Goal: Task Accomplishment & Management: Use online tool/utility

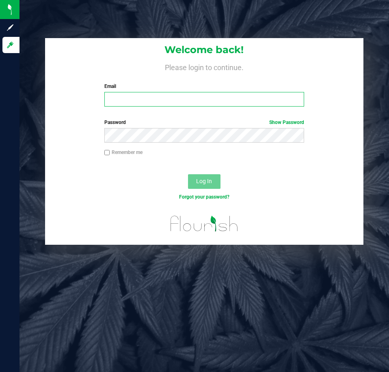
click at [140, 101] on input "Email" at bounding box center [204, 99] width 200 height 15
type input "[EMAIL_ADDRESS][DOMAIN_NAME]"
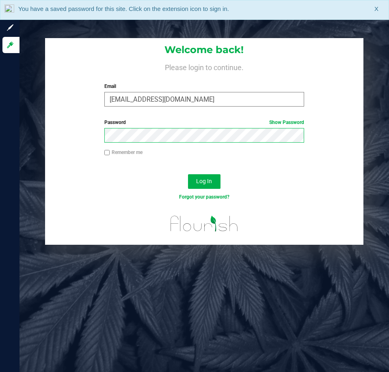
click at [188, 174] on button "Log In" at bounding box center [204, 181] width 32 height 15
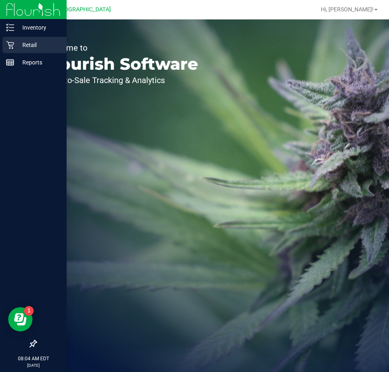
click at [25, 45] on p "Retail" at bounding box center [38, 45] width 49 height 10
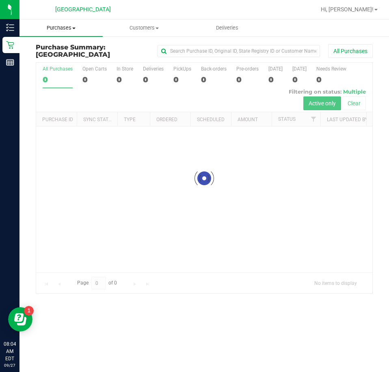
click at [64, 29] on span "Purchases" at bounding box center [60, 27] width 83 height 7
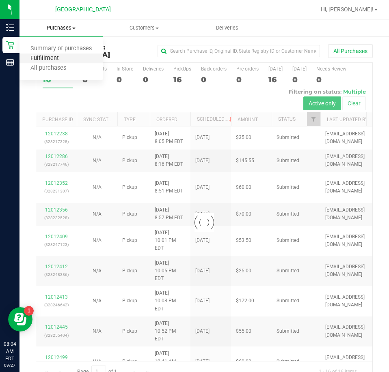
click at [55, 57] on span "Fulfillment" at bounding box center [44, 58] width 50 height 7
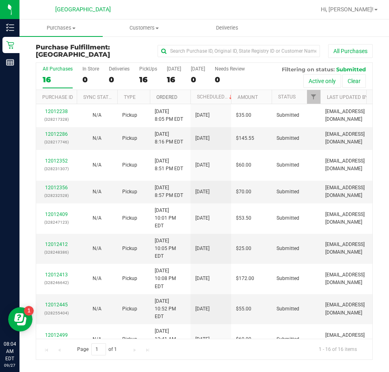
click at [163, 98] on link "Ordered" at bounding box center [166, 98] width 21 height 6
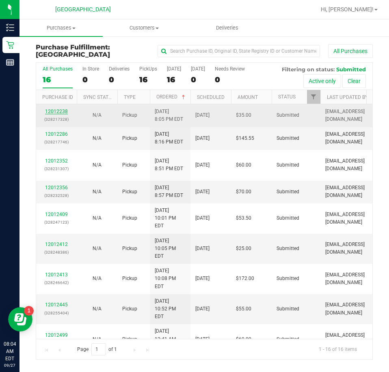
click at [58, 109] on link "12012238" at bounding box center [56, 112] width 23 height 6
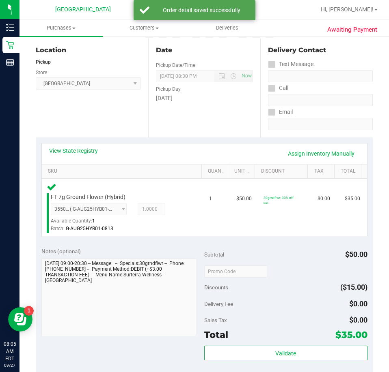
scroll to position [162, 0]
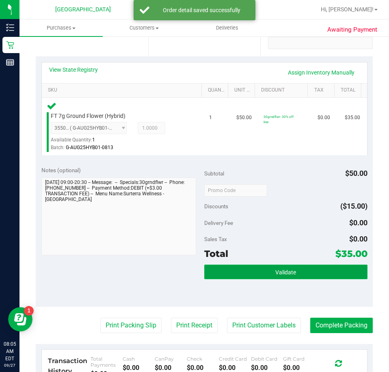
click at [320, 278] on button "Validate" at bounding box center [285, 272] width 163 height 15
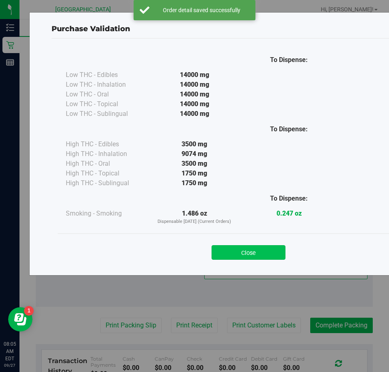
click at [259, 248] on button "Close" at bounding box center [248, 252] width 74 height 15
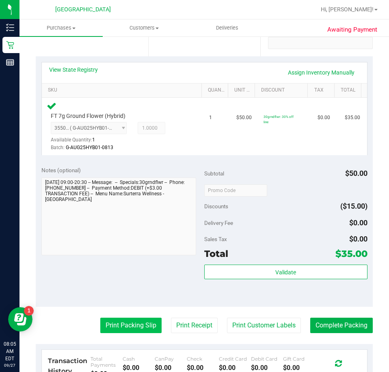
click at [144, 319] on button "Print Packing Slip" at bounding box center [130, 325] width 61 height 15
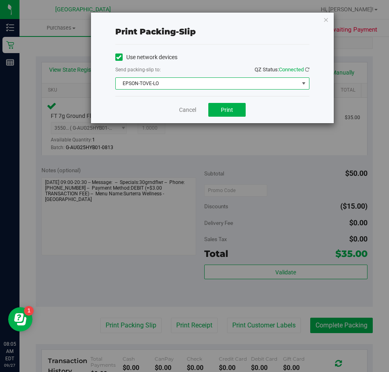
click at [251, 84] on span "EPSON-TOVE-LO" at bounding box center [207, 83] width 183 height 11
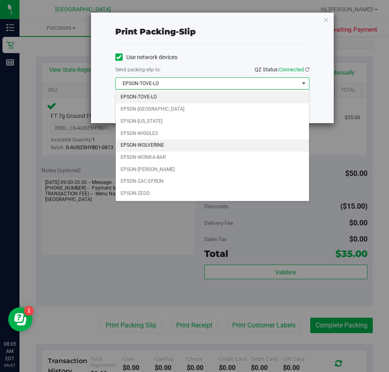
click at [162, 143] on li "EPSON-WOLVERINE" at bounding box center [212, 146] width 193 height 12
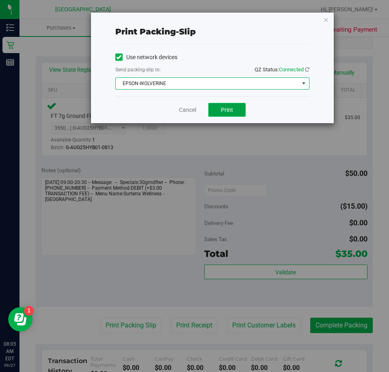
click at [222, 115] on button "Print" at bounding box center [226, 110] width 37 height 14
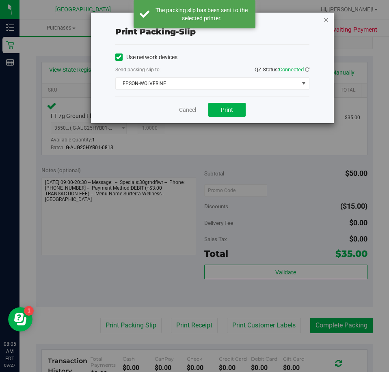
click at [325, 20] on icon "button" at bounding box center [326, 20] width 6 height 10
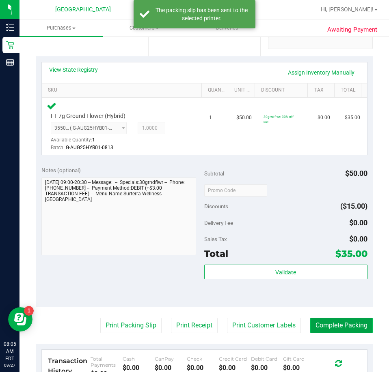
click at [310, 321] on button "Complete Packing" at bounding box center [341, 325] width 62 height 15
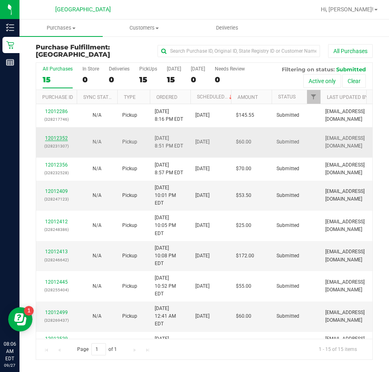
click at [65, 138] on link "12012352" at bounding box center [56, 139] width 23 height 6
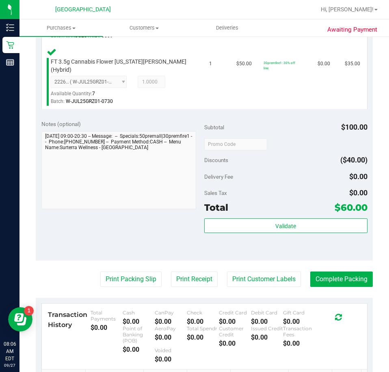
scroll to position [284, 0]
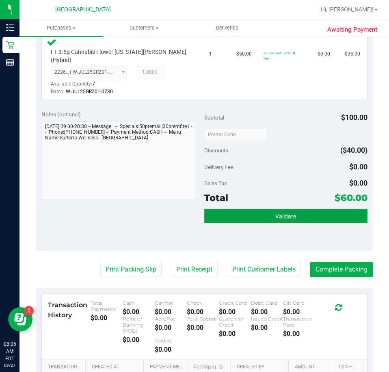
click at [246, 215] on button "Validate" at bounding box center [285, 216] width 163 height 15
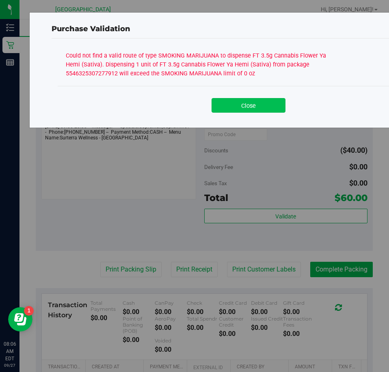
click at [261, 99] on button "Close" at bounding box center [248, 105] width 74 height 15
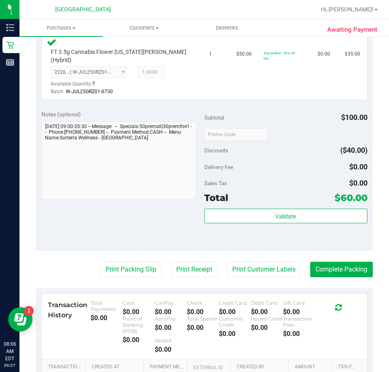
scroll to position [41, 0]
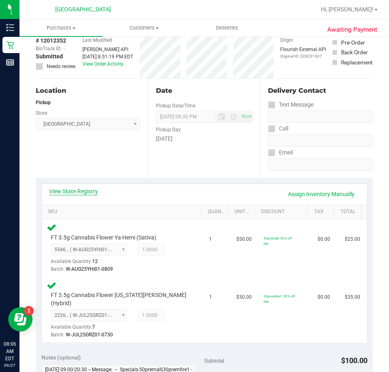
click at [92, 194] on link "View State Registry" at bounding box center [73, 191] width 49 height 8
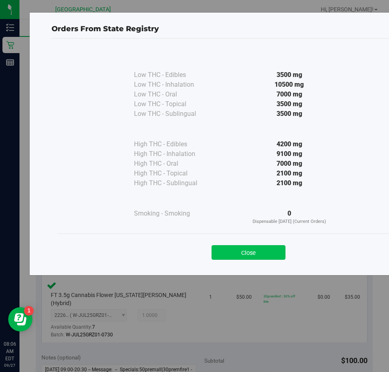
click at [272, 258] on button "Close" at bounding box center [248, 252] width 74 height 15
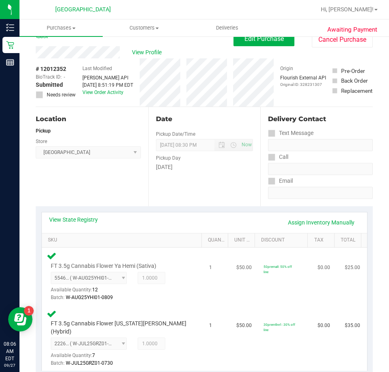
scroll to position [0, 0]
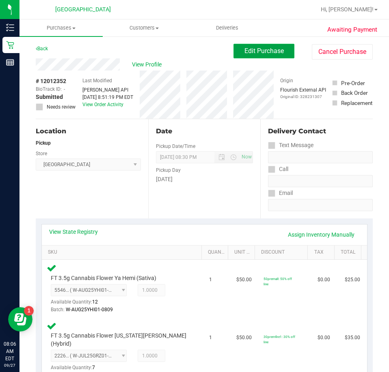
click at [271, 53] on span "Edit Purchase" at bounding box center [263, 51] width 39 height 8
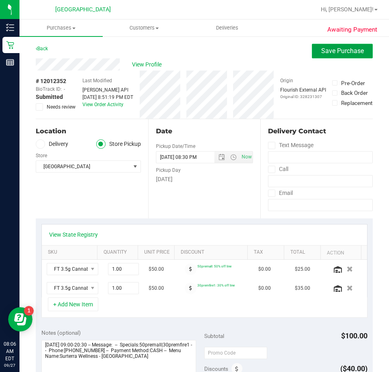
click at [321, 51] on span "Save Purchase" at bounding box center [342, 51] width 43 height 8
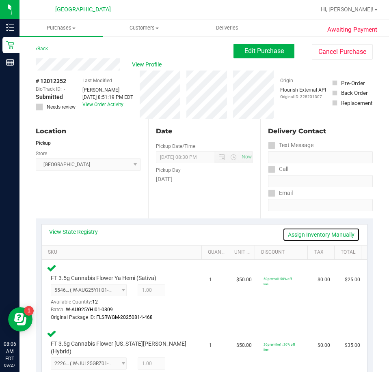
click at [310, 235] on link "Assign Inventory Manually" at bounding box center [320, 235] width 77 height 14
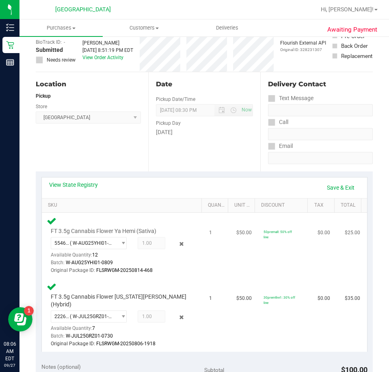
scroll to position [162, 0]
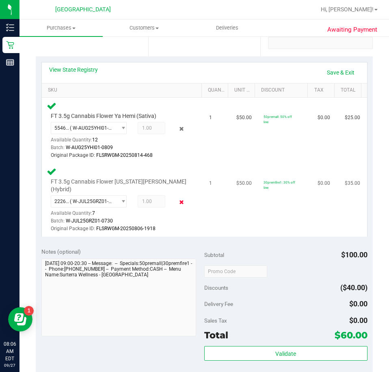
click at [179, 198] on icon at bounding box center [181, 202] width 9 height 9
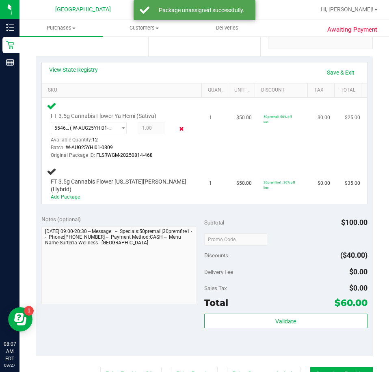
click at [177, 131] on icon at bounding box center [181, 129] width 9 height 9
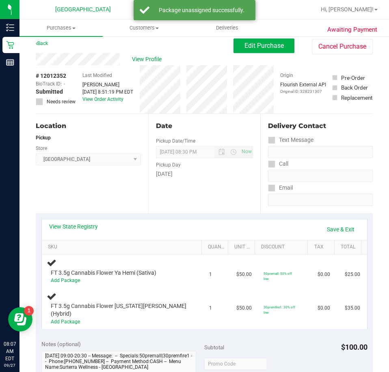
scroll to position [0, 0]
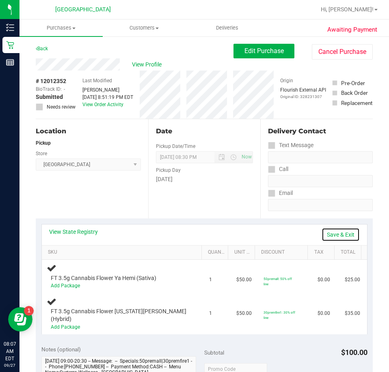
click at [324, 235] on link "Save & Exit" at bounding box center [340, 235] width 38 height 14
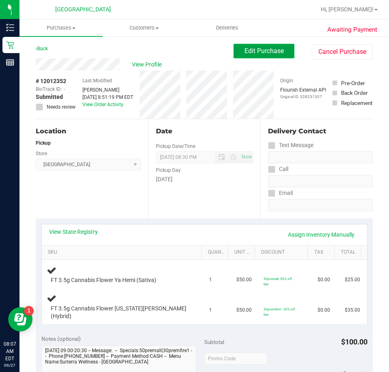
click at [250, 55] on button "Edit Purchase" at bounding box center [263, 51] width 61 height 15
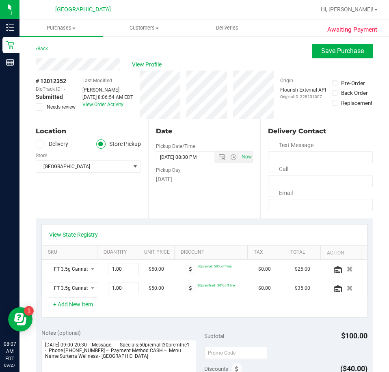
click at [43, 105] on label "Needs review" at bounding box center [56, 106] width 41 height 7
click at [0, 0] on input "Needs review" at bounding box center [0, 0] width 0 height 0
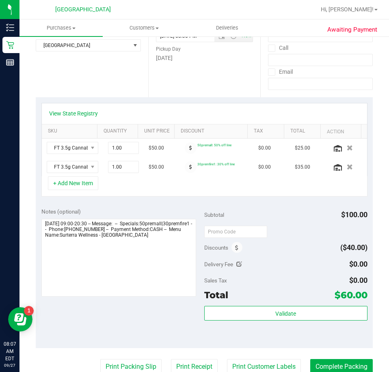
scroll to position [122, 0]
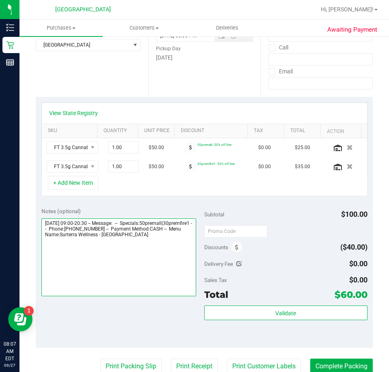
click at [183, 241] on textarea at bounding box center [118, 258] width 155 height 78
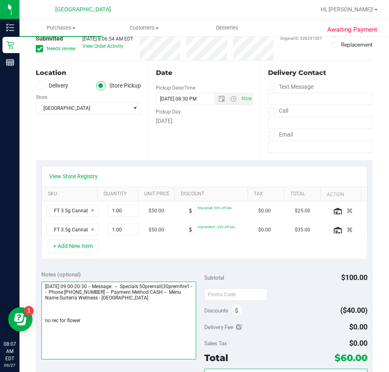
scroll to position [0, 0]
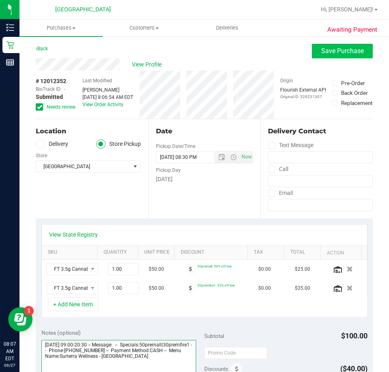
type textarea "Saturday 09/27/2025 09:00-20:30 -- Message: -- Specials:50premall|30premfire1 -…"
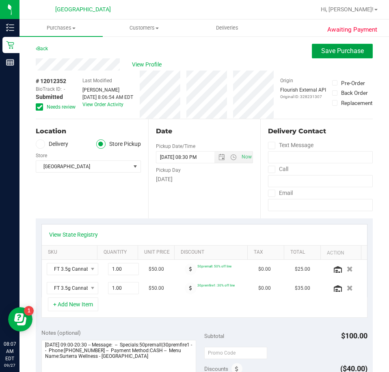
click at [323, 54] on span "Save Purchase" at bounding box center [342, 51] width 43 height 8
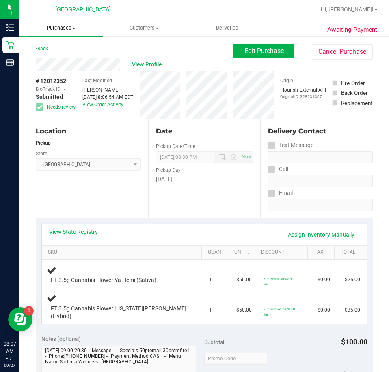
click at [62, 30] on span "Purchases" at bounding box center [60, 27] width 83 height 7
click at [48, 54] on li "Fulfillment" at bounding box center [60, 59] width 83 height 10
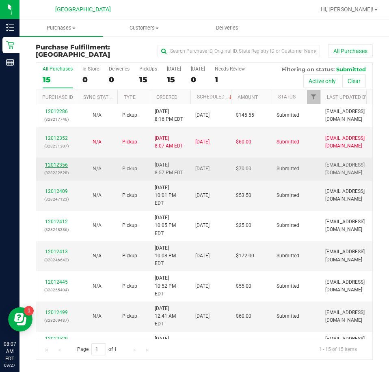
click at [63, 164] on link "12012356" at bounding box center [56, 165] width 23 height 6
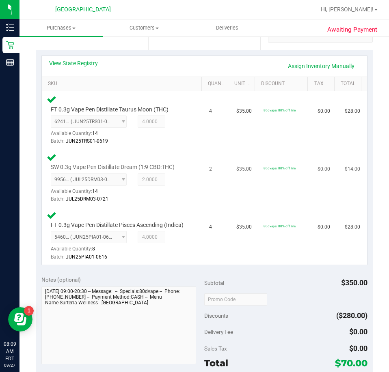
scroll to position [284, 0]
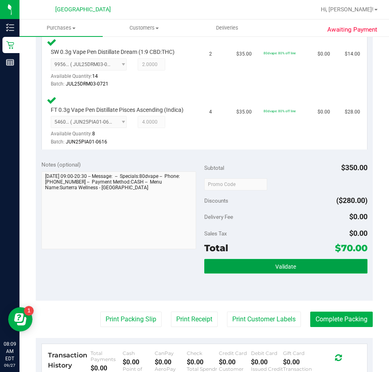
click at [277, 267] on button "Validate" at bounding box center [285, 266] width 163 height 15
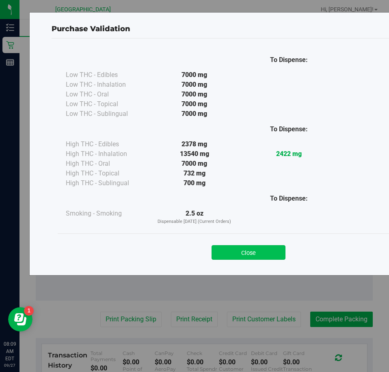
click at [276, 246] on button "Close" at bounding box center [248, 252] width 74 height 15
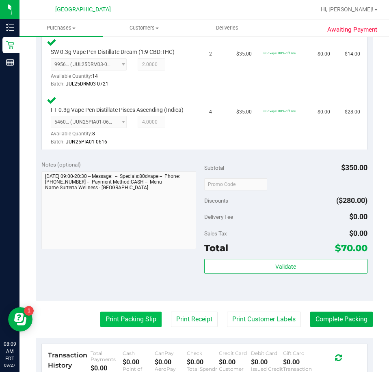
click at [122, 327] on button "Print Packing Slip" at bounding box center [130, 319] width 61 height 15
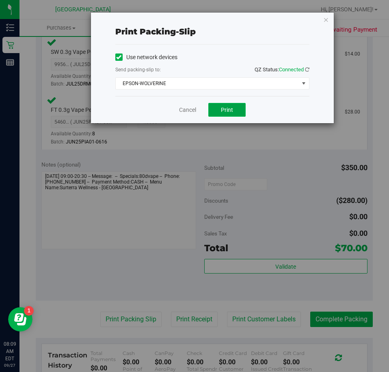
click at [218, 112] on button "Print" at bounding box center [226, 110] width 37 height 14
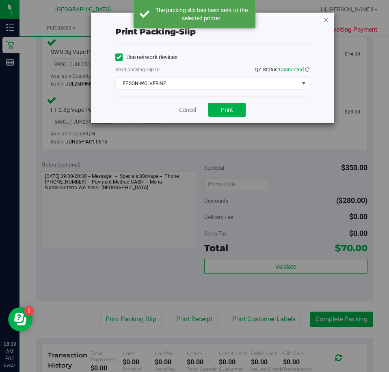
click at [326, 21] on icon "button" at bounding box center [326, 20] width 6 height 10
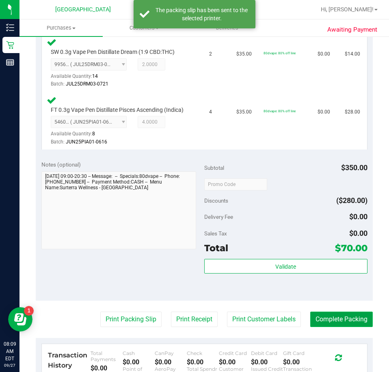
click at [323, 325] on button "Complete Packing" at bounding box center [341, 319] width 62 height 15
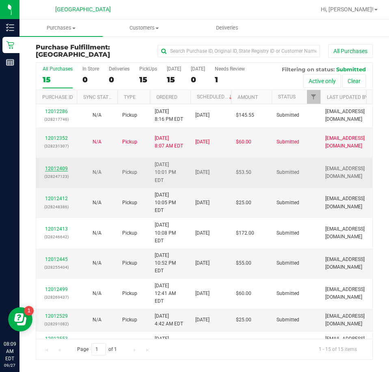
click at [59, 166] on link "12012409" at bounding box center [56, 169] width 23 height 6
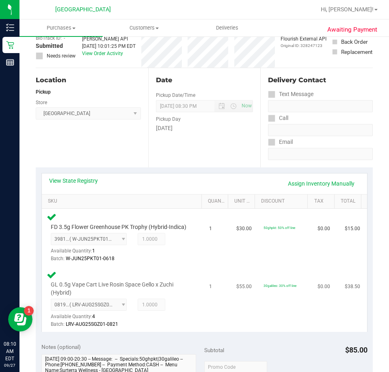
scroll to position [162, 0]
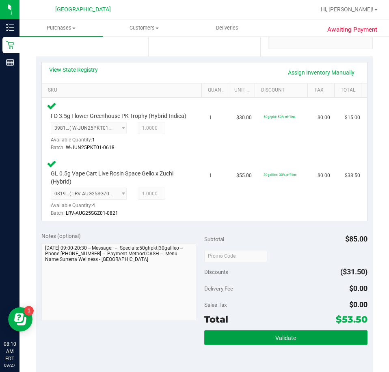
click at [286, 340] on button "Validate" at bounding box center [285, 338] width 163 height 15
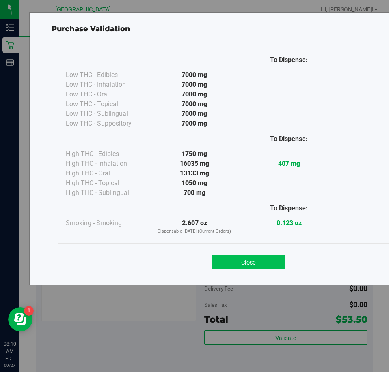
click at [262, 257] on button "Close" at bounding box center [248, 262] width 74 height 15
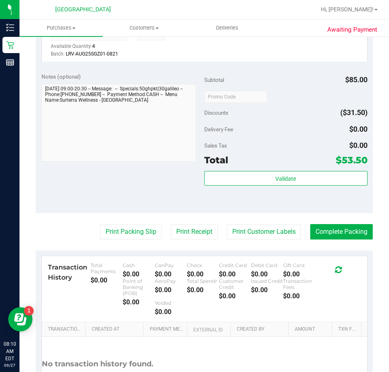
scroll to position [325, 0]
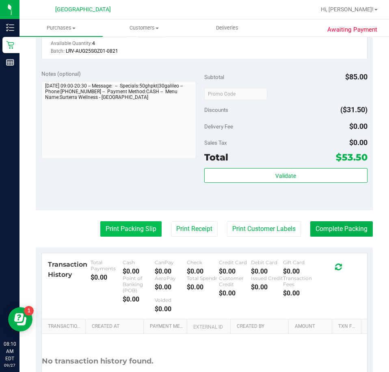
click at [120, 236] on button "Print Packing Slip" at bounding box center [130, 229] width 61 height 15
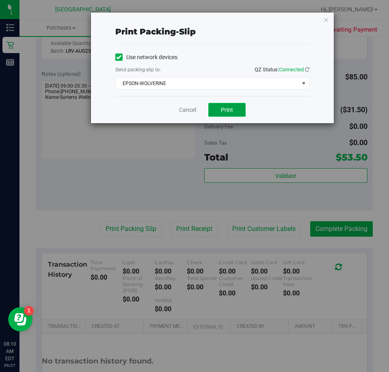
click at [232, 114] on button "Print" at bounding box center [226, 110] width 37 height 14
click at [328, 22] on icon "button" at bounding box center [326, 20] width 6 height 10
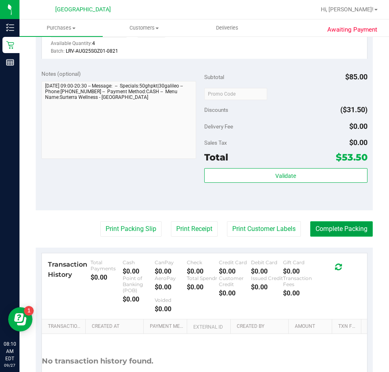
click at [333, 234] on button "Complete Packing" at bounding box center [341, 229] width 62 height 15
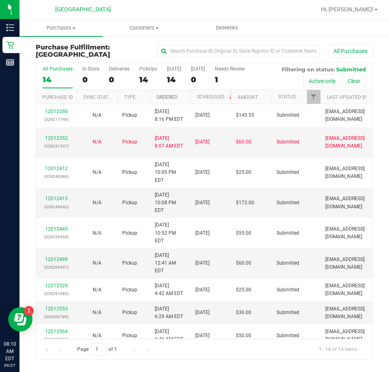
click at [162, 100] on link "Ordered" at bounding box center [166, 98] width 21 height 6
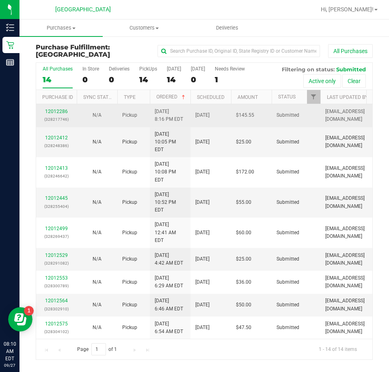
click at [66, 116] on p "(328217746)" at bounding box center [56, 120] width 31 height 8
click at [66, 112] on link "12012286" at bounding box center [56, 112] width 23 height 6
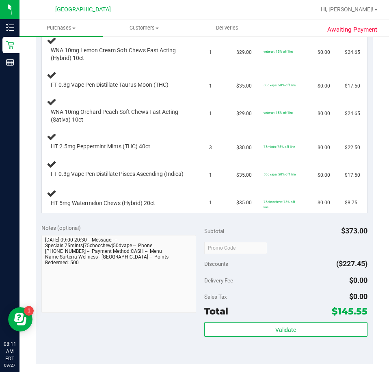
scroll to position [162, 0]
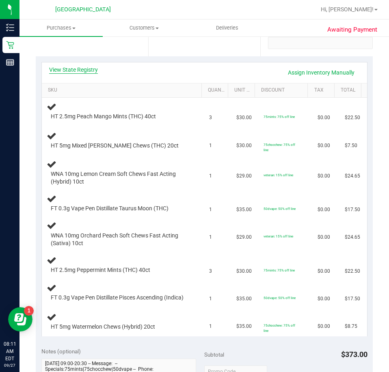
click at [87, 71] on link "View State Registry" at bounding box center [73, 70] width 49 height 8
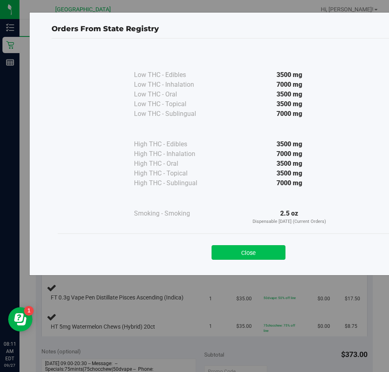
click at [241, 256] on button "Close" at bounding box center [248, 252] width 74 height 15
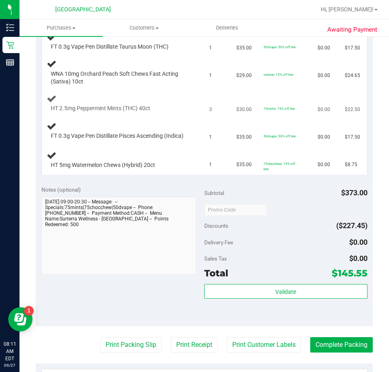
scroll to position [325, 0]
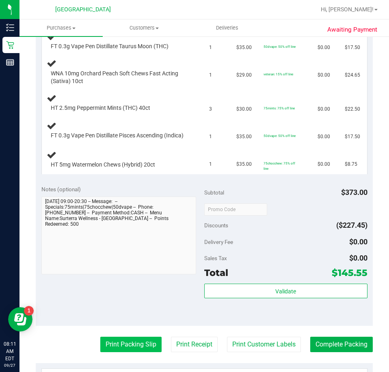
click at [147, 350] on button "Print Packing Slip" at bounding box center [130, 344] width 61 height 15
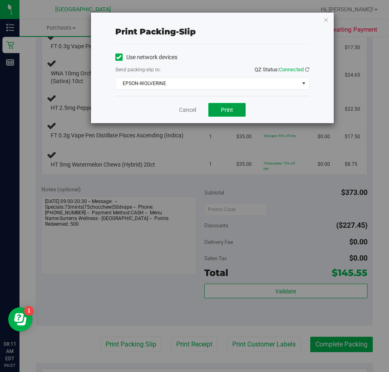
click at [235, 110] on button "Print" at bounding box center [226, 110] width 37 height 14
click at [328, 19] on icon "button" at bounding box center [326, 20] width 6 height 10
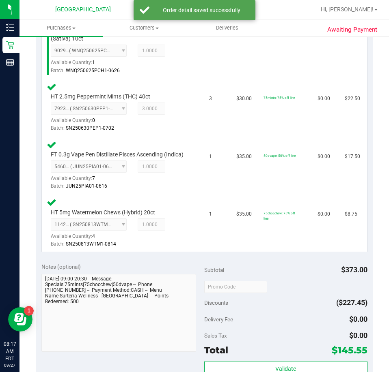
scroll to position [649, 0]
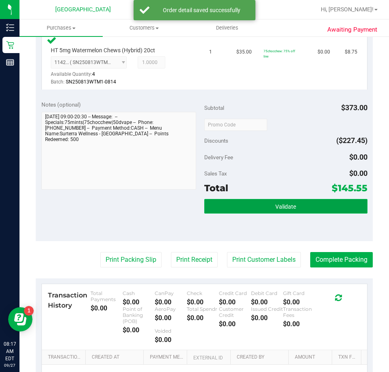
click at [342, 214] on button "Validate" at bounding box center [285, 206] width 163 height 15
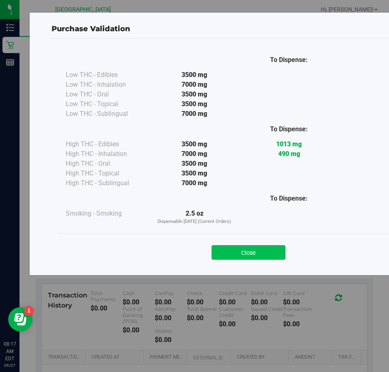
click at [266, 255] on button "Close" at bounding box center [248, 252] width 74 height 15
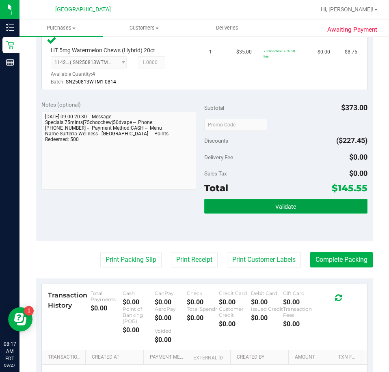
click at [284, 210] on span "Validate" at bounding box center [285, 207] width 21 height 6
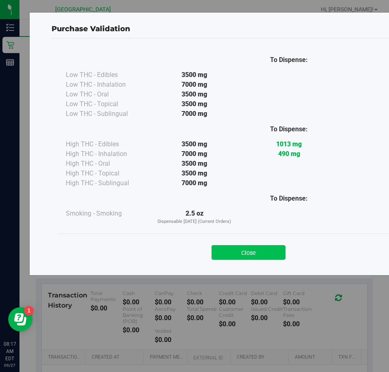
click at [270, 256] on button "Close" at bounding box center [248, 252] width 74 height 15
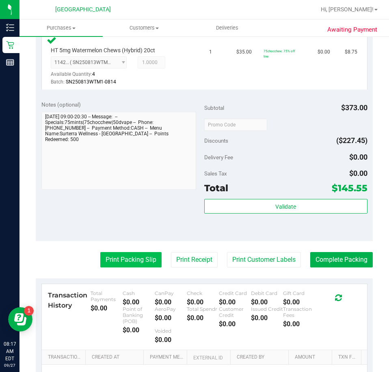
click at [140, 268] on button "Print Packing Slip" at bounding box center [130, 259] width 61 height 15
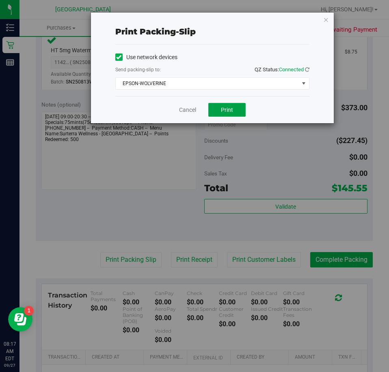
click at [227, 116] on button "Print" at bounding box center [226, 110] width 37 height 14
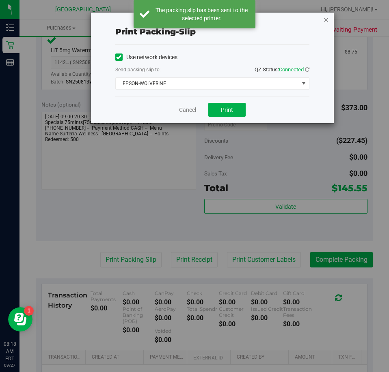
click at [325, 20] on icon "button" at bounding box center [326, 20] width 6 height 10
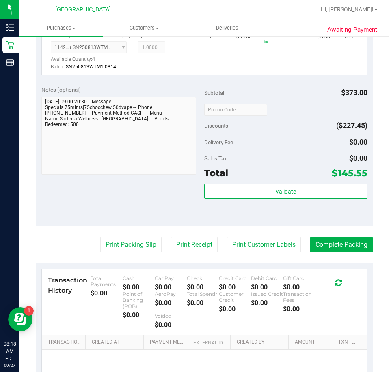
scroll to position [753, 0]
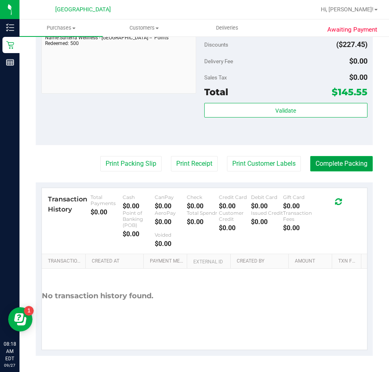
click at [336, 168] on button "Complete Packing" at bounding box center [341, 163] width 62 height 15
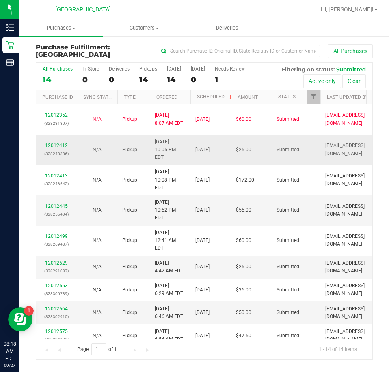
click at [63, 143] on link "12012412" at bounding box center [56, 146] width 23 height 6
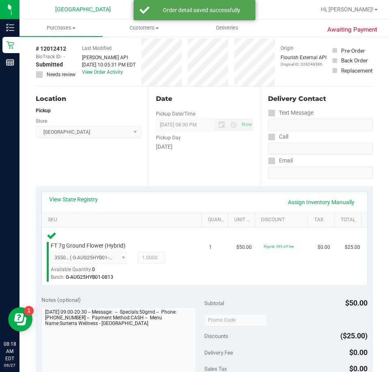
scroll to position [162, 0]
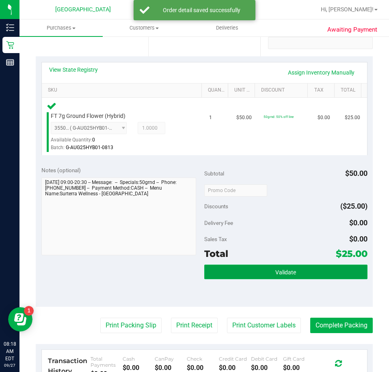
click at [303, 276] on button "Validate" at bounding box center [285, 272] width 163 height 15
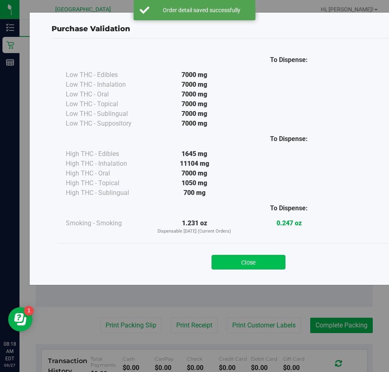
click at [280, 258] on button "Close" at bounding box center [248, 262] width 74 height 15
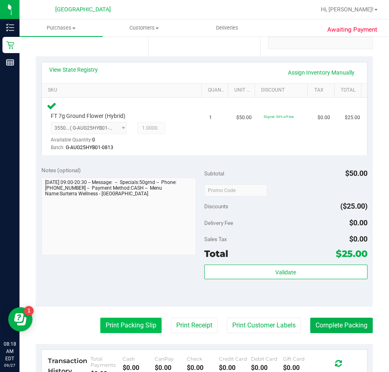
click at [149, 323] on button "Print Packing Slip" at bounding box center [130, 325] width 61 height 15
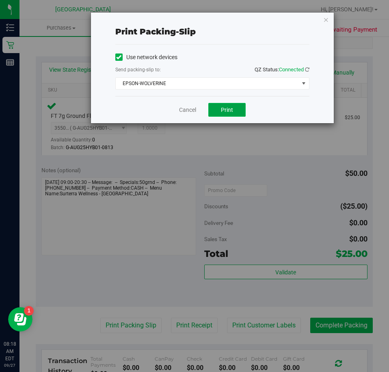
click at [217, 109] on button "Print" at bounding box center [226, 110] width 37 height 14
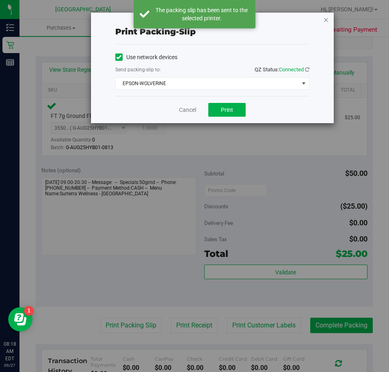
click at [325, 21] on icon "button" at bounding box center [326, 20] width 6 height 10
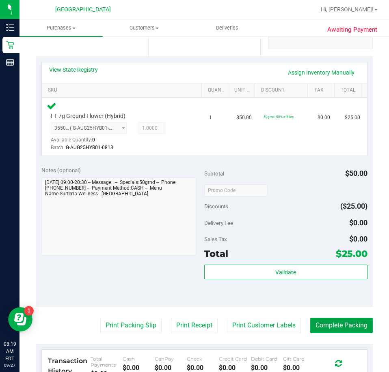
click at [331, 320] on button "Complete Packing" at bounding box center [341, 325] width 62 height 15
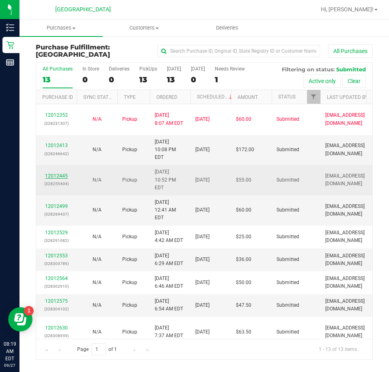
click at [62, 173] on link "12012445" at bounding box center [56, 176] width 23 height 6
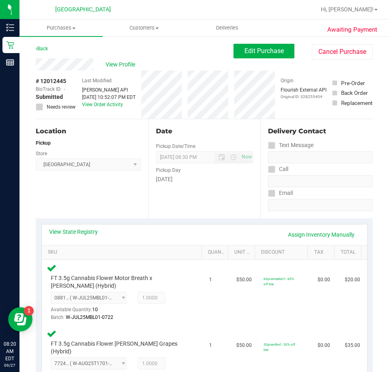
scroll to position [243, 0]
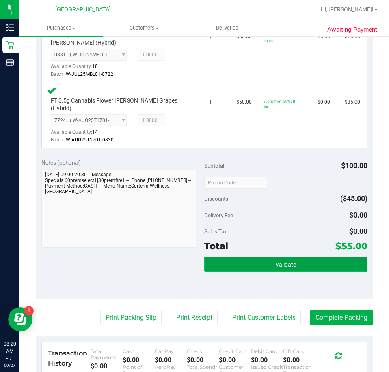
click at [232, 257] on button "Validate" at bounding box center [285, 264] width 163 height 15
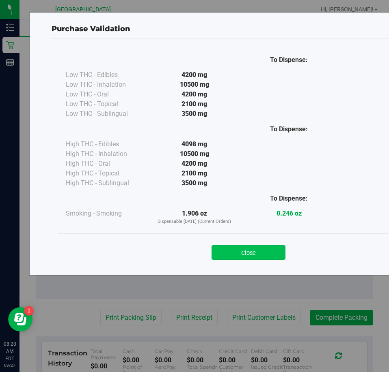
click at [233, 247] on button "Close" at bounding box center [248, 252] width 74 height 15
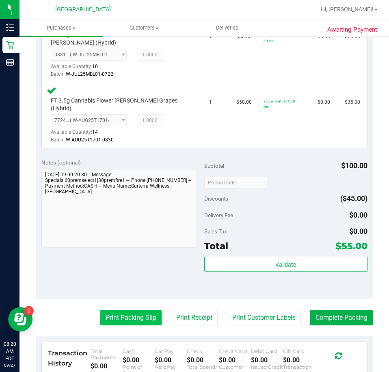
click at [131, 310] on button "Print Packing Slip" at bounding box center [130, 317] width 61 height 15
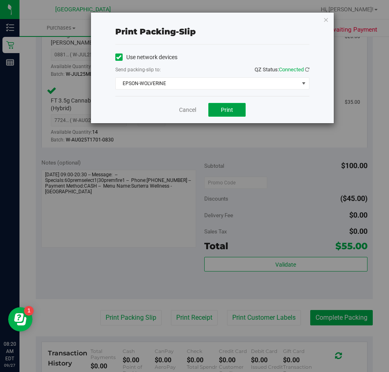
click at [229, 115] on button "Print" at bounding box center [226, 110] width 37 height 14
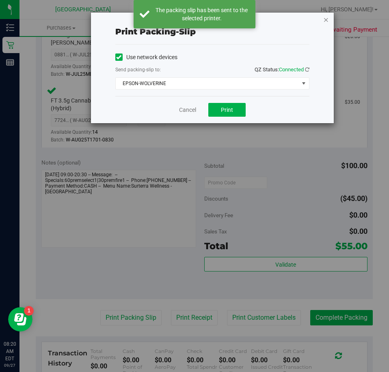
click at [327, 20] on icon "button" at bounding box center [326, 20] width 6 height 10
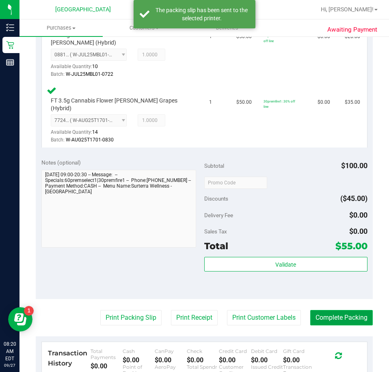
click at [318, 310] on button "Complete Packing" at bounding box center [341, 317] width 62 height 15
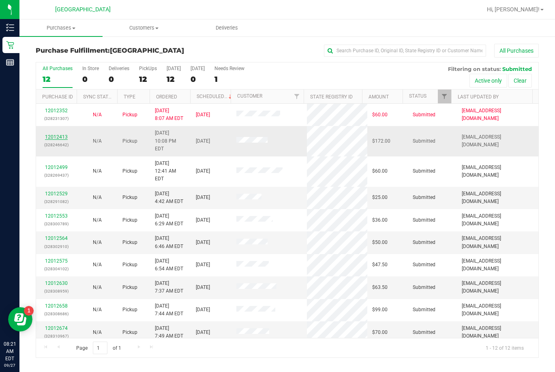
click at [52, 134] on link "12012413" at bounding box center [56, 137] width 23 height 6
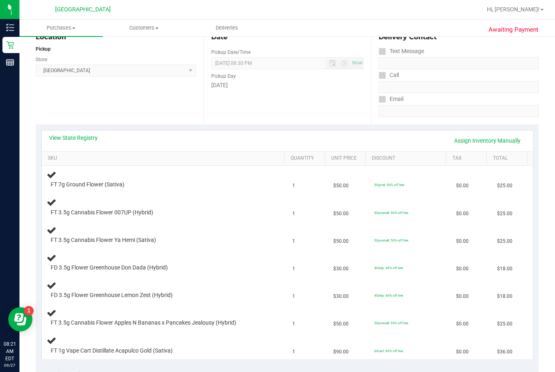
scroll to position [81, 0]
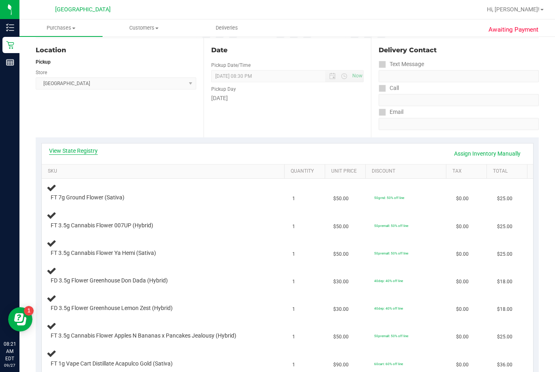
click at [88, 151] on link "View State Registry" at bounding box center [73, 151] width 49 height 8
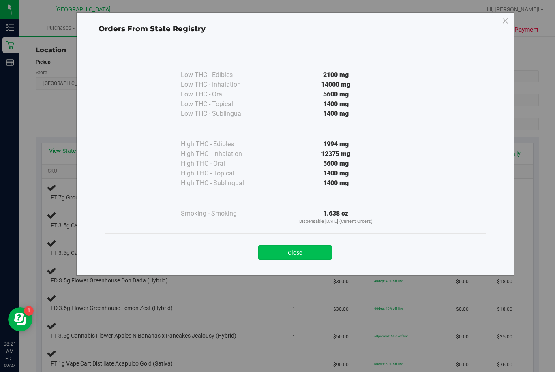
click at [291, 250] on button "Close" at bounding box center [295, 252] width 74 height 15
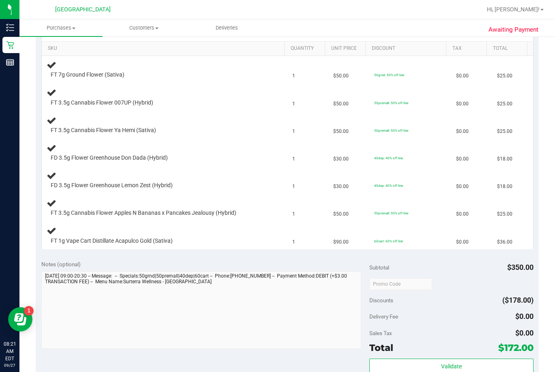
scroll to position [284, 0]
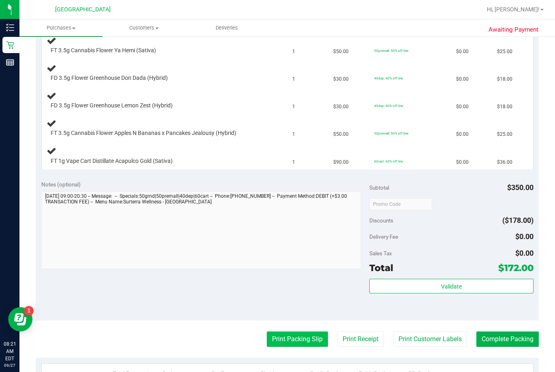
click at [286, 332] on button "Print Packing Slip" at bounding box center [297, 339] width 61 height 15
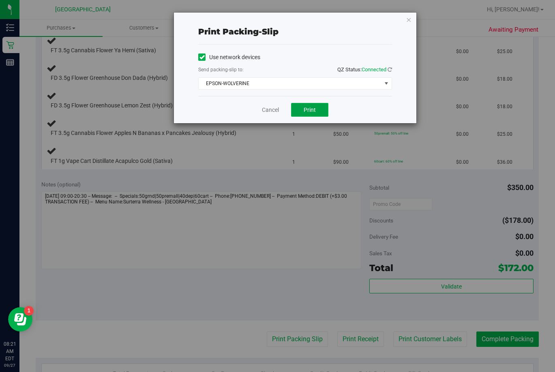
click at [321, 107] on button "Print" at bounding box center [309, 110] width 37 height 14
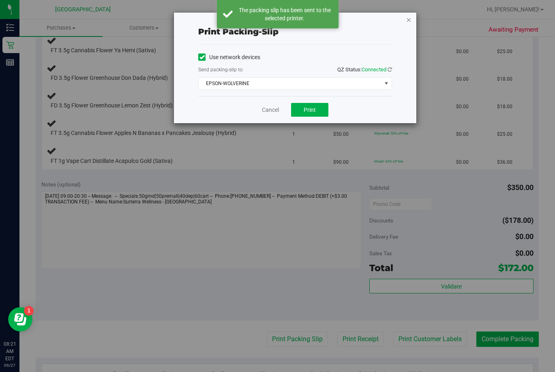
click at [388, 23] on icon "button" at bounding box center [409, 20] width 6 height 10
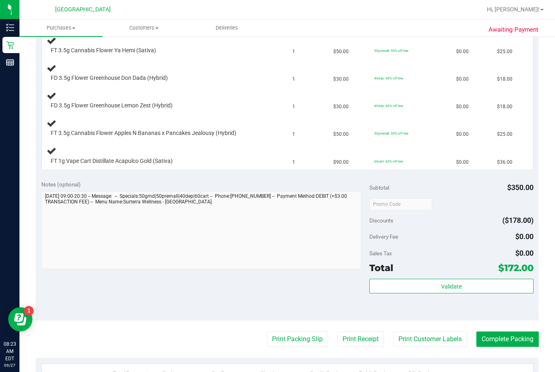
scroll to position [162, 0]
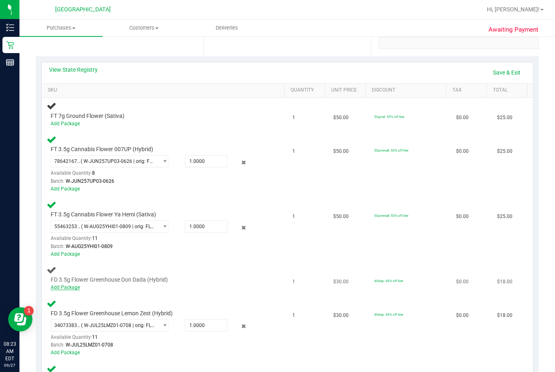
click at [65, 288] on link "Add Package" at bounding box center [65, 288] width 29 height 6
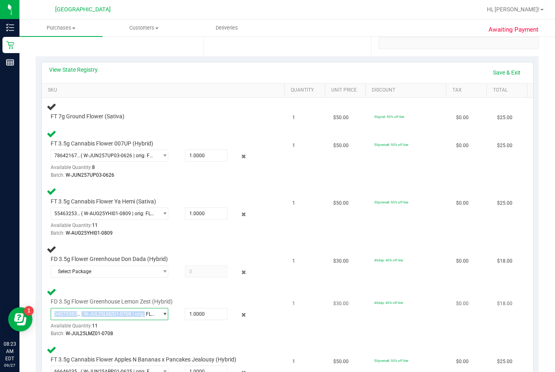
drag, startPoint x: 142, startPoint y: 317, endPoint x: 146, endPoint y: 290, distance: 26.7
click at [146, 290] on div "FD 3.5g Flower Greenhouse Lemon Zest (Hybrid) 3407338307571860 ( W-JUL25LMZ01-0…" at bounding box center [165, 312] width 236 height 51
click at [158, 273] on span "select" at bounding box center [163, 271] width 10 height 11
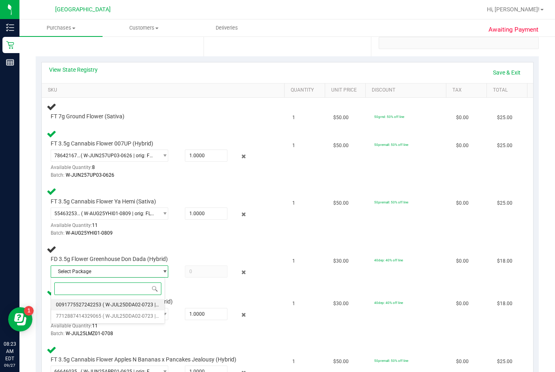
click at [144, 306] on span "( W-JUL25DDA02-0723 | orig: FLSRWGM-20250729-1290 )" at bounding box center [166, 305] width 127 height 6
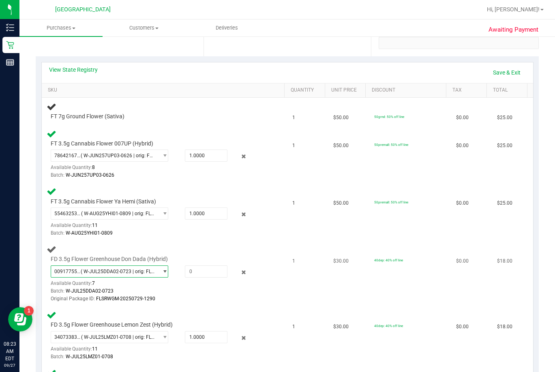
click at [144, 275] on span "0091775527242253 ( W-JUL25DDA02-0723 | orig: FLSRWGM-20250729-1290 )" at bounding box center [104, 271] width 107 height 11
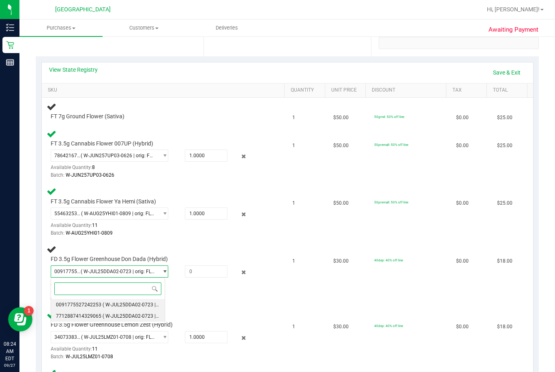
click at [121, 317] on span "( W-JUL25DDA02-0723 | orig: FLSRWGM-20250729-1294 )" at bounding box center [166, 317] width 127 height 6
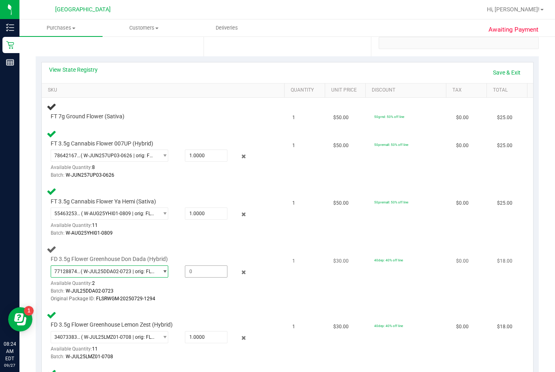
click at [189, 273] on span at bounding box center [206, 272] width 43 height 12
type input "1"
type input "1.0000"
click at [198, 234] on div "Batch: W-AUG25YHI01-0809" at bounding box center [157, 234] width 213 height 8
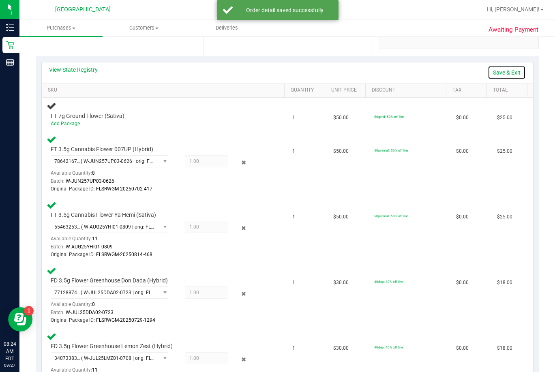
click at [388, 72] on link "Save & Exit" at bounding box center [507, 73] width 38 height 14
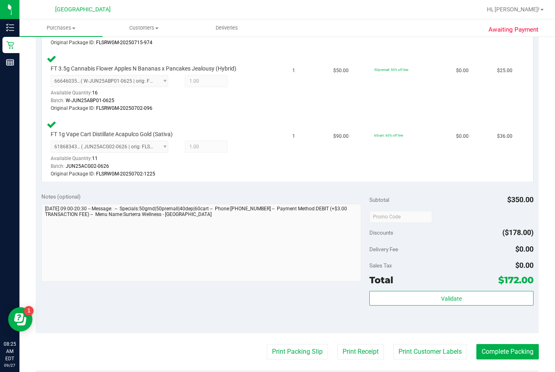
scroll to position [609, 0]
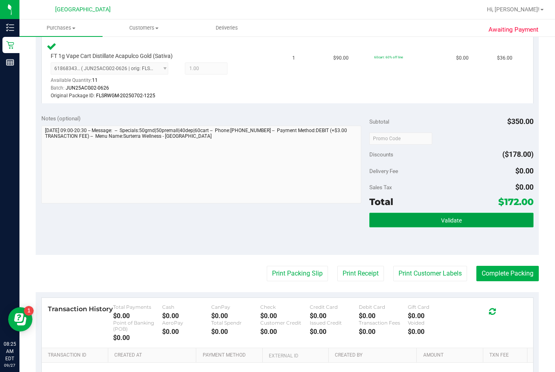
click at [388, 226] on button "Validate" at bounding box center [452, 220] width 164 height 15
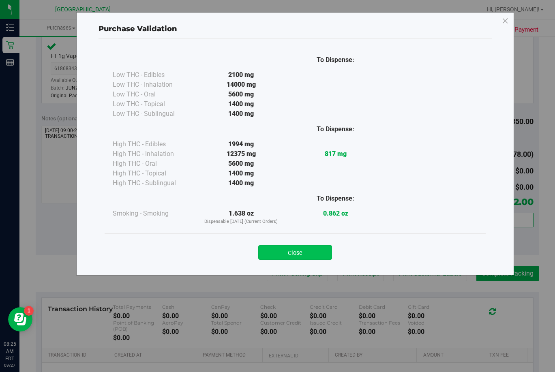
click at [318, 249] on button "Close" at bounding box center [295, 252] width 74 height 15
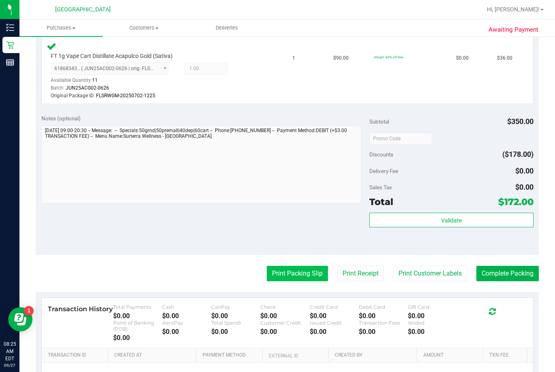
click at [318, 271] on button "Print Packing Slip" at bounding box center [297, 273] width 61 height 15
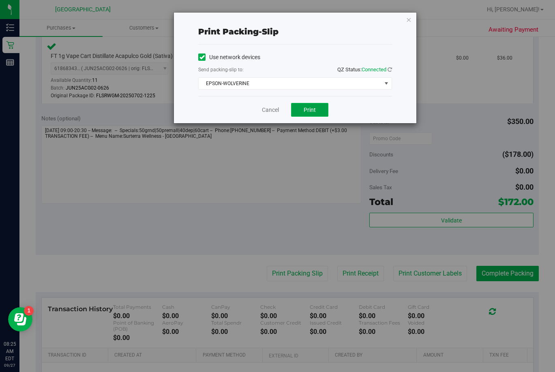
click at [322, 111] on button "Print" at bounding box center [309, 110] width 37 height 14
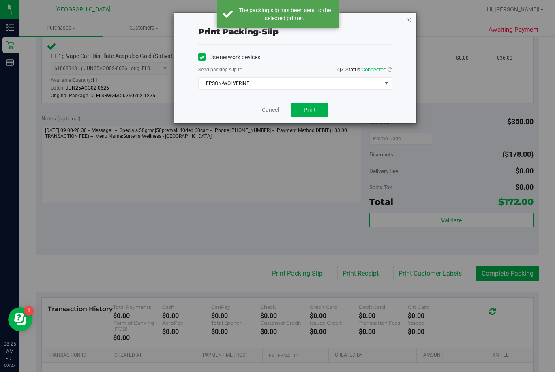
click at [388, 21] on icon "button" at bounding box center [409, 20] width 6 height 10
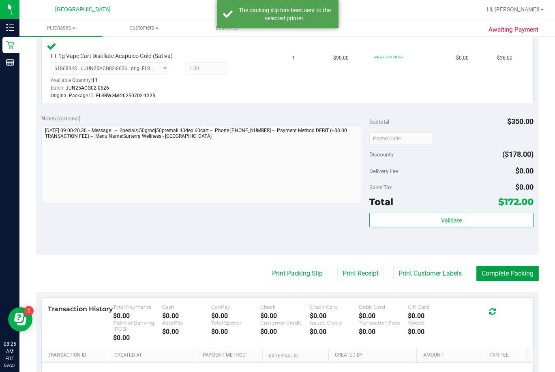
click at [388, 270] on button "Complete Packing" at bounding box center [508, 273] width 62 height 15
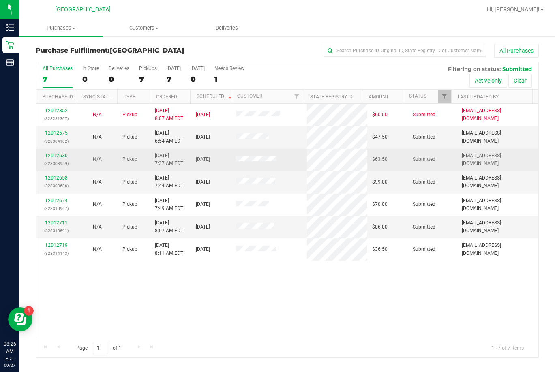
click at [56, 155] on link "12012630" at bounding box center [56, 156] width 23 height 6
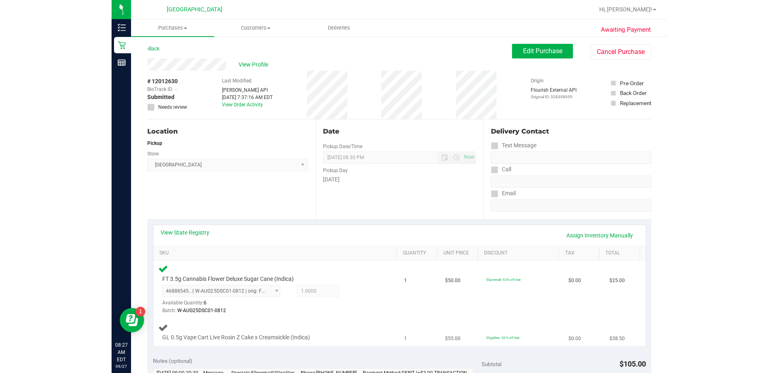
scroll to position [41, 0]
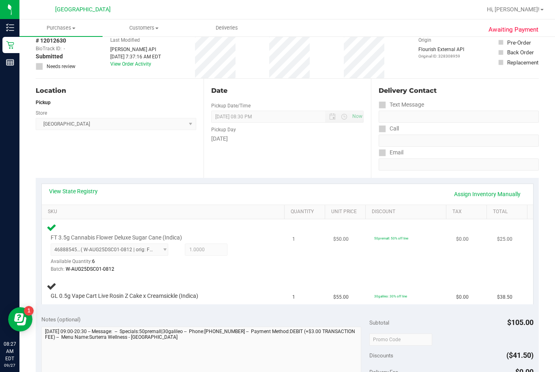
click at [308, 263] on td "1" at bounding box center [308, 248] width 41 height 58
click at [311, 198] on div "View State Registry Assign Inventory Manually" at bounding box center [287, 194] width 477 height 14
click at [303, 198] on div "View State Registry Assign Inventory Manually" at bounding box center [287, 194] width 477 height 14
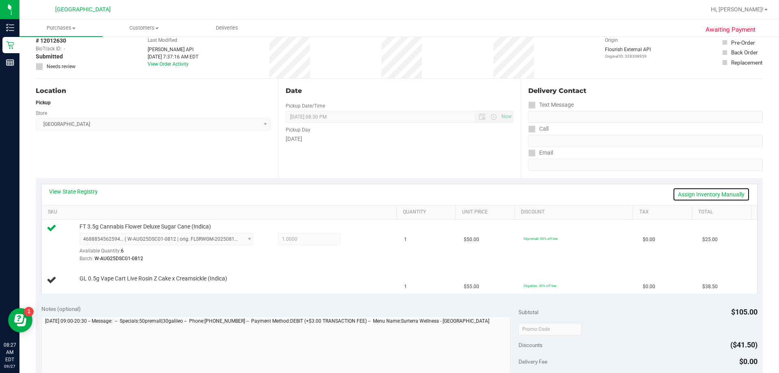
click at [388, 196] on link "Assign Inventory Manually" at bounding box center [711, 194] width 77 height 14
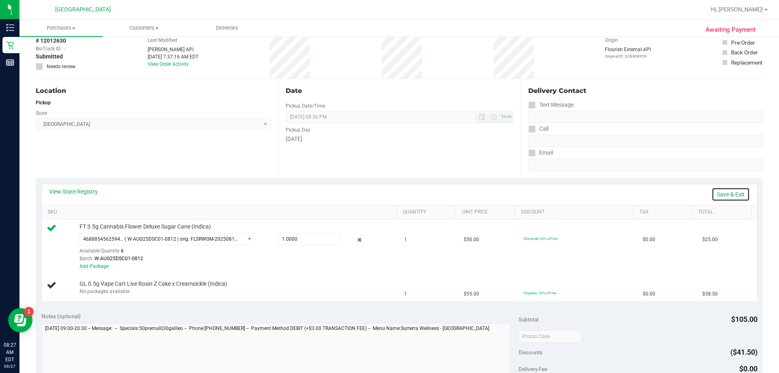
click at [388, 195] on link "Save & Exit" at bounding box center [731, 194] width 38 height 14
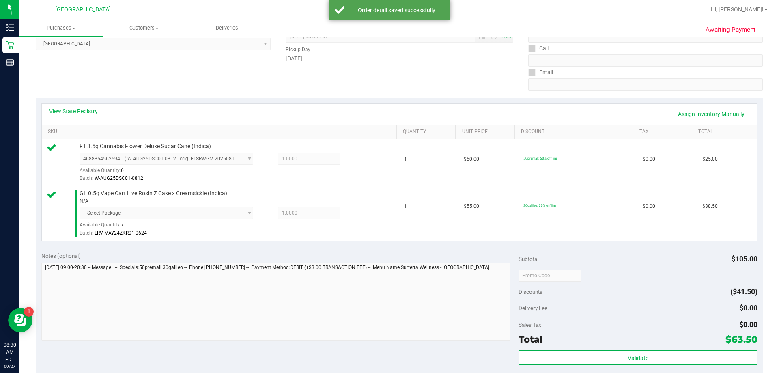
scroll to position [122, 0]
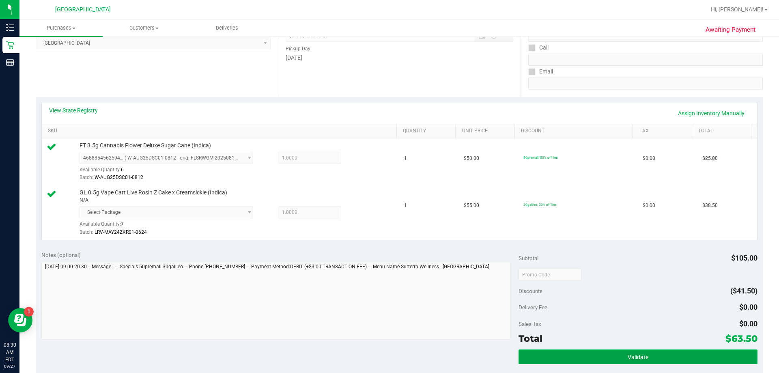
click at [388, 351] on button "Validate" at bounding box center [637, 356] width 239 height 15
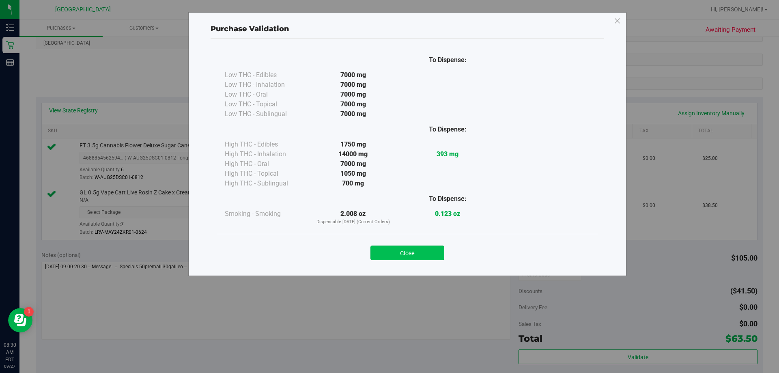
click at [388, 254] on button "Close" at bounding box center [407, 252] width 74 height 15
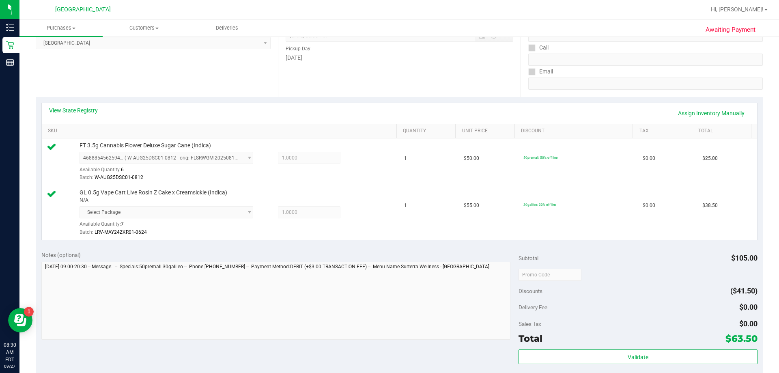
scroll to position [284, 0]
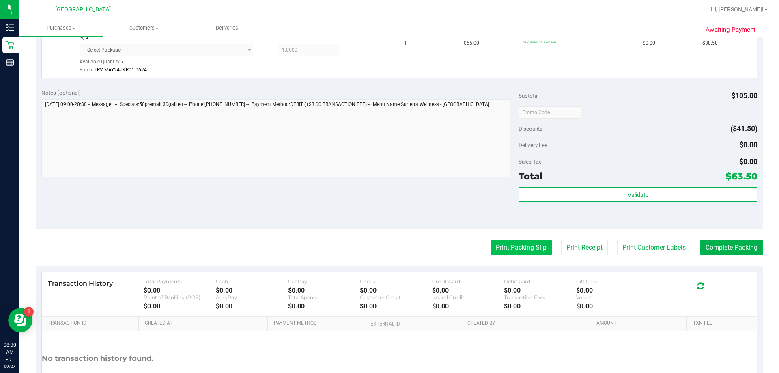
click at [388, 247] on button "Print Packing Slip" at bounding box center [520, 247] width 61 height 15
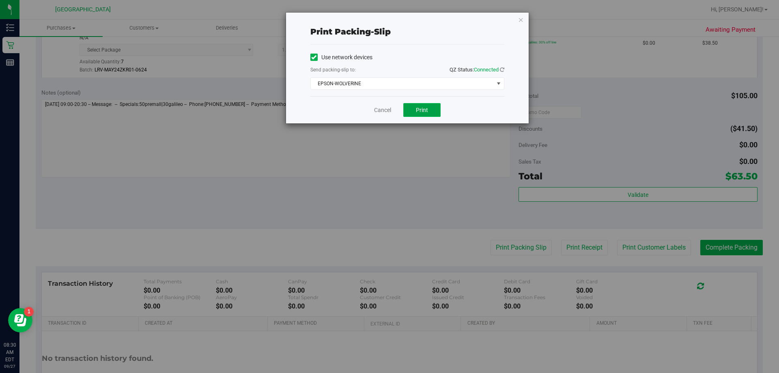
click at [388, 108] on span "Print" at bounding box center [422, 110] width 12 height 6
click at [388, 20] on icon "button" at bounding box center [521, 20] width 6 height 10
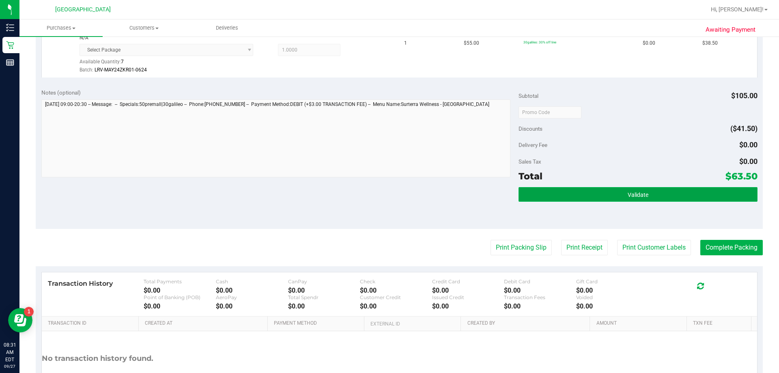
click at [388, 196] on button "Validate" at bounding box center [637, 194] width 239 height 15
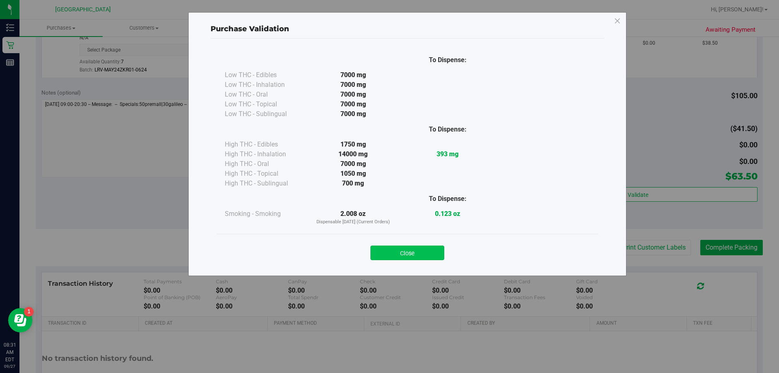
click at [388, 247] on button "Close" at bounding box center [407, 252] width 74 height 15
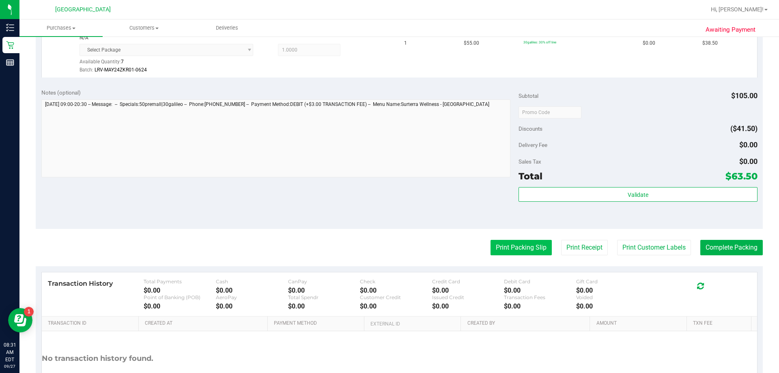
click at [388, 248] on button "Print Packing Slip" at bounding box center [520, 247] width 61 height 15
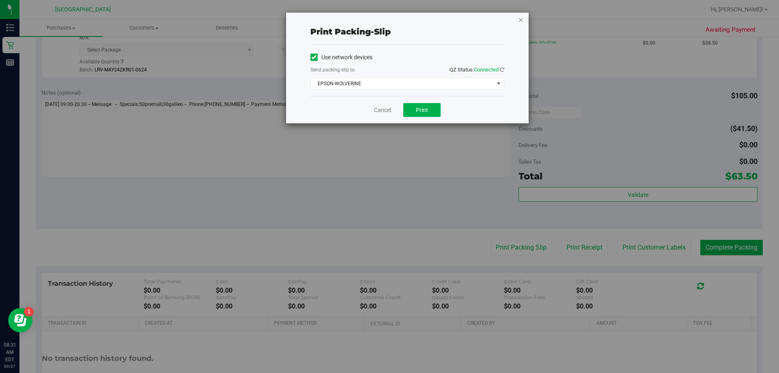
click at [388, 20] on icon "button" at bounding box center [521, 20] width 6 height 10
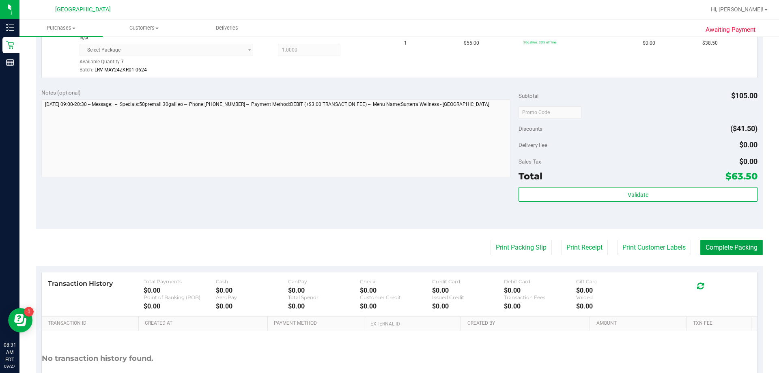
click at [388, 245] on button "Complete Packing" at bounding box center [731, 247] width 62 height 15
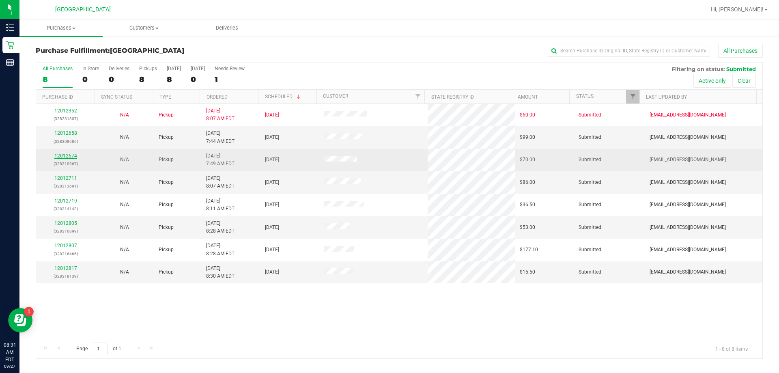
click at [64, 153] on link "12012674" at bounding box center [65, 156] width 23 height 6
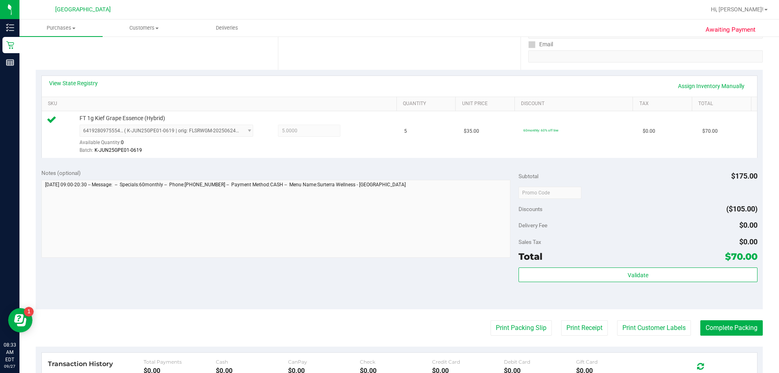
scroll to position [162, 0]
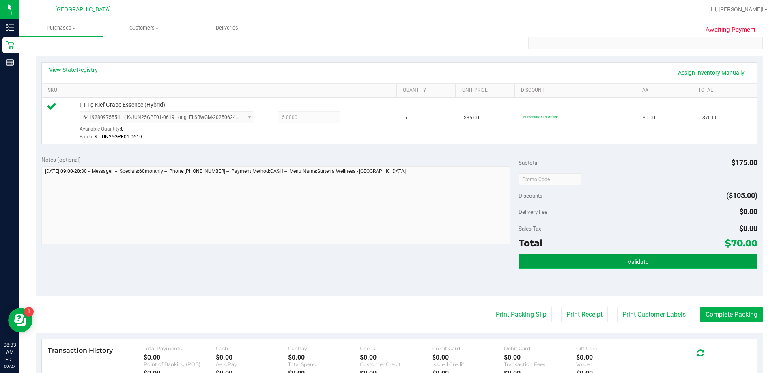
click at [388, 257] on button "Validate" at bounding box center [637, 261] width 239 height 15
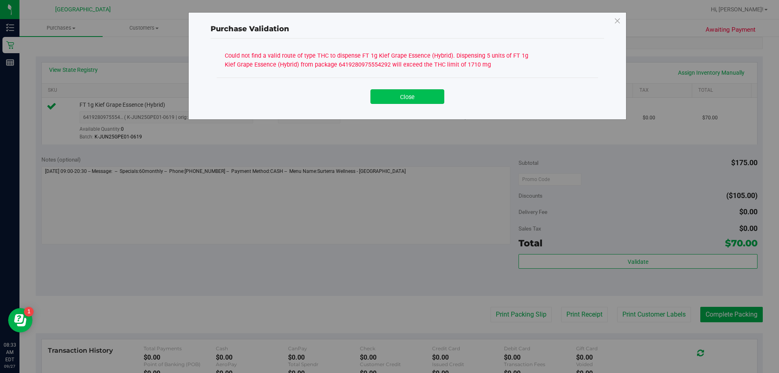
click at [388, 93] on button "Close" at bounding box center [407, 96] width 74 height 15
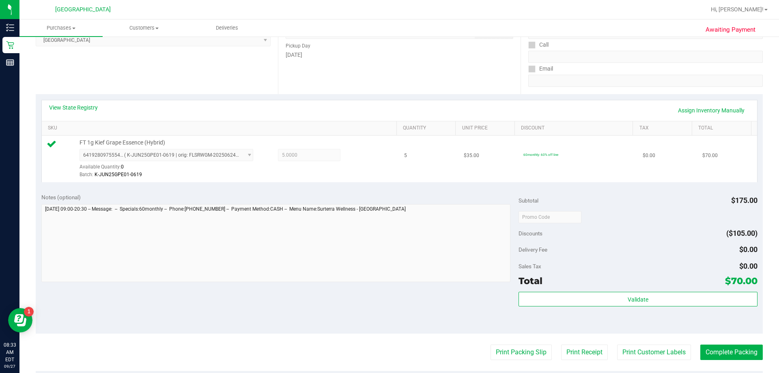
scroll to position [81, 0]
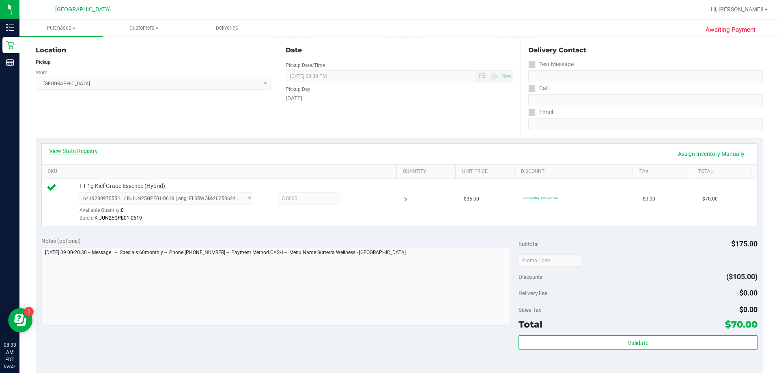
click at [92, 152] on link "View State Registry" at bounding box center [73, 151] width 49 height 8
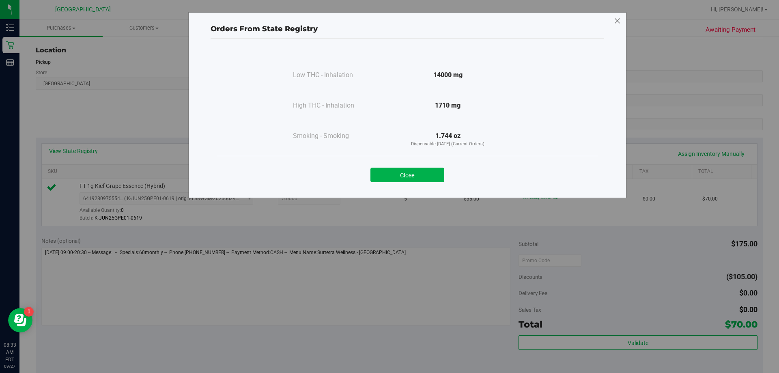
click at [388, 24] on icon at bounding box center [617, 21] width 7 height 13
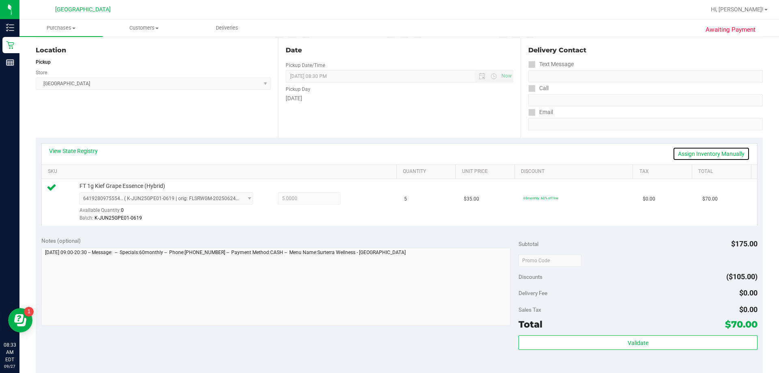
click at [388, 154] on link "Assign Inventory Manually" at bounding box center [711, 154] width 77 height 14
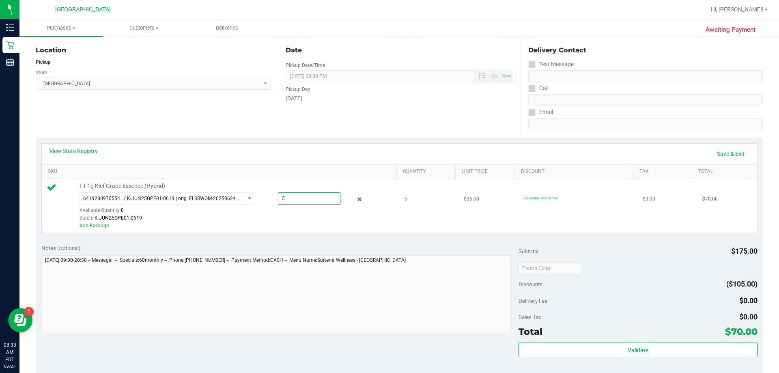
click at [280, 197] on span "5.0000 5" at bounding box center [309, 198] width 62 height 12
click at [289, 197] on input "5" at bounding box center [309, 198] width 62 height 11
type input "4"
type input "4.0000"
click at [340, 153] on div "View State Registry Save & Exit" at bounding box center [399, 154] width 701 height 14
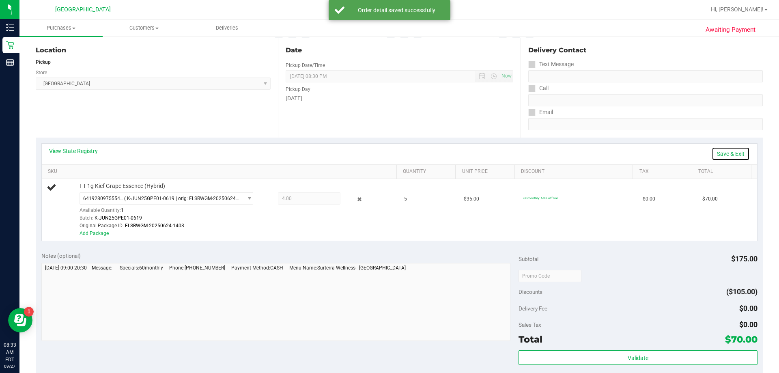
click at [388, 153] on link "Save & Exit" at bounding box center [731, 154] width 38 height 14
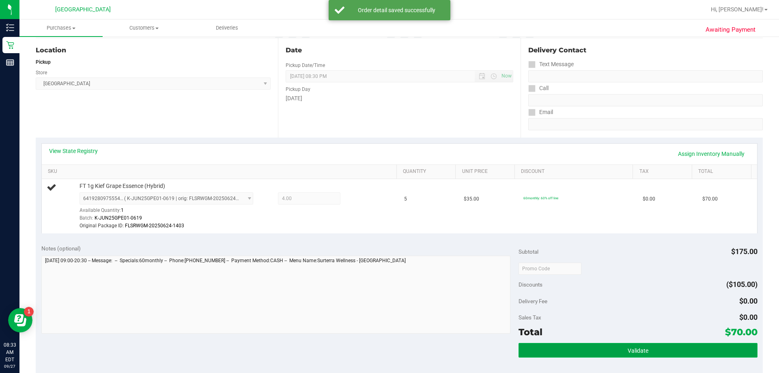
click at [388, 350] on button "Validate" at bounding box center [637, 350] width 239 height 15
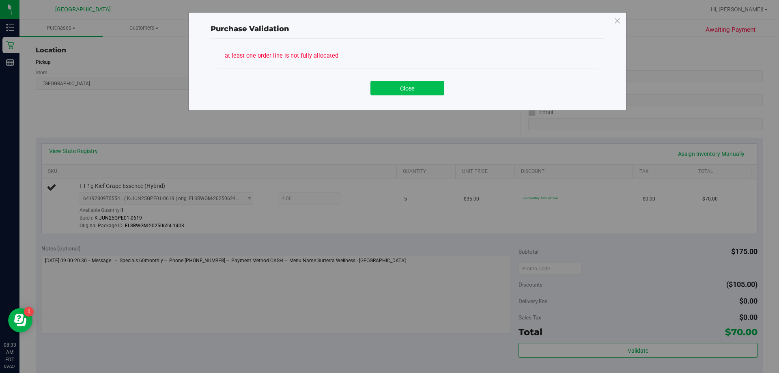
click at [388, 91] on button "Close" at bounding box center [407, 88] width 74 height 15
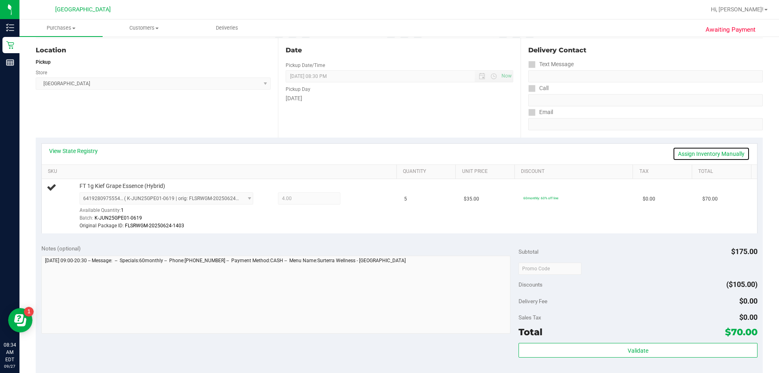
click at [388, 155] on link "Assign Inventory Manually" at bounding box center [711, 154] width 77 height 14
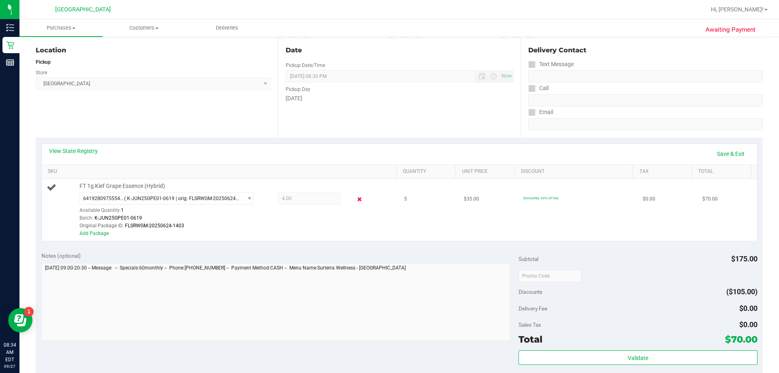
drag, startPoint x: 355, startPoint y: 200, endPoint x: 385, endPoint y: 216, distance: 34.1
click at [355, 201] on icon at bounding box center [359, 199] width 9 height 9
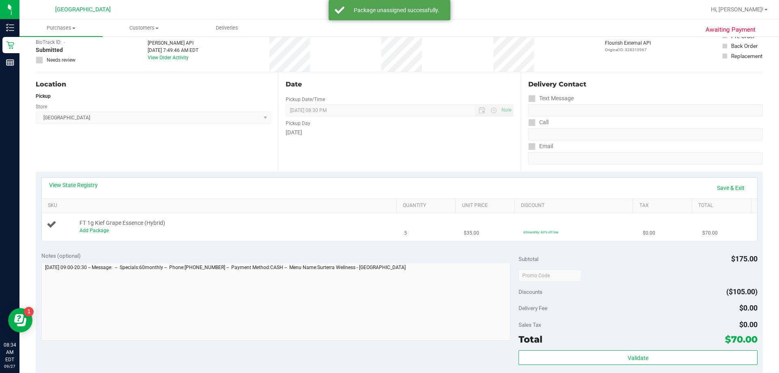
scroll to position [0, 0]
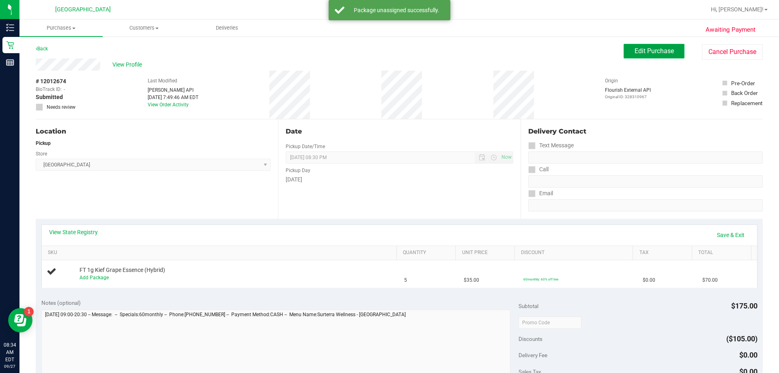
click at [388, 49] on span "Edit Purchase" at bounding box center [654, 51] width 39 height 8
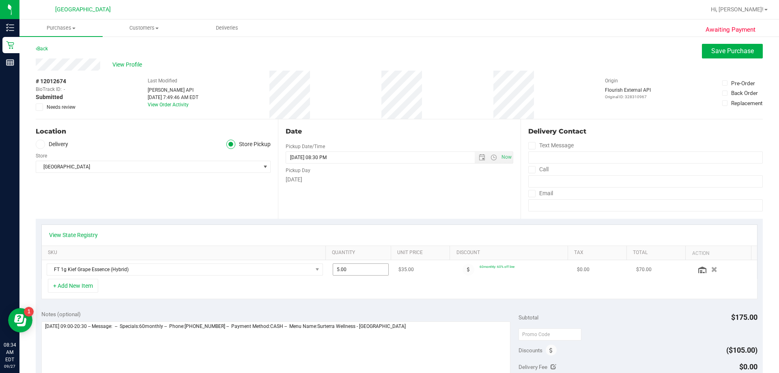
click at [335, 269] on span "5.00 5" at bounding box center [361, 269] width 56 height 12
type input "4"
type input "4.00"
click at [366, 233] on div "View State Registry" at bounding box center [399, 235] width 701 height 8
click at [388, 47] on button "Save Purchase" at bounding box center [732, 51] width 61 height 15
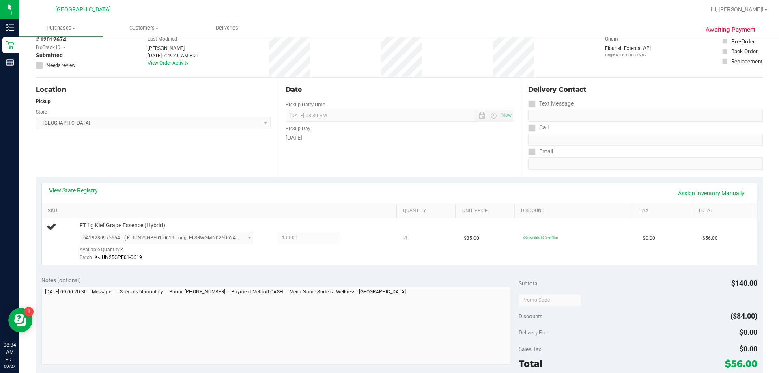
scroll to position [81, 0]
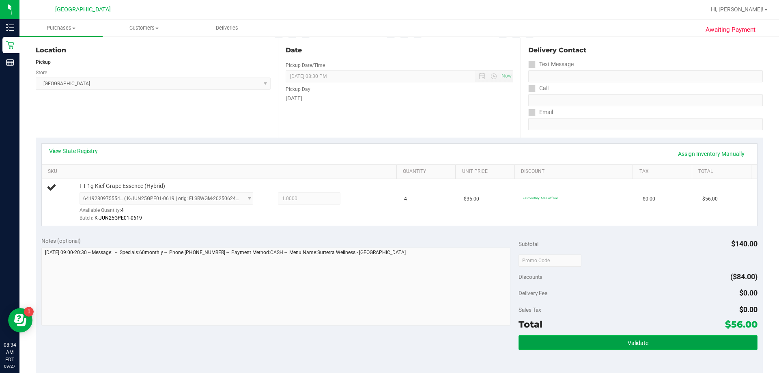
click at [388, 337] on button "Validate" at bounding box center [637, 342] width 239 height 15
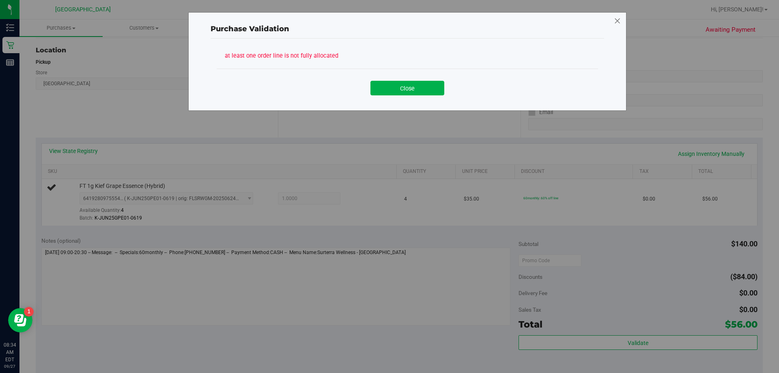
click at [388, 22] on icon at bounding box center [617, 21] width 7 height 13
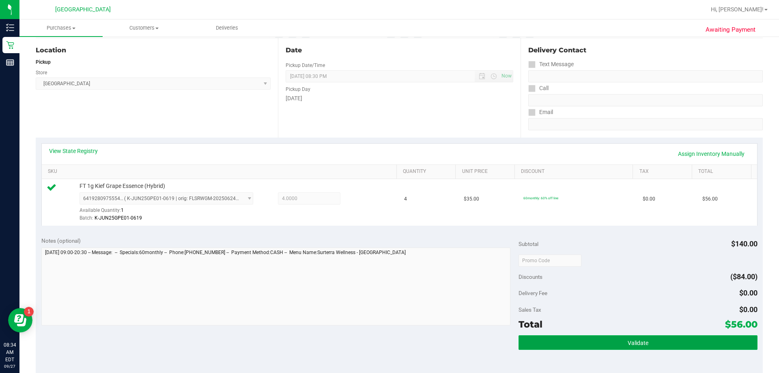
click at [388, 344] on span "Validate" at bounding box center [638, 343] width 21 height 6
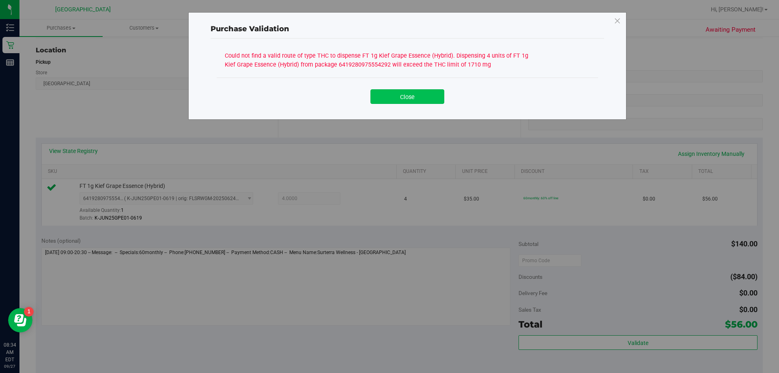
click at [388, 97] on button "Close" at bounding box center [407, 96] width 74 height 15
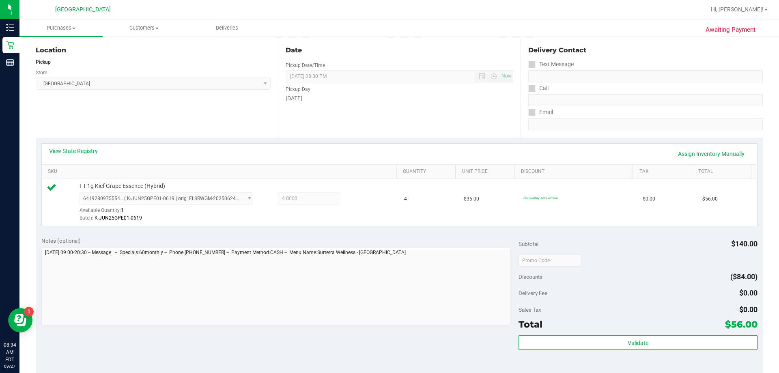
scroll to position [0, 0]
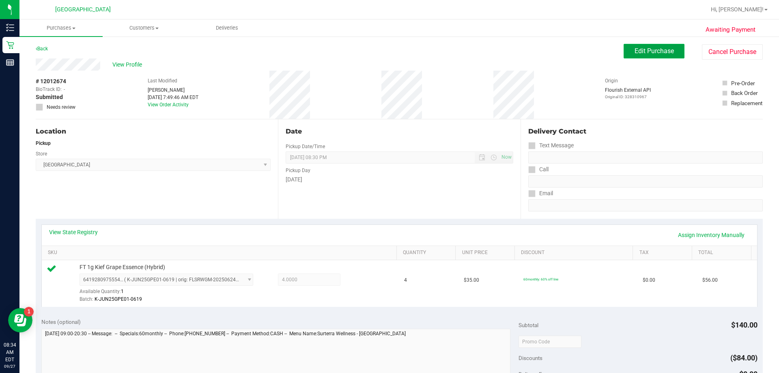
click at [388, 45] on button "Edit Purchase" at bounding box center [654, 51] width 61 height 15
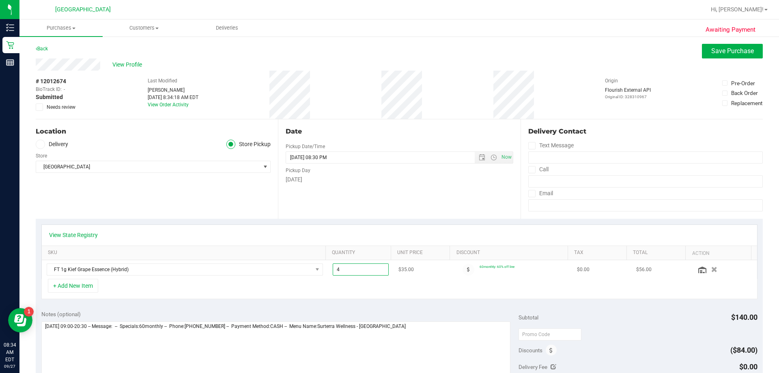
click at [371, 266] on span "4.00 4" at bounding box center [361, 269] width 56 height 12
type input "3"
type input "4.00"
click at [351, 233] on div "View State Registry" at bounding box center [399, 235] width 701 height 8
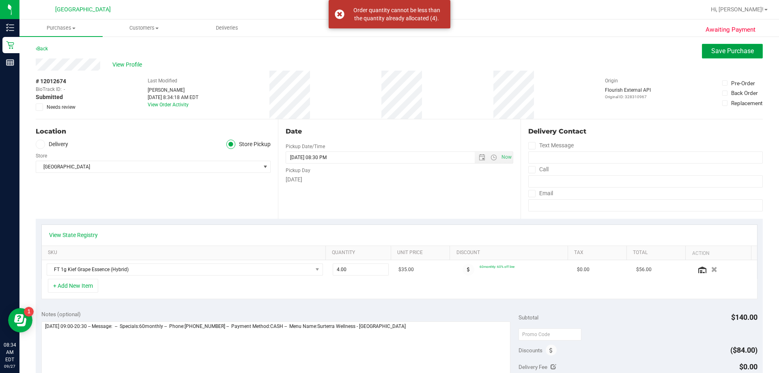
click at [388, 50] on button "Save Purchase" at bounding box center [732, 51] width 61 height 15
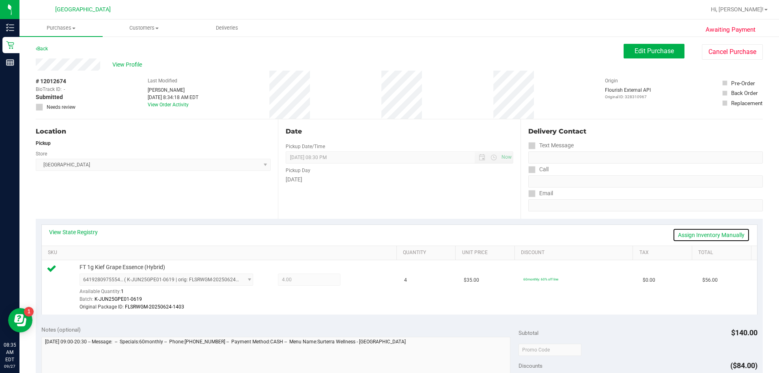
click at [388, 236] on link "Assign Inventory Manually" at bounding box center [711, 235] width 77 height 14
click at [356, 280] on icon at bounding box center [359, 280] width 9 height 9
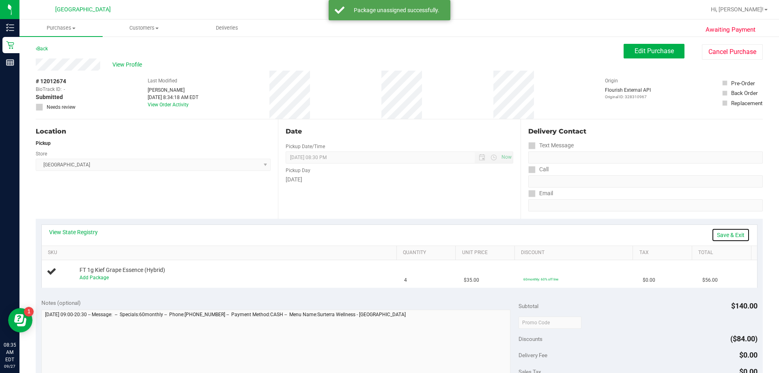
click at [388, 234] on link "Save & Exit" at bounding box center [731, 235] width 38 height 14
click at [388, 54] on span "Edit Purchase" at bounding box center [654, 51] width 39 height 8
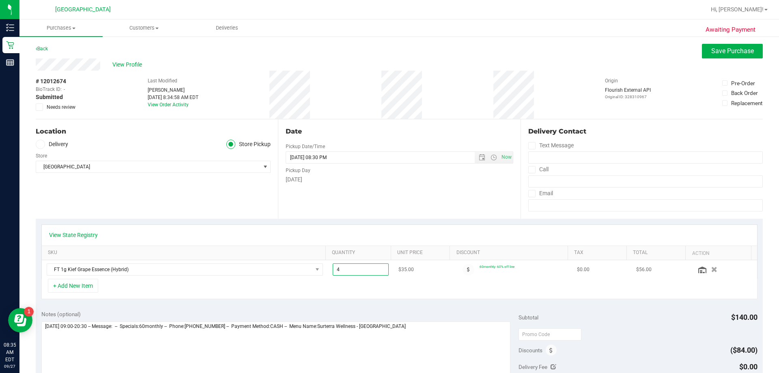
click at [344, 269] on span "4.00 4" at bounding box center [361, 269] width 56 height 12
type input "3"
type input "3.00"
click at [388, 234] on div "View State Registry" at bounding box center [399, 235] width 701 height 8
click at [388, 47] on span "Save Purchase" at bounding box center [732, 51] width 43 height 8
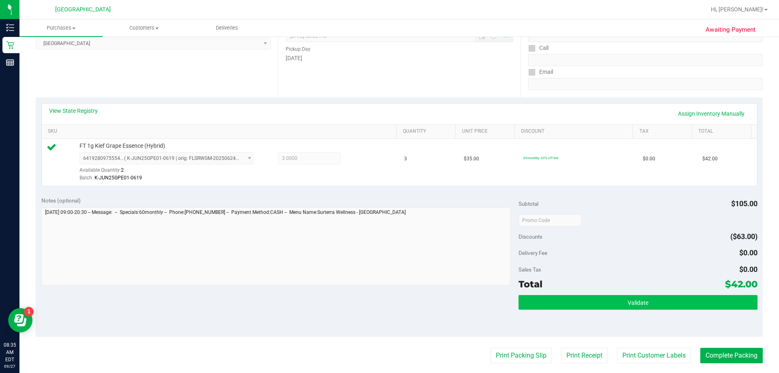
scroll to position [122, 0]
click at [388, 296] on button "Validate" at bounding box center [637, 302] width 239 height 15
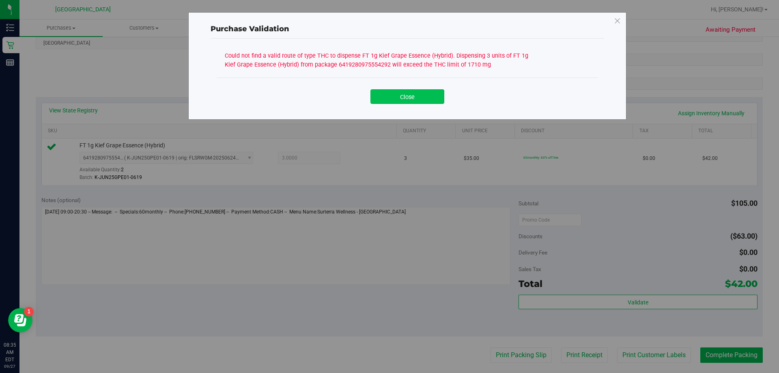
click at [388, 97] on button "Close" at bounding box center [407, 96] width 74 height 15
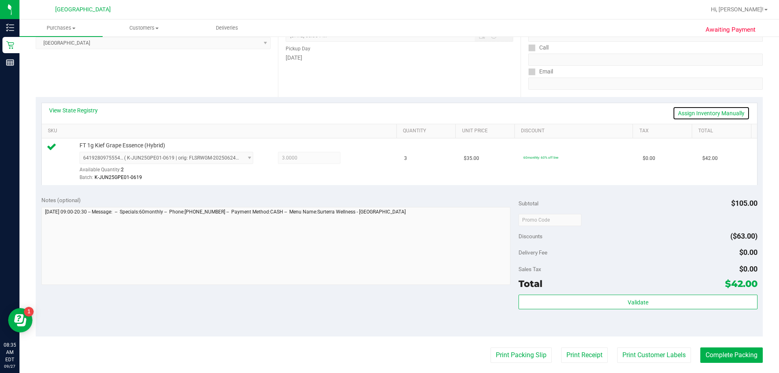
click at [388, 115] on link "Assign Inventory Manually" at bounding box center [711, 113] width 77 height 14
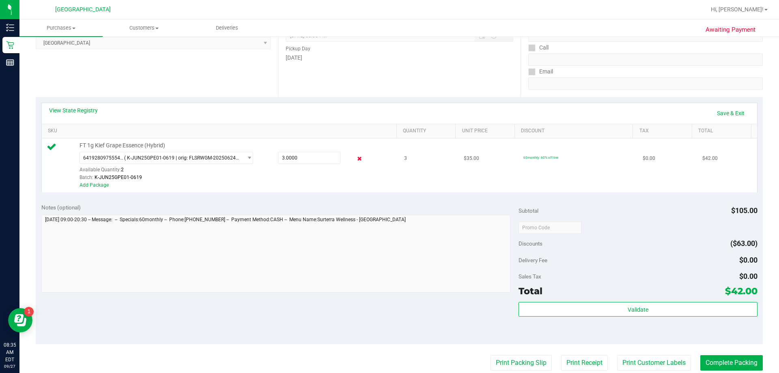
click at [355, 158] on icon at bounding box center [359, 158] width 9 height 9
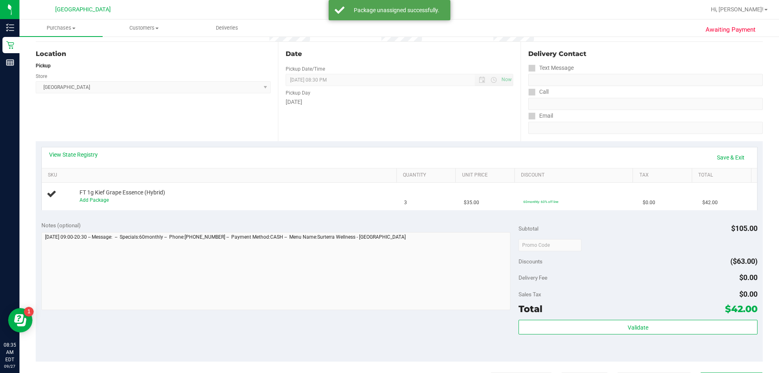
scroll to position [0, 0]
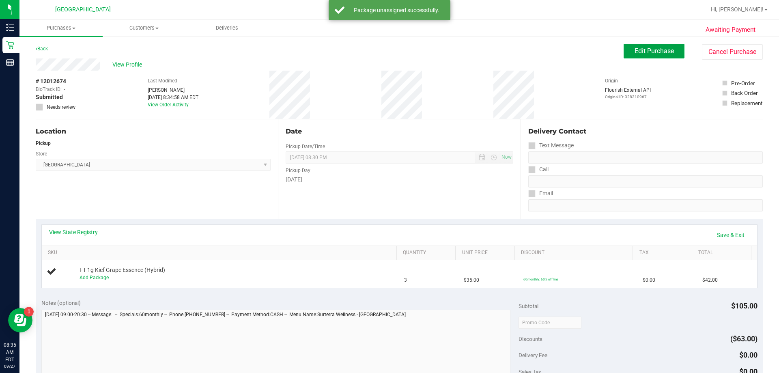
click at [388, 52] on span "Edit Purchase" at bounding box center [654, 51] width 39 height 8
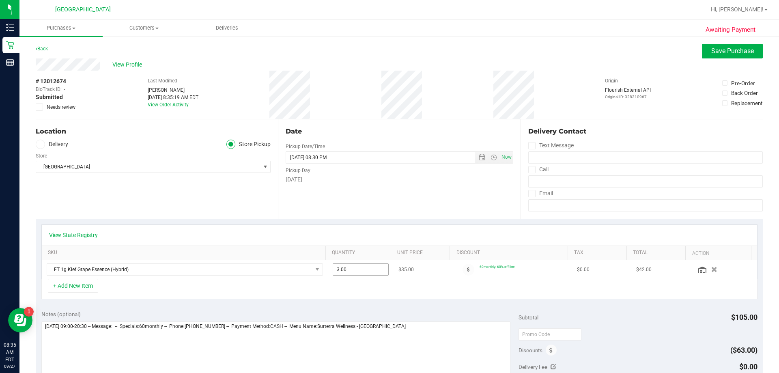
click at [352, 265] on span "3.00 3" at bounding box center [361, 269] width 56 height 12
type input "2"
type input "2.00"
click at [388, 227] on div "View State Registry" at bounding box center [399, 235] width 715 height 21
click at [388, 51] on span "Save Purchase" at bounding box center [732, 51] width 43 height 8
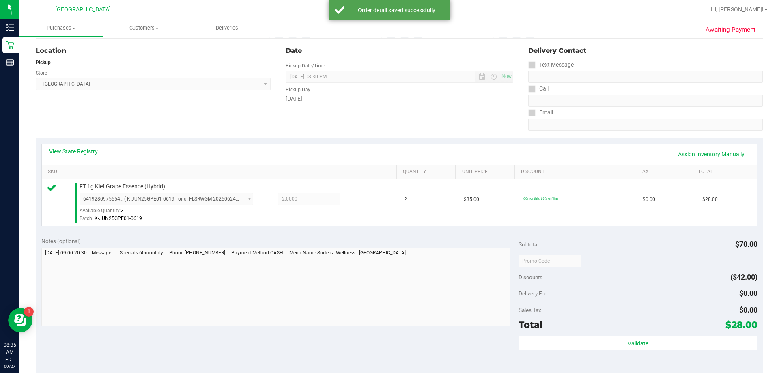
scroll to position [81, 0]
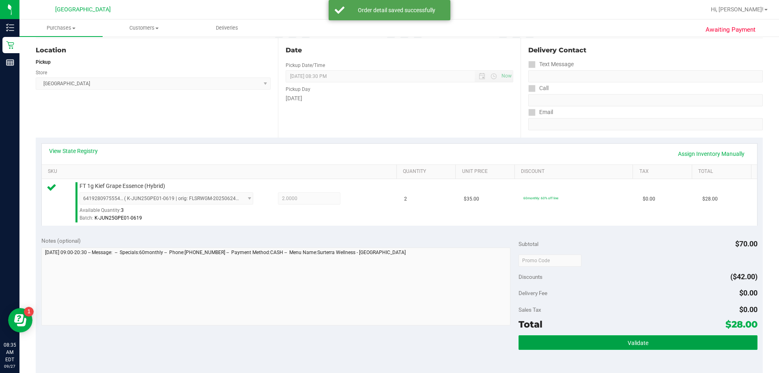
click at [388, 337] on button "Validate" at bounding box center [637, 342] width 239 height 15
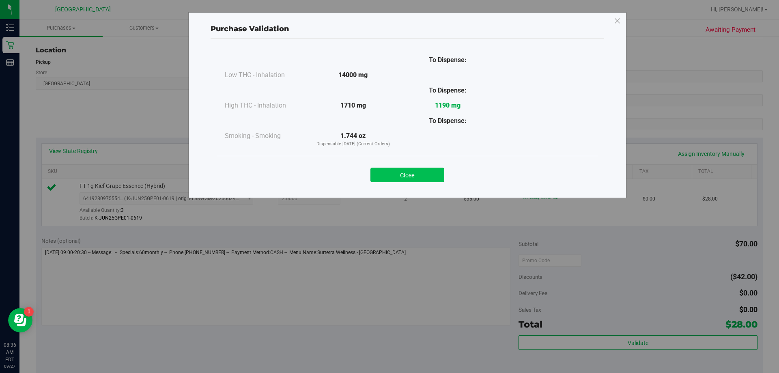
click at [388, 170] on button "Close" at bounding box center [407, 175] width 74 height 15
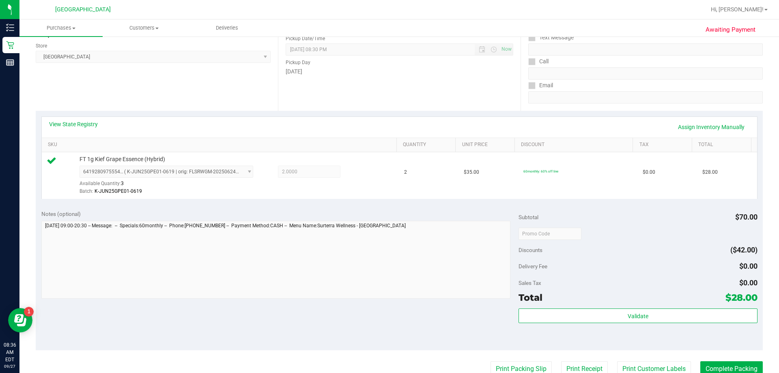
scroll to position [122, 0]
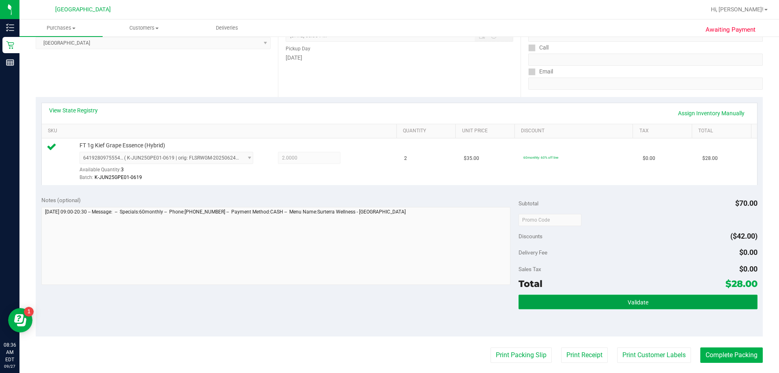
click at [388, 298] on button "Validate" at bounding box center [637, 302] width 239 height 15
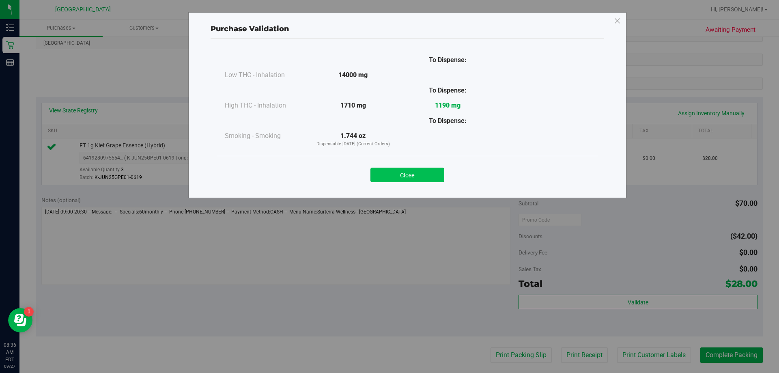
click at [388, 174] on button "Close" at bounding box center [407, 175] width 74 height 15
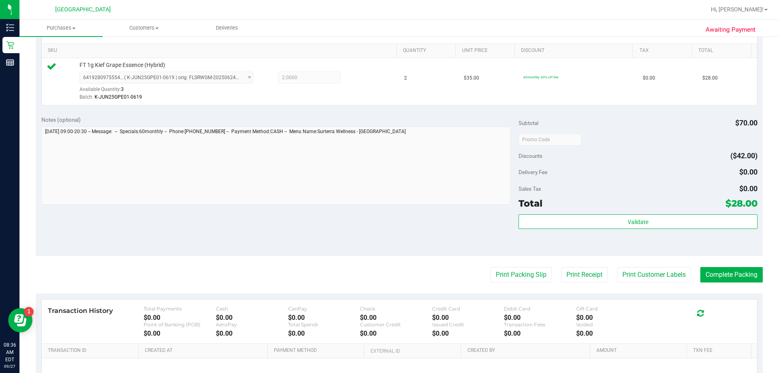
scroll to position [203, 0]
click at [388, 269] on button "Print Packing Slip" at bounding box center [520, 273] width 61 height 15
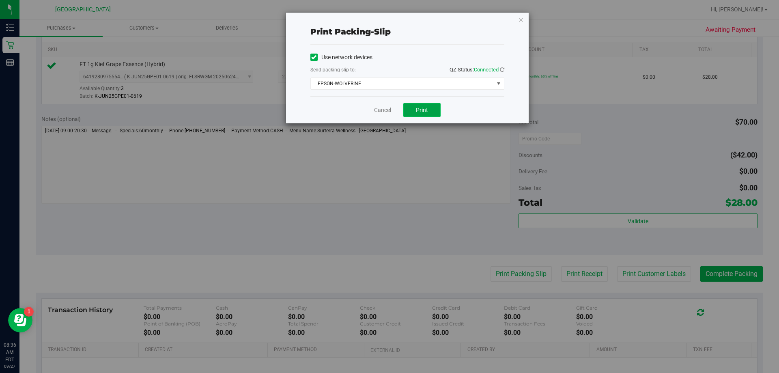
click at [388, 112] on span "Print" at bounding box center [422, 110] width 12 height 6
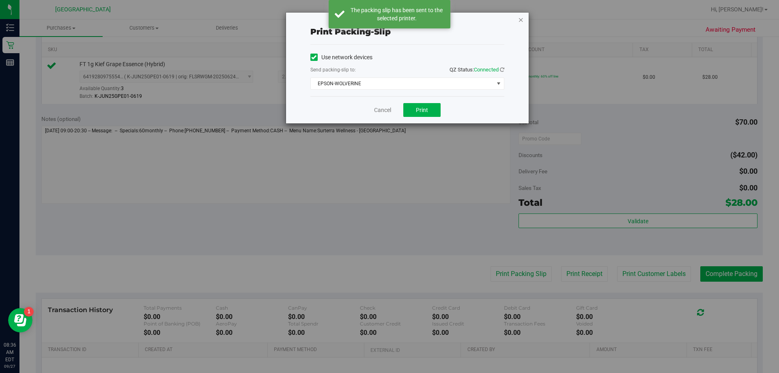
click at [388, 20] on icon "button" at bounding box center [521, 20] width 6 height 10
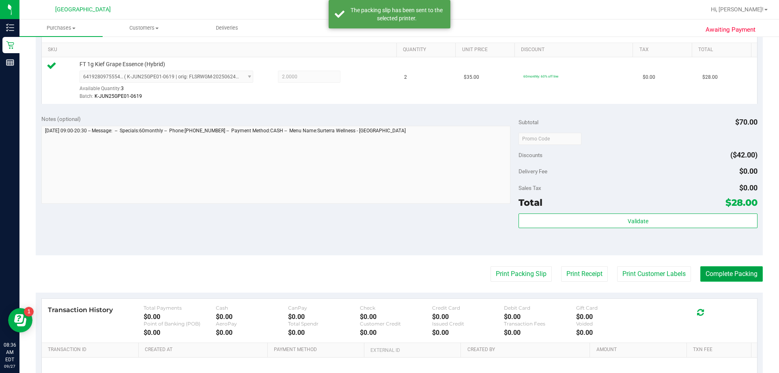
click at [388, 274] on button "Complete Packing" at bounding box center [731, 273] width 62 height 15
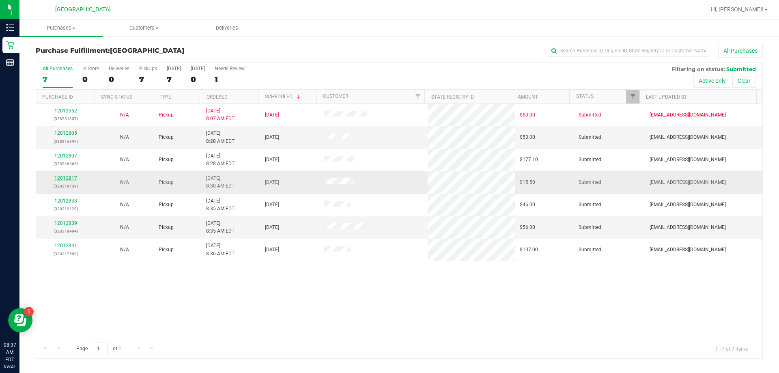
click at [74, 179] on link "12012817" at bounding box center [65, 178] width 23 height 6
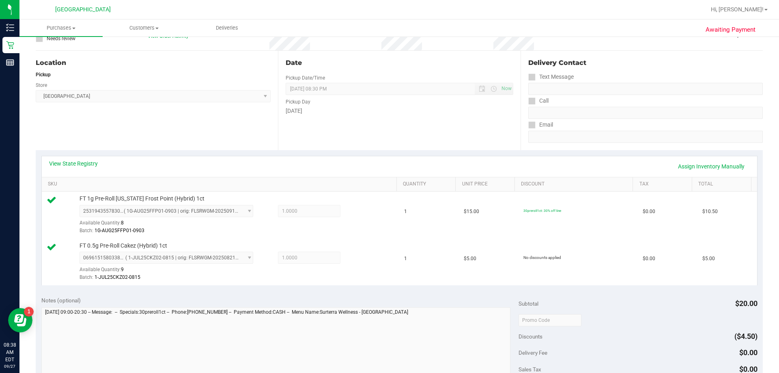
scroll to position [162, 0]
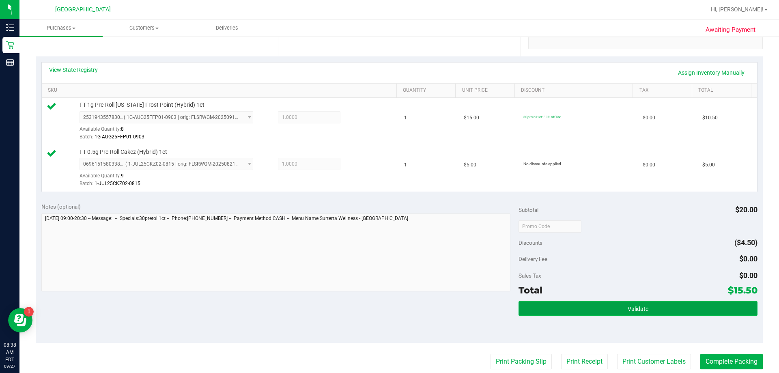
click at [388, 305] on button "Validate" at bounding box center [637, 308] width 239 height 15
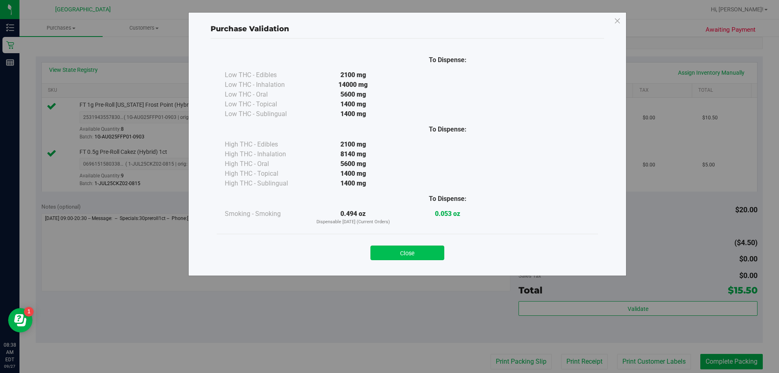
click at [388, 248] on button "Close" at bounding box center [407, 252] width 74 height 15
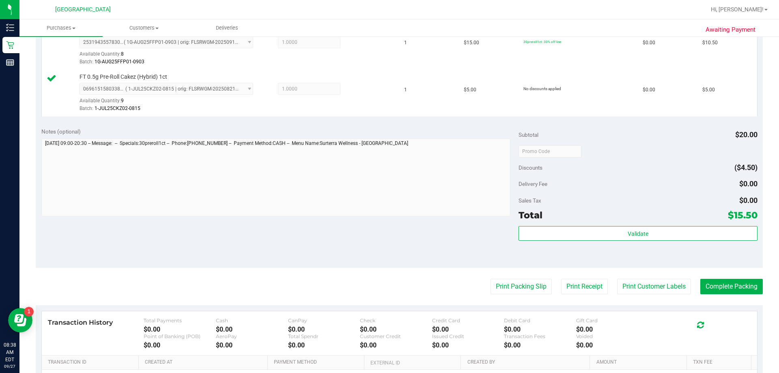
scroll to position [243, 0]
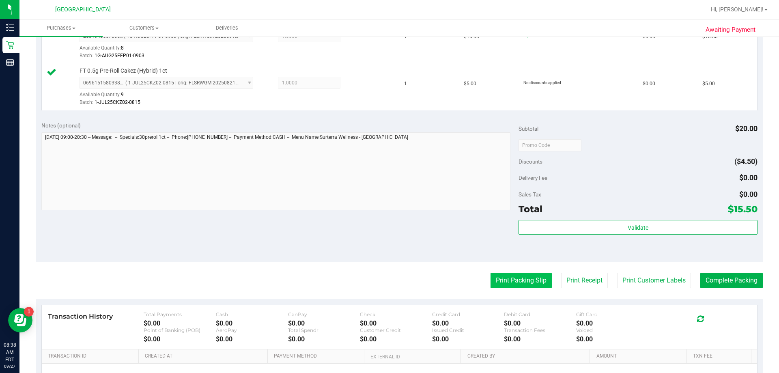
click at [388, 279] on button "Print Packing Slip" at bounding box center [520, 280] width 61 height 15
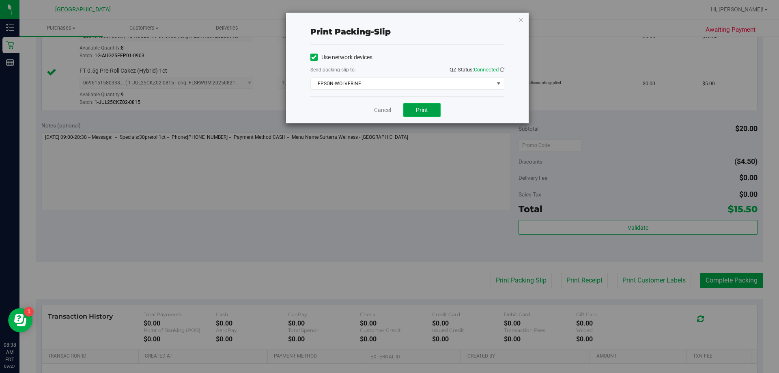
click at [388, 111] on span "Print" at bounding box center [422, 110] width 12 height 6
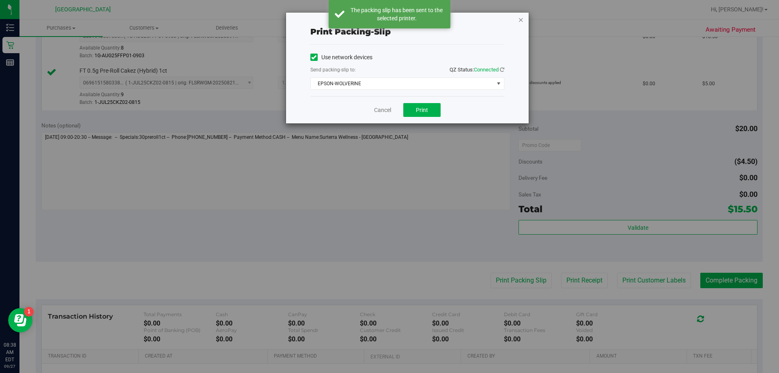
click at [388, 19] on icon "button" at bounding box center [521, 20] width 6 height 10
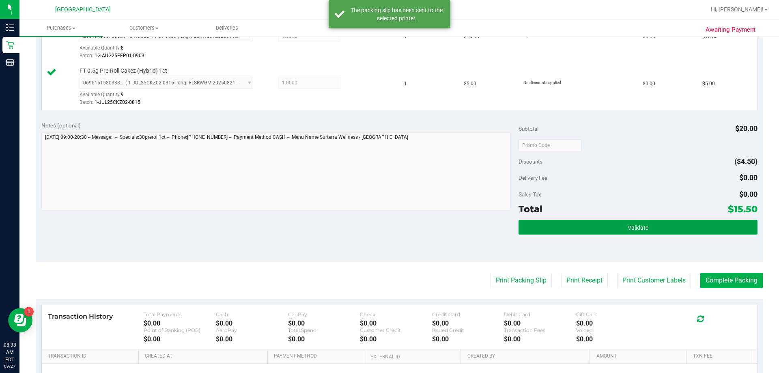
click at [388, 223] on button "Validate" at bounding box center [637, 227] width 239 height 15
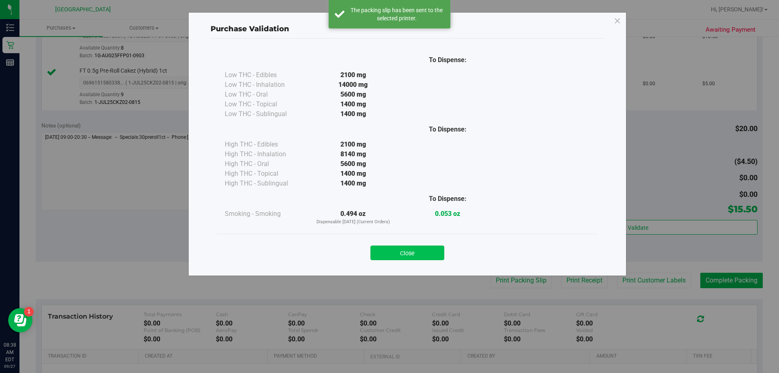
click at [388, 249] on button "Close" at bounding box center [407, 252] width 74 height 15
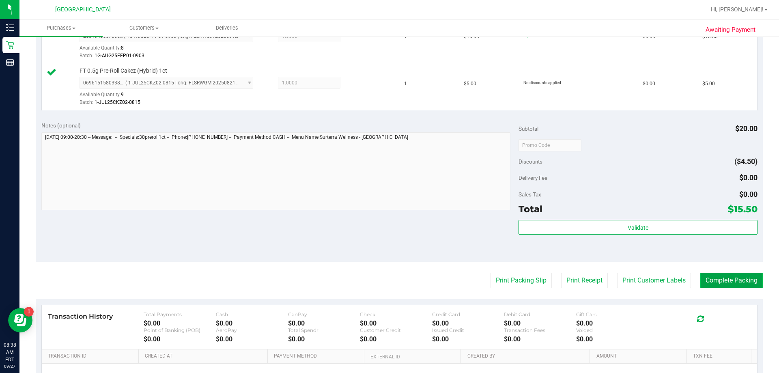
click at [388, 284] on button "Complete Packing" at bounding box center [731, 280] width 62 height 15
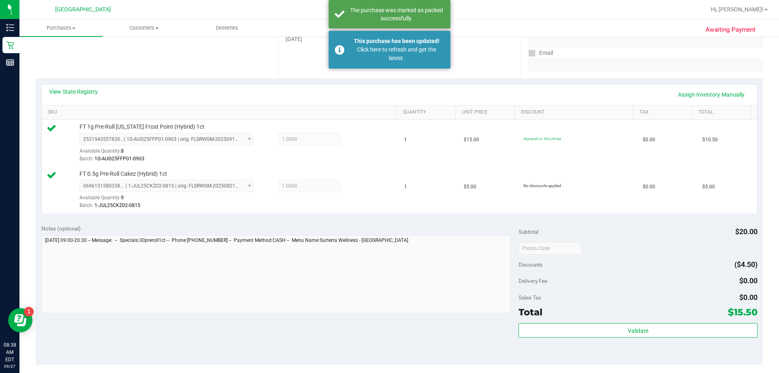
scroll to position [122, 0]
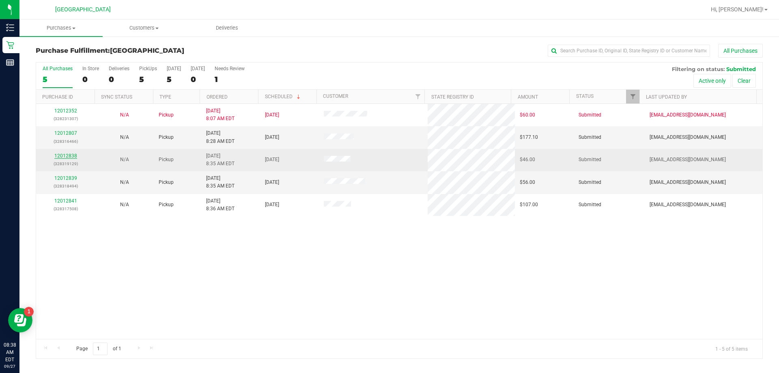
click at [72, 156] on link "12012838" at bounding box center [65, 156] width 23 height 6
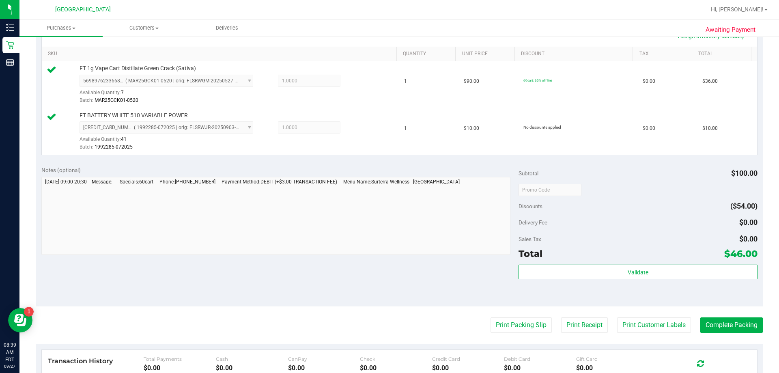
scroll to position [203, 0]
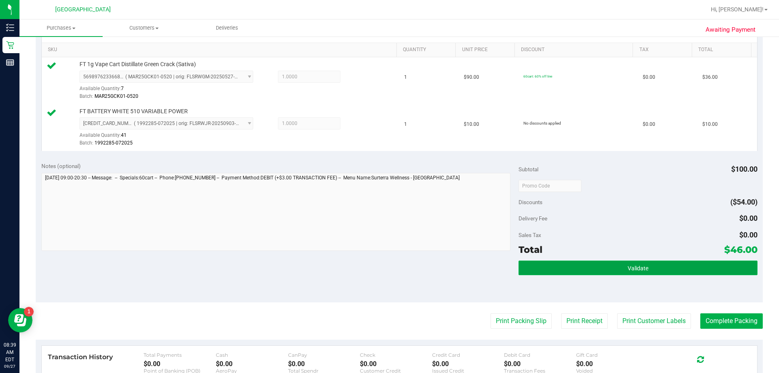
click at [388, 267] on span "Validate" at bounding box center [638, 268] width 21 height 6
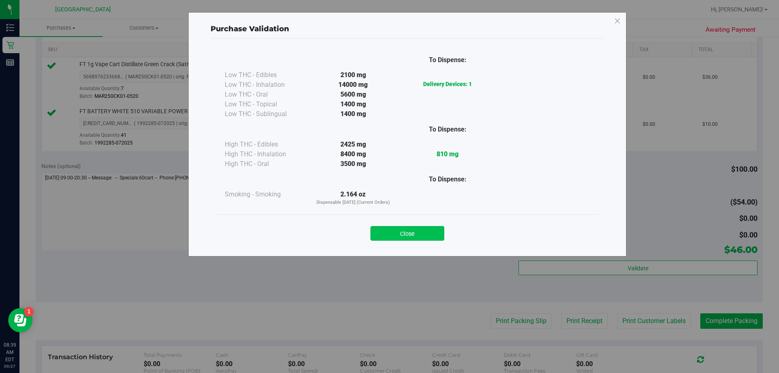
click at [388, 233] on button "Close" at bounding box center [407, 233] width 74 height 15
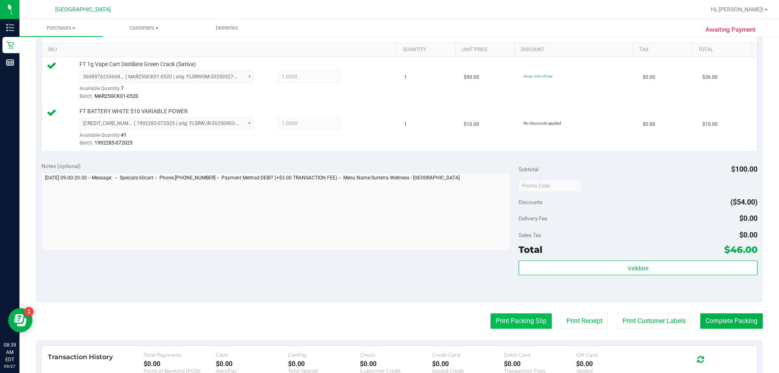
click at [388, 323] on button "Print Packing Slip" at bounding box center [520, 320] width 61 height 15
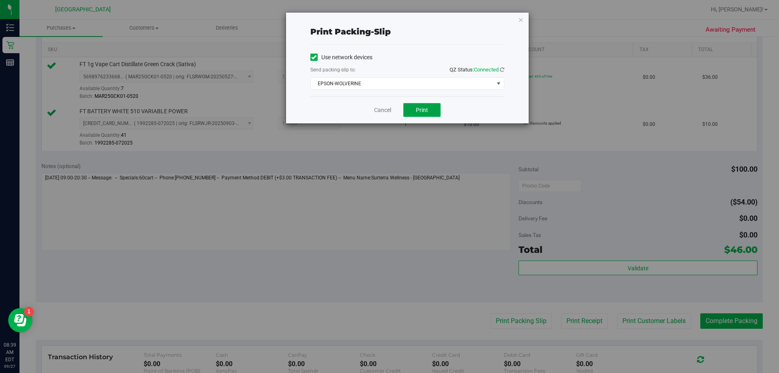
click at [388, 104] on button "Print" at bounding box center [421, 110] width 37 height 14
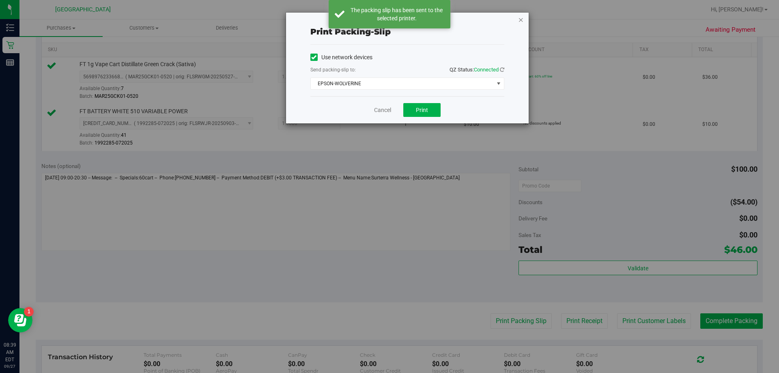
click at [388, 21] on icon "button" at bounding box center [521, 20] width 6 height 10
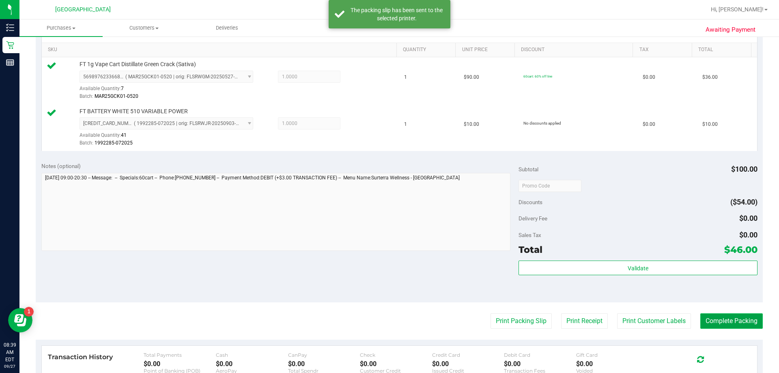
click at [388, 316] on button "Complete Packing" at bounding box center [731, 320] width 62 height 15
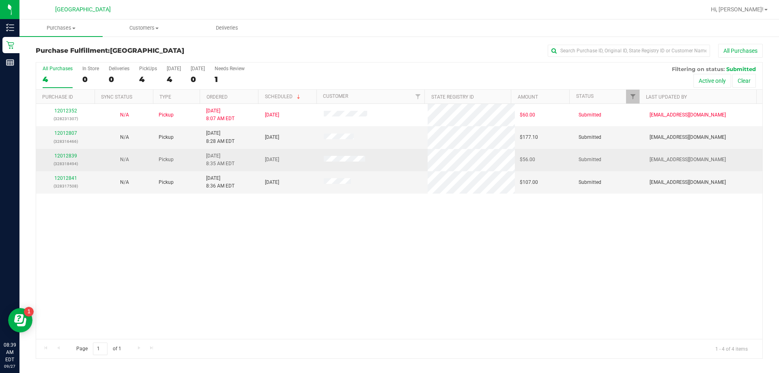
click at [77, 157] on div "12012839 (328318494)" at bounding box center [65, 159] width 49 height 15
click at [73, 156] on link "12012839" at bounding box center [65, 156] width 23 height 6
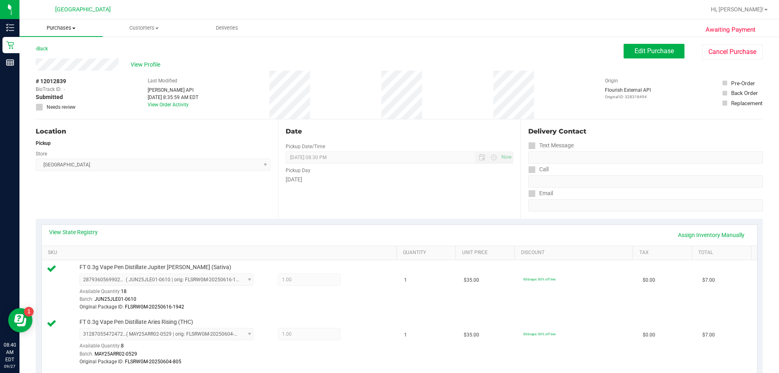
click at [64, 27] on span "Purchases" at bounding box center [60, 27] width 83 height 7
click at [51, 56] on span "Fulfillment" at bounding box center [44, 58] width 50 height 7
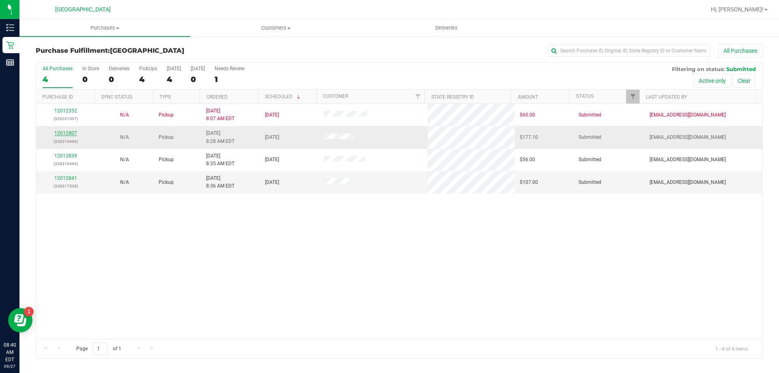
click at [64, 131] on link "12012807" at bounding box center [65, 133] width 23 height 6
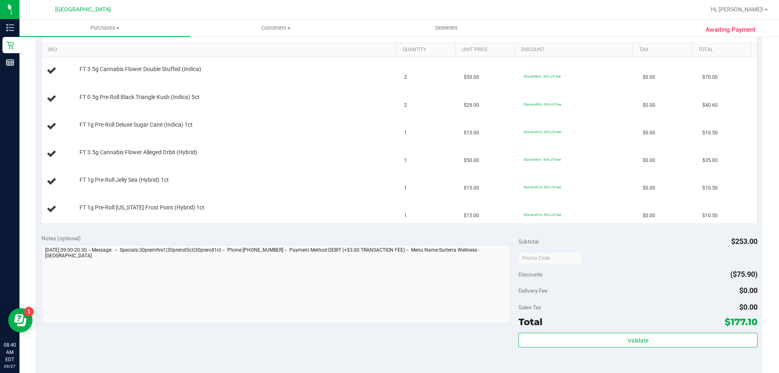
scroll to position [284, 0]
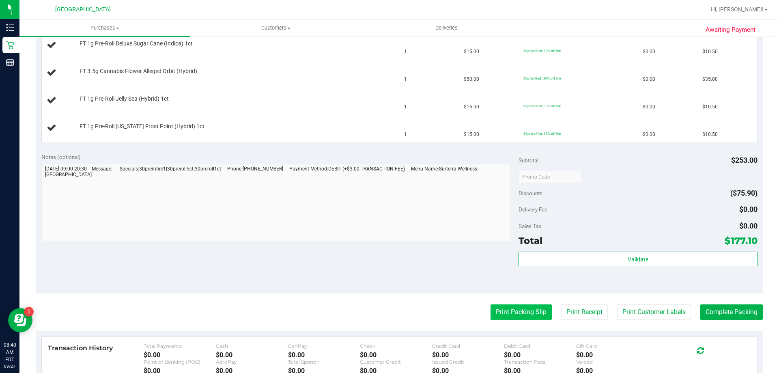
click at [388, 312] on button "Print Packing Slip" at bounding box center [520, 311] width 61 height 15
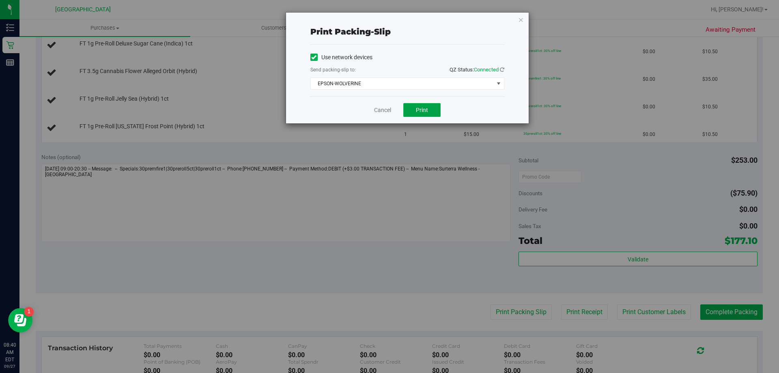
click at [388, 108] on span "Print" at bounding box center [422, 110] width 12 height 6
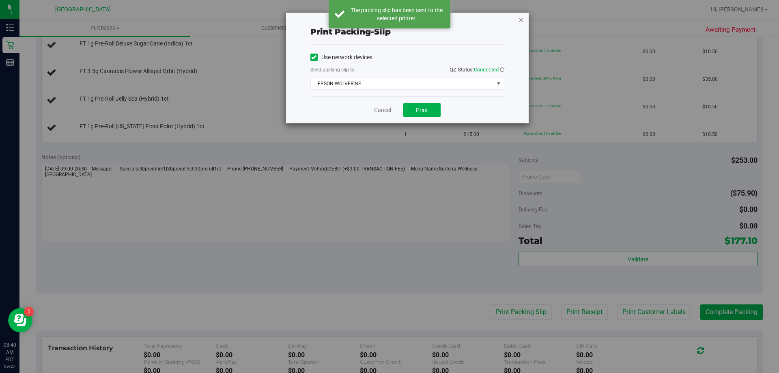
click at [388, 21] on icon "button" at bounding box center [521, 20] width 6 height 10
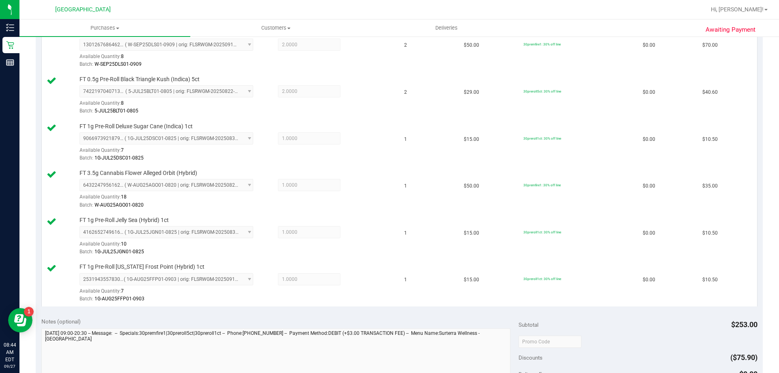
scroll to position [325, 0]
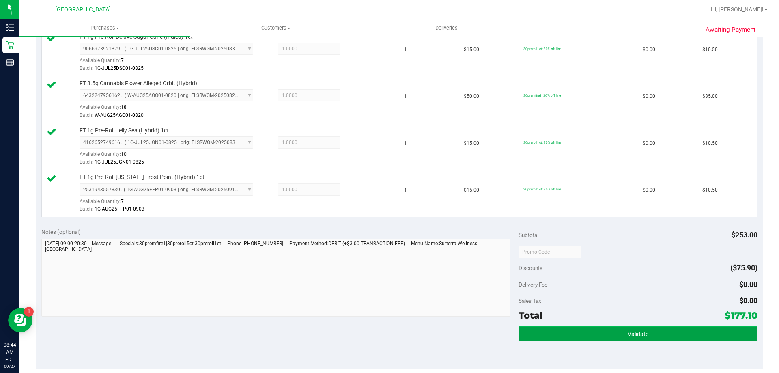
click at [388, 331] on button "Validate" at bounding box center [637, 333] width 239 height 15
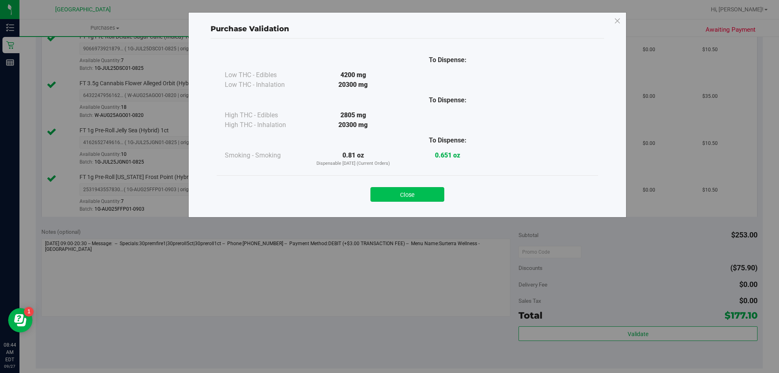
click at [388, 198] on button "Close" at bounding box center [407, 194] width 74 height 15
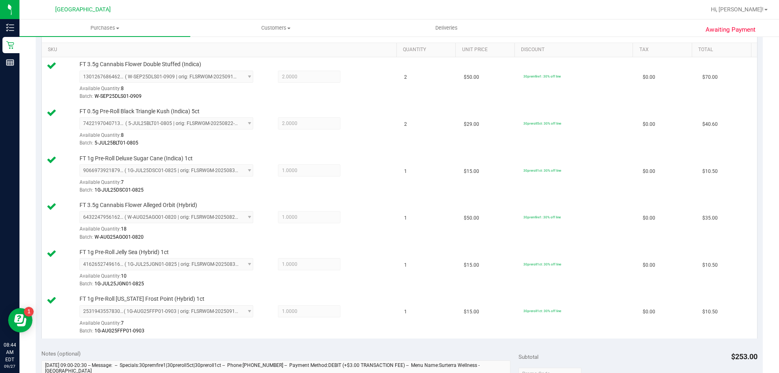
scroll to position [406, 0]
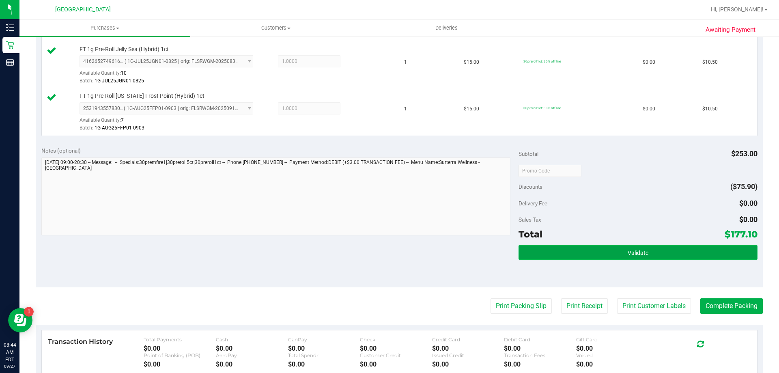
click at [388, 255] on button "Validate" at bounding box center [637, 252] width 239 height 15
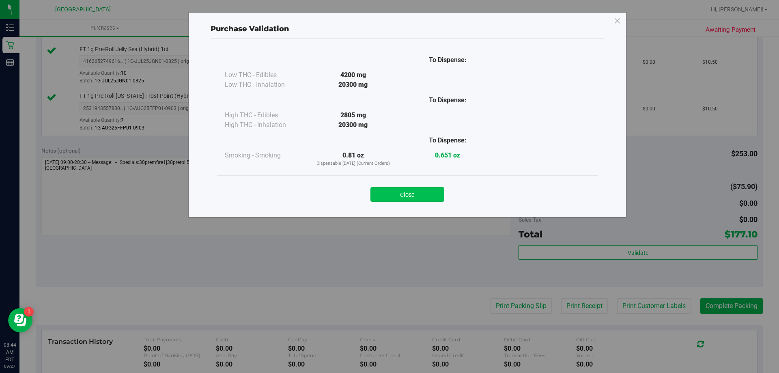
click at [388, 191] on button "Close" at bounding box center [407, 194] width 74 height 15
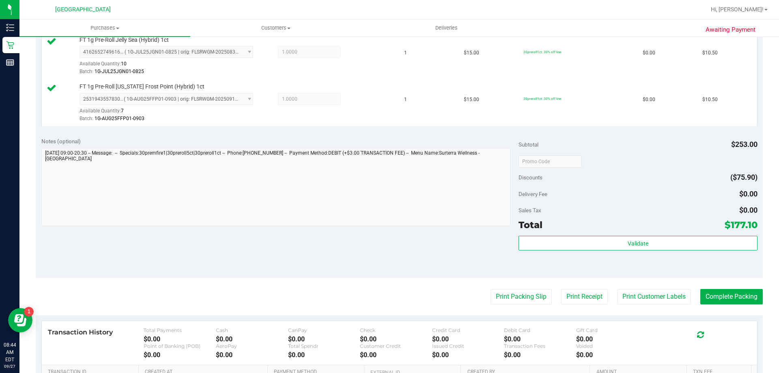
scroll to position [446, 0]
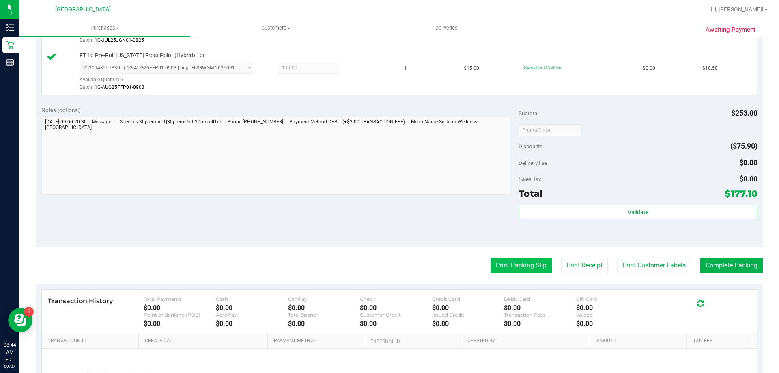
click at [388, 269] on button "Print Packing Slip" at bounding box center [520, 265] width 61 height 15
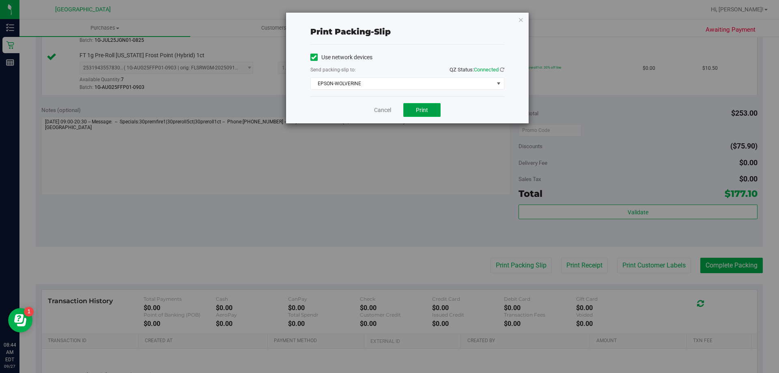
click at [388, 113] on button "Print" at bounding box center [421, 110] width 37 height 14
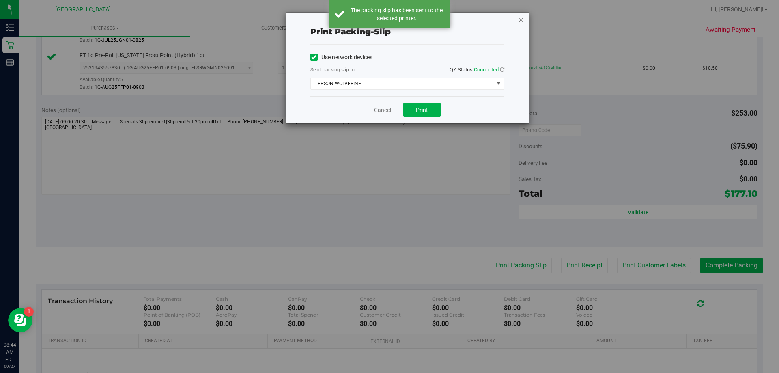
click at [388, 19] on icon "button" at bounding box center [521, 20] width 6 height 10
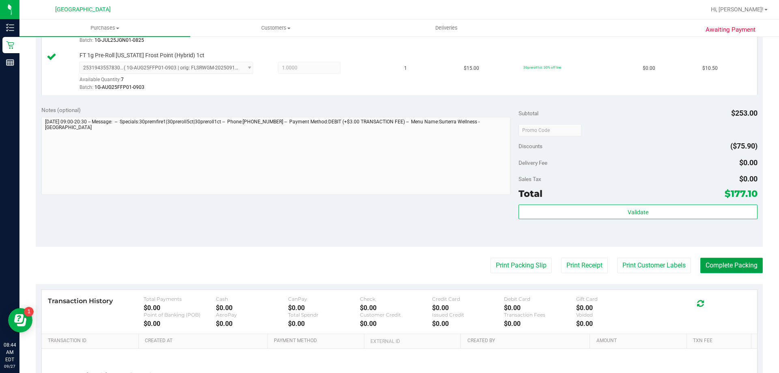
click at [388, 268] on button "Complete Packing" at bounding box center [731, 265] width 62 height 15
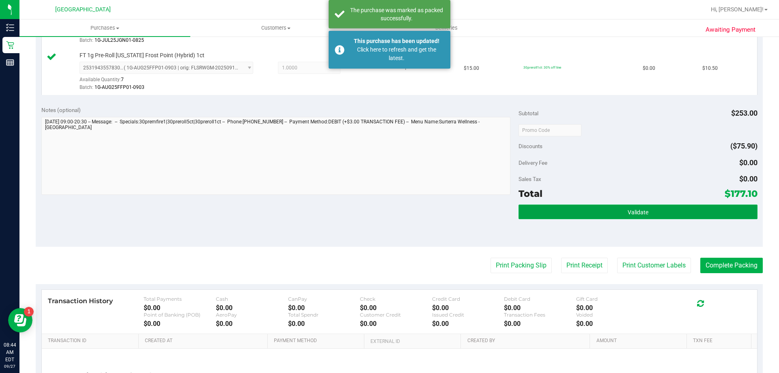
click at [388, 215] on button "Validate" at bounding box center [637, 211] width 239 height 15
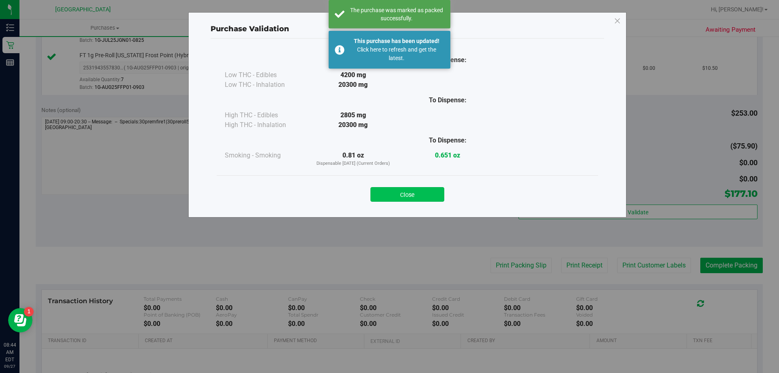
click at [388, 191] on button "Close" at bounding box center [407, 194] width 74 height 15
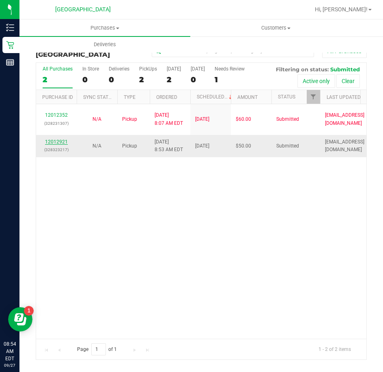
click at [53, 139] on link "12012921" at bounding box center [56, 142] width 23 height 6
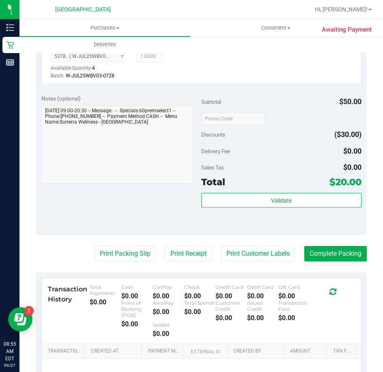
scroll to position [243, 0]
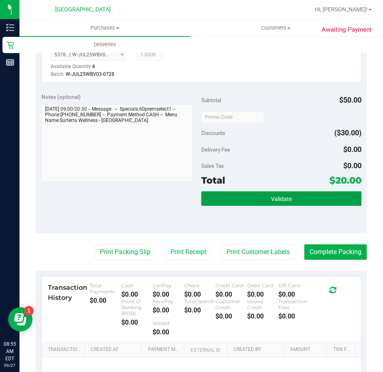
click at [281, 203] on button "Validate" at bounding box center [281, 198] width 160 height 15
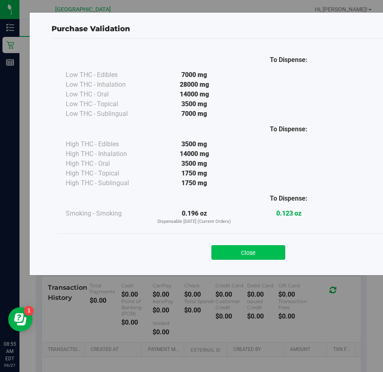
click at [267, 251] on button "Close" at bounding box center [248, 252] width 74 height 15
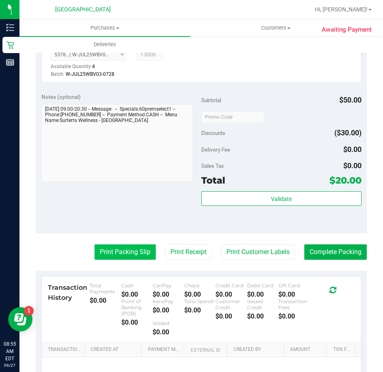
click at [124, 248] on button "Print Packing Slip" at bounding box center [125, 252] width 61 height 15
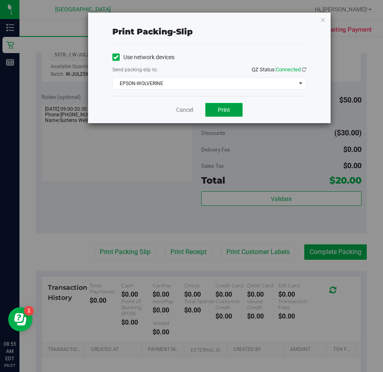
click at [217, 114] on button "Print" at bounding box center [223, 110] width 37 height 14
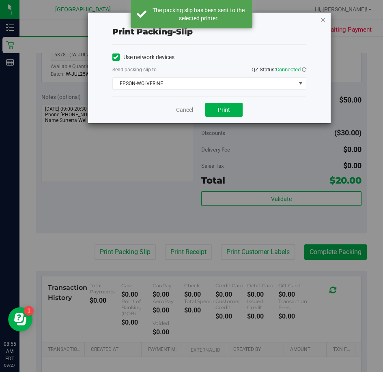
click at [324, 22] on icon "button" at bounding box center [323, 20] width 6 height 10
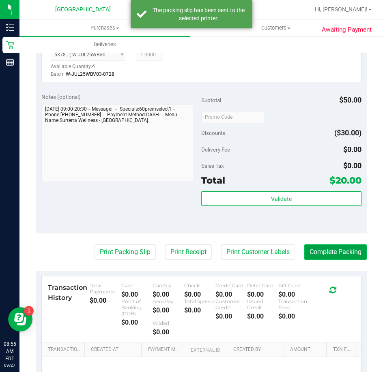
click at [329, 258] on button "Complete Packing" at bounding box center [335, 252] width 62 height 15
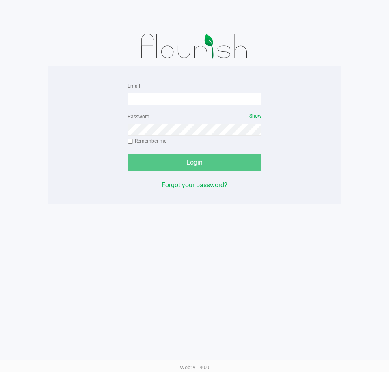
click at [171, 99] on input "Email" at bounding box center [194, 99] width 134 height 12
type input "[EMAIL_ADDRESS][DOMAIN_NAME]"
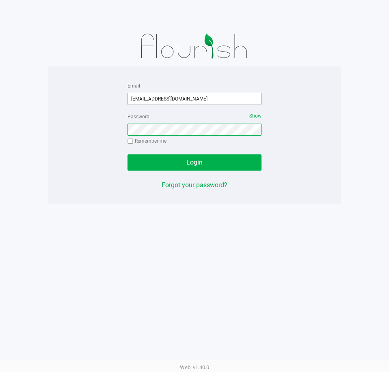
click at [127, 155] on button "Login" at bounding box center [194, 163] width 134 height 16
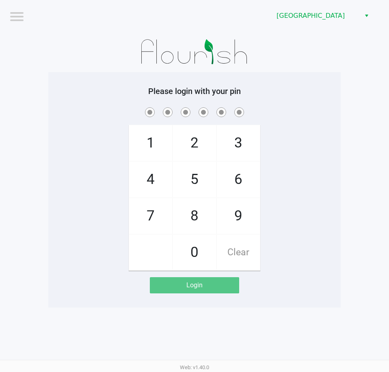
click at [156, 217] on span "7" at bounding box center [150, 216] width 43 height 36
checkbox input "true"
click at [245, 217] on span "9" at bounding box center [238, 216] width 43 height 36
checkbox input "true"
click at [201, 180] on span "5" at bounding box center [194, 180] width 43 height 36
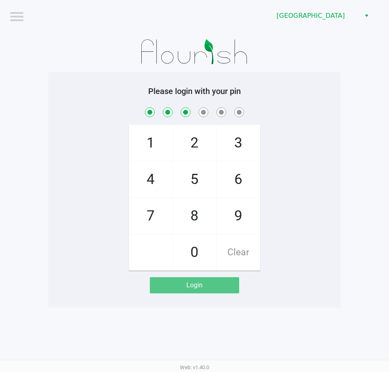
checkbox input "true"
click at [197, 149] on span "2" at bounding box center [194, 143] width 43 height 36
checkbox input "true"
click at [159, 180] on span "4" at bounding box center [150, 180] width 43 height 36
checkbox input "true"
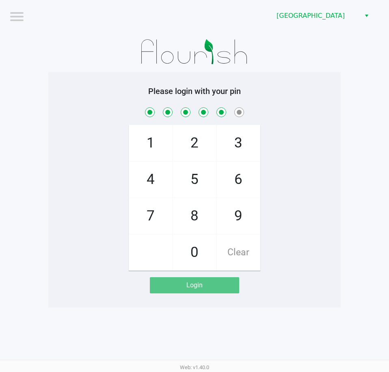
click at [231, 179] on span "6" at bounding box center [238, 180] width 43 height 36
checkbox input "true"
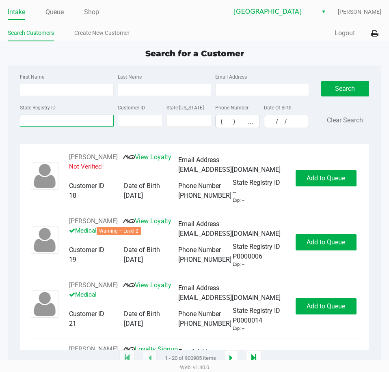
click at [69, 123] on input "State Registry ID" at bounding box center [66, 121] width 93 height 12
click at [54, 10] on link "Queue" at bounding box center [54, 11] width 18 height 11
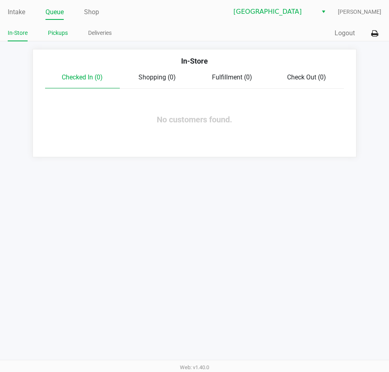
click at [52, 34] on link "Pickups" at bounding box center [58, 33] width 20 height 10
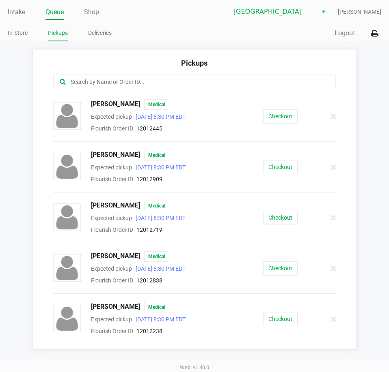
click at [82, 80] on input "text" at bounding box center [191, 81] width 243 height 9
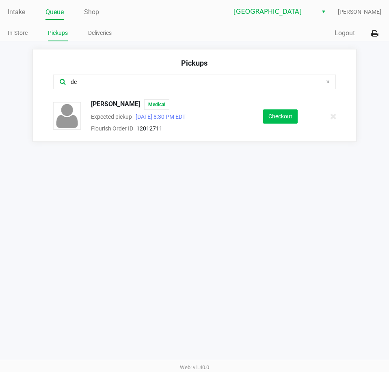
type input "de"
click at [285, 120] on button "Checkout" at bounding box center [280, 117] width 34 height 14
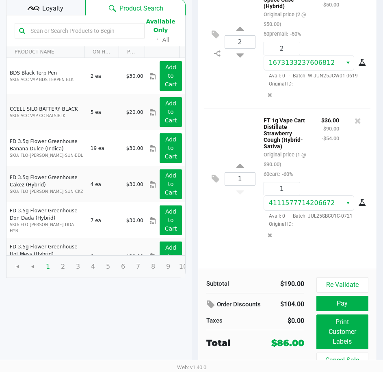
scroll to position [103, 0]
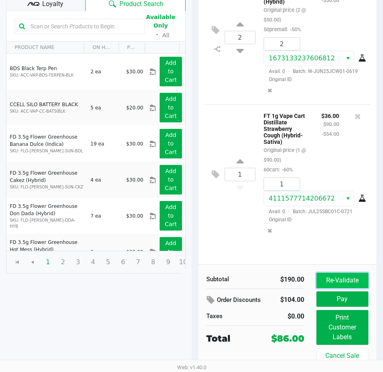
click at [345, 280] on button "Re-Validate" at bounding box center [342, 280] width 52 height 15
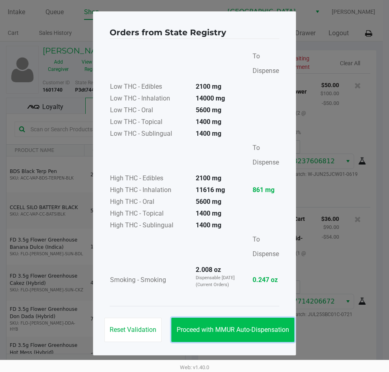
click at [238, 327] on span "Proceed with MMUR Auto-Dispensation" at bounding box center [232, 330] width 112 height 8
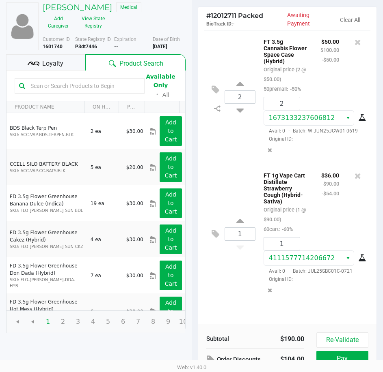
scroll to position [103, 0]
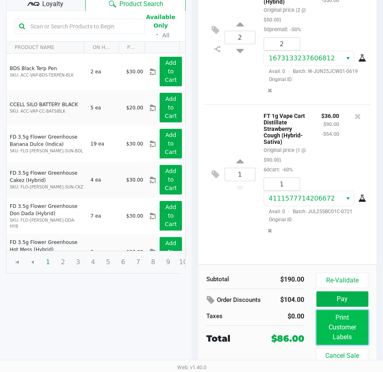
click at [330, 326] on button "Print Customer Labels" at bounding box center [342, 327] width 52 height 35
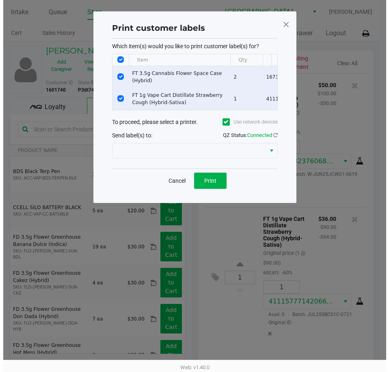
scroll to position [0, 0]
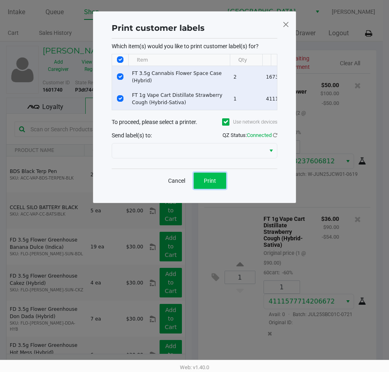
click at [219, 189] on button "Print" at bounding box center [210, 181] width 32 height 16
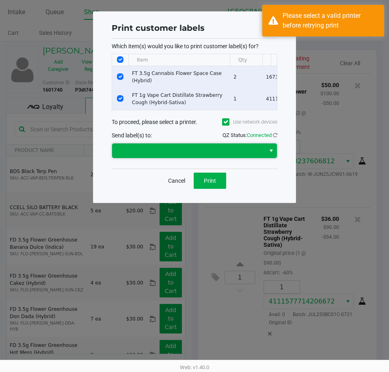
click at [241, 156] on span at bounding box center [188, 151] width 143 height 10
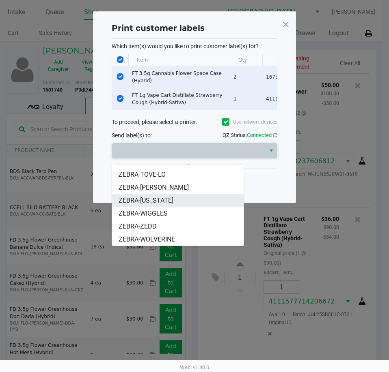
scroll to position [23, 0]
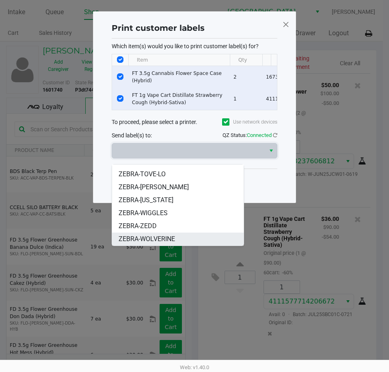
click at [173, 236] on span "ZEBRA-WOLVERINE" at bounding box center [146, 239] width 56 height 10
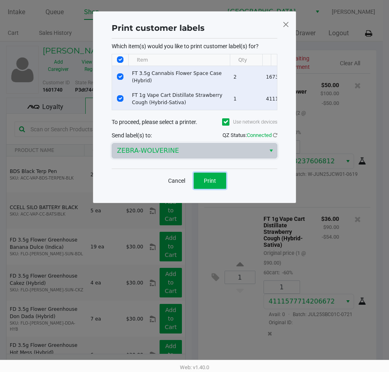
click at [221, 186] on button "Print" at bounding box center [210, 181] width 32 height 16
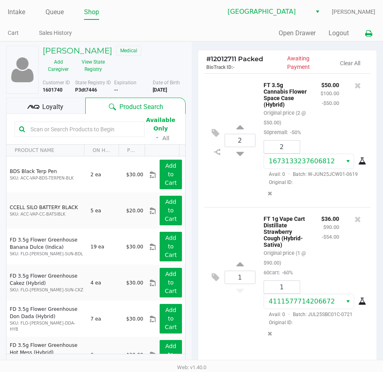
click at [364, 34] on button at bounding box center [367, 33] width 13 height 15
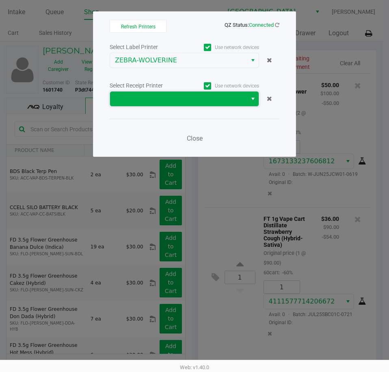
click at [245, 100] on span at bounding box center [178, 99] width 137 height 15
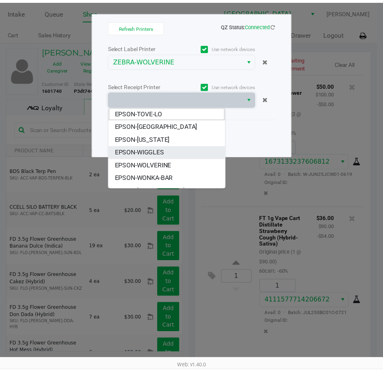
scroll to position [0, 0]
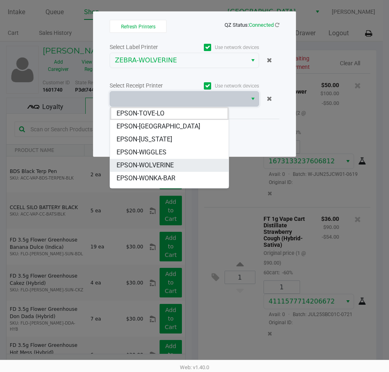
click at [167, 164] on span "EPSON-WOLVERINE" at bounding box center [144, 166] width 57 height 10
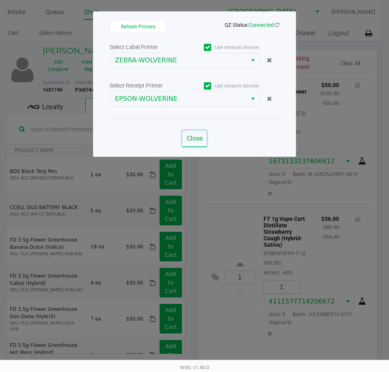
click at [198, 139] on span "Close" at bounding box center [195, 139] width 16 height 8
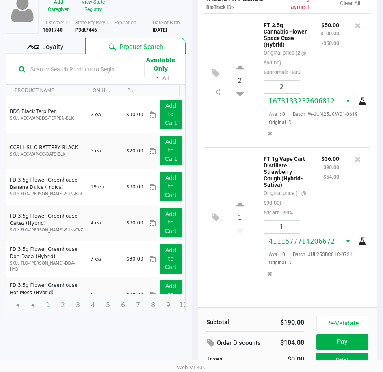
scroll to position [103, 0]
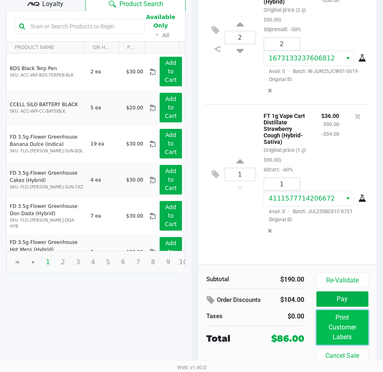
click at [345, 336] on button "Print Customer Labels" at bounding box center [342, 327] width 52 height 35
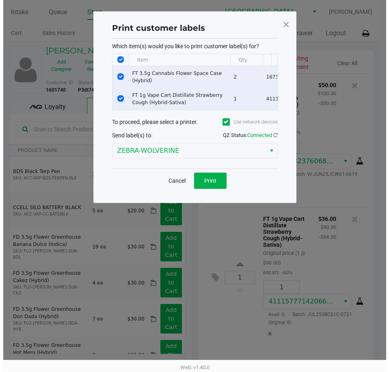
scroll to position [0, 0]
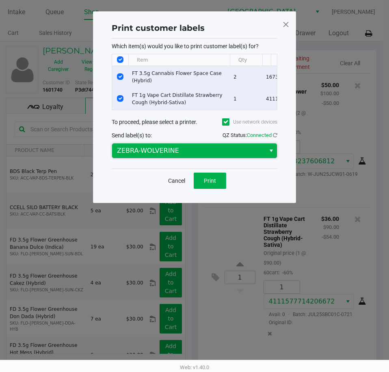
click at [228, 156] on span "ZEBRA-WOLVERINE" at bounding box center [188, 151] width 143 height 10
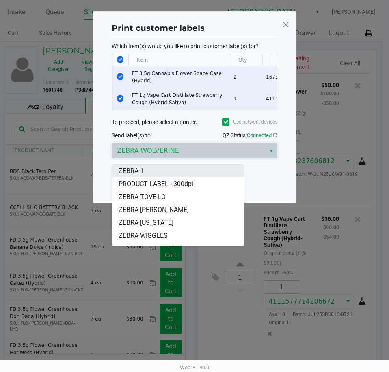
click at [184, 173] on li "ZEBRA-1" at bounding box center [177, 171] width 131 height 13
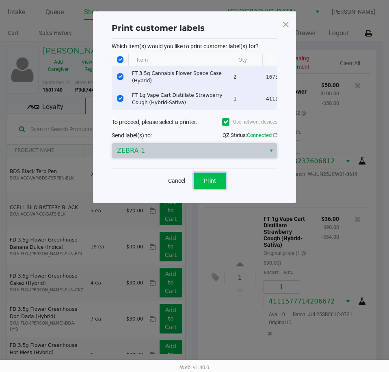
click at [210, 184] on span "Print" at bounding box center [210, 181] width 12 height 6
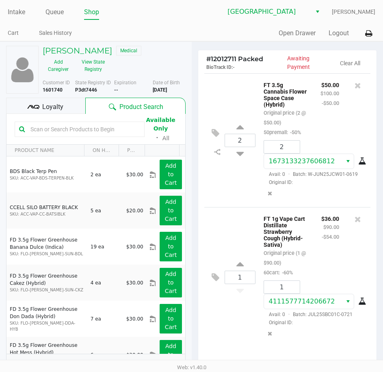
click at [55, 108] on span "Loyalty" at bounding box center [52, 107] width 21 height 10
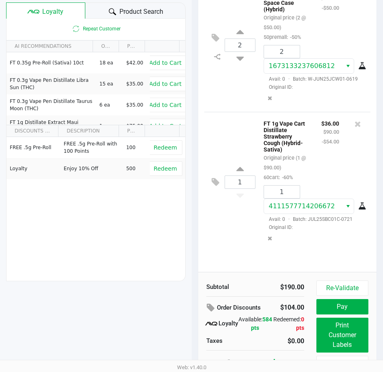
scroll to position [103, 0]
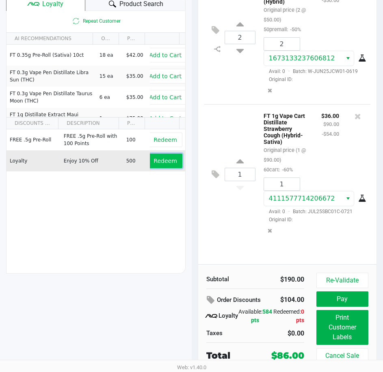
click at [153, 164] on span "Redeem" at bounding box center [164, 161] width 23 height 6
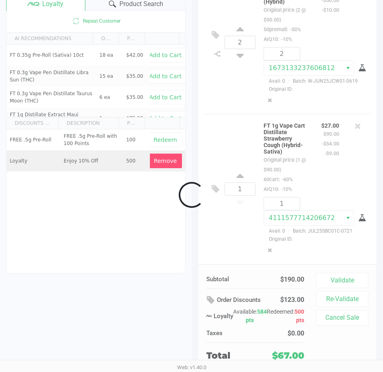
scroll to position [15, 0]
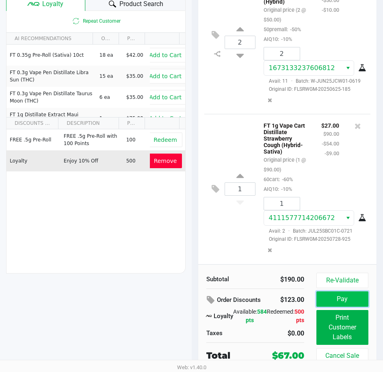
click at [333, 301] on button "Pay" at bounding box center [342, 299] width 52 height 15
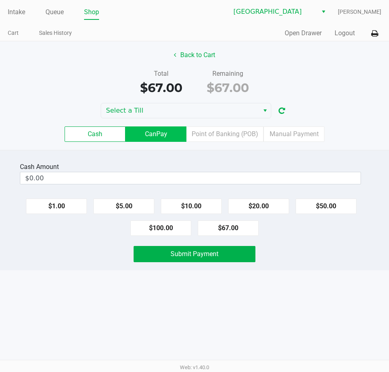
click at [170, 133] on label "CanPay" at bounding box center [155, 134] width 61 height 15
click at [0, 0] on 2 "CanPay" at bounding box center [0, 0] width 0 height 0
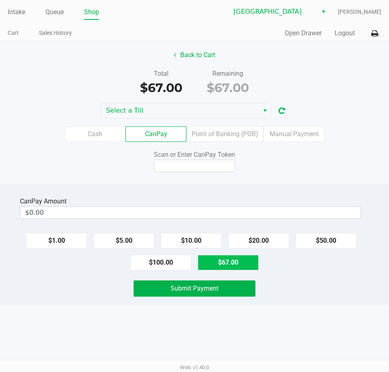
click at [239, 258] on button "$67.00" at bounding box center [228, 262] width 61 height 15
type input "$67.00"
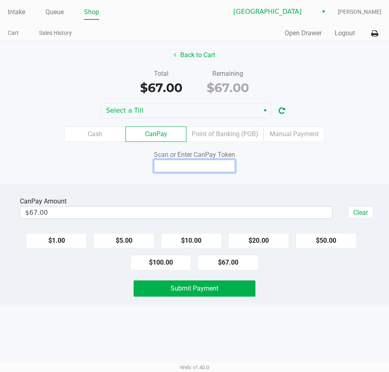
click at [187, 167] on input at bounding box center [194, 166] width 81 height 13
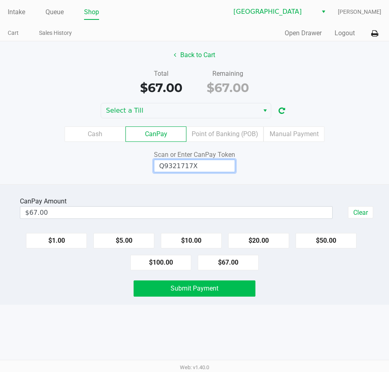
type input "Q9321717X"
click at [207, 292] on span "Submit Payment" at bounding box center [194, 289] width 48 height 8
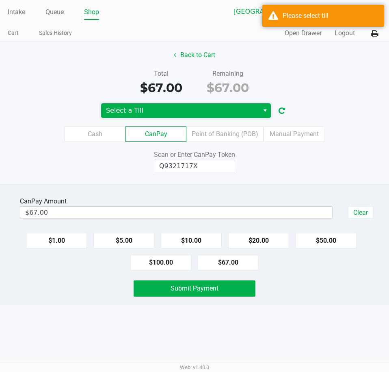
click at [239, 116] on span "Select a Till" at bounding box center [180, 110] width 158 height 15
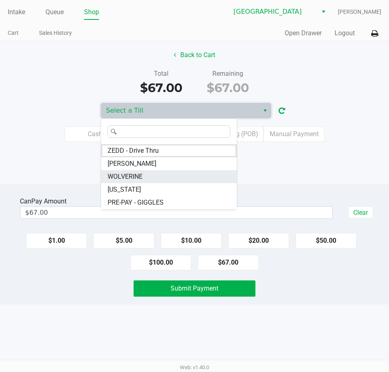
click at [142, 174] on span "WOLVERINE" at bounding box center [125, 177] width 35 height 10
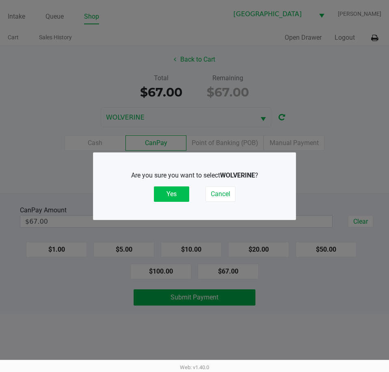
click at [180, 197] on button "Yes" at bounding box center [171, 194] width 35 height 15
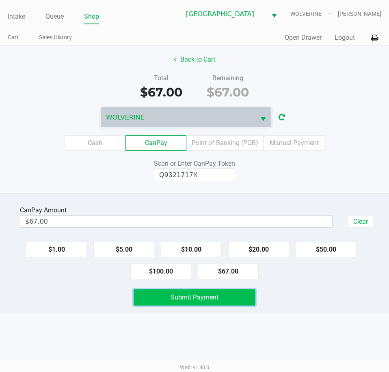
click at [191, 294] on span "Submit Payment" at bounding box center [194, 298] width 48 height 8
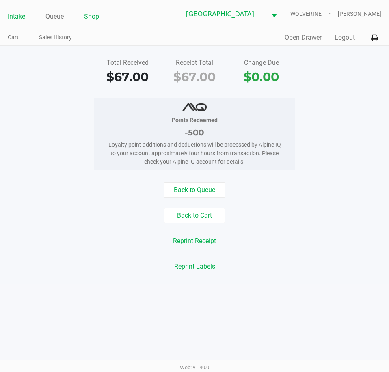
click at [15, 15] on link "Intake" at bounding box center [16, 16] width 17 height 11
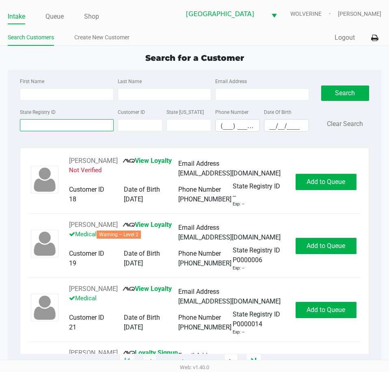
click at [34, 129] on input "State Registry ID" at bounding box center [66, 125] width 93 height 12
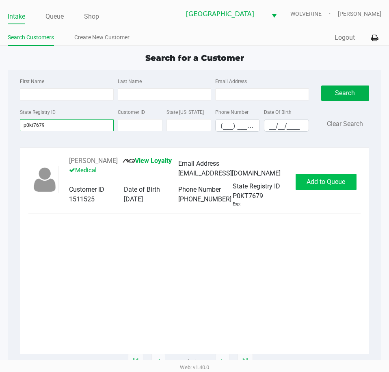
type input "p0kt7679"
click at [337, 186] on button "Add to Queue" at bounding box center [325, 182] width 61 height 16
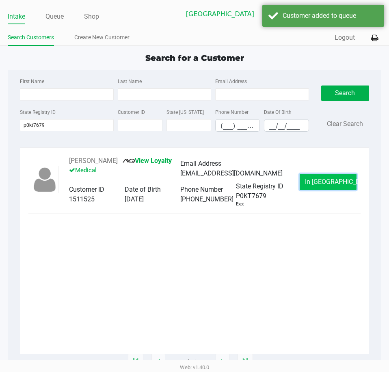
click at [333, 185] on span "In Queue" at bounding box center [339, 182] width 68 height 8
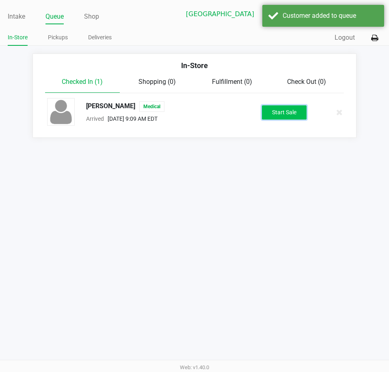
click at [284, 108] on button "Start Sale" at bounding box center [284, 112] width 45 height 14
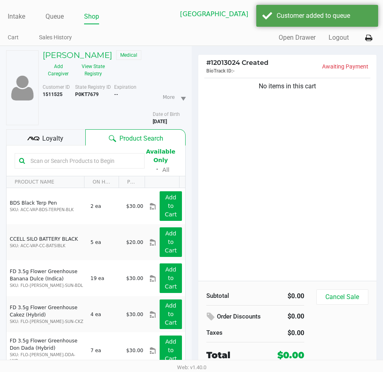
click at [252, 124] on div "No items in this cart" at bounding box center [287, 178] width 179 height 205
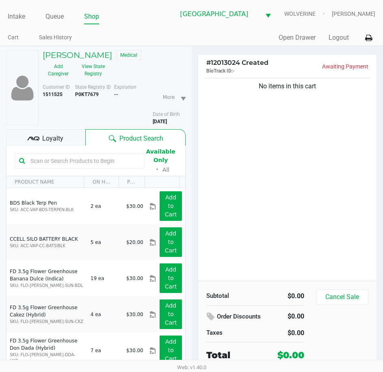
click at [254, 124] on div "No items in this cart" at bounding box center [287, 178] width 179 height 205
click at [101, 76] on button "View State Registry" at bounding box center [91, 70] width 34 height 20
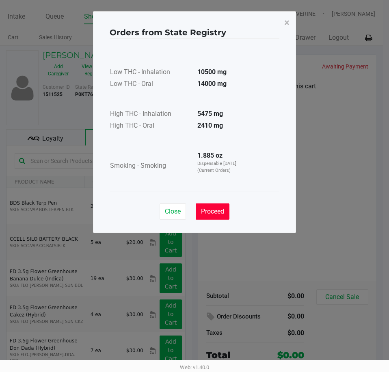
click at [219, 208] on span "Proceed" at bounding box center [212, 212] width 23 height 8
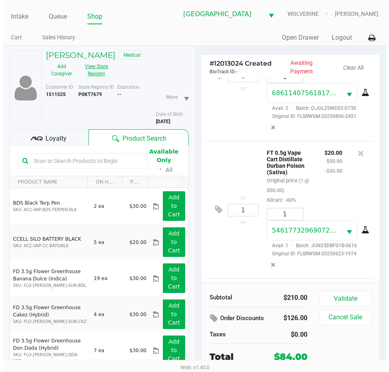
scroll to position [336, 0]
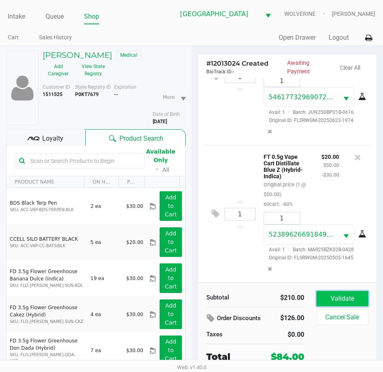
click at [320, 293] on button "Validate" at bounding box center [342, 298] width 52 height 15
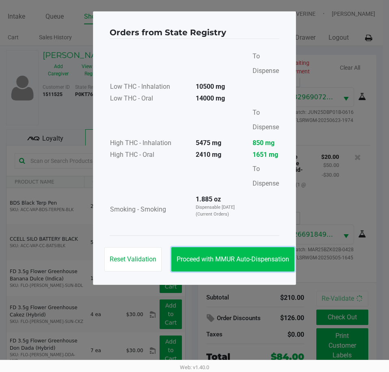
click at [255, 261] on span "Proceed with MMUR Auto-Dispensation" at bounding box center [232, 260] width 112 height 8
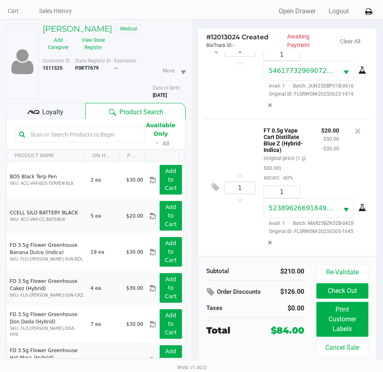
scroll to position [40, 0]
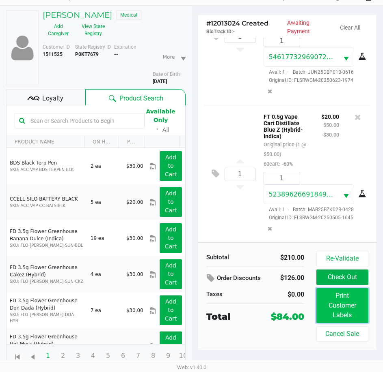
click at [340, 295] on button "Print Customer Labels" at bounding box center [342, 305] width 52 height 35
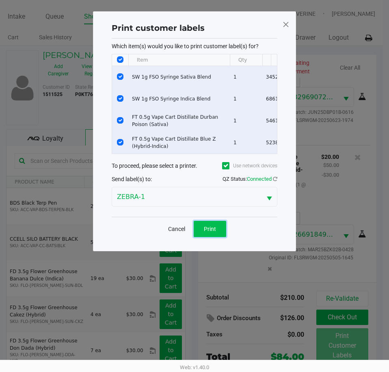
click at [221, 236] on button "Print" at bounding box center [210, 229] width 32 height 16
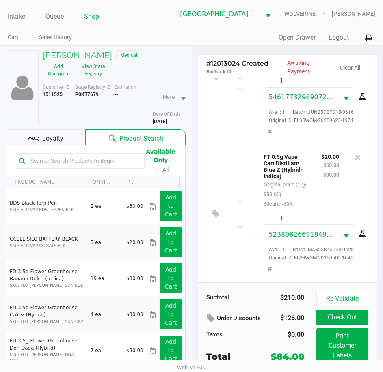
click at [60, 143] on span "Loyalty" at bounding box center [52, 139] width 21 height 10
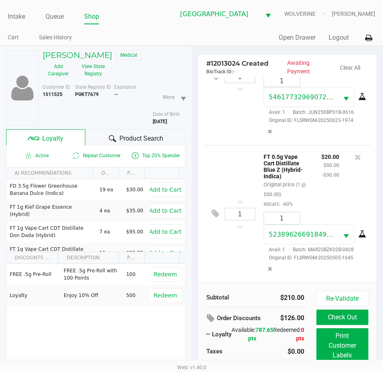
scroll to position [40, 0]
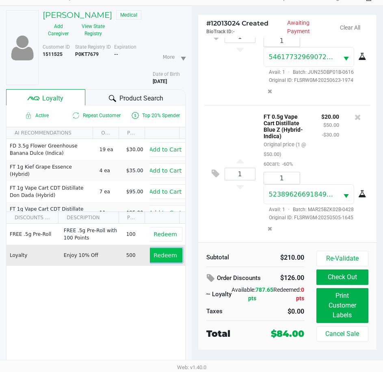
click at [163, 259] on span "Redeem" at bounding box center [164, 255] width 23 height 6
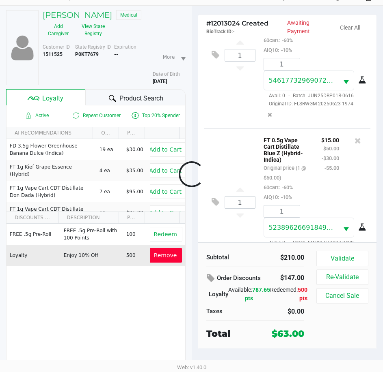
scroll to position [377, 0]
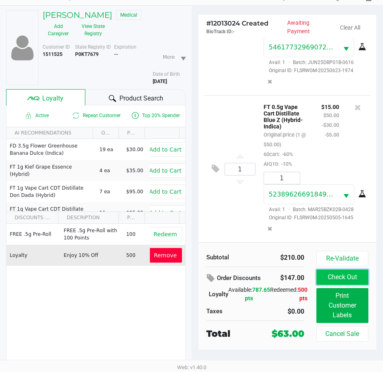
click at [340, 279] on button "Check Out" at bounding box center [342, 277] width 52 height 15
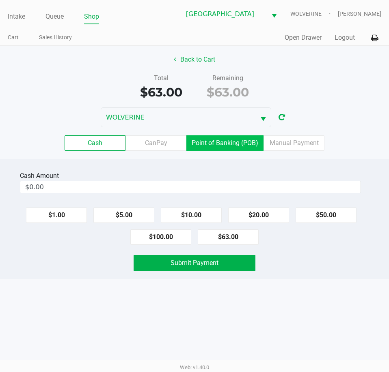
click at [229, 146] on label "Point of Banking (POB)" at bounding box center [224, 143] width 77 height 15
click at [0, 0] on 7 "Point of Banking (POB)" at bounding box center [0, 0] width 0 height 0
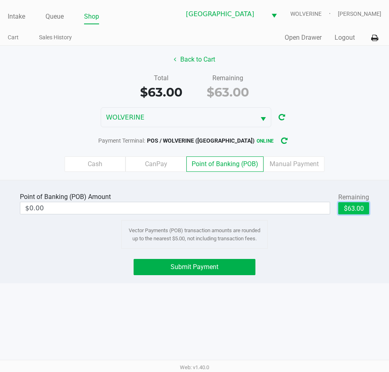
click at [346, 211] on button "$63.00" at bounding box center [353, 208] width 31 height 12
type input "$63.00"
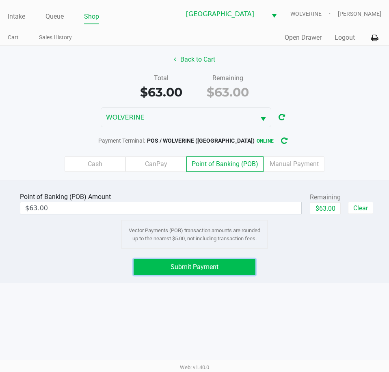
click at [189, 267] on span "Submit Payment" at bounding box center [194, 267] width 48 height 8
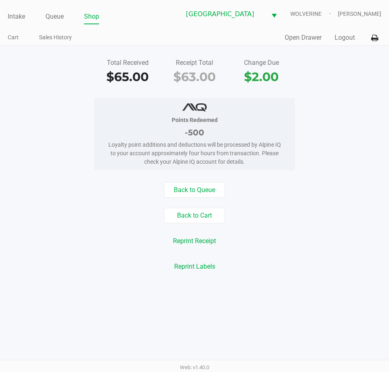
click at [26, 16] on ul "Intake Queue Shop" at bounding box center [94, 17] width 173 height 14
click at [24, 17] on link "Intake" at bounding box center [16, 16] width 17 height 11
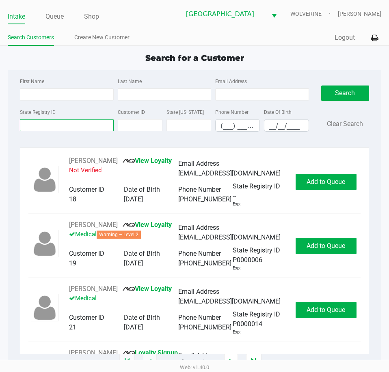
click at [83, 126] on input "State Registry ID" at bounding box center [66, 125] width 93 height 12
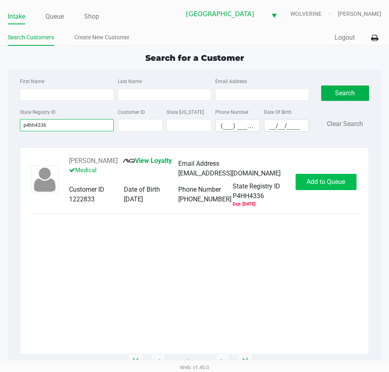
type input "p4hh4336"
click at [306, 183] on span "Add to Queue" at bounding box center [325, 182] width 39 height 8
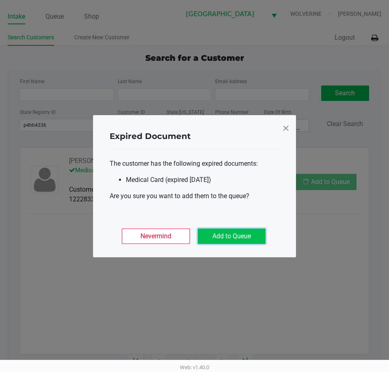
click at [254, 231] on button "Add to Queue" at bounding box center [232, 236] width 68 height 15
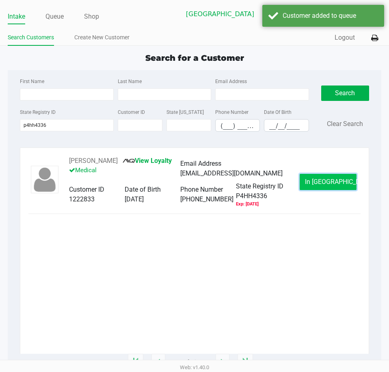
click at [308, 190] on button "In Queue" at bounding box center [327, 182] width 57 height 16
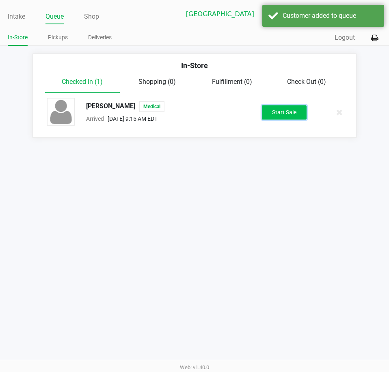
click at [278, 111] on button "Start Sale" at bounding box center [284, 112] width 45 height 14
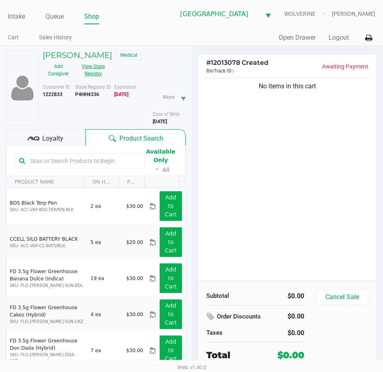
click at [93, 74] on button "View State Registry" at bounding box center [91, 70] width 34 height 20
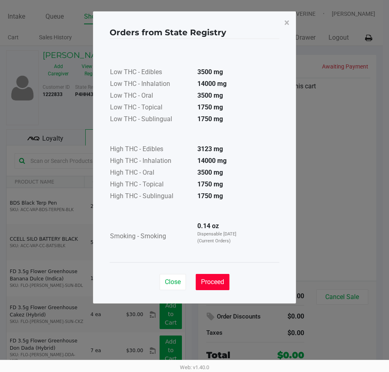
click at [214, 278] on span "Proceed" at bounding box center [212, 282] width 23 height 8
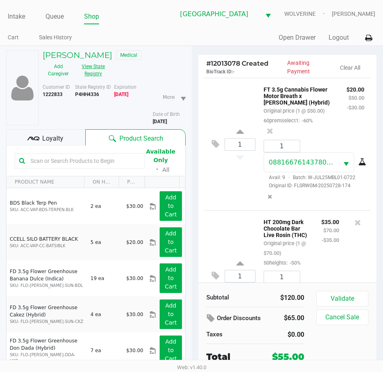
scroll to position [88, 0]
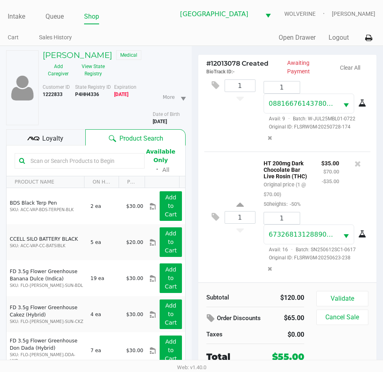
click at [33, 139] on icon at bounding box center [32, 138] width 3 height 4
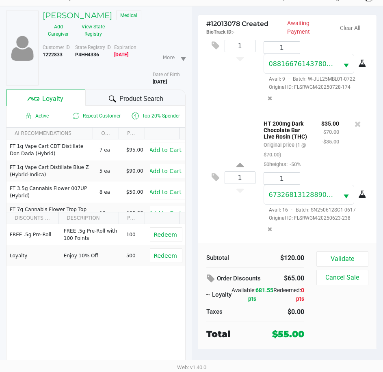
scroll to position [40, 0]
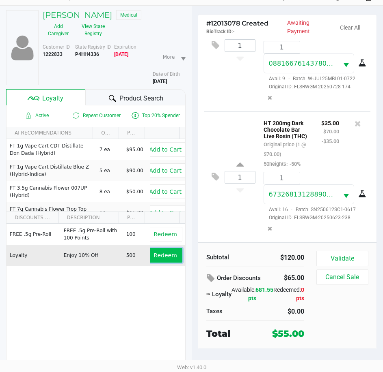
click at [163, 259] on span "Redeem" at bounding box center [164, 255] width 23 height 6
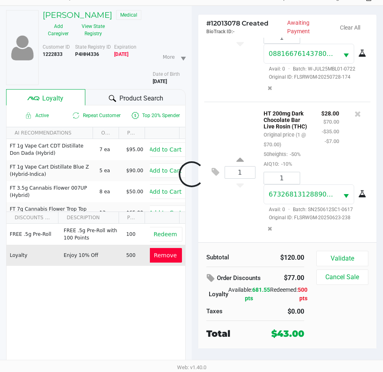
scroll to position [110, 0]
click at [342, 264] on button "Validate" at bounding box center [342, 258] width 52 height 15
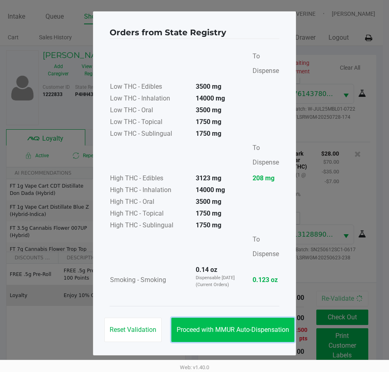
click at [280, 323] on button "Proceed with MMUR Auto-Dispensation" at bounding box center [232, 330] width 123 height 24
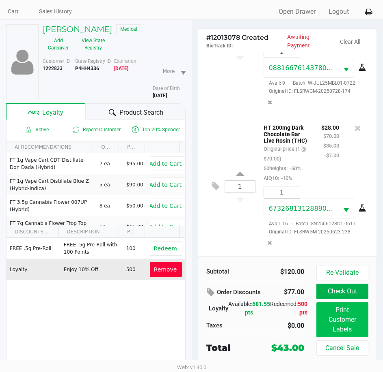
scroll to position [40, 0]
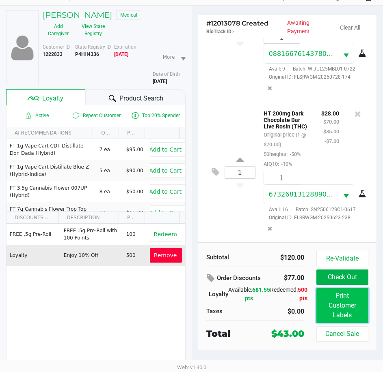
click at [333, 310] on button "Print Customer Labels" at bounding box center [342, 305] width 52 height 35
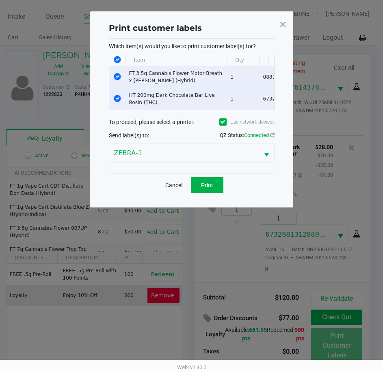
scroll to position [0, 0]
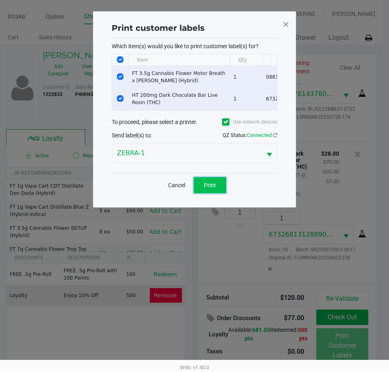
click at [222, 194] on button "Print" at bounding box center [210, 185] width 32 height 16
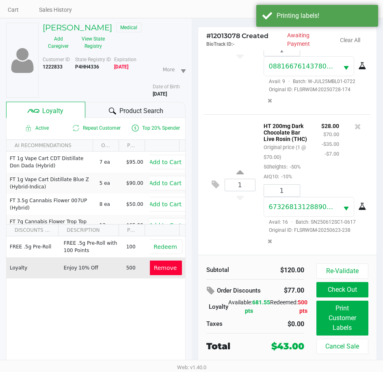
scroll to position [40, 0]
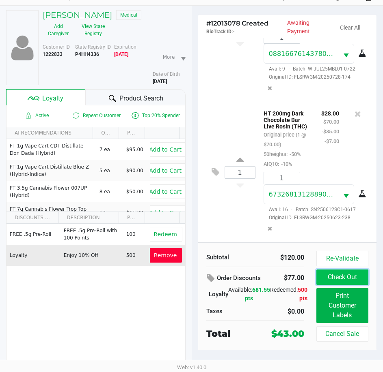
click at [339, 273] on button "Check Out" at bounding box center [342, 277] width 52 height 15
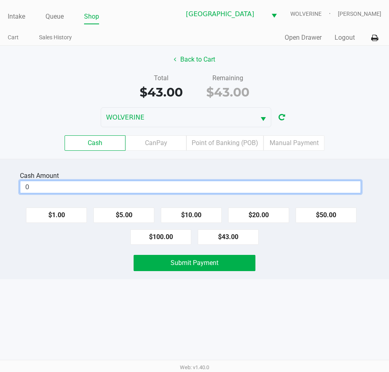
click at [212, 188] on input "0" at bounding box center [190, 187] width 340 height 12
type input "$43.00"
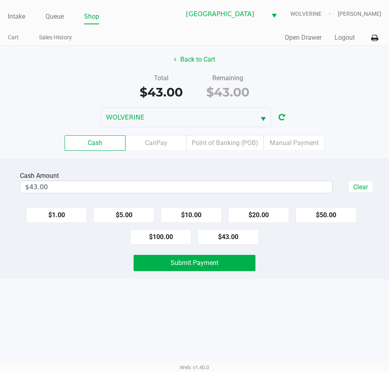
click at [66, 269] on div "Submit Payment" at bounding box center [194, 263] width 401 height 16
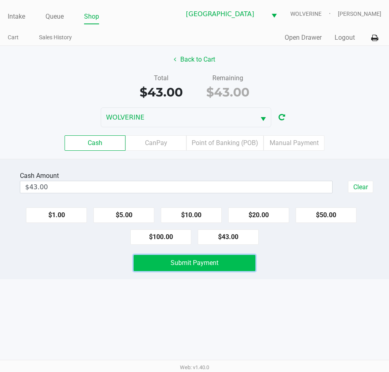
click at [161, 264] on button "Submit Payment" at bounding box center [193, 263] width 121 height 16
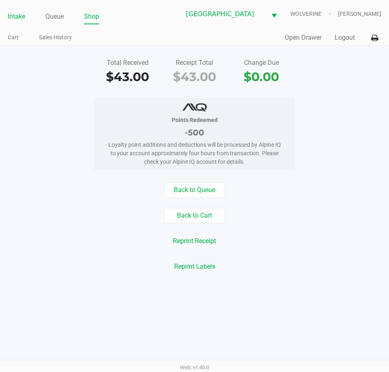
click at [14, 18] on link "Intake" at bounding box center [16, 16] width 17 height 11
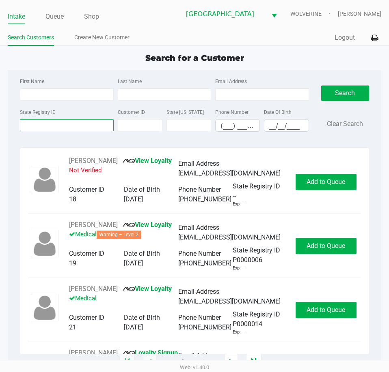
click at [42, 125] on input "State Registry ID" at bounding box center [66, 125] width 93 height 12
click at [54, 16] on link "Queue" at bounding box center [54, 16] width 18 height 11
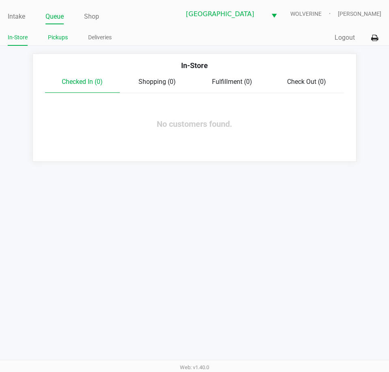
click at [60, 34] on link "Pickups" at bounding box center [58, 37] width 20 height 10
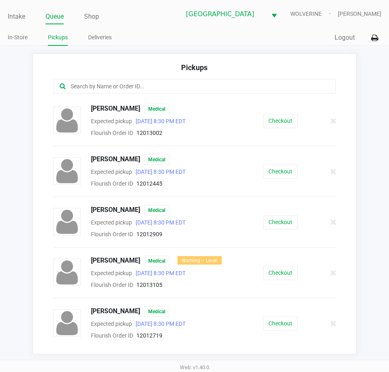
click at [111, 87] on input "text" at bounding box center [191, 86] width 243 height 9
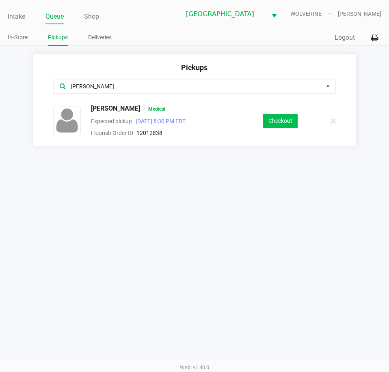
type input "carl"
click at [265, 118] on button "Checkout" at bounding box center [280, 121] width 34 height 14
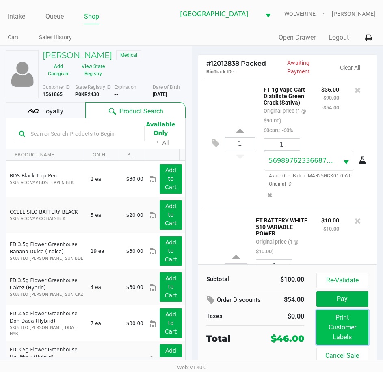
click at [329, 328] on button "Print Customer Labels" at bounding box center [342, 327] width 52 height 35
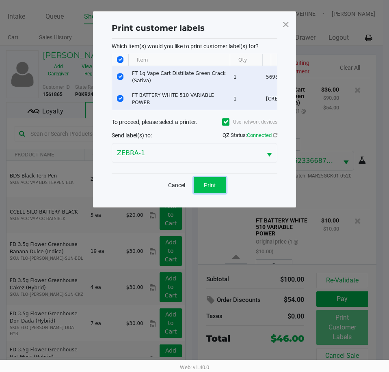
click at [213, 189] on span "Print" at bounding box center [210, 185] width 12 height 6
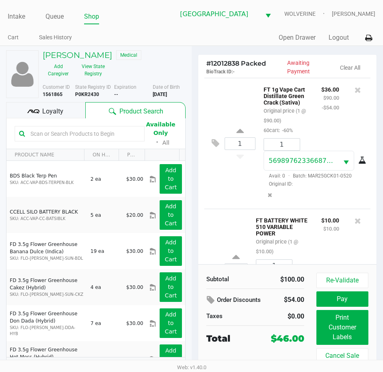
click at [61, 111] on span "Loyalty" at bounding box center [52, 112] width 21 height 10
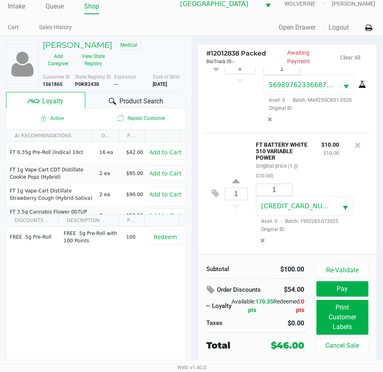
scroll to position [13, 0]
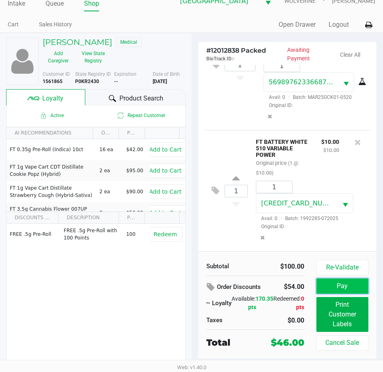
click at [322, 286] on button "Pay" at bounding box center [342, 286] width 52 height 15
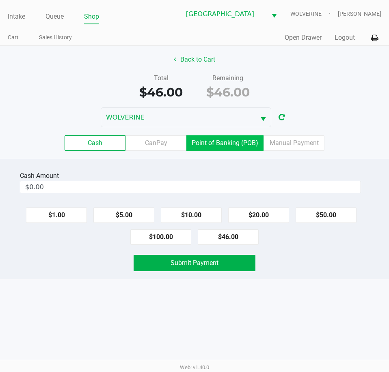
click at [241, 144] on label "Point of Banking (POB)" at bounding box center [224, 143] width 77 height 15
click at [0, 0] on 7 "Point of Banking (POB)" at bounding box center [0, 0] width 0 height 0
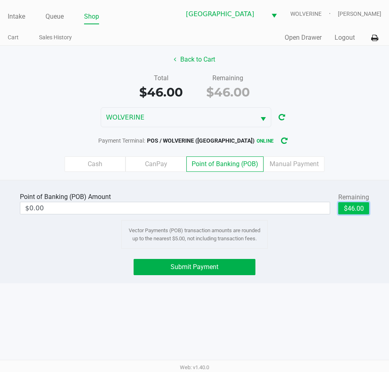
click at [355, 209] on button "$46.00" at bounding box center [353, 208] width 31 height 12
type input "$46.00"
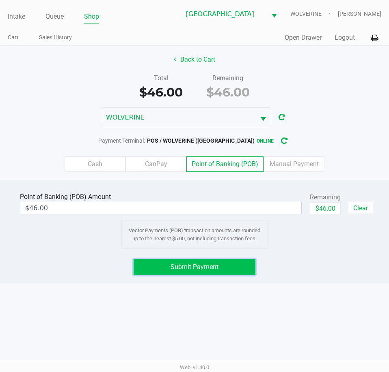
click at [227, 261] on button "Submit Payment" at bounding box center [193, 267] width 121 height 16
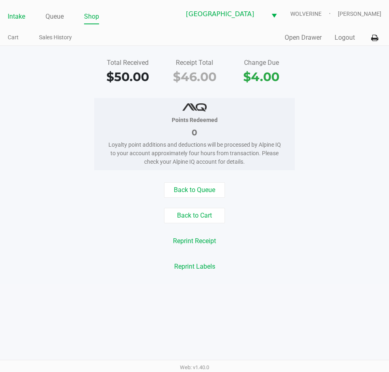
click at [22, 17] on link "Intake" at bounding box center [16, 16] width 17 height 11
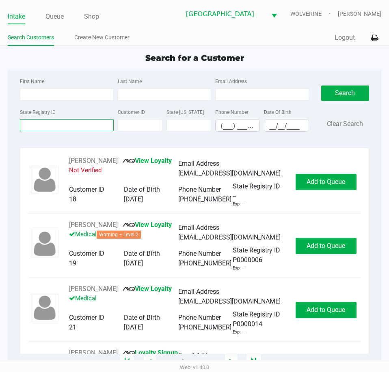
click at [42, 125] on input "State Registry ID" at bounding box center [66, 125] width 93 height 12
click at [9, 15] on link "Intake" at bounding box center [16, 16] width 17 height 11
click at [18, 17] on link "Intake" at bounding box center [16, 16] width 17 height 11
click at [48, 127] on input "State Registry ID" at bounding box center [66, 125] width 93 height 12
click at [64, 127] on input "State Registry ID" at bounding box center [66, 125] width 93 height 12
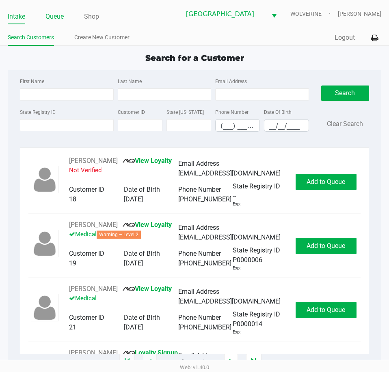
click at [60, 18] on link "Queue" at bounding box center [54, 16] width 18 height 11
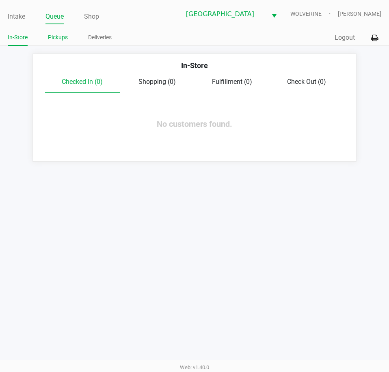
click at [62, 36] on link "Pickups" at bounding box center [58, 37] width 20 height 10
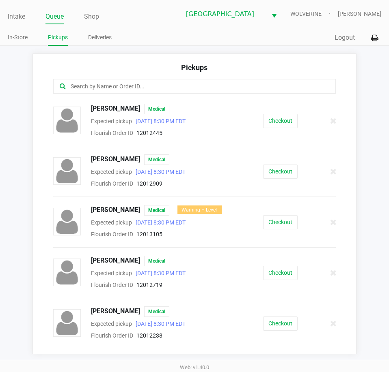
click at [116, 87] on input "text" at bounding box center [191, 86] width 243 height 9
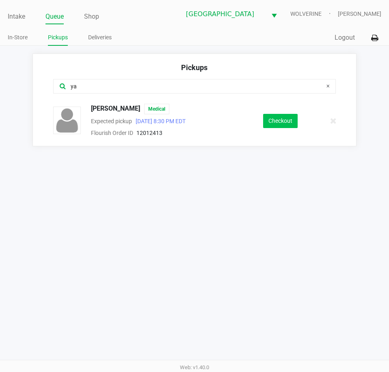
type input "ya"
click at [275, 121] on button "Checkout" at bounding box center [280, 121] width 34 height 14
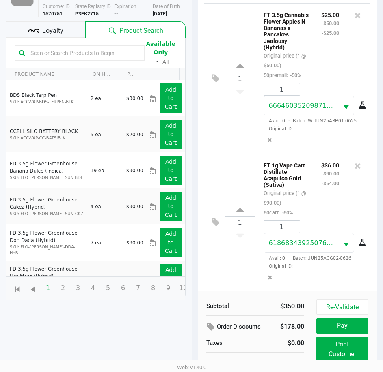
scroll to position [81, 0]
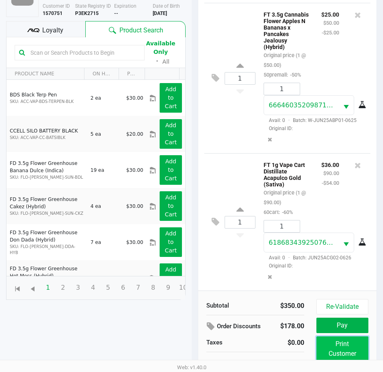
click at [329, 344] on button "Print Customer Labels" at bounding box center [342, 354] width 52 height 35
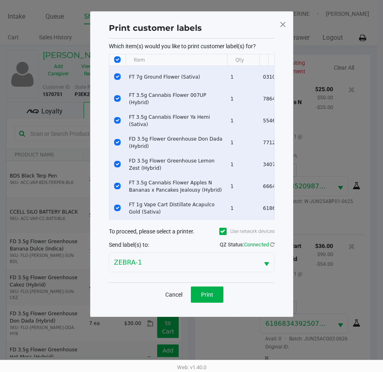
scroll to position [0, 0]
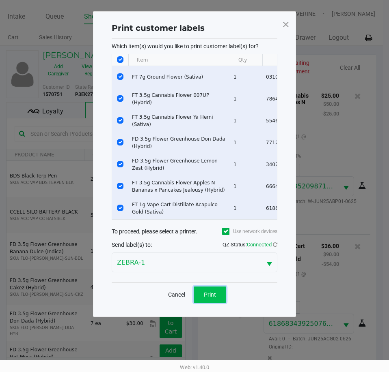
click at [206, 298] on span "Print" at bounding box center [210, 295] width 12 height 6
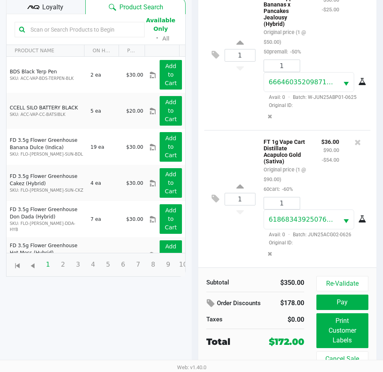
scroll to position [108, 0]
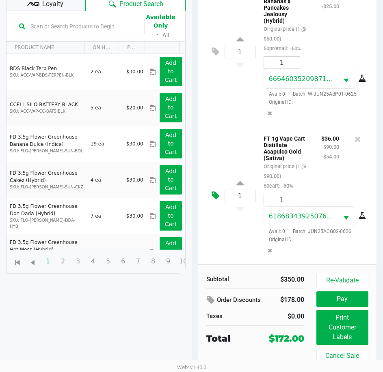
click at [214, 196] on icon at bounding box center [215, 195] width 8 height 9
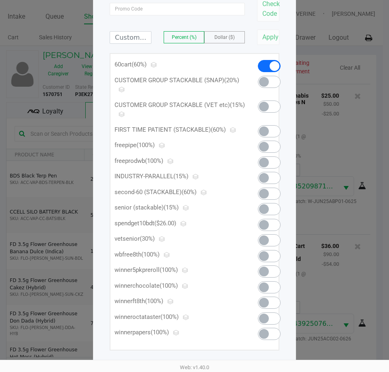
scroll to position [81, 0]
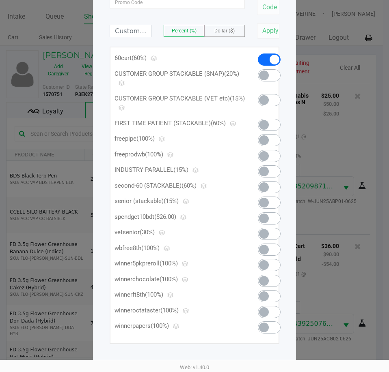
click at [275, 219] on span at bounding box center [269, 219] width 23 height 12
click at [346, 217] on ngb-modal-window "Manage Line Discounts × FT 1g Vape Cart Distillate Acapulco Gold (Sativa) Check…" at bounding box center [194, 186] width 389 height 372
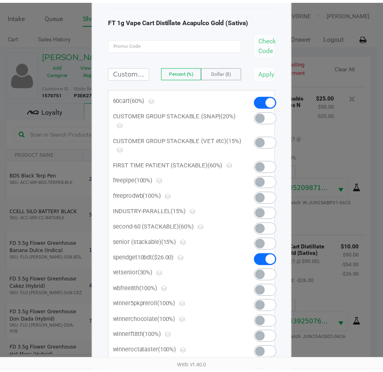
scroll to position [0, 0]
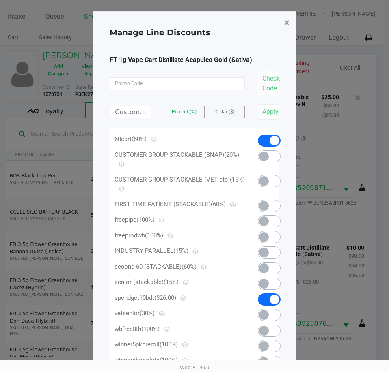
click at [288, 25] on span "×" at bounding box center [286, 22] width 5 height 11
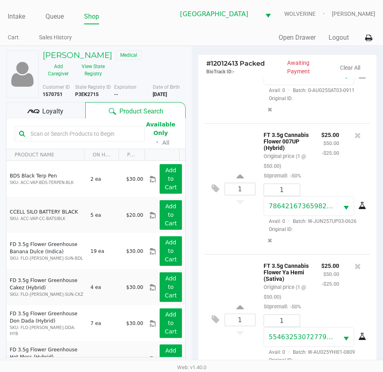
scroll to position [81, 0]
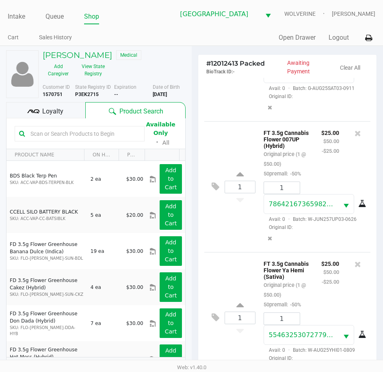
click at [54, 112] on span "Loyalty" at bounding box center [52, 112] width 21 height 10
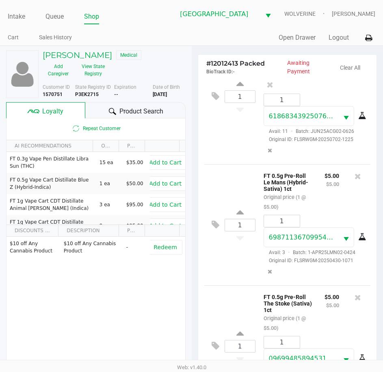
scroll to position [956, 0]
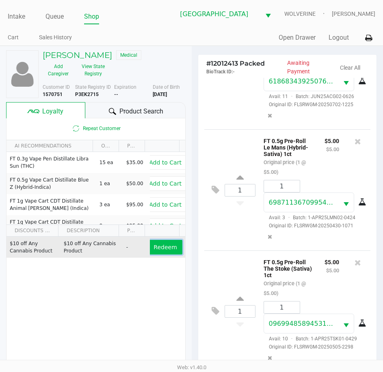
click at [153, 248] on span "Redeem" at bounding box center [164, 247] width 23 height 6
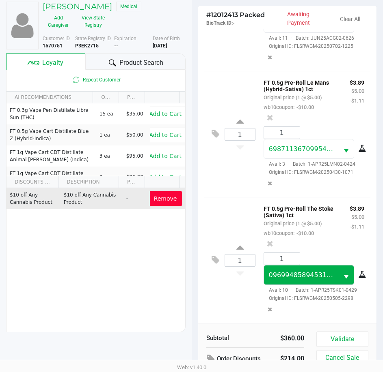
scroll to position [106, 0]
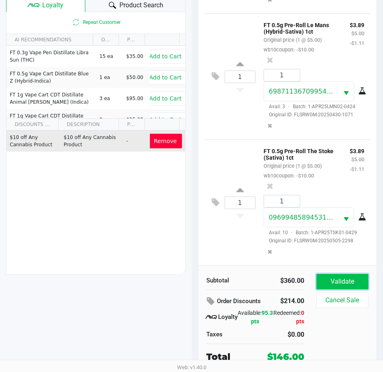
click at [330, 282] on button "Validate" at bounding box center [342, 281] width 52 height 15
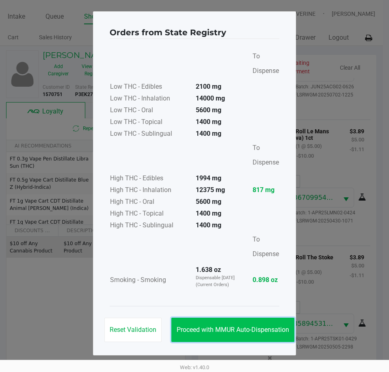
click at [261, 325] on button "Proceed with MMUR Auto-Dispensation" at bounding box center [232, 330] width 123 height 24
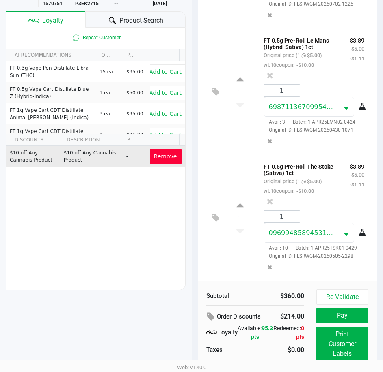
scroll to position [108, 0]
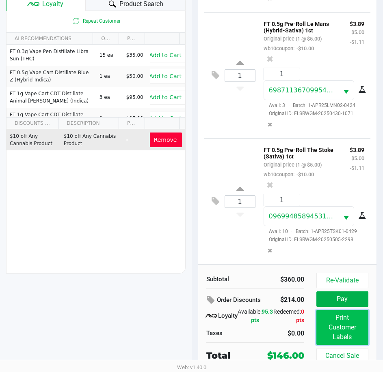
click at [339, 324] on button "Print Customer Labels" at bounding box center [342, 327] width 52 height 35
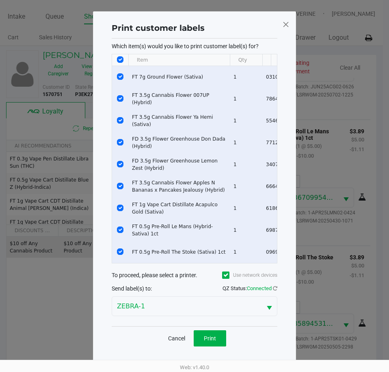
click at [119, 57] on input "Select All Rows" at bounding box center [120, 59] width 6 height 6
checkbox input "false"
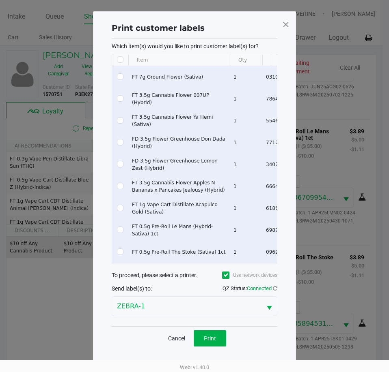
checkbox input "false"
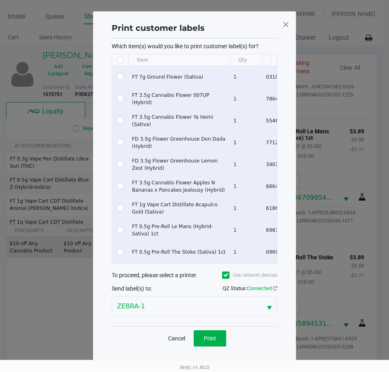
checkbox input "false"
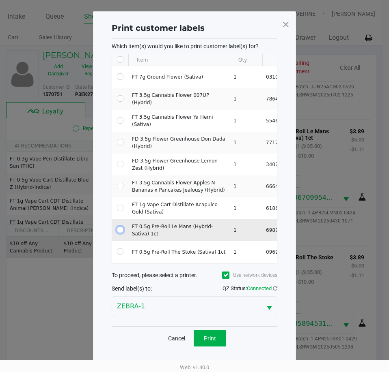
click at [120, 228] on input "Select Row" at bounding box center [120, 230] width 6 height 6
checkbox input "true"
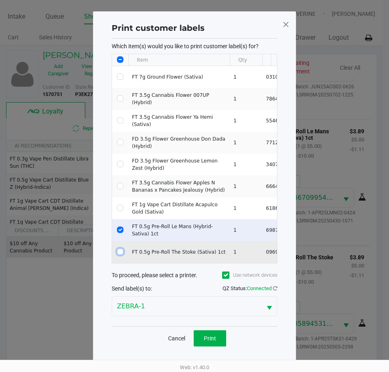
click at [118, 250] on input "Select Row" at bounding box center [120, 252] width 6 height 6
checkbox input "true"
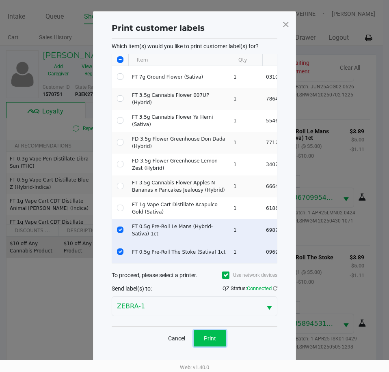
click at [210, 341] on span "Print" at bounding box center [210, 339] width 12 height 6
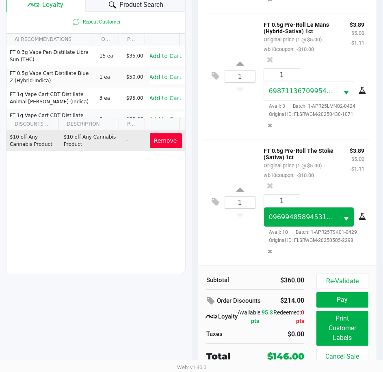
scroll to position [108, 0]
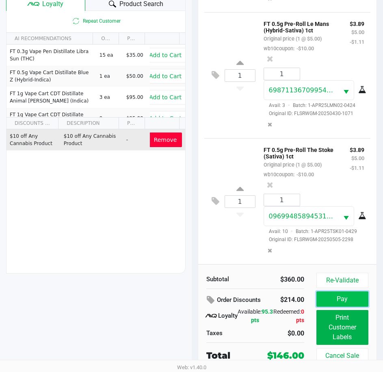
click at [338, 299] on button "Pay" at bounding box center [342, 299] width 52 height 15
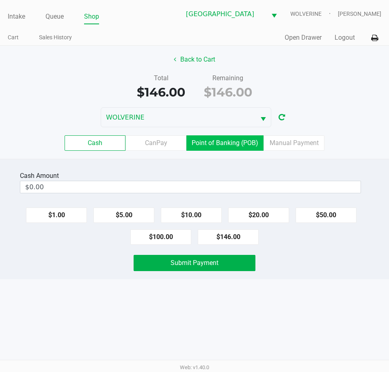
click at [245, 145] on label "Point of Banking (POB)" at bounding box center [224, 143] width 77 height 15
click at [0, 0] on 7 "Point of Banking (POB)" at bounding box center [0, 0] width 0 height 0
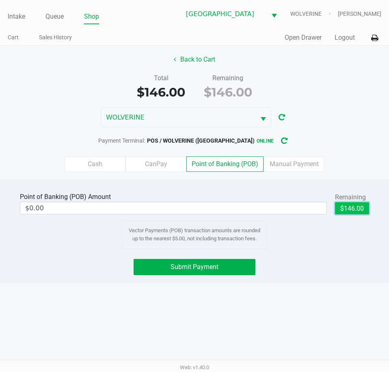
click at [341, 209] on button "$146.00" at bounding box center [352, 208] width 34 height 12
type input "$146.00"
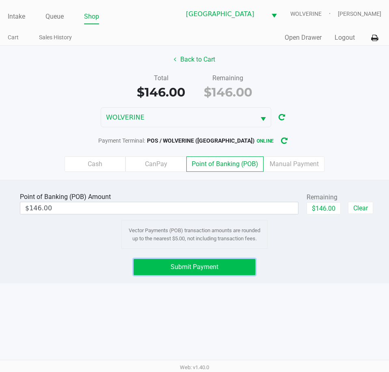
click at [215, 273] on button "Submit Payment" at bounding box center [193, 267] width 121 height 16
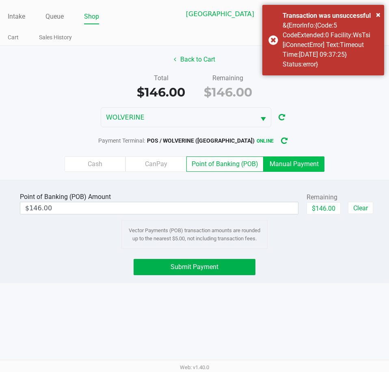
click at [300, 170] on label "Manual Payment" at bounding box center [293, 164] width 61 height 15
click at [0, 0] on 8 "Manual Payment" at bounding box center [0, 0] width 0 height 0
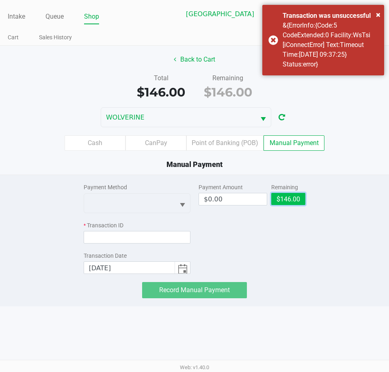
click at [286, 197] on button "$146.00" at bounding box center [288, 199] width 34 height 12
type input "$146.00"
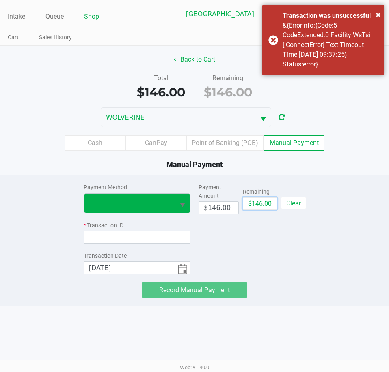
click at [175, 209] on button "Select" at bounding box center [181, 203] width 15 height 19
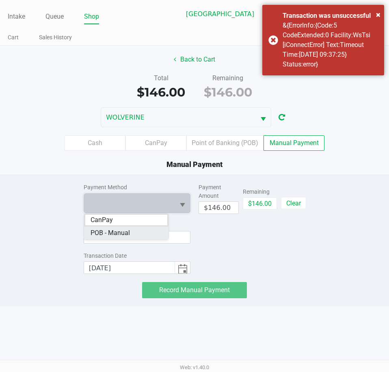
click at [151, 235] on Manual "POB - Manual" at bounding box center [126, 233] width 84 height 13
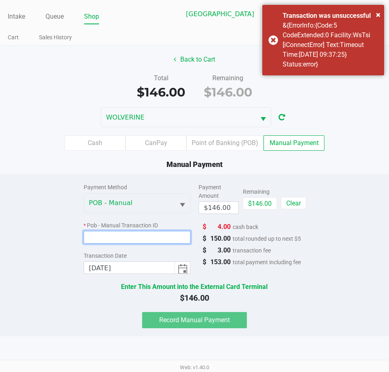
click at [150, 236] on input at bounding box center [137, 237] width 107 height 13
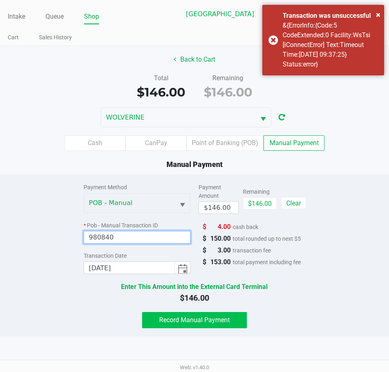
type input "980840"
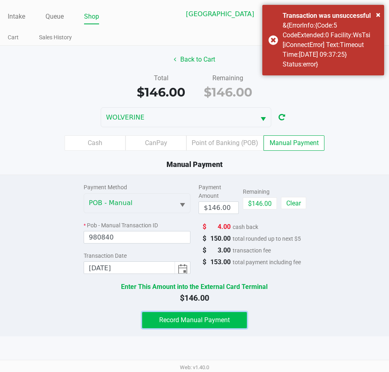
click at [179, 323] on span "Record Manual Payment" at bounding box center [194, 320] width 71 height 8
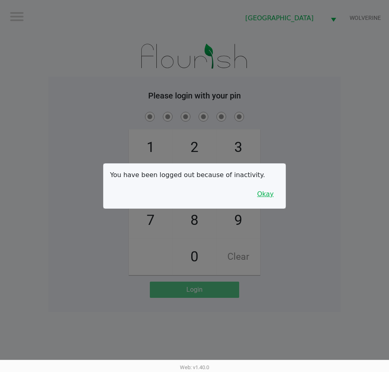
click at [271, 193] on button "Okay" at bounding box center [265, 194] width 27 height 15
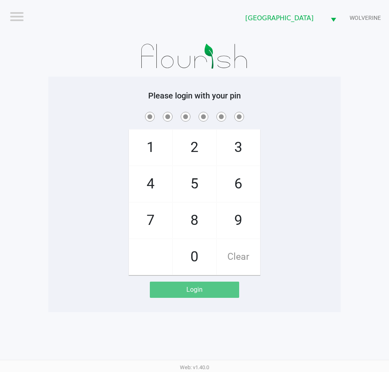
click at [153, 213] on span "7" at bounding box center [150, 221] width 43 height 36
checkbox input "true"
click at [237, 211] on span "9" at bounding box center [238, 221] width 43 height 36
checkbox input "true"
click at [212, 192] on span "5" at bounding box center [194, 184] width 43 height 36
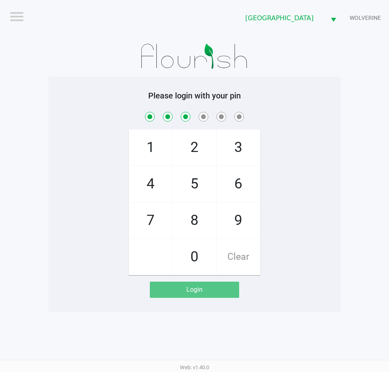
checkbox input "true"
click at [193, 156] on span "2" at bounding box center [194, 148] width 43 height 36
checkbox input "true"
click at [166, 186] on span "4" at bounding box center [150, 184] width 43 height 36
checkbox input "true"
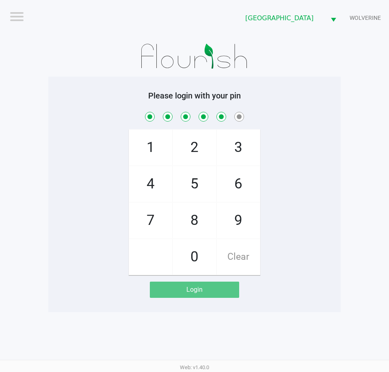
drag, startPoint x: 243, startPoint y: 186, endPoint x: 246, endPoint y: 192, distance: 6.4
click at [244, 186] on span "6" at bounding box center [238, 184] width 43 height 36
checkbox input "true"
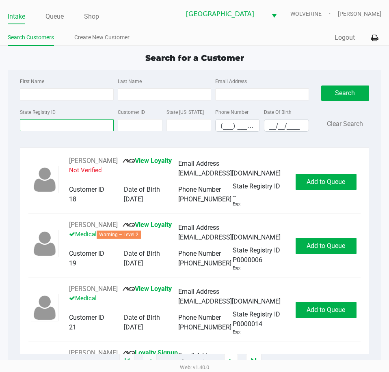
click at [92, 123] on input "State Registry ID" at bounding box center [66, 125] width 93 height 12
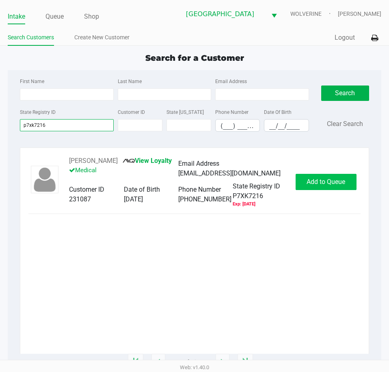
type input "p7xk7216"
click at [316, 183] on span "Add to Queue" at bounding box center [325, 182] width 39 height 8
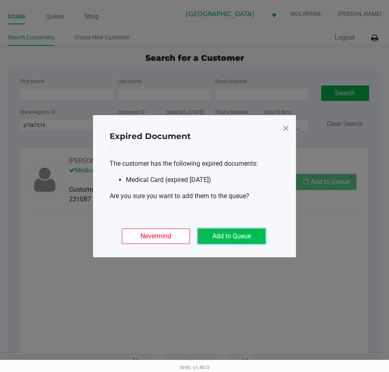
click at [245, 235] on button "Add to Queue" at bounding box center [232, 236] width 68 height 15
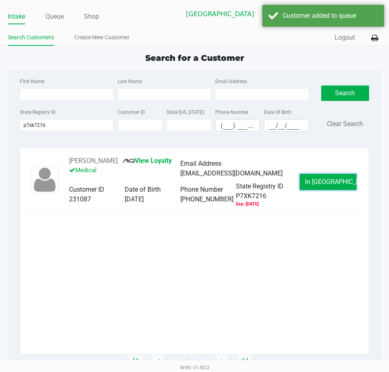
click at [322, 180] on span "In Queue" at bounding box center [339, 182] width 68 height 8
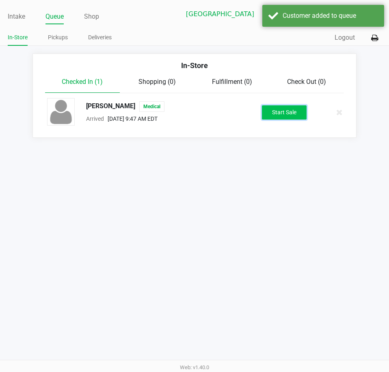
click at [289, 113] on button "Start Sale" at bounding box center [284, 112] width 45 height 14
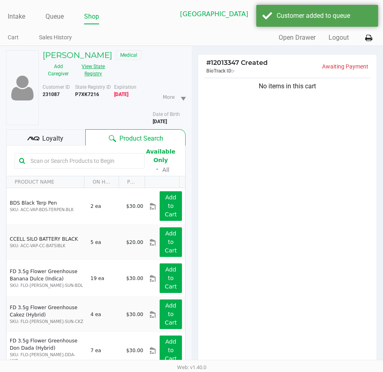
click at [93, 71] on button "View State Registry" at bounding box center [91, 70] width 34 height 20
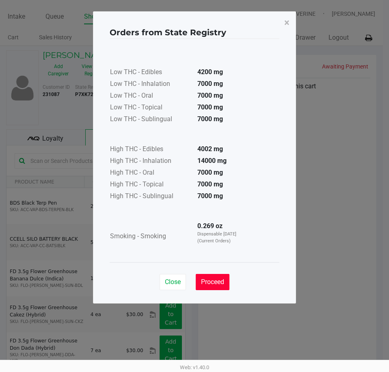
click at [222, 280] on span "Proceed" at bounding box center [212, 282] width 23 height 8
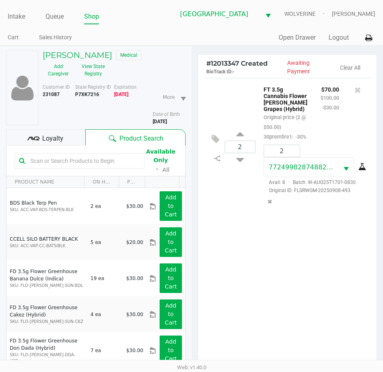
click at [66, 143] on div "Loyalty" at bounding box center [45, 137] width 79 height 16
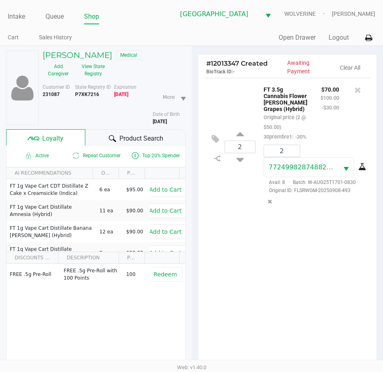
scroll to position [106, 0]
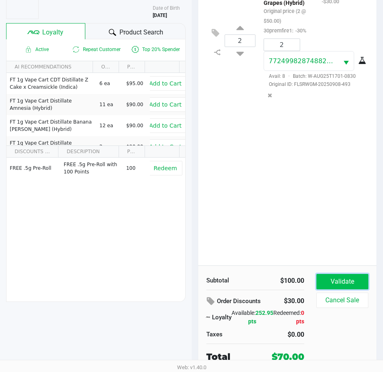
click at [344, 286] on button "Validate" at bounding box center [342, 281] width 52 height 15
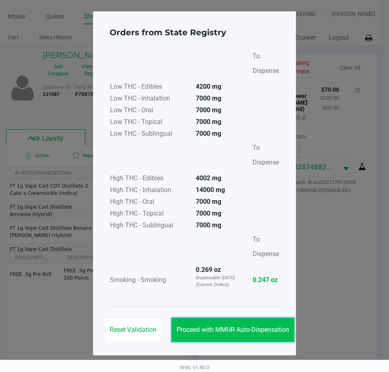
click at [279, 325] on button "Proceed with MMUR Auto-Dispensation" at bounding box center [232, 330] width 123 height 24
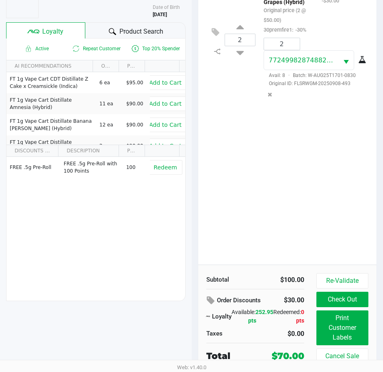
scroll to position [108, 0]
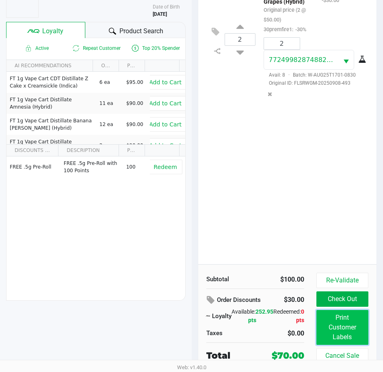
click at [331, 323] on button "Print Customer Labels" at bounding box center [342, 327] width 52 height 35
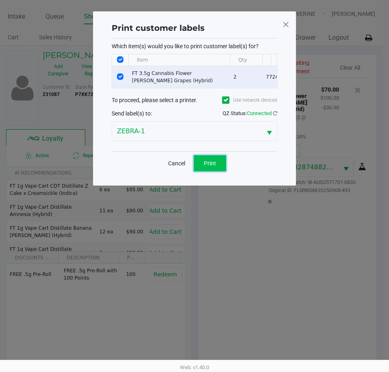
click at [213, 166] on span "Print" at bounding box center [210, 163] width 12 height 6
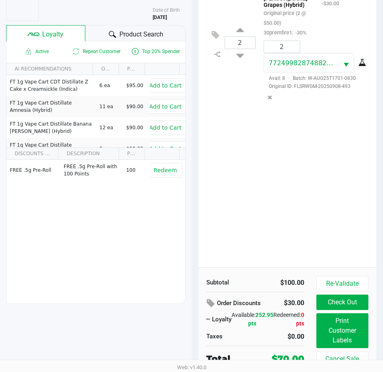
scroll to position [108, 0]
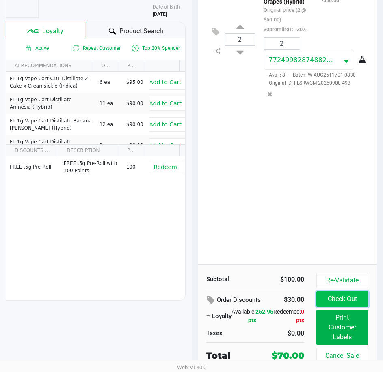
click at [347, 303] on button "Check Out" at bounding box center [342, 299] width 52 height 15
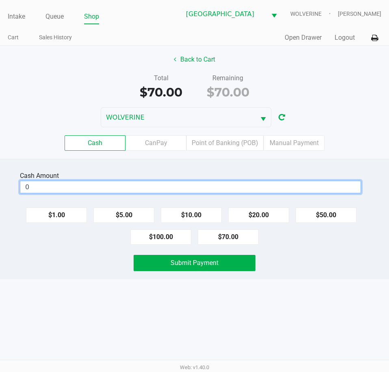
click at [211, 184] on input "0" at bounding box center [190, 187] width 340 height 12
type input "$100.00"
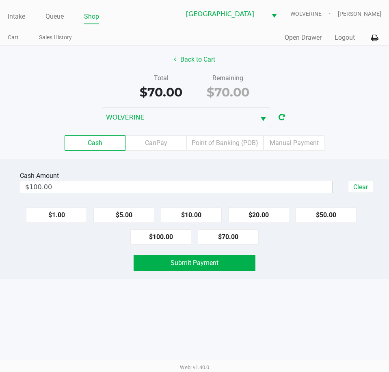
click at [67, 262] on div "Submit Payment" at bounding box center [194, 263] width 401 height 16
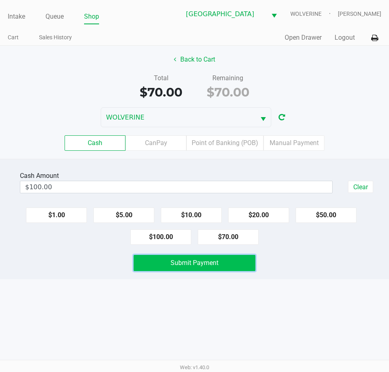
click at [177, 265] on span "Submit Payment" at bounding box center [194, 263] width 48 height 8
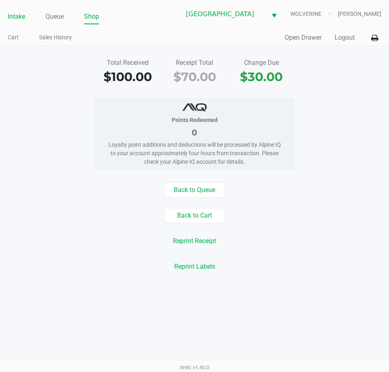
click at [21, 19] on link "Intake" at bounding box center [16, 16] width 17 height 11
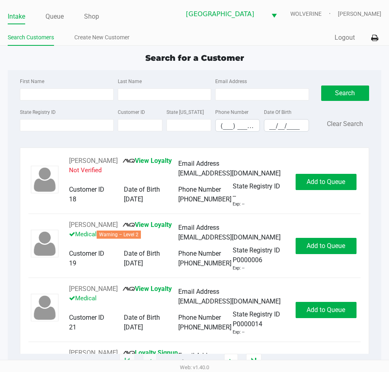
click at [20, 19] on link "Intake" at bounding box center [16, 16] width 17 height 11
click at [49, 127] on input "State Registry ID" at bounding box center [66, 125] width 93 height 12
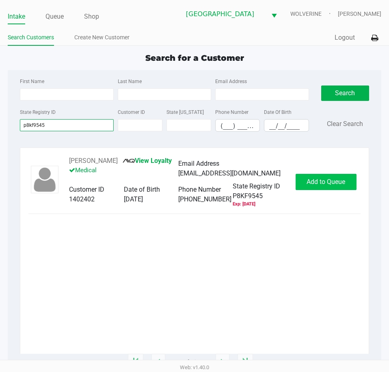
type input "p8kf9545"
click at [315, 178] on span "Add to Queue" at bounding box center [325, 182] width 39 height 8
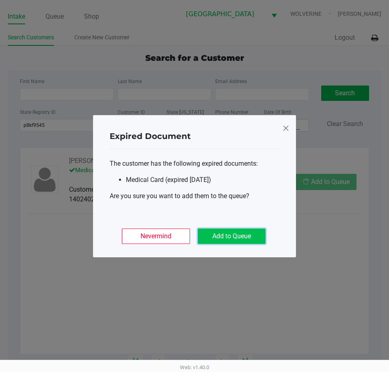
click at [211, 232] on button "Add to Queue" at bounding box center [232, 236] width 68 height 15
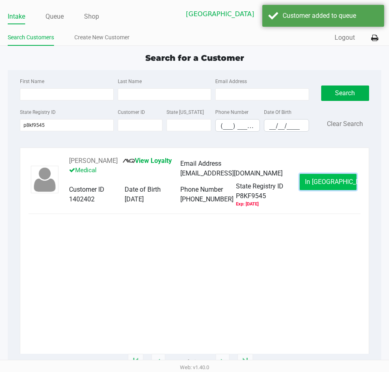
click at [338, 187] on button "In Queue" at bounding box center [327, 182] width 57 height 16
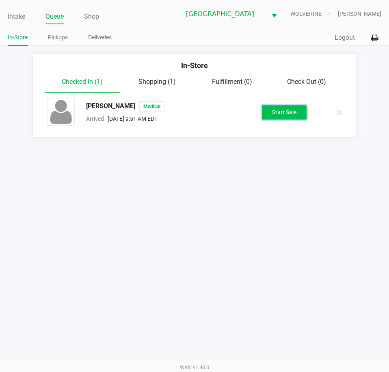
click at [277, 107] on button "Start Sale" at bounding box center [284, 112] width 45 height 14
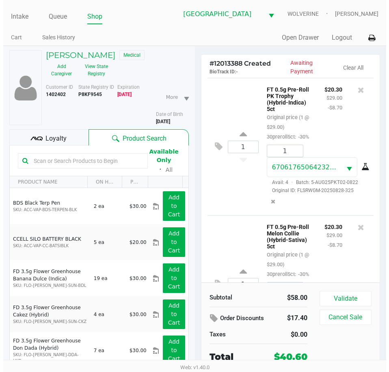
scroll to position [90, 0]
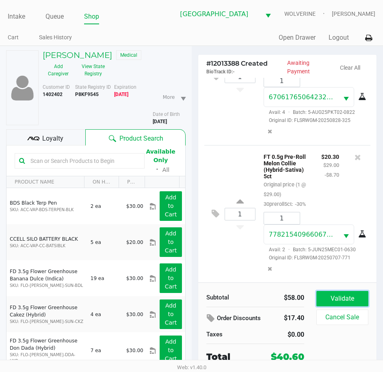
click at [339, 295] on button "Validate" at bounding box center [342, 298] width 52 height 15
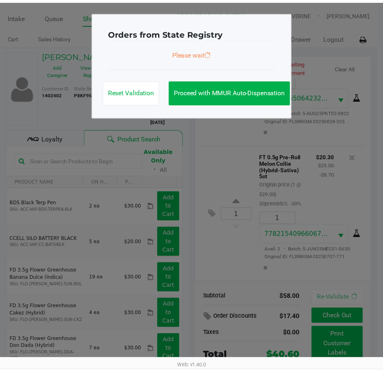
scroll to position [93, 0]
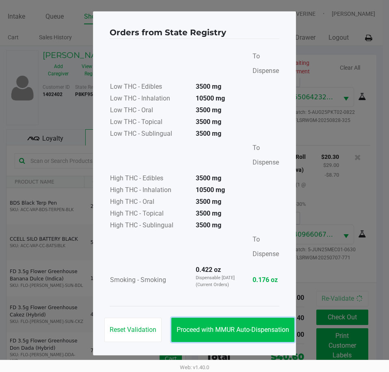
click at [249, 334] on button "Proceed with MMUR Auto-Dispensation" at bounding box center [232, 330] width 123 height 24
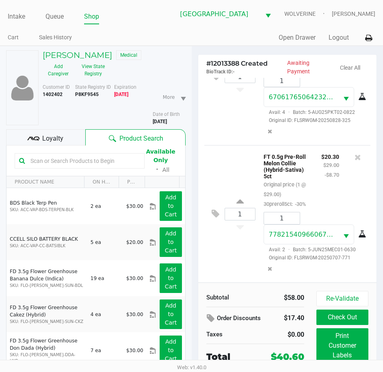
scroll to position [40, 0]
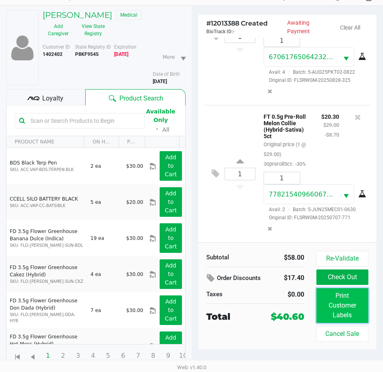
click at [343, 300] on button "Print Customer Labels" at bounding box center [342, 305] width 52 height 35
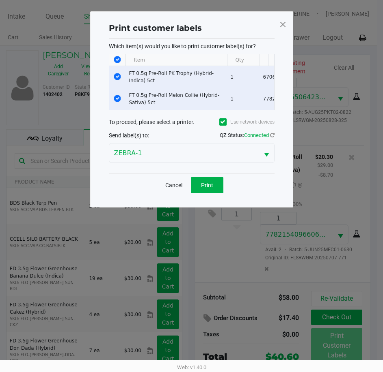
scroll to position [0, 0]
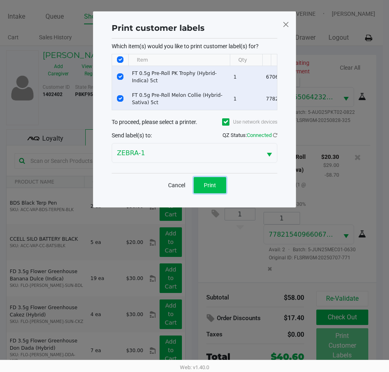
click at [207, 189] on span "Print" at bounding box center [210, 185] width 12 height 6
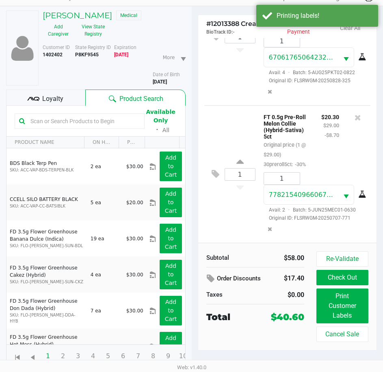
scroll to position [40, 0]
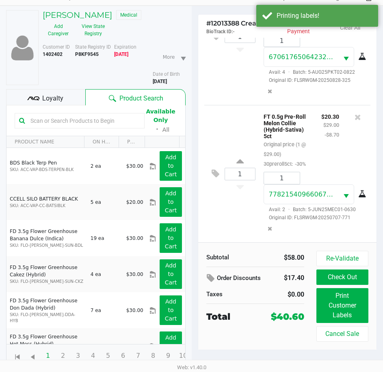
click at [59, 100] on span "Loyalty" at bounding box center [52, 99] width 21 height 10
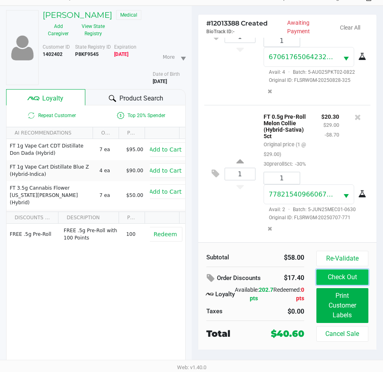
click at [341, 275] on button "Check Out" at bounding box center [342, 277] width 52 height 15
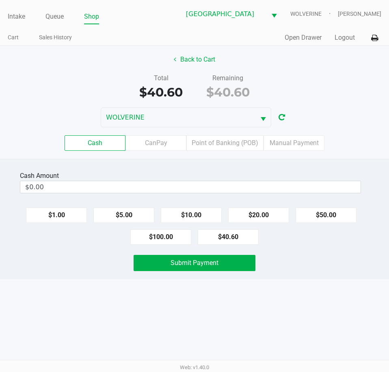
drag, startPoint x: 200, startPoint y: 147, endPoint x: 193, endPoint y: 92, distance: 55.7
click at [202, 176] on div "Back to Cart Total $40.60 Remaining $40.60 WOLVERINE Cash CanPay Point of Banki…" at bounding box center [194, 163] width 389 height 234
click at [191, 63] on button "Back to Cart" at bounding box center [194, 59] width 52 height 15
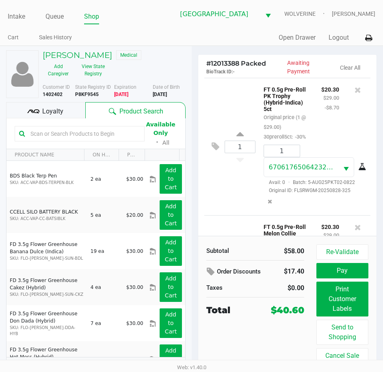
click at [45, 112] on span "Loyalty" at bounding box center [52, 112] width 21 height 10
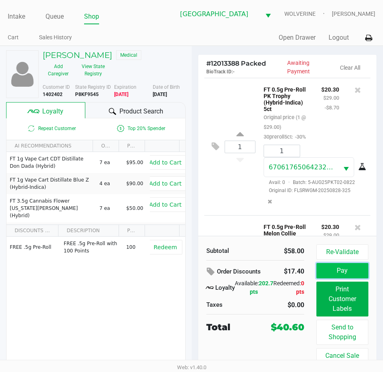
click at [326, 273] on button "Pay" at bounding box center [342, 270] width 52 height 15
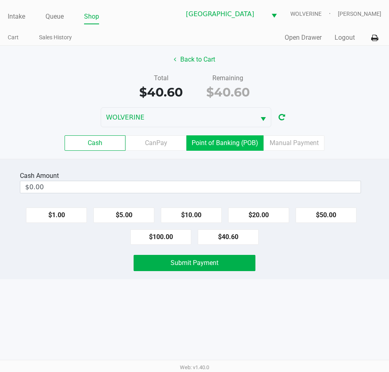
click at [220, 145] on label "Point of Banking (POB)" at bounding box center [224, 143] width 77 height 15
click at [0, 0] on 7 "Point of Banking (POB)" at bounding box center [0, 0] width 0 height 0
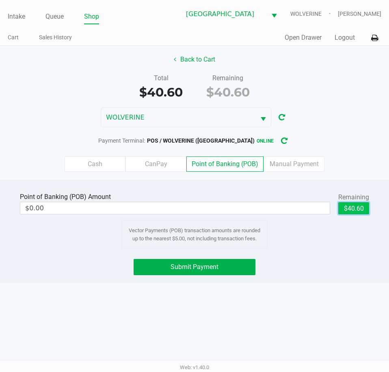
click at [345, 210] on button "$40.60" at bounding box center [353, 208] width 31 height 12
type input "$40.60"
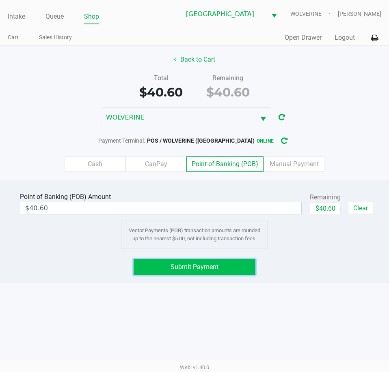
click at [216, 264] on span "Submit Payment" at bounding box center [194, 267] width 48 height 8
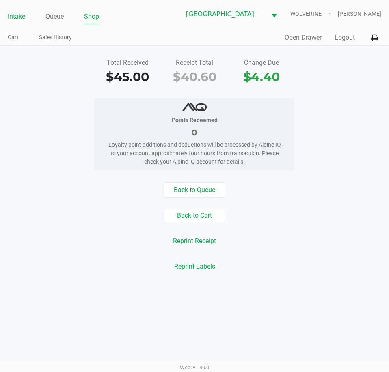
click at [23, 18] on link "Intake" at bounding box center [16, 16] width 17 height 11
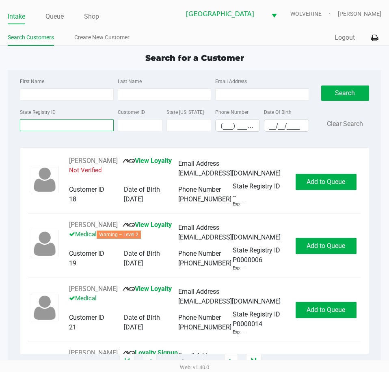
click at [75, 125] on input "State Registry ID" at bounding box center [66, 125] width 93 height 12
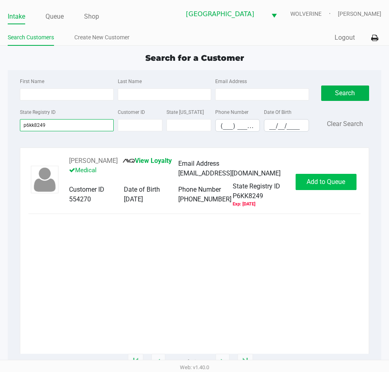
type input "p6kk8249"
click at [317, 179] on span "Add to Queue" at bounding box center [325, 182] width 39 height 8
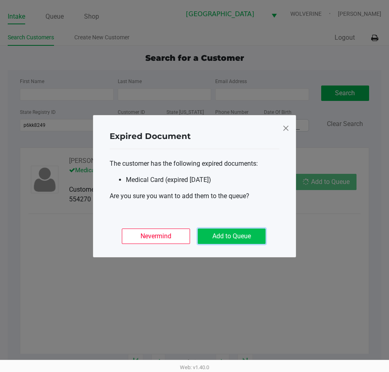
click at [251, 238] on button "Add to Queue" at bounding box center [232, 236] width 68 height 15
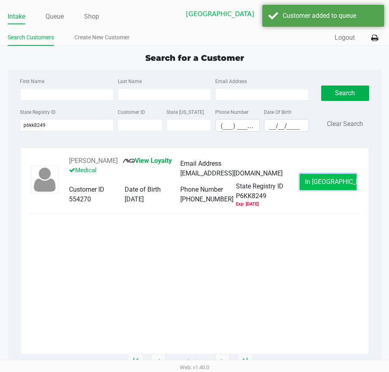
click at [317, 181] on span "In Queue" at bounding box center [339, 182] width 68 height 8
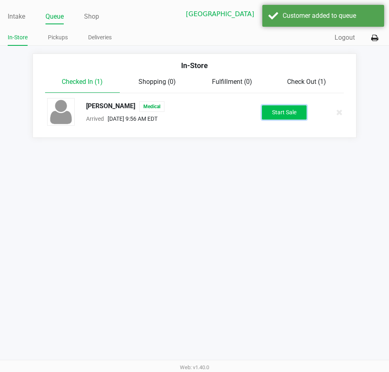
click at [277, 116] on button "Start Sale" at bounding box center [284, 112] width 45 height 14
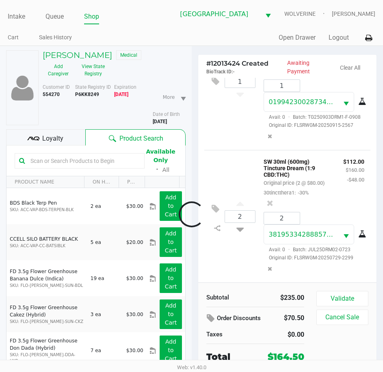
scroll to position [110, 0]
click at [65, 141] on div "Loyalty" at bounding box center [45, 137] width 79 height 16
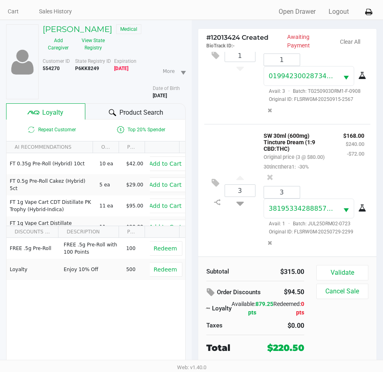
scroll to position [40, 0]
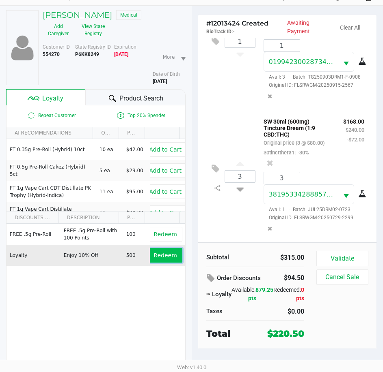
click at [162, 257] on span "Redeem" at bounding box center [164, 255] width 23 height 6
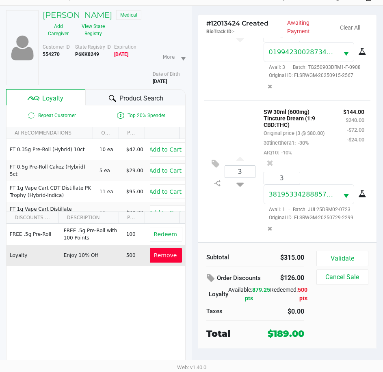
scroll to position [129, 0]
click at [337, 260] on button "Validate" at bounding box center [342, 258] width 52 height 15
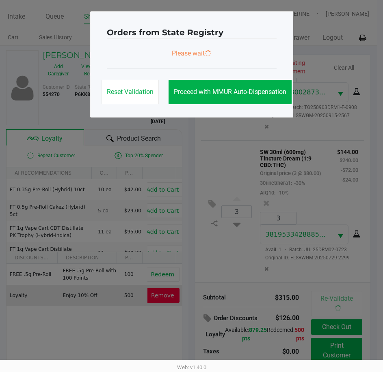
scroll to position [0, 0]
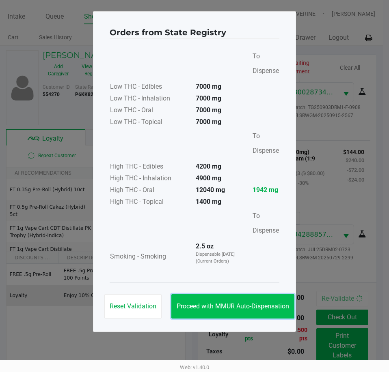
click at [255, 301] on button "Proceed with MMUR Auto-Dispensation" at bounding box center [232, 307] width 123 height 24
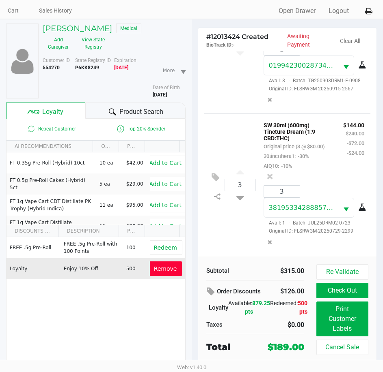
scroll to position [40, 0]
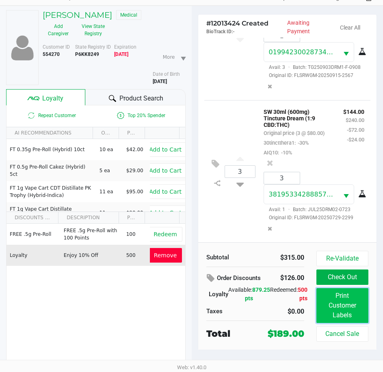
click at [326, 306] on button "Print Customer Labels" at bounding box center [342, 305] width 52 height 35
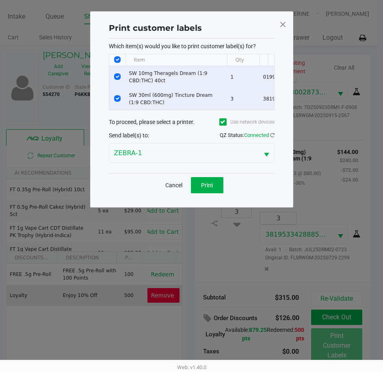
scroll to position [0, 0]
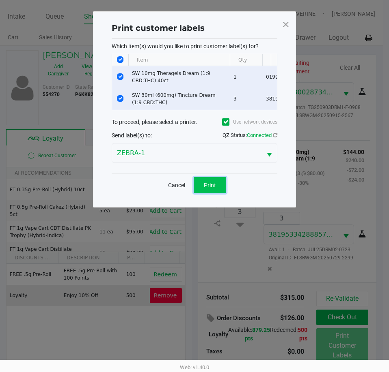
click at [217, 189] on button "Print" at bounding box center [210, 185] width 32 height 16
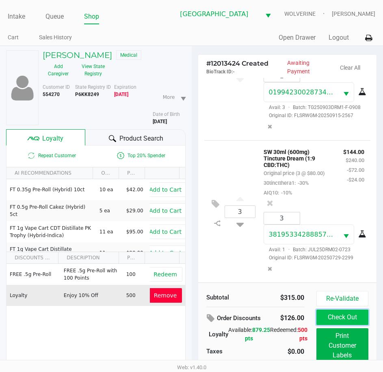
click at [333, 318] on button "Check Out" at bounding box center [342, 317] width 52 height 15
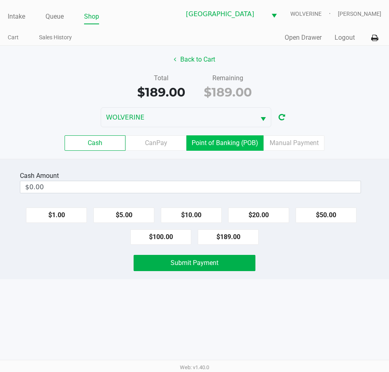
click at [231, 143] on label "Point of Banking (POB)" at bounding box center [224, 143] width 77 height 15
click at [0, 0] on 7 "Point of Banking (POB)" at bounding box center [0, 0] width 0 height 0
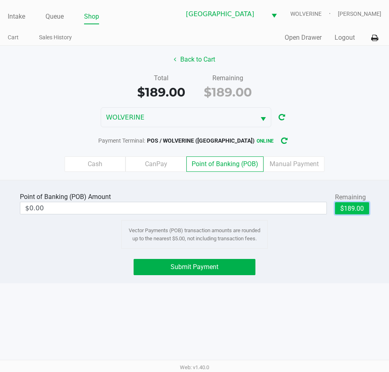
click at [352, 213] on button "$189.00" at bounding box center [352, 208] width 34 height 12
type input "$189.00"
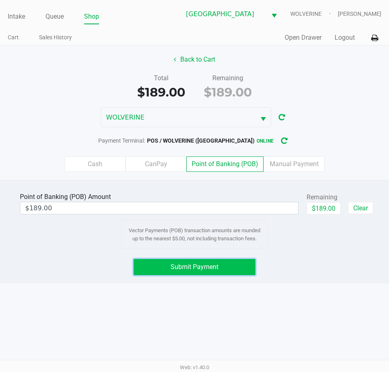
click at [213, 268] on span "Submit Payment" at bounding box center [194, 267] width 48 height 8
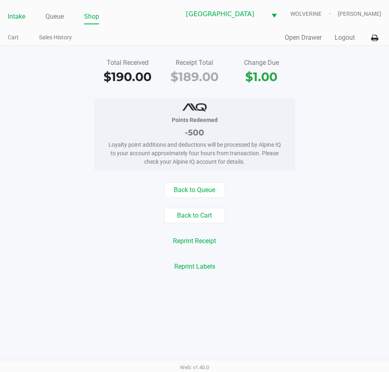
click at [22, 17] on link "Intake" at bounding box center [16, 16] width 17 height 11
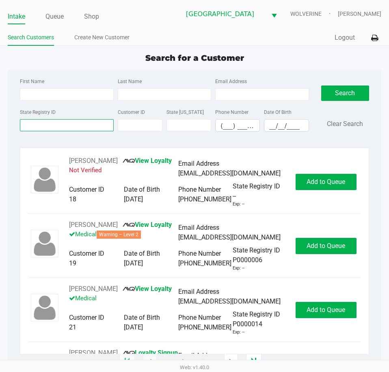
click at [62, 126] on input "State Registry ID" at bounding box center [66, 125] width 93 height 12
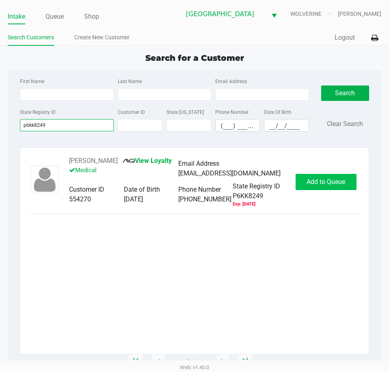
type input "p6kk8249"
click at [336, 186] on button "Add to Queue" at bounding box center [325, 182] width 61 height 16
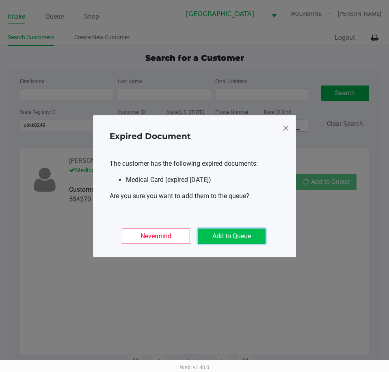
click at [254, 232] on button "Add to Queue" at bounding box center [232, 236] width 68 height 15
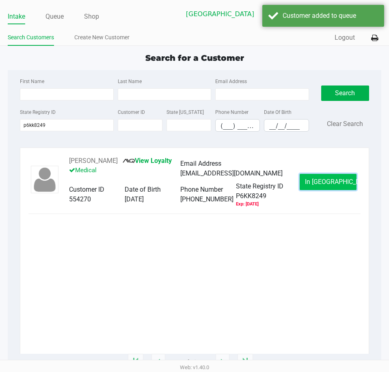
click at [323, 183] on span "In Queue" at bounding box center [339, 182] width 68 height 8
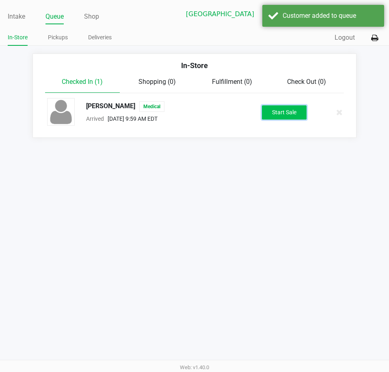
click at [286, 116] on button "Start Sale" at bounding box center [284, 112] width 45 height 14
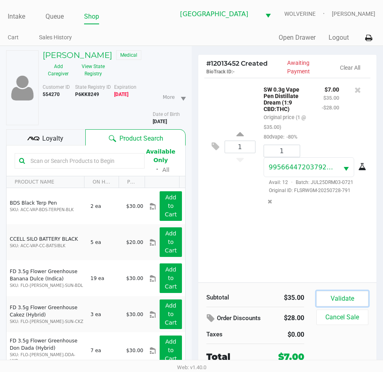
click at [357, 300] on button "Validate" at bounding box center [342, 298] width 52 height 15
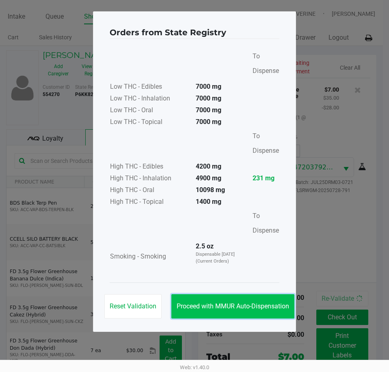
click at [269, 302] on button "Proceed with MMUR Auto-Dispensation" at bounding box center [232, 307] width 123 height 24
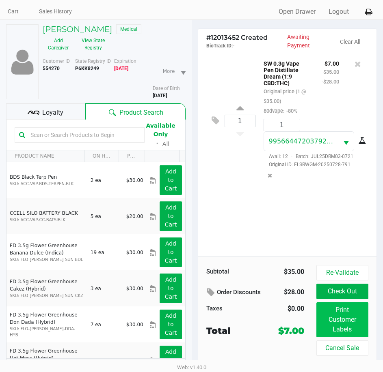
scroll to position [40, 0]
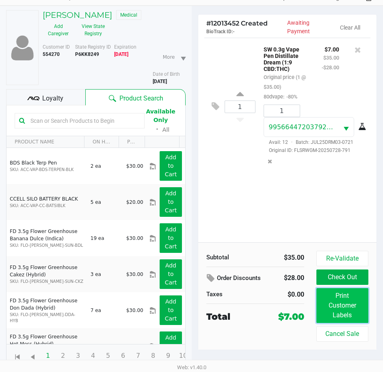
click at [323, 302] on button "Print Customer Labels" at bounding box center [342, 305] width 52 height 35
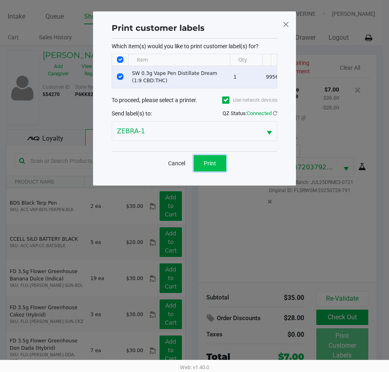
click at [214, 167] on span "Print" at bounding box center [210, 163] width 12 height 6
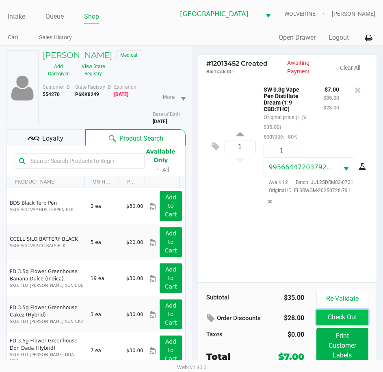
click at [323, 318] on button "Check Out" at bounding box center [342, 317] width 52 height 15
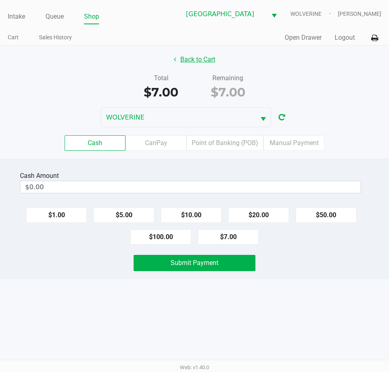
click at [195, 62] on button "Back to Cart" at bounding box center [194, 59] width 52 height 15
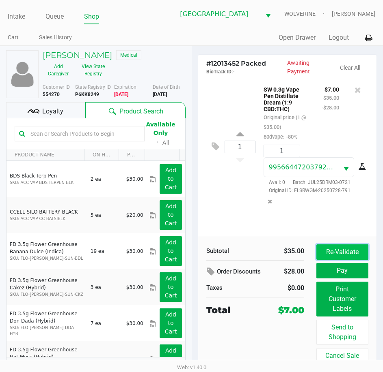
click at [338, 254] on button "Re-Validate" at bounding box center [342, 252] width 52 height 15
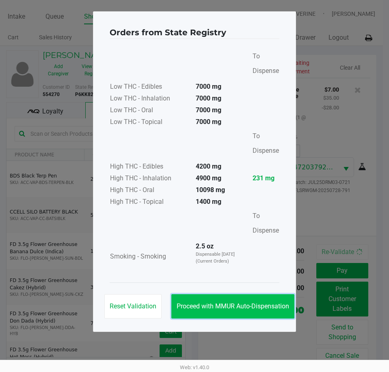
click at [269, 308] on span "Proceed with MMUR Auto-Dispensation" at bounding box center [232, 307] width 112 height 8
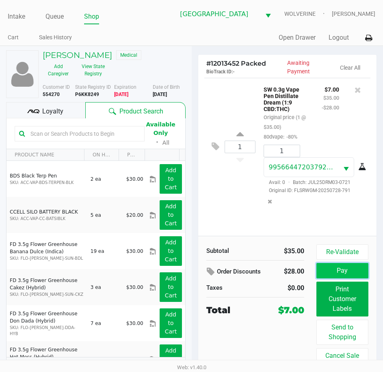
click at [335, 271] on button "Pay" at bounding box center [342, 270] width 52 height 15
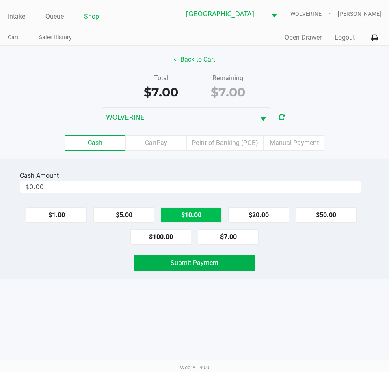
click at [204, 213] on button "$10.00" at bounding box center [191, 215] width 61 height 15
type input "$10.00"
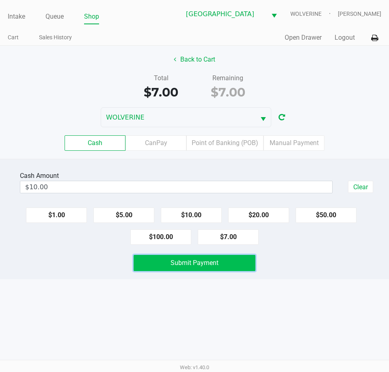
click at [213, 264] on span "Submit Payment" at bounding box center [194, 263] width 48 height 8
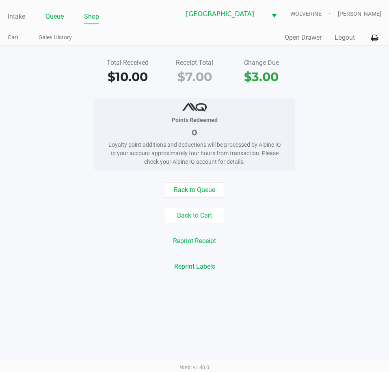
click at [54, 11] on link "Queue" at bounding box center [54, 16] width 18 height 11
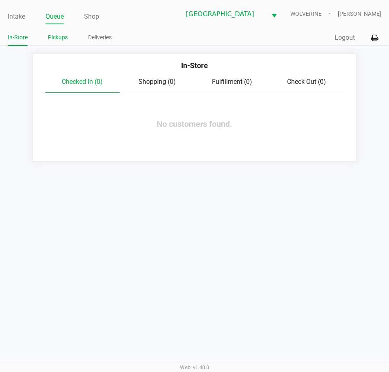
click at [60, 38] on link "Pickups" at bounding box center [58, 37] width 20 height 10
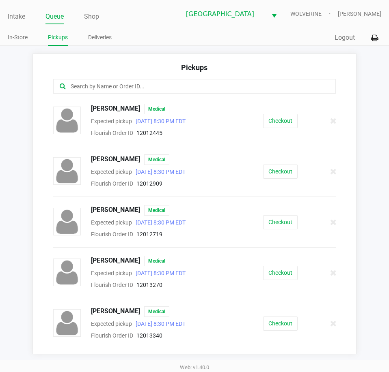
click at [130, 88] on input "text" at bounding box center [191, 86] width 243 height 9
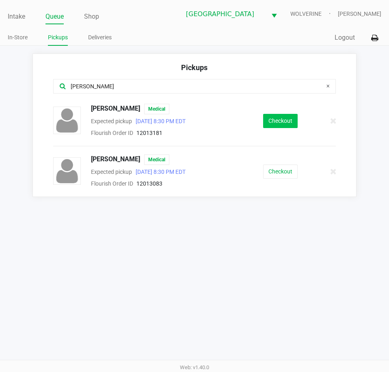
type input "gail"
click at [271, 117] on button "Checkout" at bounding box center [280, 121] width 34 height 14
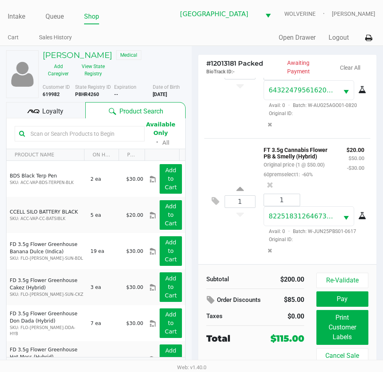
scroll to position [399, 0]
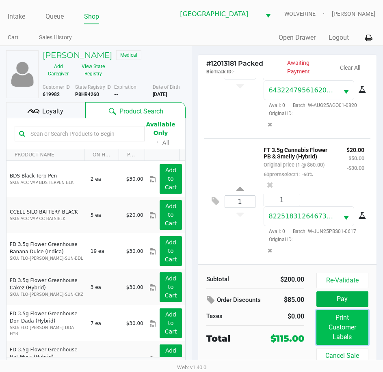
click at [354, 316] on button "Print Customer Labels" at bounding box center [342, 327] width 52 height 35
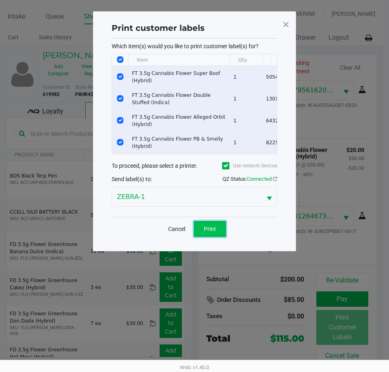
click at [213, 232] on span "Print" at bounding box center [210, 229] width 12 height 6
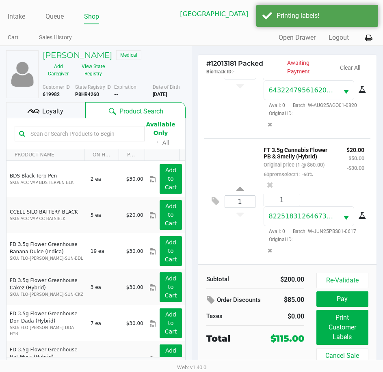
click at [58, 114] on span "Loyalty" at bounding box center [52, 112] width 21 height 10
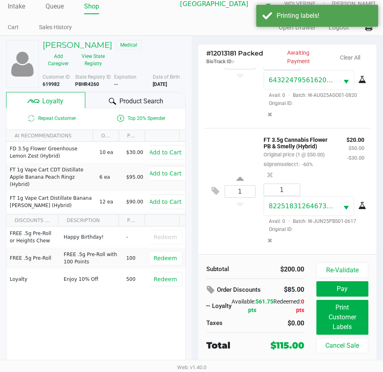
scroll to position [13, 0]
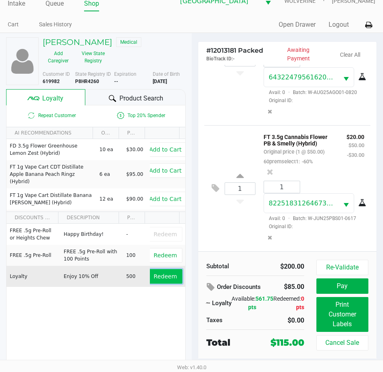
click at [162, 281] on button "Redeem" at bounding box center [165, 276] width 34 height 15
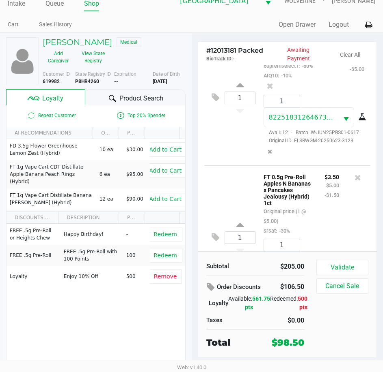
scroll to position [589, 0]
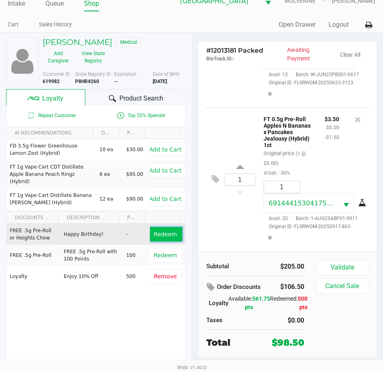
click at [153, 233] on span "Redeem" at bounding box center [164, 234] width 23 height 6
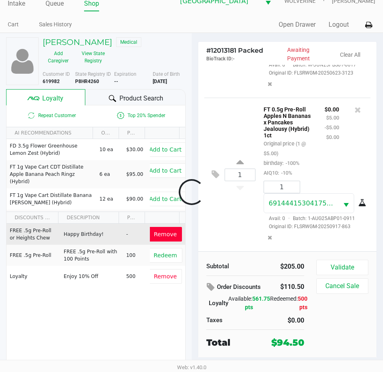
scroll to position [601, 0]
click at [329, 270] on button "Validate" at bounding box center [342, 267] width 52 height 15
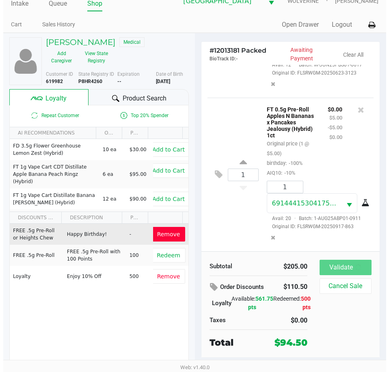
scroll to position [620, 0]
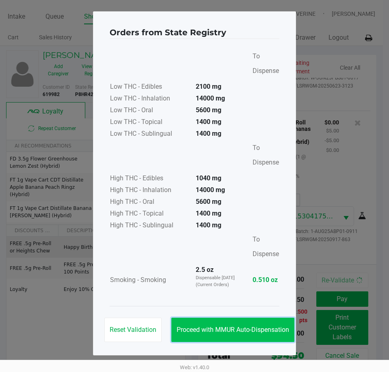
click at [269, 324] on button "Proceed with MMUR Auto-Dispensation" at bounding box center [232, 330] width 123 height 24
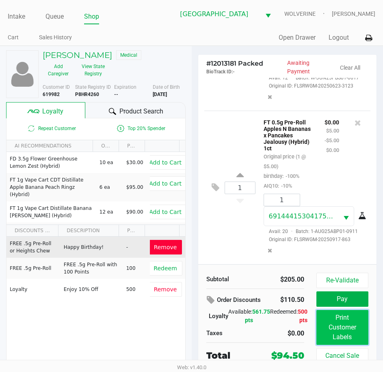
click at [334, 333] on button "Print Customer Labels" at bounding box center [342, 327] width 52 height 35
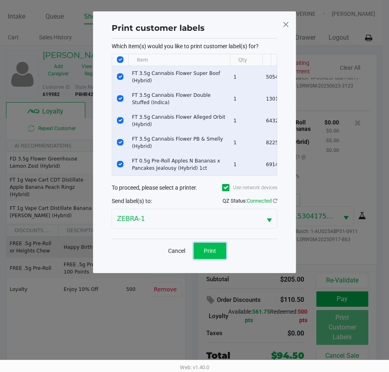
click at [210, 254] on span "Print" at bounding box center [210, 251] width 12 height 6
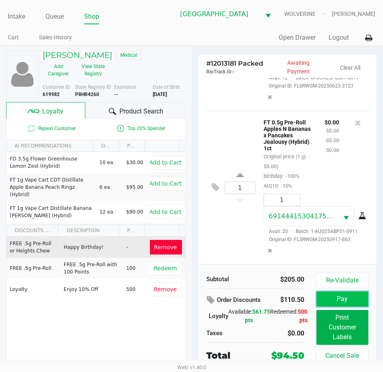
click at [342, 299] on button "Pay" at bounding box center [342, 299] width 52 height 15
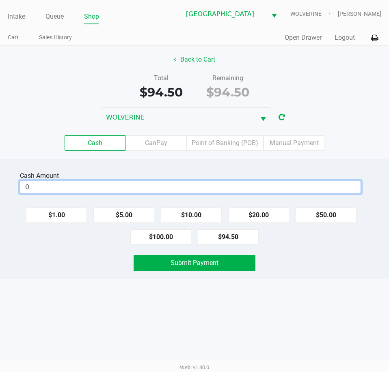
click at [250, 186] on input "0" at bounding box center [190, 187] width 340 height 12
type input "$100.00"
click at [88, 268] on div "Submit Payment" at bounding box center [194, 263] width 401 height 16
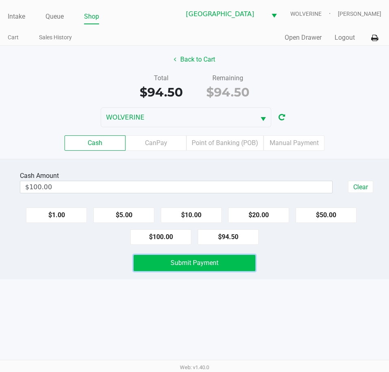
click at [152, 267] on button "Submit Payment" at bounding box center [193, 263] width 121 height 16
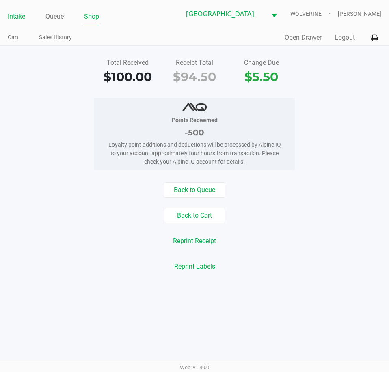
click at [20, 17] on link "Intake" at bounding box center [16, 16] width 17 height 11
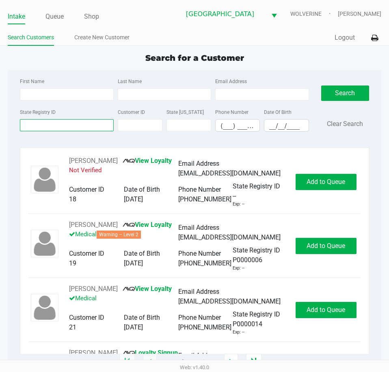
click at [35, 125] on input "State Registry ID" at bounding box center [66, 125] width 93 height 12
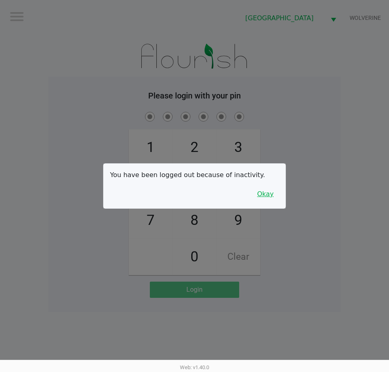
click at [268, 191] on button "Okay" at bounding box center [265, 194] width 27 height 15
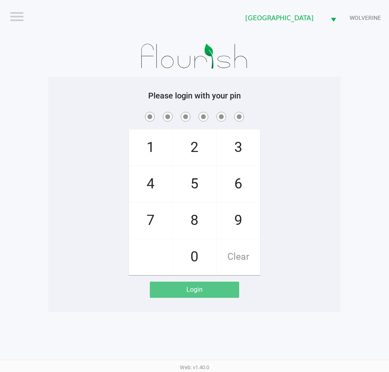
click at [157, 219] on span "7" at bounding box center [150, 221] width 43 height 36
checkbox input "true"
click at [239, 214] on span "9" at bounding box center [238, 221] width 43 height 36
checkbox input "true"
click at [194, 190] on span "5" at bounding box center [194, 184] width 43 height 36
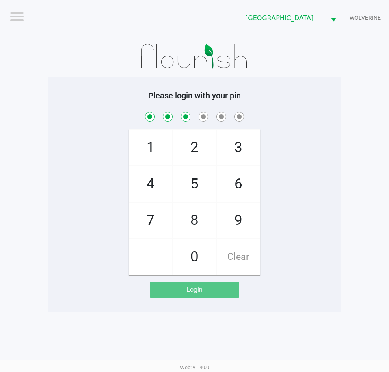
checkbox input "true"
click at [192, 146] on span "2" at bounding box center [194, 148] width 43 height 36
checkbox input "true"
click at [154, 179] on span "4" at bounding box center [150, 184] width 43 height 36
checkbox input "true"
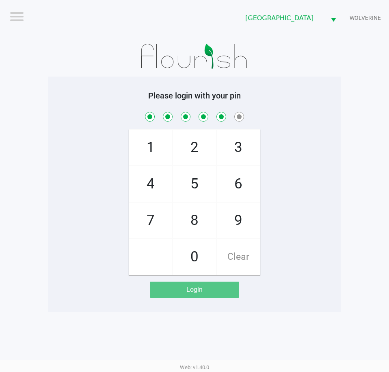
click at [239, 179] on span "6" at bounding box center [238, 184] width 43 height 36
checkbox input "true"
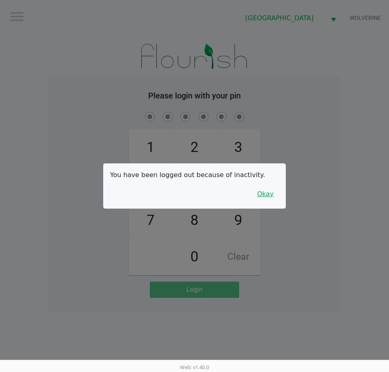
click at [275, 196] on button "Okay" at bounding box center [265, 194] width 27 height 15
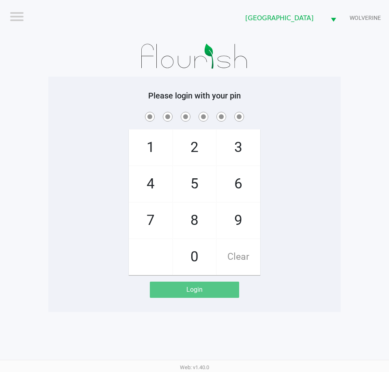
click at [158, 219] on span "7" at bounding box center [150, 221] width 43 height 36
checkbox input "true"
click at [238, 219] on span "9" at bounding box center [238, 221] width 43 height 36
checkbox input "true"
click at [194, 187] on span "5" at bounding box center [194, 184] width 43 height 36
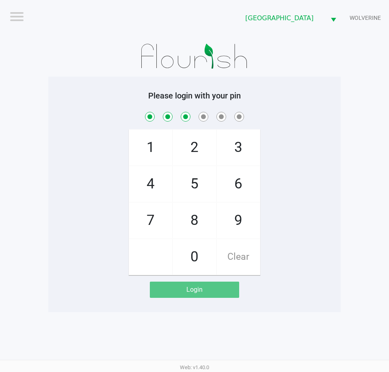
checkbox input "true"
click at [189, 150] on span "2" at bounding box center [194, 148] width 43 height 36
checkbox input "true"
click at [146, 183] on span "4" at bounding box center [150, 184] width 43 height 36
checkbox input "true"
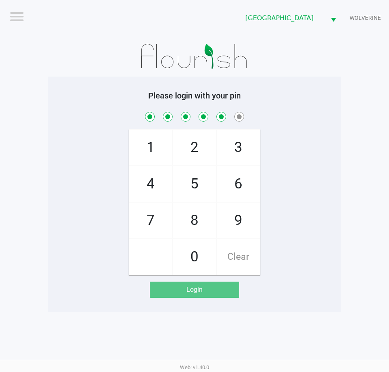
click at [239, 181] on span "6" at bounding box center [238, 184] width 43 height 36
checkbox input "true"
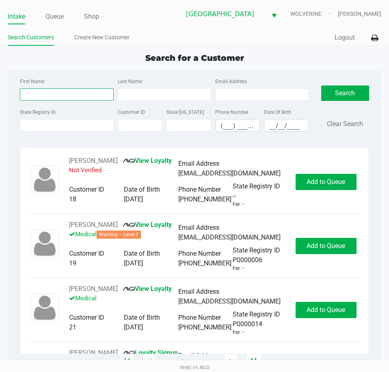
click at [55, 94] on input "First Name" at bounding box center [66, 94] width 93 height 12
type input "james"
click at [138, 92] on input "Last Name" at bounding box center [164, 94] width 93 height 12
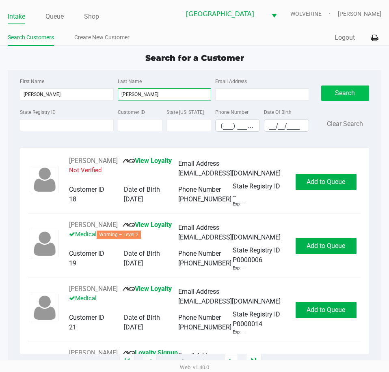
type input "blake"
click at [345, 91] on button "Search" at bounding box center [345, 93] width 48 height 15
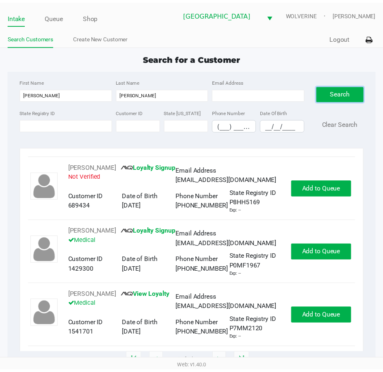
scroll to position [142, 0]
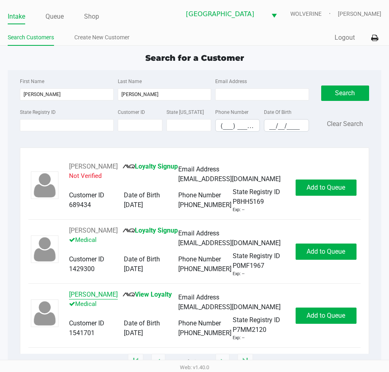
click at [91, 293] on button "JAMES BLAKE" at bounding box center [93, 295] width 49 height 10
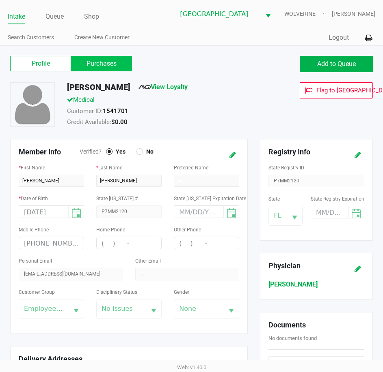
click at [102, 68] on label "Purchases" at bounding box center [101, 63] width 61 height 15
click at [0, 0] on 1 "Purchases" at bounding box center [0, 0] width 0 height 0
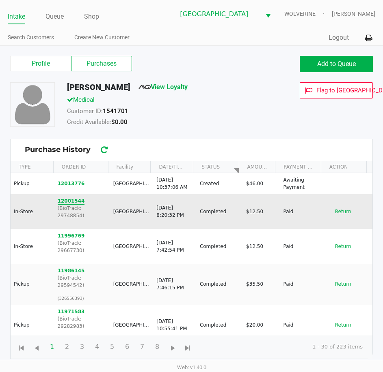
click at [75, 202] on button "12001544" at bounding box center [71, 201] width 27 height 7
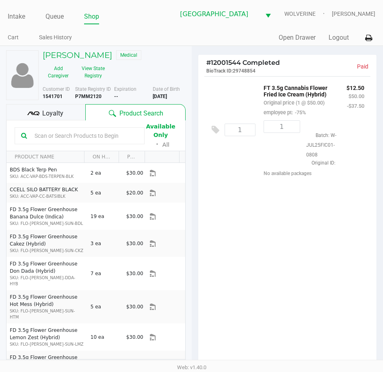
click at [60, 111] on span "Loyalty" at bounding box center [52, 114] width 21 height 10
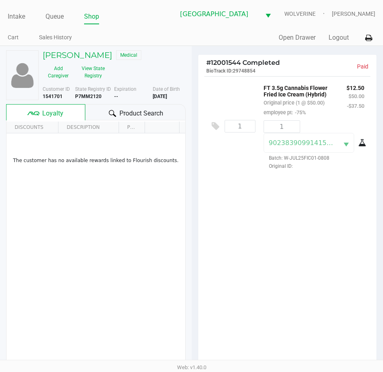
click at [51, 112] on span "Loyalty" at bounding box center [52, 114] width 21 height 10
click at [124, 114] on span "Product Search" at bounding box center [141, 114] width 44 height 10
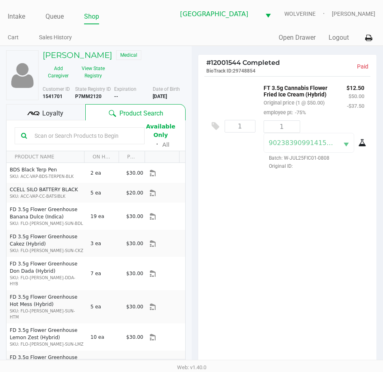
click at [54, 115] on span "Loyalty" at bounding box center [52, 114] width 21 height 10
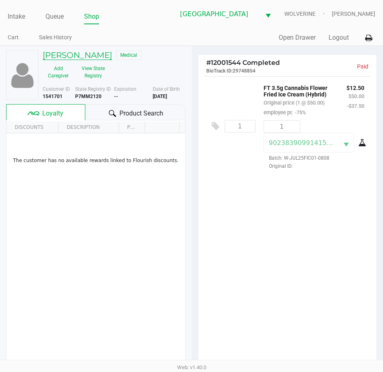
click at [64, 53] on h5 "JAMES BLAKE" at bounding box center [77, 55] width 69 height 10
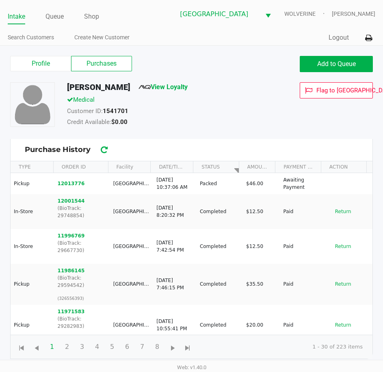
click at [116, 61] on label "Purchases" at bounding box center [101, 63] width 61 height 15
click at [0, 0] on 1 "Purchases" at bounding box center [0, 0] width 0 height 0
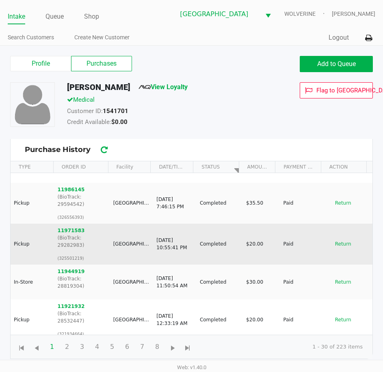
scroll to position [41, 0]
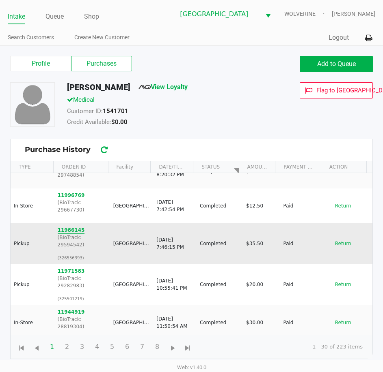
click at [71, 227] on button "11986145" at bounding box center [71, 230] width 27 height 7
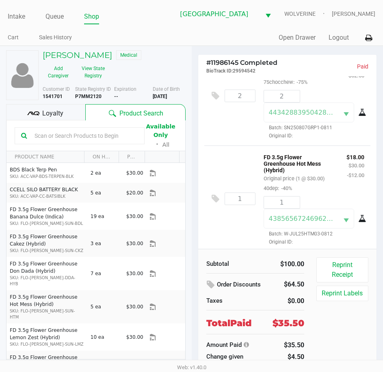
scroll to position [32, 0]
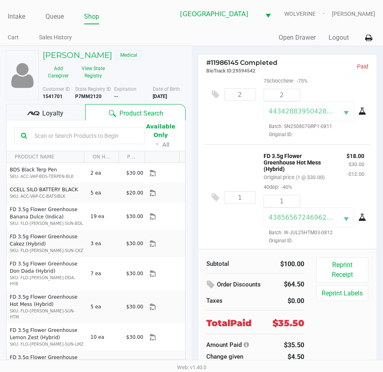
click at [55, 114] on span "Loyalty" at bounding box center [52, 114] width 21 height 10
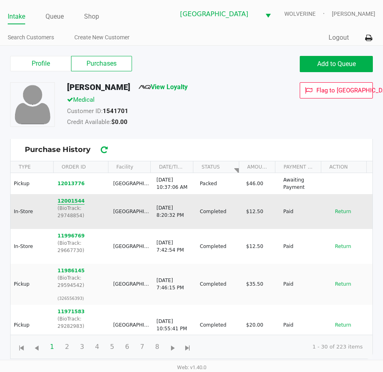
click at [65, 198] on button "12001544" at bounding box center [71, 201] width 27 height 7
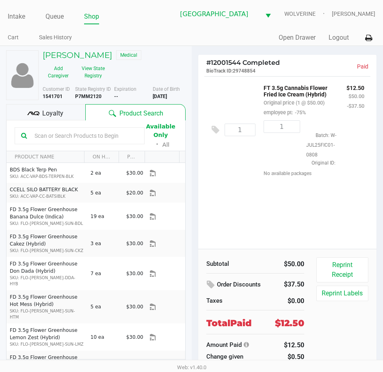
click at [50, 114] on span "Loyalty" at bounding box center [52, 114] width 21 height 10
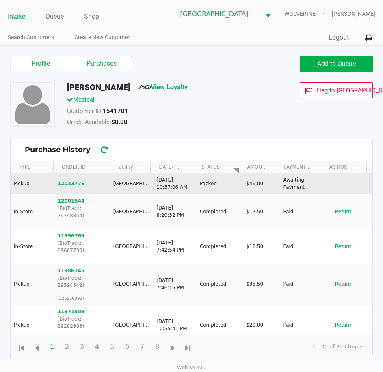
click at [69, 182] on button "12013776" at bounding box center [71, 183] width 27 height 7
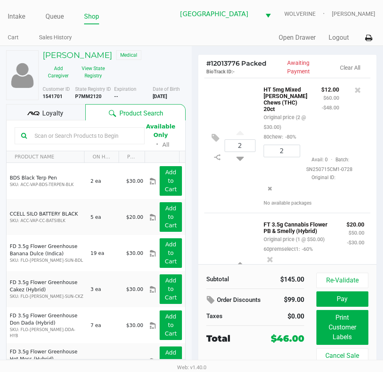
click at [59, 114] on span "Loyalty" at bounding box center [52, 114] width 21 height 10
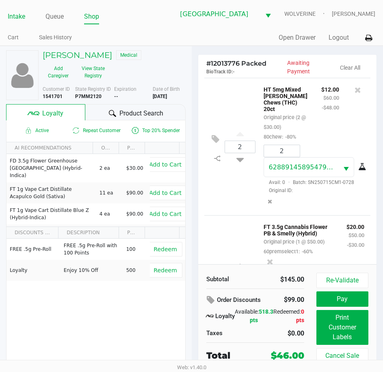
click at [13, 12] on link "Intake" at bounding box center [16, 16] width 17 height 11
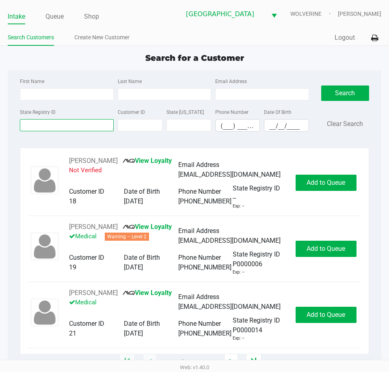
click at [62, 126] on input "State Registry ID" at bounding box center [66, 125] width 93 height 12
type input "W"
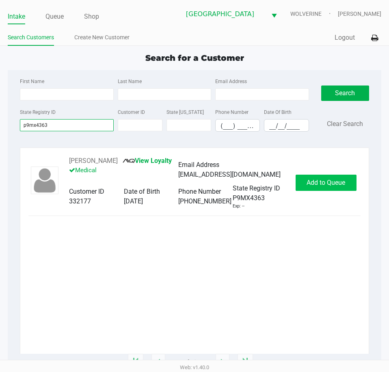
type input "p9mx4363"
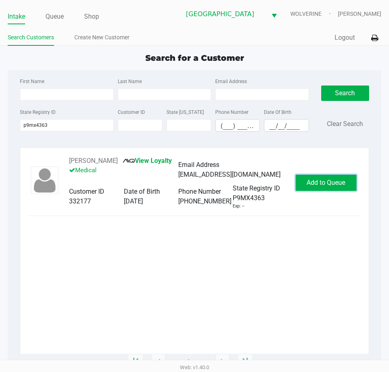
click at [315, 187] on span "Add to Queue" at bounding box center [325, 183] width 39 height 8
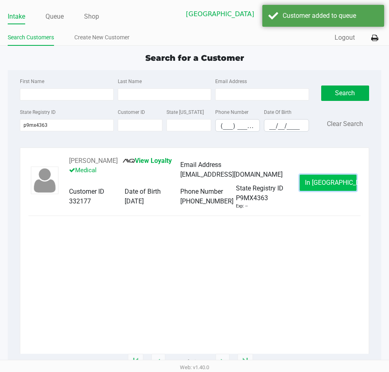
click at [315, 188] on button "In Queue" at bounding box center [327, 183] width 57 height 16
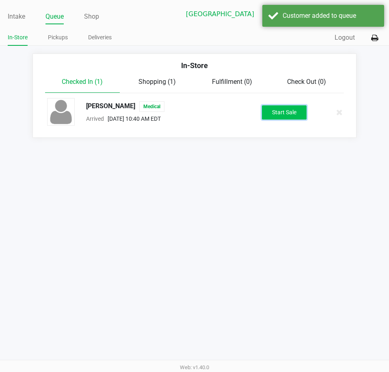
click at [282, 115] on button "Start Sale" at bounding box center [284, 112] width 45 height 14
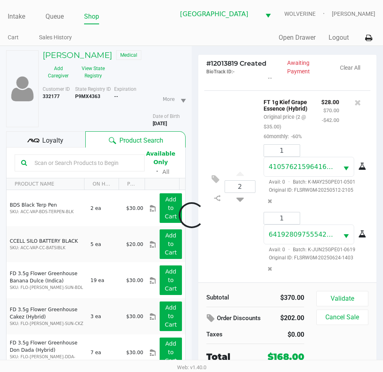
scroll to position [465, 0]
click at [358, 300] on button "Validate" at bounding box center [342, 298] width 52 height 15
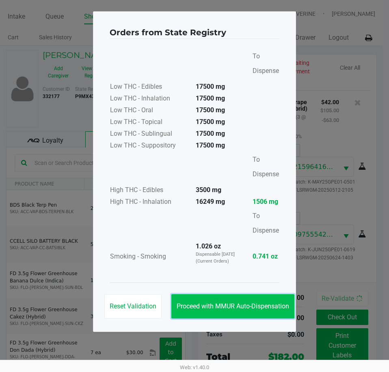
click at [273, 303] on span "Proceed with MMUR Auto-Dispensation" at bounding box center [232, 307] width 112 height 8
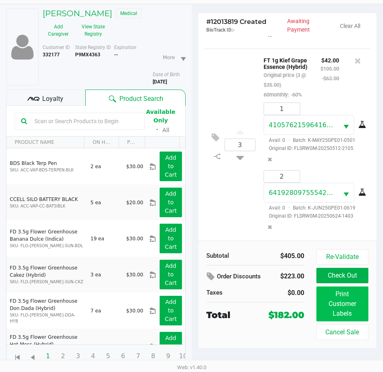
scroll to position [42, 0]
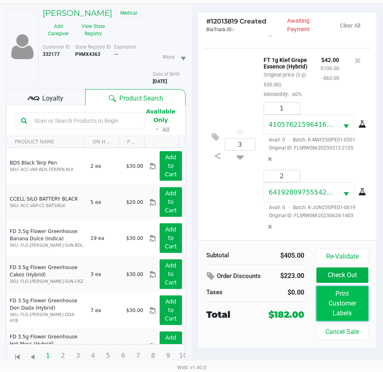
click at [344, 307] on button "Print Customer Labels" at bounding box center [342, 303] width 52 height 35
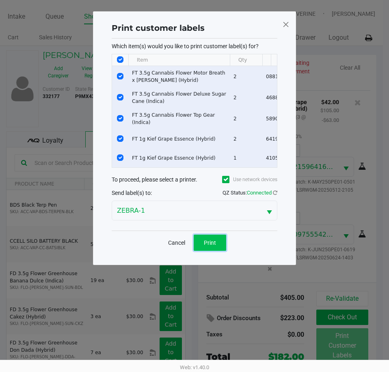
click at [217, 245] on button "Print" at bounding box center [210, 243] width 32 height 16
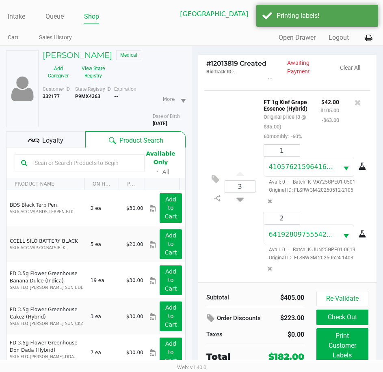
click at [56, 144] on span "Loyalty" at bounding box center [52, 141] width 21 height 10
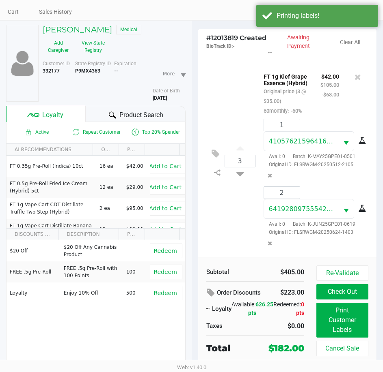
scroll to position [42, 0]
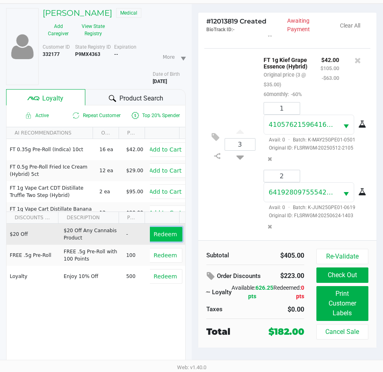
click at [164, 237] on span "Redeem" at bounding box center [164, 234] width 23 height 6
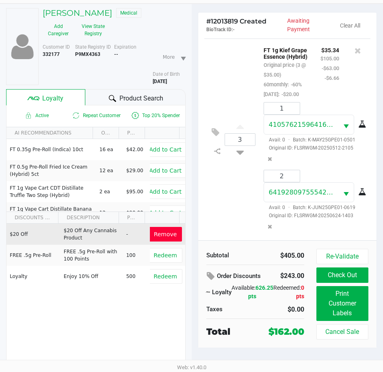
scroll to position [543, 0]
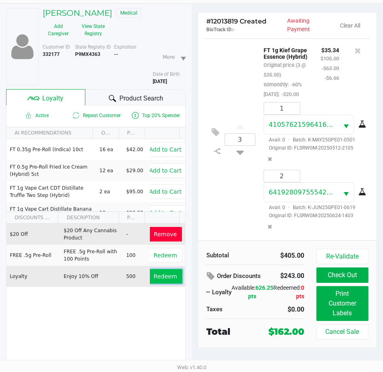
click at [159, 278] on span "Redeem" at bounding box center [164, 276] width 23 height 6
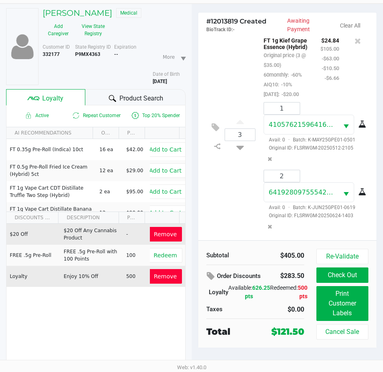
scroll to position [582, 0]
click at [336, 275] on button "Check Out" at bounding box center [342, 275] width 52 height 15
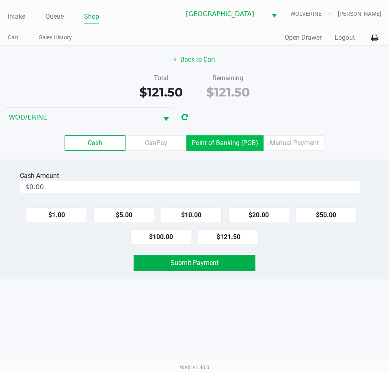
click at [243, 141] on label "Point of Banking (POB)" at bounding box center [224, 143] width 77 height 15
click at [0, 0] on 7 "Point of Banking (POB)" at bounding box center [0, 0] width 0 height 0
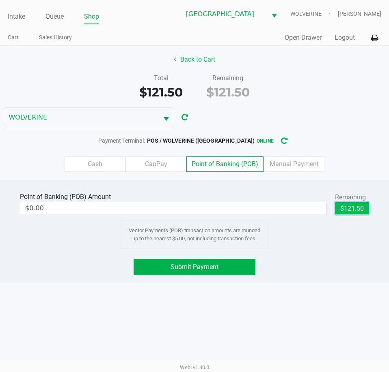
click at [357, 205] on button "$121.50" at bounding box center [352, 208] width 34 height 12
type input "$121.50"
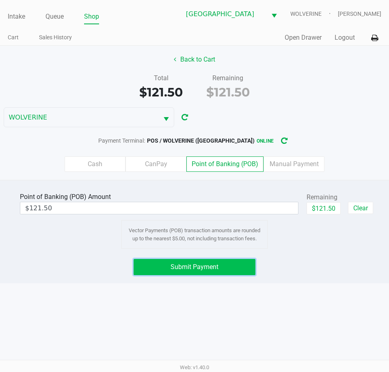
click at [235, 264] on button "Submit Payment" at bounding box center [193, 267] width 121 height 16
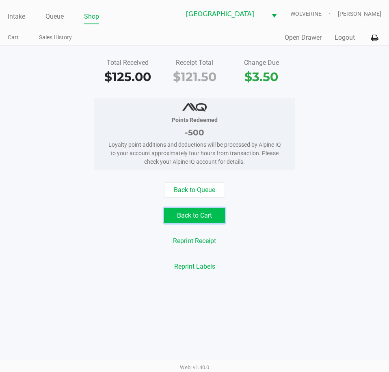
click at [204, 218] on button "Back to Cart" at bounding box center [194, 215] width 61 height 15
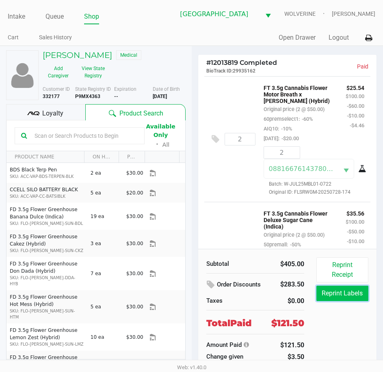
click at [331, 296] on button "Reprint Labels" at bounding box center [342, 293] width 52 height 15
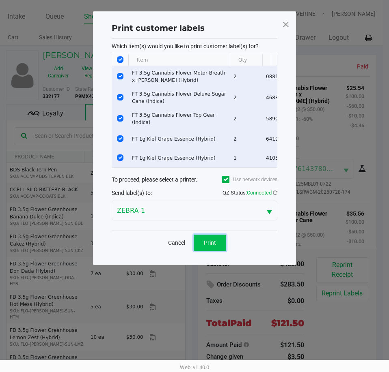
click at [213, 246] on span "Print" at bounding box center [210, 243] width 12 height 6
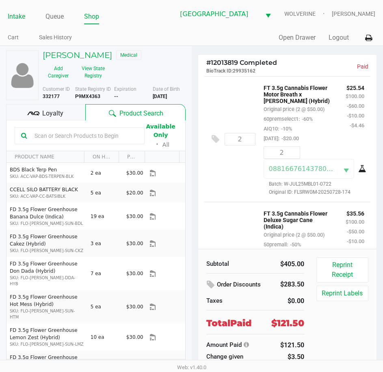
click at [20, 20] on link "Intake" at bounding box center [16, 16] width 17 height 11
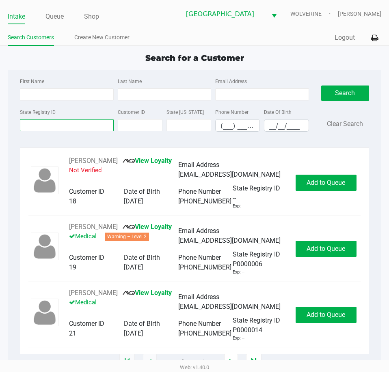
click at [62, 123] on input "State Registry ID" at bounding box center [66, 125] width 93 height 12
click at [96, 110] on div "State Registry ID" at bounding box center [66, 119] width 97 height 25
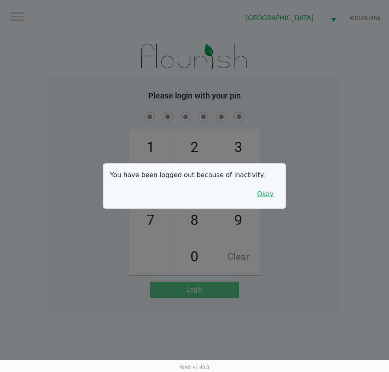
click at [263, 194] on button "Okay" at bounding box center [265, 194] width 27 height 15
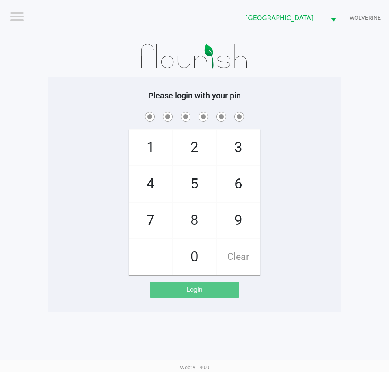
drag, startPoint x: 145, startPoint y: 215, endPoint x: 196, endPoint y: 219, distance: 51.3
click at [146, 215] on span "7" at bounding box center [150, 221] width 43 height 36
checkbox input "true"
click at [239, 219] on span "9" at bounding box center [238, 221] width 43 height 36
checkbox input "true"
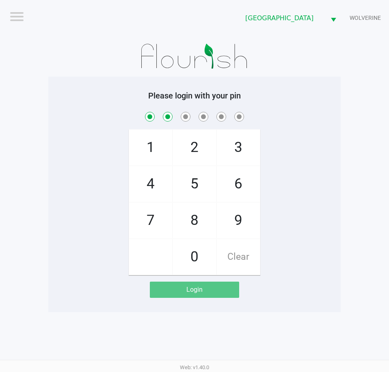
click at [198, 179] on span "5" at bounding box center [194, 184] width 43 height 36
checkbox input "true"
click at [200, 157] on span "2" at bounding box center [194, 148] width 43 height 36
checkbox input "true"
click at [157, 186] on span "4" at bounding box center [150, 184] width 43 height 36
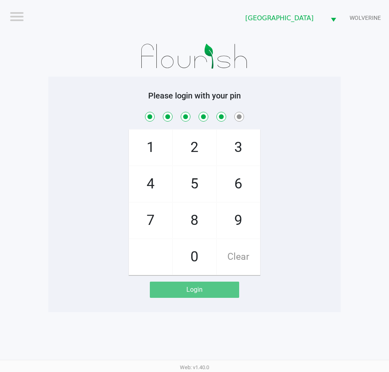
checkbox input "true"
click at [238, 182] on span "6" at bounding box center [238, 184] width 43 height 36
checkbox input "true"
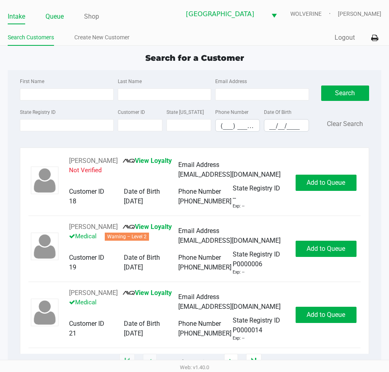
click at [59, 21] on link "Queue" at bounding box center [54, 16] width 18 height 11
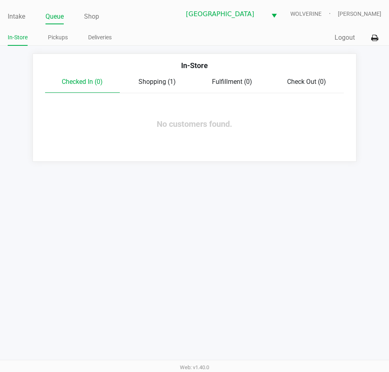
drag, startPoint x: 60, startPoint y: 35, endPoint x: 71, endPoint y: 52, distance: 19.8
click at [60, 36] on link "Pickups" at bounding box center [58, 37] width 20 height 10
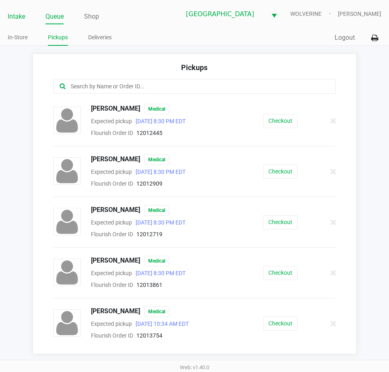
click at [22, 19] on link "Intake" at bounding box center [16, 16] width 17 height 11
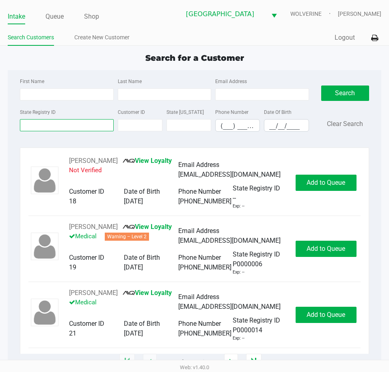
click at [54, 121] on input "State Registry ID" at bounding box center [66, 125] width 93 height 12
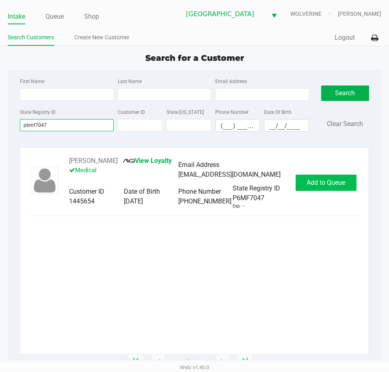
type input "p6mf7047"
click at [316, 187] on span "Add to Queue" at bounding box center [325, 183] width 39 height 8
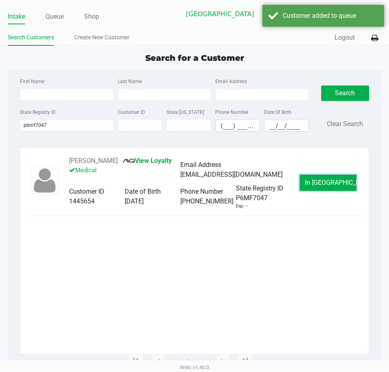
click at [316, 187] on span "In Queue" at bounding box center [339, 183] width 68 height 8
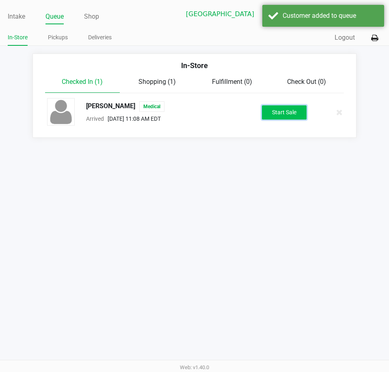
click at [279, 118] on button "Start Sale" at bounding box center [284, 112] width 45 height 14
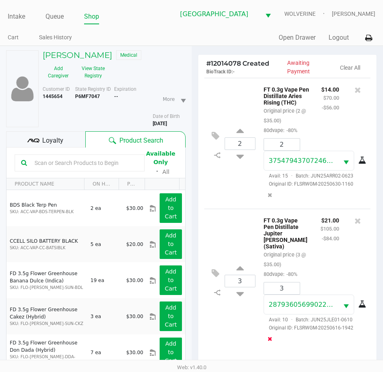
click at [268, 336] on icon "Remove the package from the orderLine" at bounding box center [269, 339] width 4 height 6
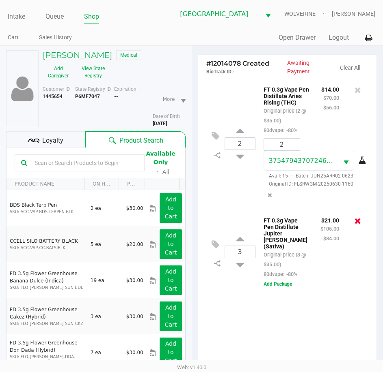
click at [354, 224] on icon at bounding box center [357, 221] width 6 height 8
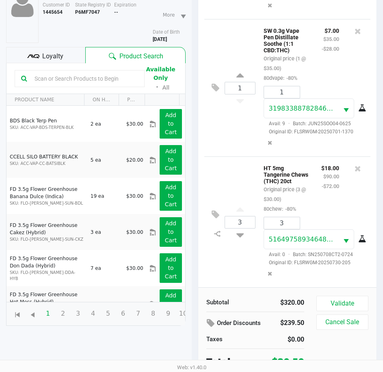
scroll to position [89, 0]
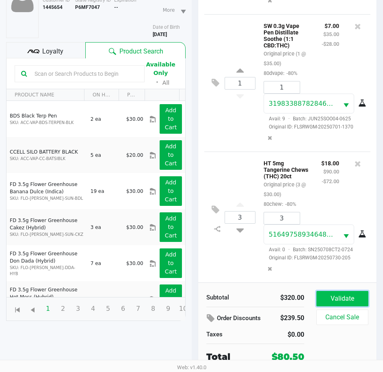
click at [347, 293] on button "Validate" at bounding box center [342, 298] width 52 height 15
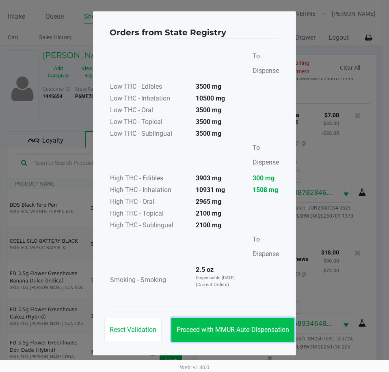
drag, startPoint x: 275, startPoint y: 333, endPoint x: 285, endPoint y: 301, distance: 32.7
click at [275, 332] on span "Proceed with MMUR Auto-Dispensation" at bounding box center [232, 330] width 112 height 8
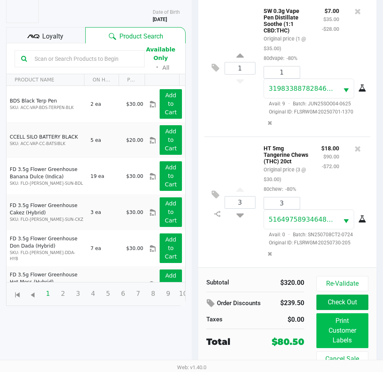
scroll to position [108, 0]
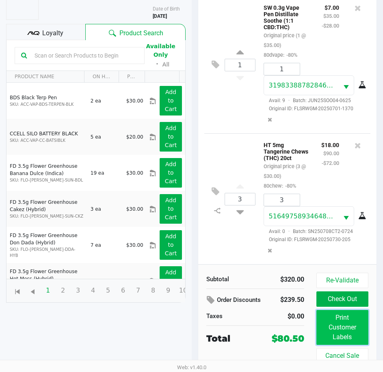
click at [333, 325] on button "Print Customer Labels" at bounding box center [342, 327] width 52 height 35
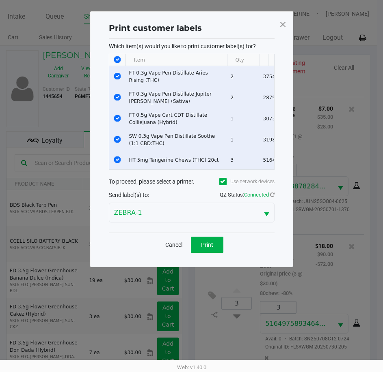
scroll to position [0, 0]
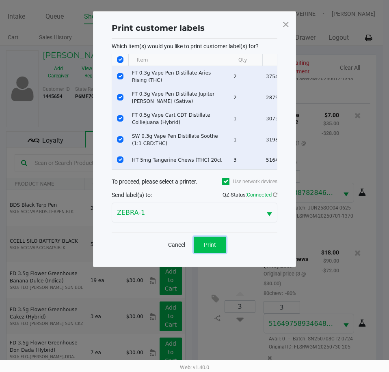
click at [216, 253] on button "Print" at bounding box center [210, 245] width 32 height 16
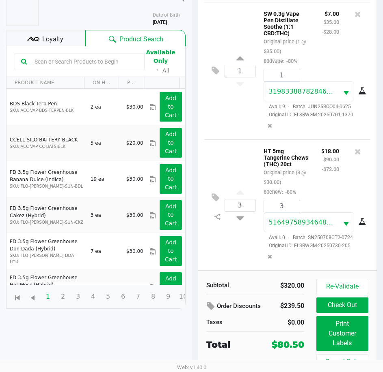
scroll to position [108, 0]
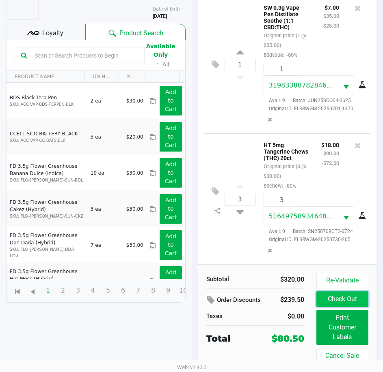
click at [342, 300] on button "Check Out" at bounding box center [342, 299] width 52 height 15
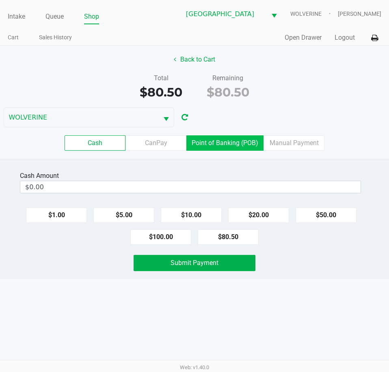
click at [203, 144] on label "Point of Banking (POB)" at bounding box center [224, 143] width 77 height 15
click at [0, 0] on 7 "Point of Banking (POB)" at bounding box center [0, 0] width 0 height 0
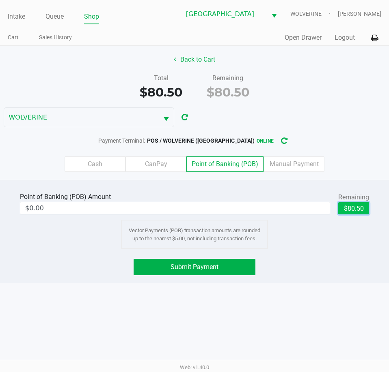
click at [349, 211] on button "$80.50" at bounding box center [353, 208] width 31 height 12
type input "$80.50"
click at [199, 62] on button "Back to Cart" at bounding box center [194, 59] width 52 height 15
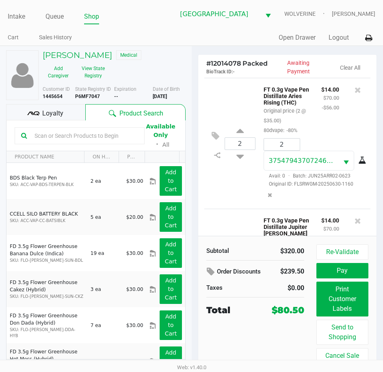
click at [58, 110] on span "Loyalty" at bounding box center [52, 114] width 21 height 10
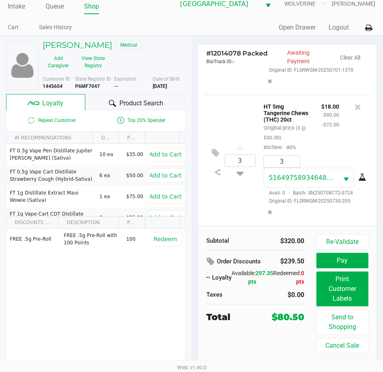
scroll to position [15, 0]
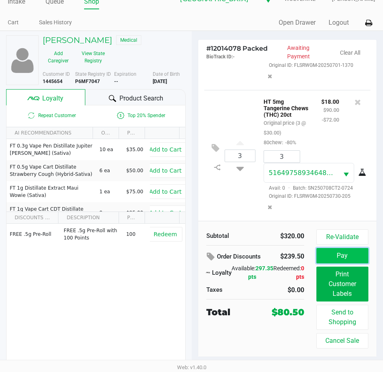
click at [331, 254] on button "Pay" at bounding box center [342, 255] width 52 height 15
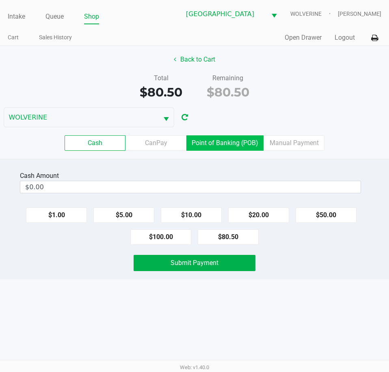
click at [209, 140] on label "Point of Banking (POB)" at bounding box center [224, 143] width 77 height 15
click at [0, 0] on 7 "Point of Banking (POB)" at bounding box center [0, 0] width 0 height 0
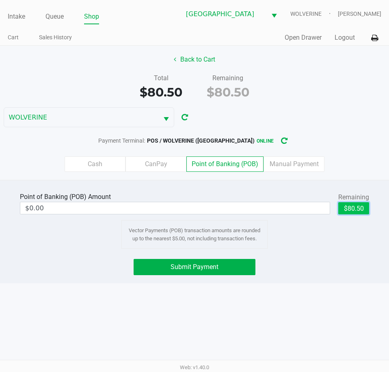
click at [345, 212] on button "$80.50" at bounding box center [353, 208] width 31 height 12
type input "$80.50"
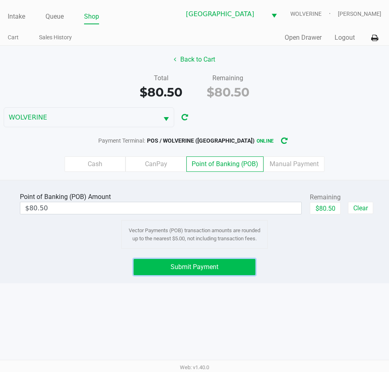
click at [201, 265] on span "Submit Payment" at bounding box center [194, 267] width 48 height 8
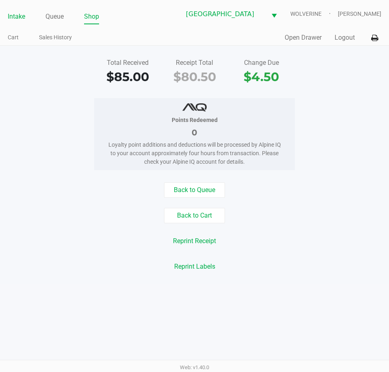
click at [17, 19] on link "Intake" at bounding box center [16, 16] width 17 height 11
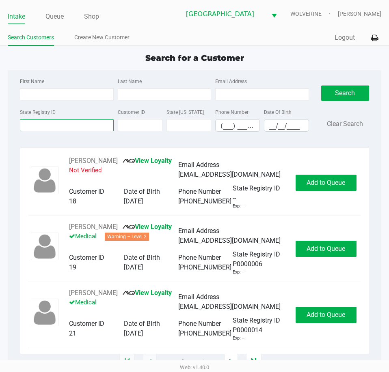
click at [65, 127] on input "State Registry ID" at bounding box center [66, 125] width 93 height 12
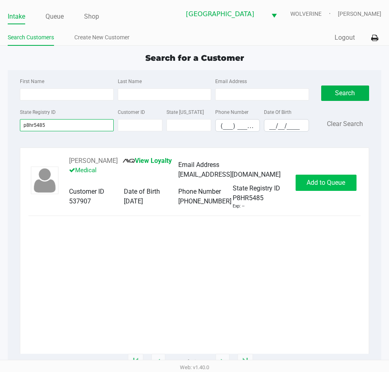
type input "p8hr5485"
click at [326, 185] on span "Add to Queue" at bounding box center [325, 183] width 39 height 8
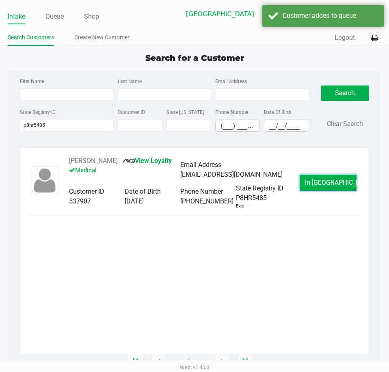
click at [326, 185] on span "In Queue" at bounding box center [339, 183] width 68 height 8
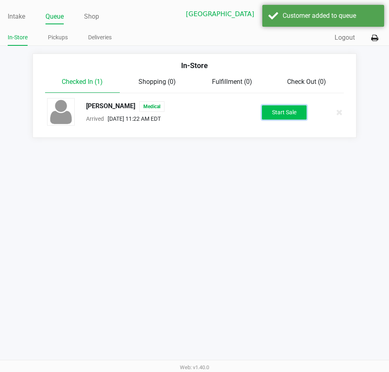
click at [283, 115] on button "Start Sale" at bounding box center [284, 112] width 45 height 14
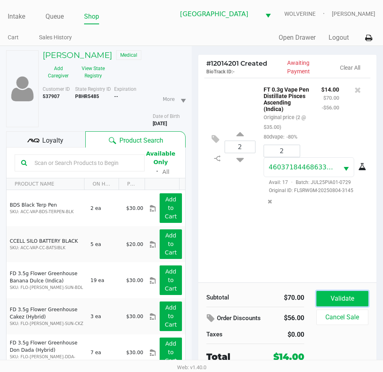
click at [344, 301] on button "Validate" at bounding box center [342, 298] width 52 height 15
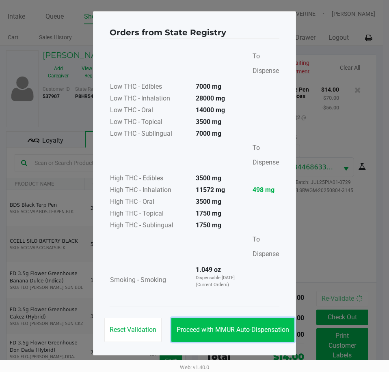
click at [270, 325] on button "Proceed with MMUR Auto-Dispensation" at bounding box center [232, 330] width 123 height 24
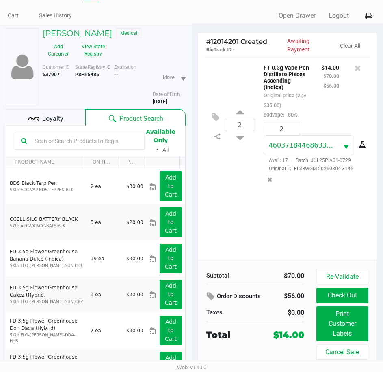
scroll to position [42, 0]
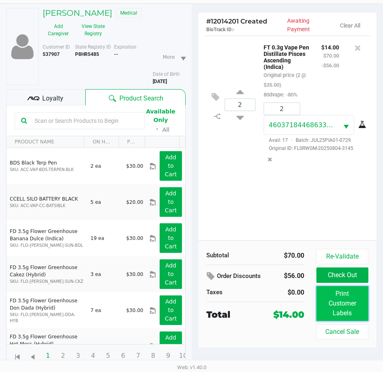
click at [337, 299] on button "Print Customer Labels" at bounding box center [342, 303] width 52 height 35
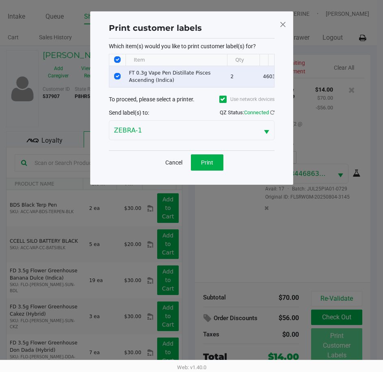
scroll to position [0, 0]
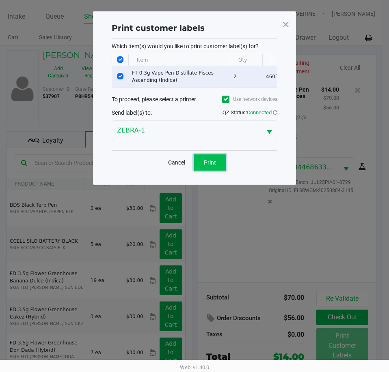
click at [209, 171] on button "Print" at bounding box center [210, 163] width 32 height 16
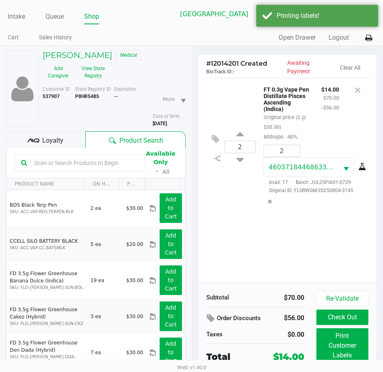
click at [54, 136] on span "Loyalty" at bounding box center [52, 141] width 21 height 10
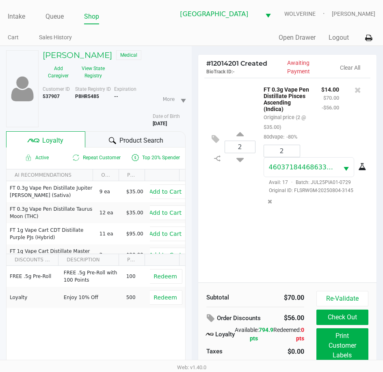
scroll to position [42, 0]
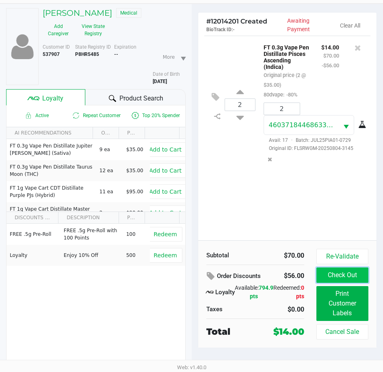
click at [337, 275] on button "Check Out" at bounding box center [342, 275] width 52 height 15
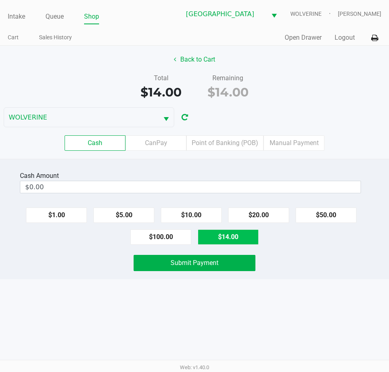
click at [241, 243] on button "$14.00" at bounding box center [228, 237] width 61 height 15
type input "$14.00"
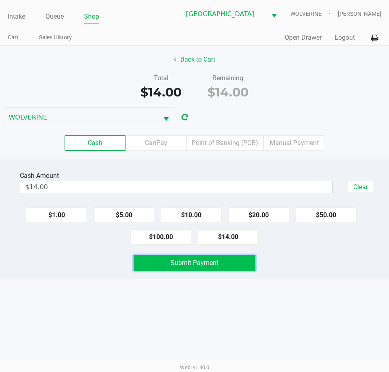
click at [238, 265] on button "Submit Payment" at bounding box center [193, 263] width 121 height 16
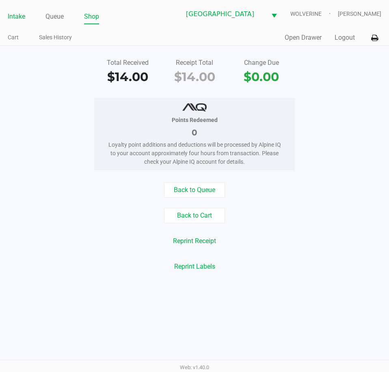
click at [19, 17] on link "Intake" at bounding box center [16, 16] width 17 height 11
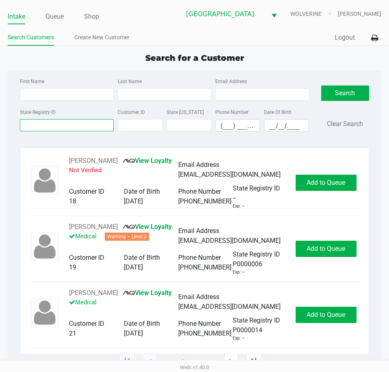
click at [41, 127] on input "State Registry ID" at bounding box center [66, 125] width 93 height 12
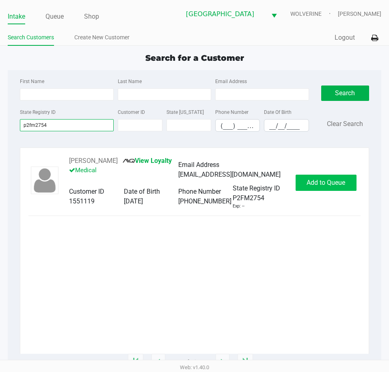
type input "p2fm2754"
click at [308, 181] on span "Add to Queue" at bounding box center [325, 183] width 39 height 8
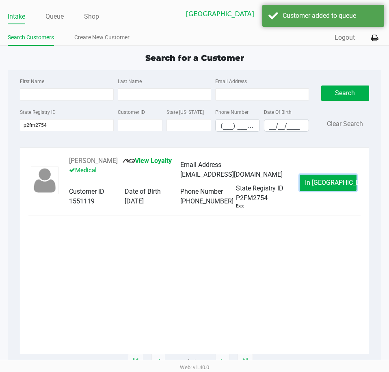
click at [308, 181] on button "In Queue" at bounding box center [327, 183] width 57 height 16
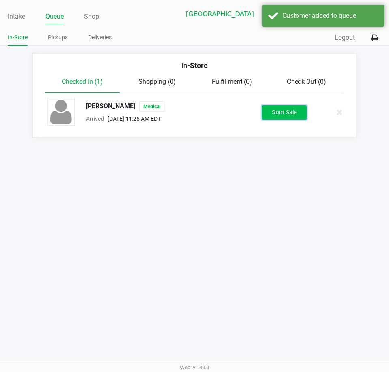
click at [280, 111] on button "Start Sale" at bounding box center [284, 112] width 45 height 14
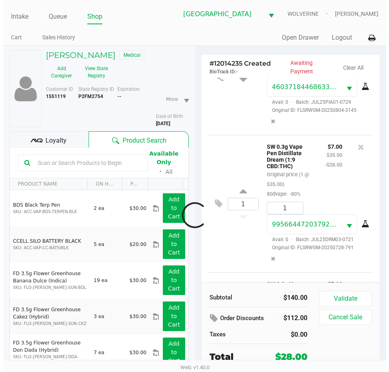
scroll to position [217, 0]
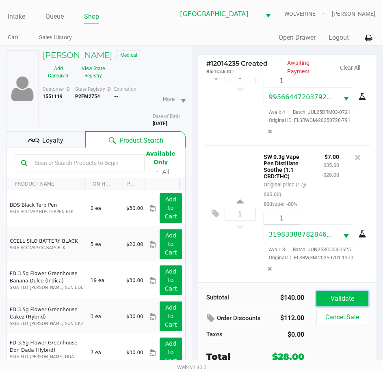
click at [357, 295] on button "Validate" at bounding box center [342, 298] width 52 height 15
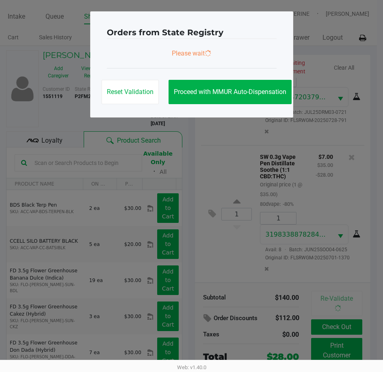
scroll to position [219, 0]
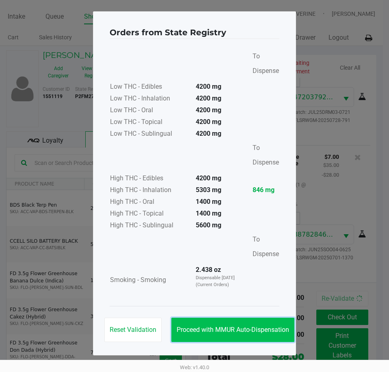
click at [254, 330] on span "Proceed with MMUR Auto-Dispensation" at bounding box center [232, 330] width 112 height 8
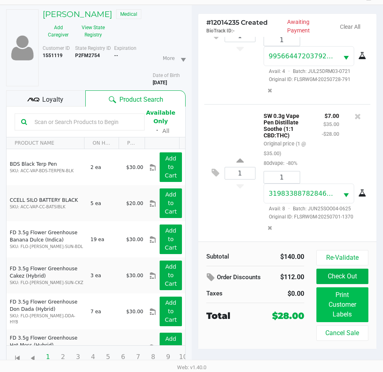
scroll to position [42, 0]
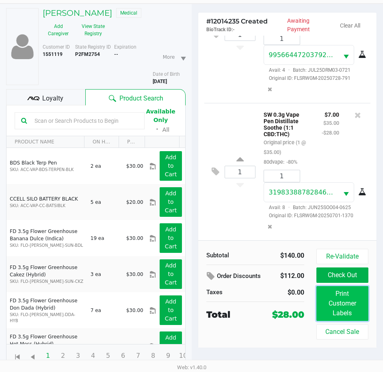
click at [342, 312] on button "Print Customer Labels" at bounding box center [342, 303] width 52 height 35
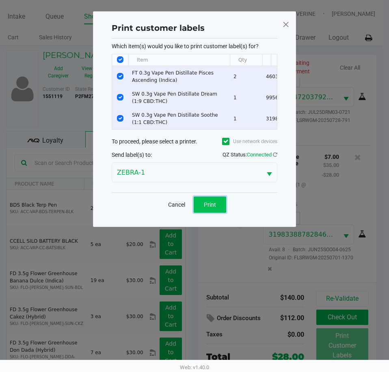
click at [217, 213] on button "Print" at bounding box center [210, 205] width 32 height 16
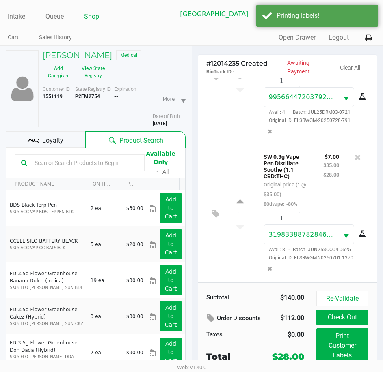
click at [62, 141] on span "Loyalty" at bounding box center [52, 141] width 21 height 10
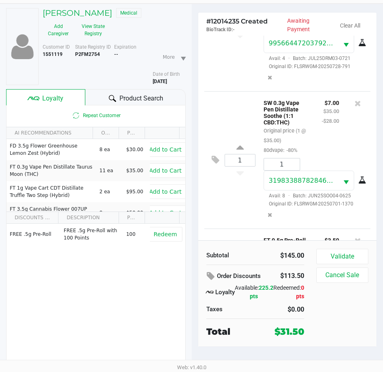
scroll to position [356, 0]
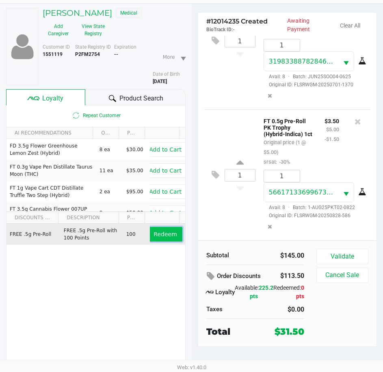
click at [156, 232] on span "Redeem" at bounding box center [164, 234] width 23 height 6
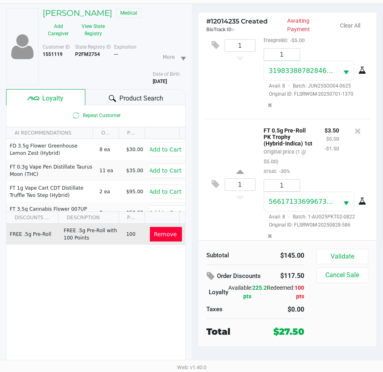
scroll to position [417, 0]
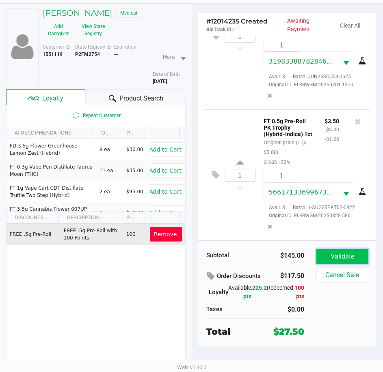
click at [327, 254] on button "Validate" at bounding box center [342, 256] width 52 height 15
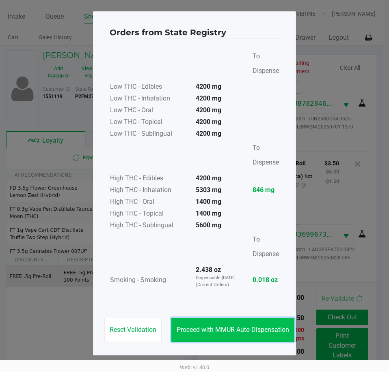
click at [258, 325] on button "Proceed with MMUR Auto-Dispensation" at bounding box center [232, 330] width 123 height 24
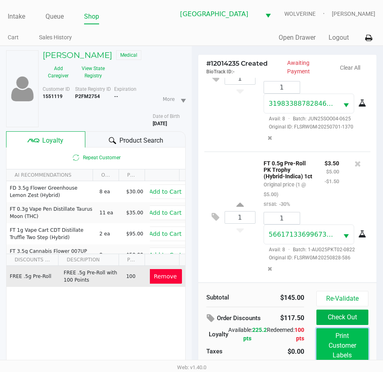
click at [327, 338] on button "Print Customer Labels" at bounding box center [342, 346] width 52 height 35
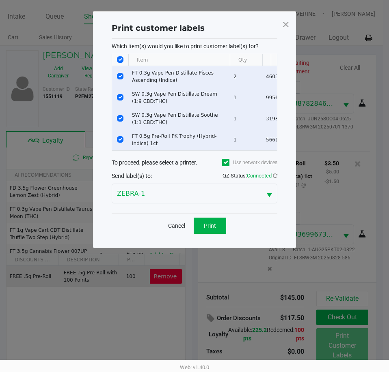
click at [121, 59] on input "Select All Rows" at bounding box center [120, 59] width 6 height 6
checkbox input "false"
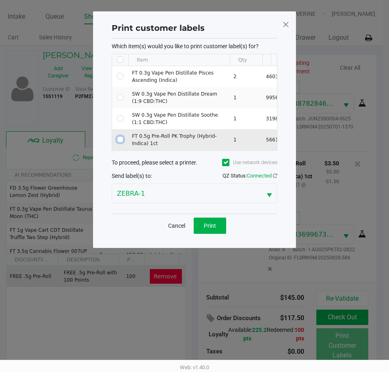
click at [120, 140] on input "Select Row" at bounding box center [120, 139] width 6 height 6
checkbox input "true"
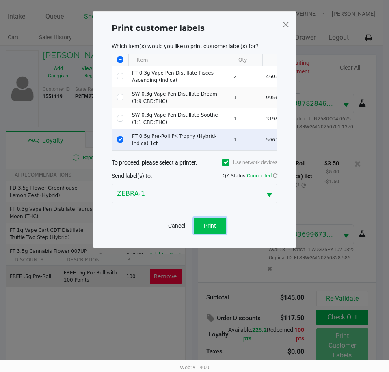
click at [217, 229] on button "Print" at bounding box center [210, 226] width 32 height 16
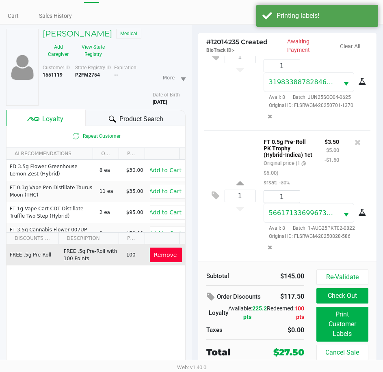
scroll to position [42, 0]
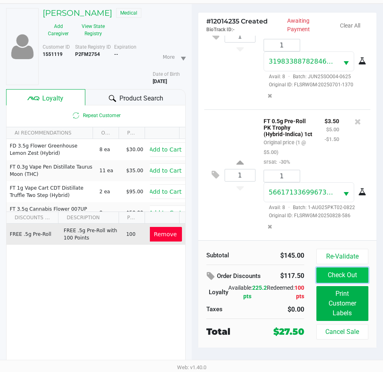
click at [333, 281] on button "Check Out" at bounding box center [342, 275] width 52 height 15
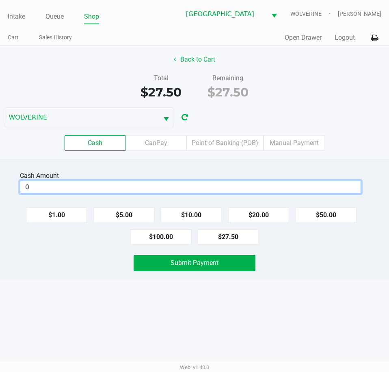
click at [213, 187] on input "0" at bounding box center [190, 187] width 340 height 12
type input "$40.00"
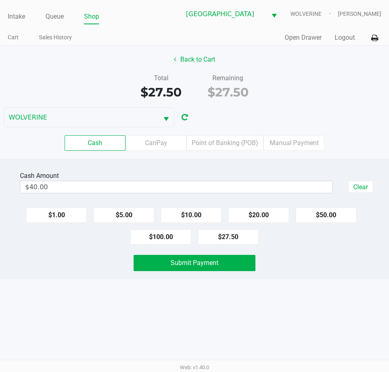
click at [71, 254] on div "Cash Amount $40.00 Clear $1.00 $5.00 $10.00 $20.00 $50.00 $100.00 $27.50 Submit…" at bounding box center [194, 219] width 389 height 120
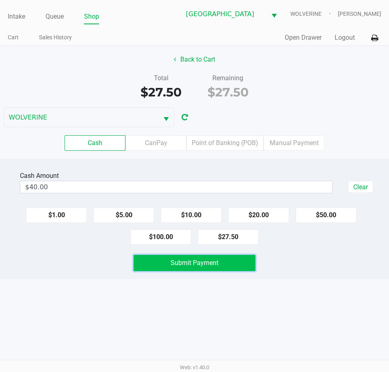
click at [172, 262] on span "Submit Payment" at bounding box center [194, 263] width 48 height 8
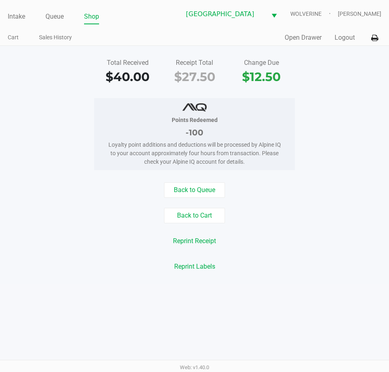
click at [26, 16] on ul "Intake Queue Shop" at bounding box center [94, 17] width 173 height 14
click at [20, 17] on link "Intake" at bounding box center [16, 16] width 17 height 11
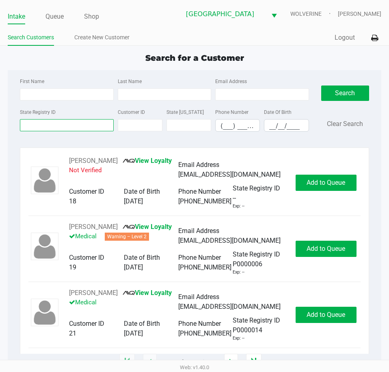
click at [71, 126] on input "State Registry ID" at bounding box center [66, 125] width 93 height 12
click at [15, 13] on link "Intake" at bounding box center [16, 16] width 17 height 11
click at [31, 127] on input "State Registry ID" at bounding box center [66, 125] width 93 height 12
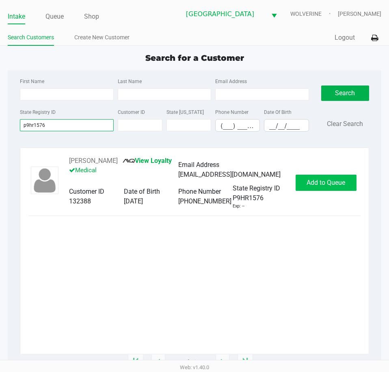
type input "p9hr1576"
click at [346, 183] on button "Add to Queue" at bounding box center [325, 183] width 61 height 16
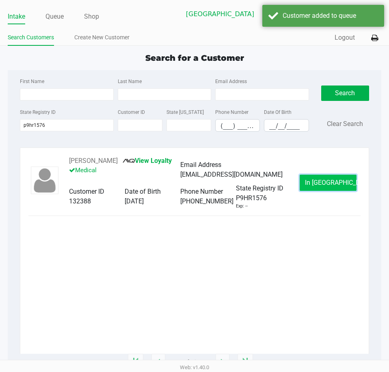
click at [340, 185] on span "In Queue" at bounding box center [339, 183] width 68 height 8
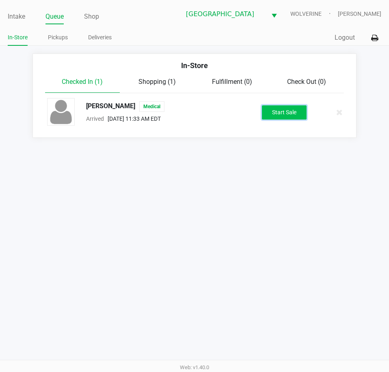
click at [282, 116] on button "Start Sale" at bounding box center [284, 112] width 45 height 14
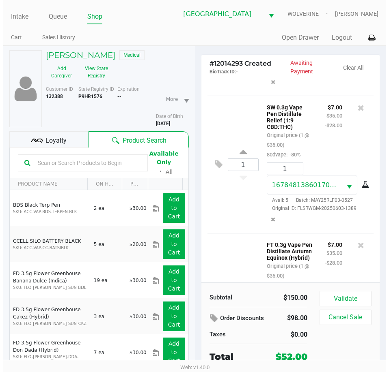
scroll to position [380, 0]
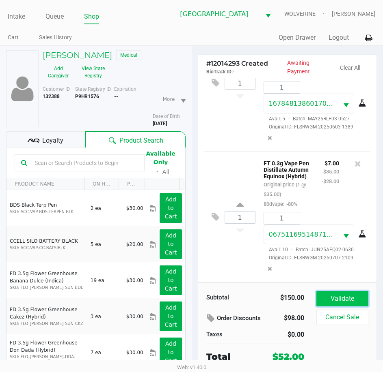
click at [354, 297] on button "Validate" at bounding box center [342, 298] width 52 height 15
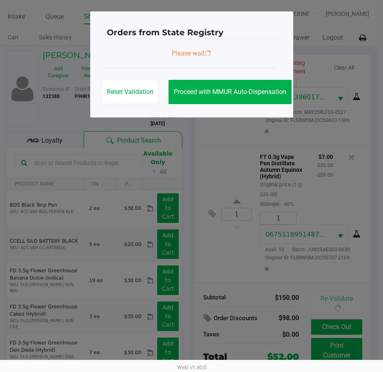
scroll to position [392, 0]
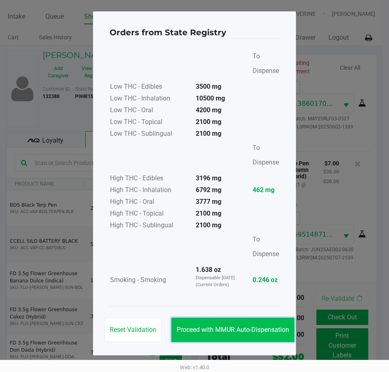
click at [265, 329] on span "Proceed with MMUR Auto-Dispensation" at bounding box center [232, 330] width 112 height 8
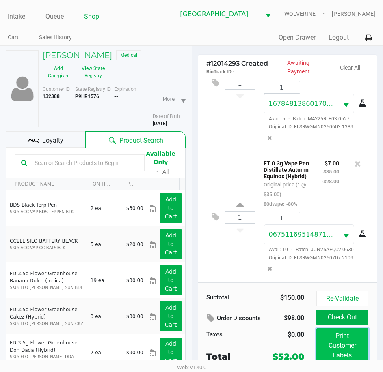
click at [328, 338] on button "Print Customer Labels" at bounding box center [342, 346] width 52 height 35
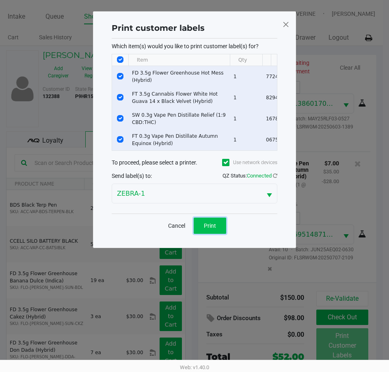
click at [209, 234] on button "Print" at bounding box center [210, 226] width 32 height 16
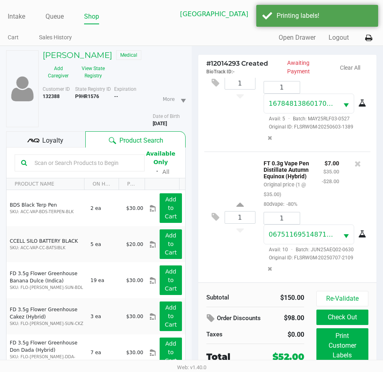
click at [56, 140] on span "Loyalty" at bounding box center [52, 141] width 21 height 10
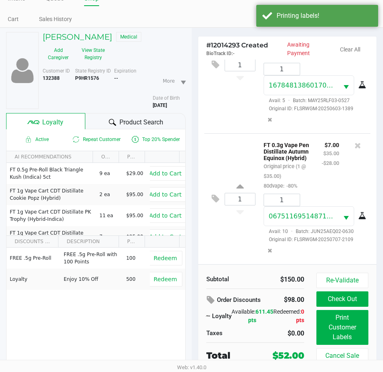
scroll to position [42, 0]
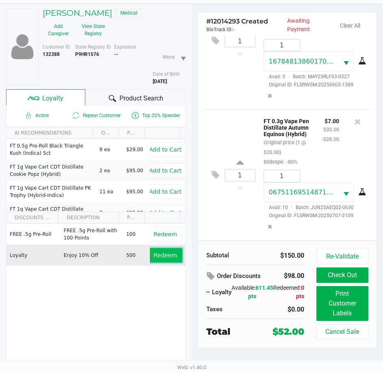
click at [171, 259] on button "Redeem" at bounding box center [165, 255] width 34 height 15
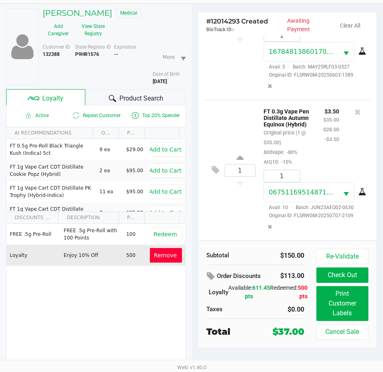
scroll to position [421, 0]
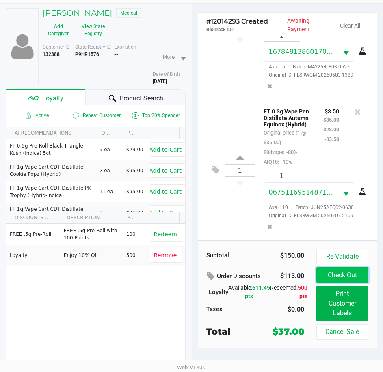
click at [333, 275] on button "Check Out" at bounding box center [342, 275] width 52 height 15
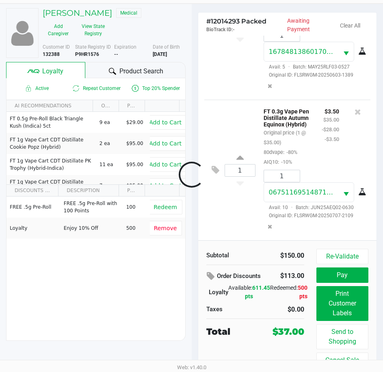
scroll to position [431, 0]
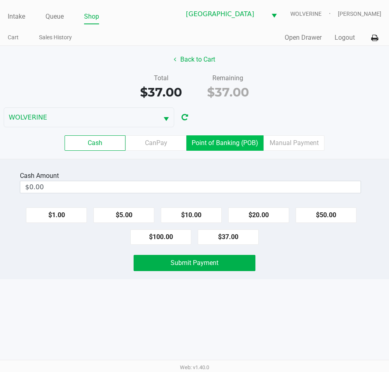
click at [211, 144] on label "Point of Banking (POB)" at bounding box center [224, 143] width 77 height 15
click at [0, 0] on 7 "Point of Banking (POB)" at bounding box center [0, 0] width 0 height 0
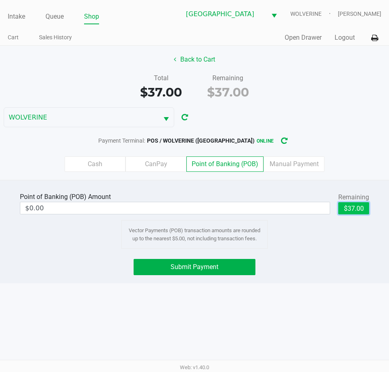
click at [353, 210] on button "$37.00" at bounding box center [353, 208] width 31 height 12
type input "$37.00"
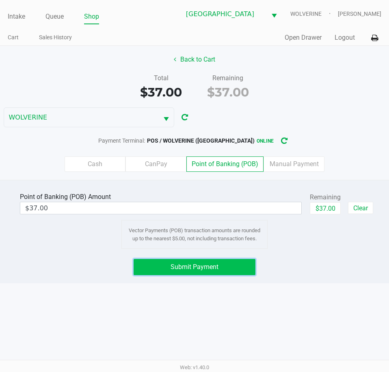
click at [202, 265] on span "Submit Payment" at bounding box center [194, 267] width 48 height 8
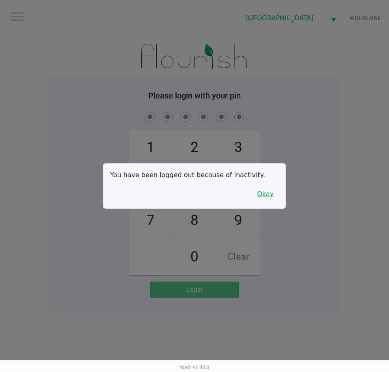
click at [271, 196] on button "Okay" at bounding box center [265, 194] width 27 height 15
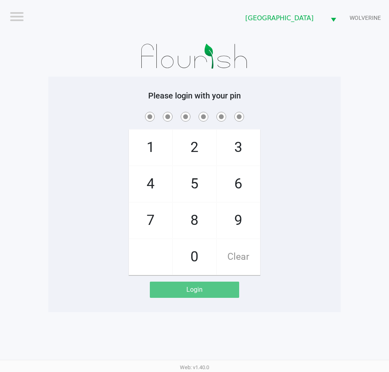
click at [156, 218] on span "7" at bounding box center [150, 221] width 43 height 36
checkbox input "true"
click at [224, 215] on span "9" at bounding box center [238, 221] width 43 height 36
checkbox input "true"
click at [197, 189] on span "5" at bounding box center [194, 184] width 43 height 36
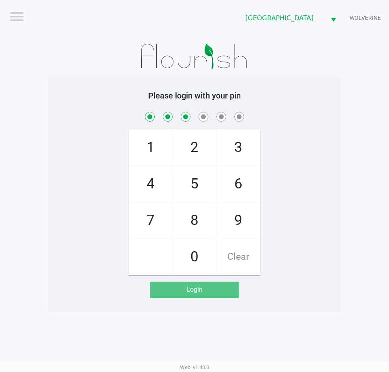
checkbox input "true"
click at [191, 154] on span "2" at bounding box center [194, 148] width 43 height 36
checkbox input "true"
click at [151, 184] on span "4" at bounding box center [150, 184] width 43 height 36
checkbox input "true"
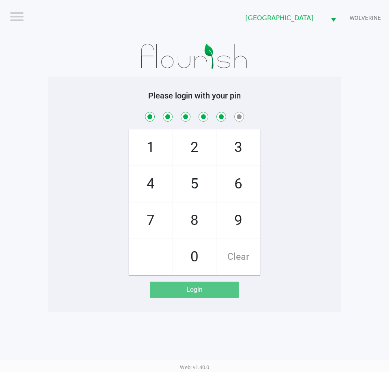
drag, startPoint x: 243, startPoint y: 181, endPoint x: 239, endPoint y: 185, distance: 5.7
click at [243, 183] on span "6" at bounding box center [238, 184] width 43 height 36
checkbox input "true"
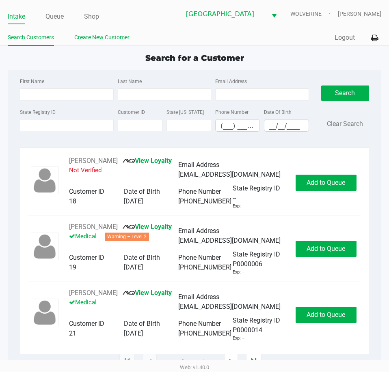
click at [96, 37] on link "Create New Customer" at bounding box center [101, 37] width 55 height 10
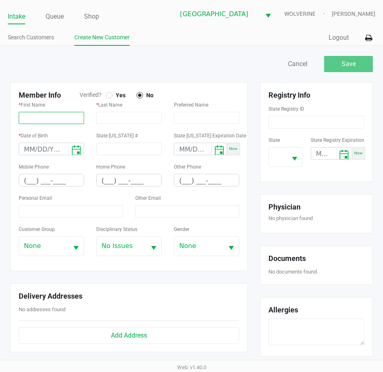
click at [29, 116] on input "text" at bounding box center [51, 118] width 65 height 12
paste input "DAVID"
type input "DAVID"
click at [107, 115] on input "text" at bounding box center [128, 118] width 65 height 12
paste input "MCKAY"
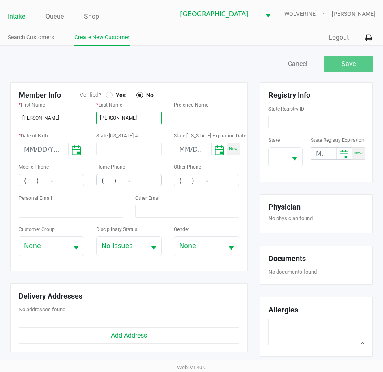
type input "MCKAY"
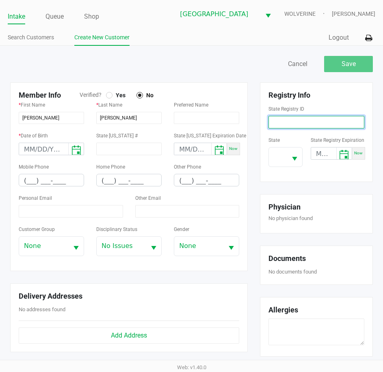
click at [300, 125] on input at bounding box center [316, 122] width 96 height 13
paste input "P5FR0281"
click at [287, 161] on button "Select" at bounding box center [293, 157] width 15 height 19
type input "P5FR0281"
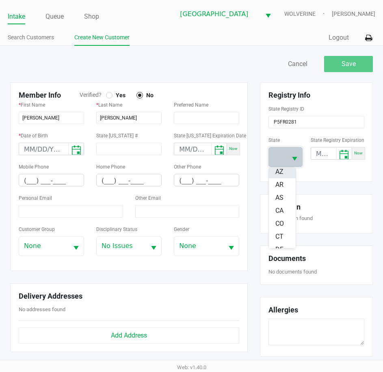
scroll to position [81, 0]
click at [280, 222] on span "FL" at bounding box center [278, 223] width 7 height 10
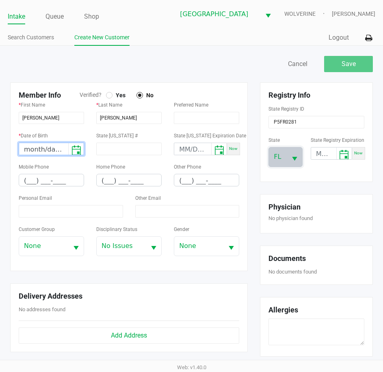
click at [34, 148] on input "month/day/year" at bounding box center [43, 149] width 49 height 13
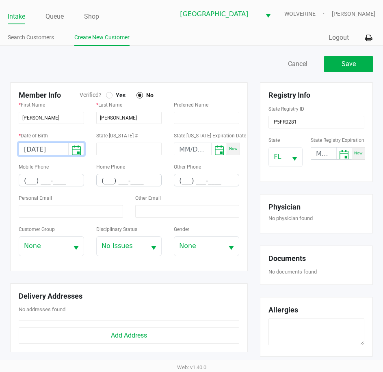
type input "05/14/1978"
click at [33, 183] on input "(___) ___-____" at bounding box center [51, 180] width 65 height 13
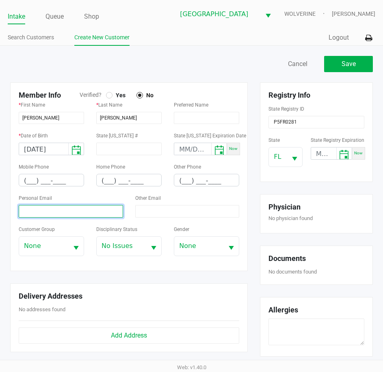
click at [37, 209] on input at bounding box center [71, 211] width 104 height 13
paste input "damckay79@aol.com"
type input "damckay79@aol.com"
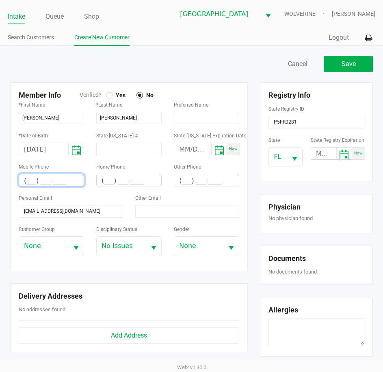
click at [30, 177] on input "(___) ___-____" at bounding box center [51, 180] width 65 height 13
type input "(352) 219-6414"
click at [110, 196] on div "Personal Email damckay79@aol.com" at bounding box center [71, 205] width 104 height 25
click at [108, 95] on div at bounding box center [109, 95] width 3 height 3
click at [339, 67] on button "Save" at bounding box center [348, 64] width 49 height 16
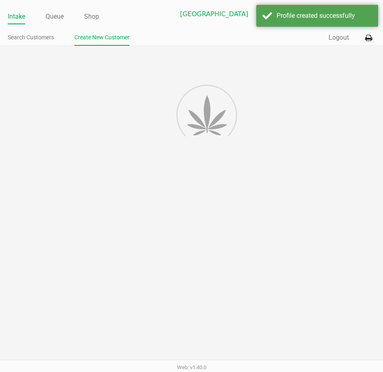
type input "---"
type input "( __) ___-____"
type input "---"
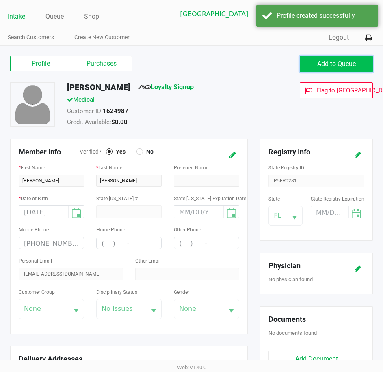
click at [323, 63] on span "Add to Queue" at bounding box center [336, 64] width 39 height 8
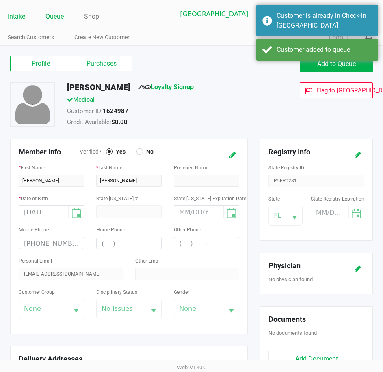
click at [61, 16] on link "Queue" at bounding box center [54, 16] width 18 height 11
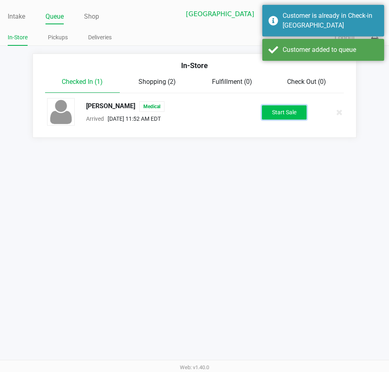
click at [277, 115] on button "Start Sale" at bounding box center [284, 112] width 45 height 14
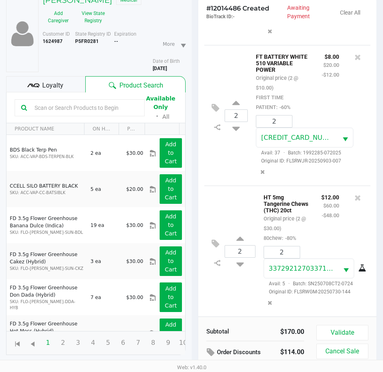
scroll to position [89, 0]
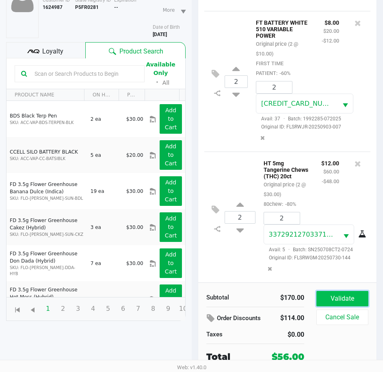
click at [324, 301] on button "Validate" at bounding box center [342, 298] width 52 height 15
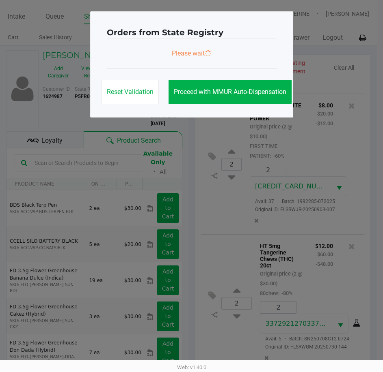
scroll to position [0, 0]
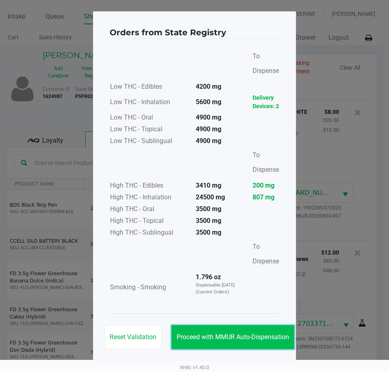
click at [278, 329] on button "Proceed with MMUR Auto-Dispensation" at bounding box center [232, 337] width 123 height 24
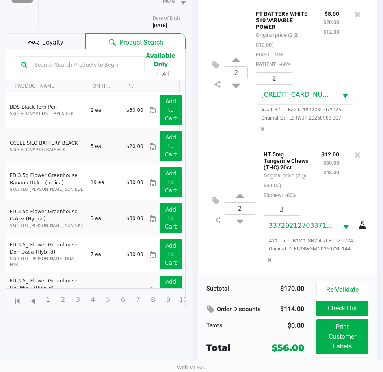
scroll to position [108, 0]
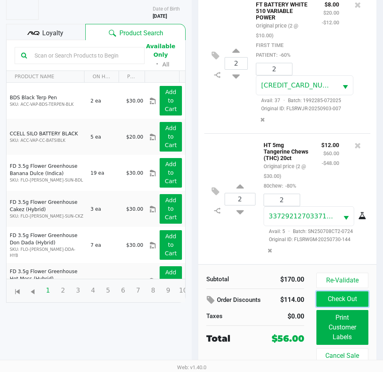
click at [329, 300] on button "Check Out" at bounding box center [342, 299] width 52 height 15
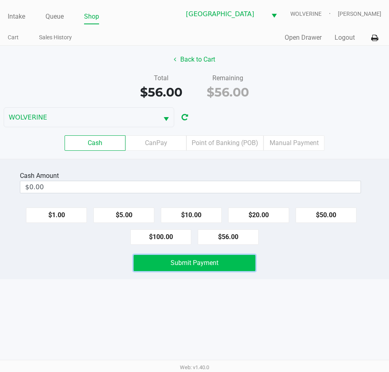
click at [215, 265] on span "Submit Payment" at bounding box center [194, 263] width 48 height 8
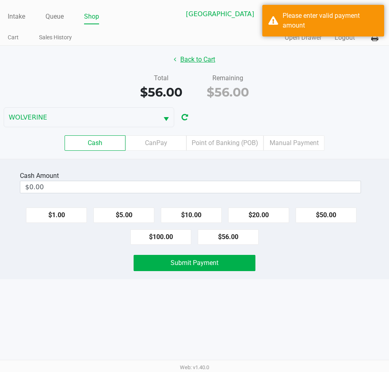
click at [187, 61] on button "Back to Cart" at bounding box center [194, 59] width 52 height 15
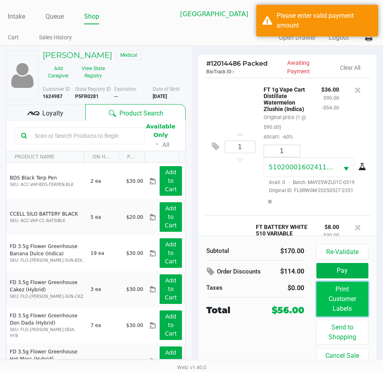
click at [343, 304] on button "Print Customer Labels" at bounding box center [342, 299] width 52 height 35
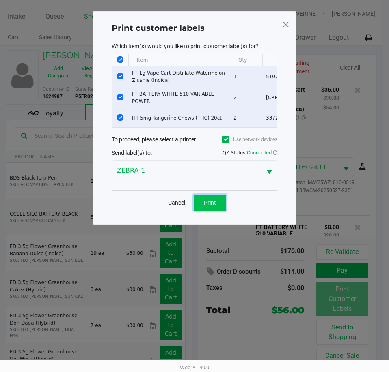
click at [221, 209] on button "Print" at bounding box center [210, 203] width 32 height 16
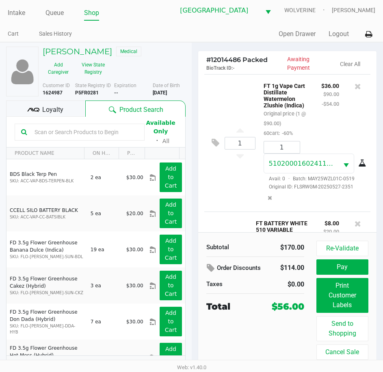
scroll to position [15, 0]
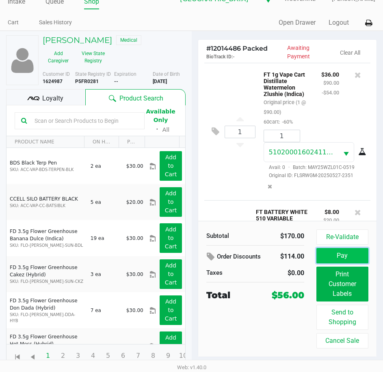
click at [334, 254] on button "Pay" at bounding box center [342, 255] width 52 height 15
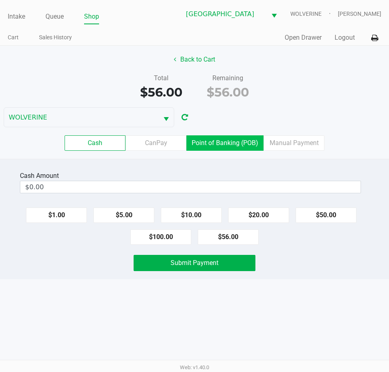
click at [211, 144] on label "Point of Banking (POB)" at bounding box center [224, 143] width 77 height 15
click at [0, 0] on 7 "Point of Banking (POB)" at bounding box center [0, 0] width 0 height 0
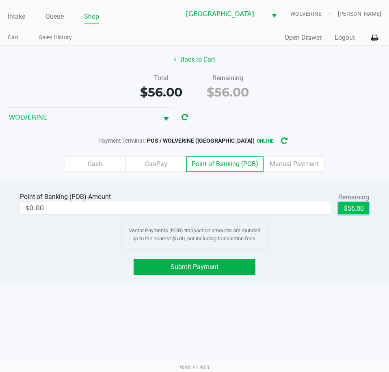
click at [349, 211] on button "$56.00" at bounding box center [353, 208] width 31 height 12
type input "$56.00"
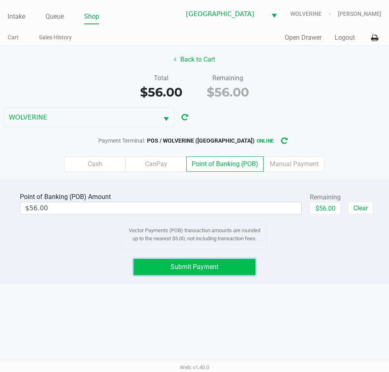
click at [184, 269] on span "Submit Payment" at bounding box center [194, 267] width 48 height 8
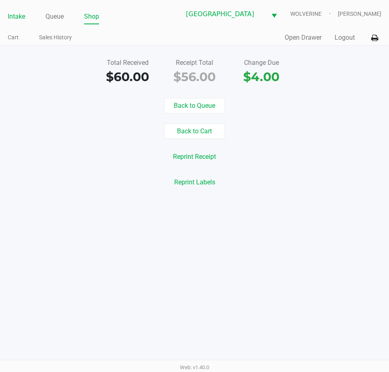
click at [24, 17] on link "Intake" at bounding box center [16, 16] width 17 height 11
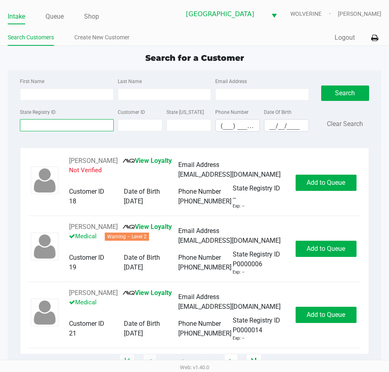
click at [28, 125] on input "State Registry ID" at bounding box center [66, 125] width 93 height 12
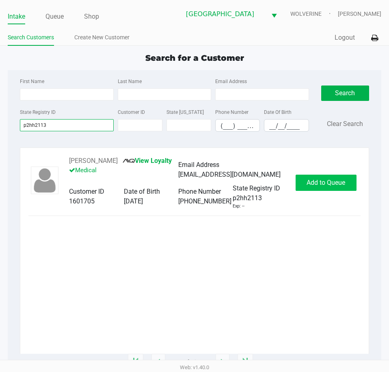
type input "p2hh2113"
click at [328, 182] on span "Add to Queue" at bounding box center [325, 183] width 39 height 8
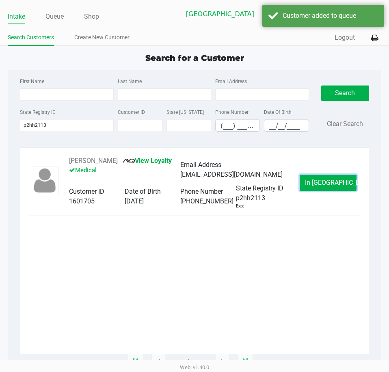
click at [328, 182] on span "In Queue" at bounding box center [339, 183] width 68 height 8
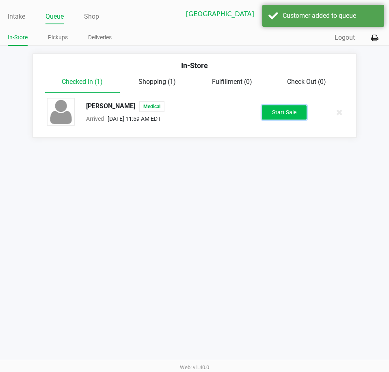
click at [290, 118] on button "Start Sale" at bounding box center [284, 112] width 45 height 14
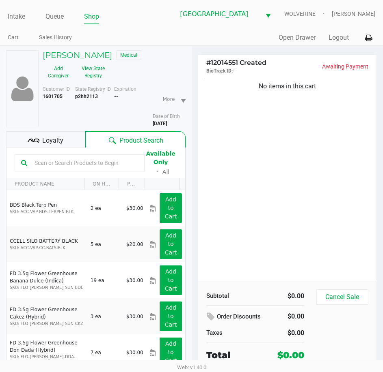
click at [245, 116] on div "No items in this cart" at bounding box center [287, 178] width 179 height 205
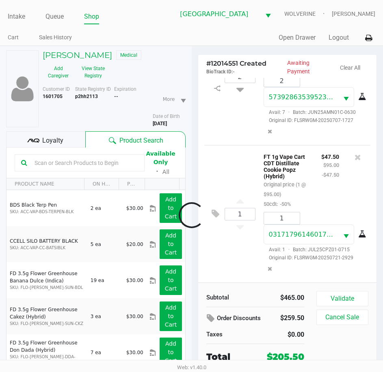
scroll to position [368, 0]
click at [66, 138] on div "Loyalty" at bounding box center [45, 139] width 79 height 16
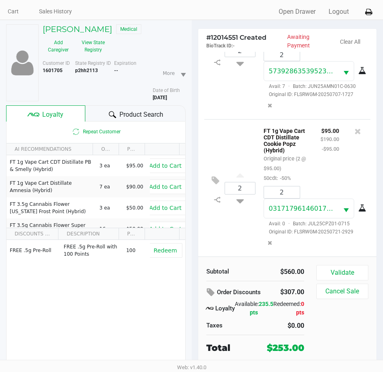
scroll to position [42, 0]
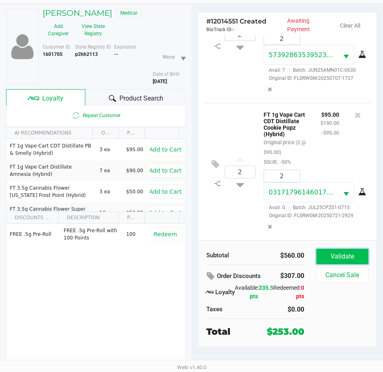
click at [325, 256] on button "Validate" at bounding box center [342, 256] width 52 height 15
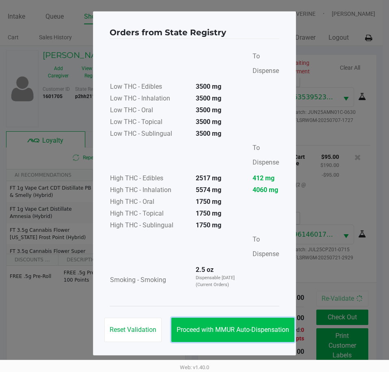
click at [258, 321] on button "Proceed with MMUR Auto-Dispensation" at bounding box center [232, 330] width 123 height 24
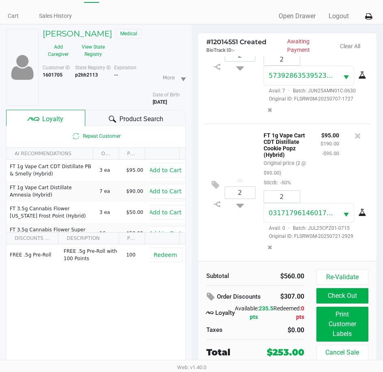
scroll to position [42, 0]
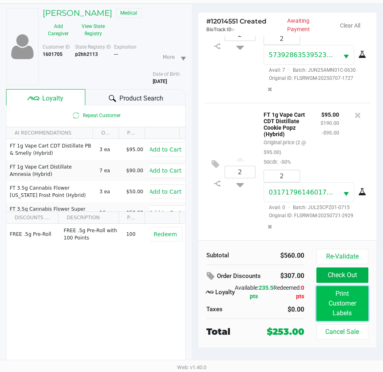
click at [323, 308] on button "Print Customer Labels" at bounding box center [342, 303] width 52 height 35
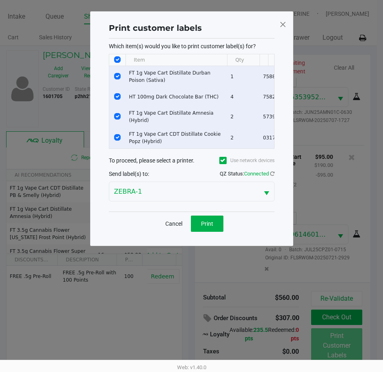
scroll to position [0, 0]
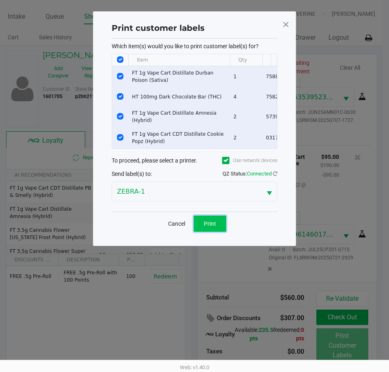
click at [218, 227] on button "Print" at bounding box center [210, 224] width 32 height 16
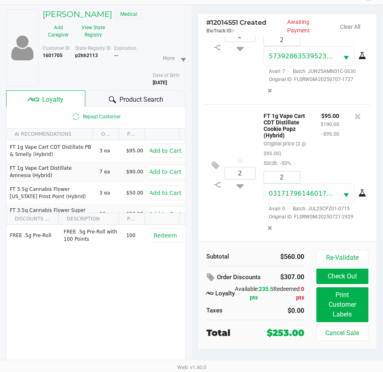
scroll to position [42, 0]
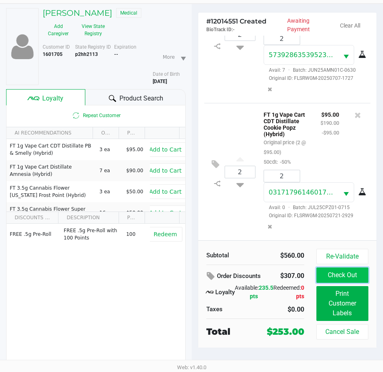
click at [346, 276] on button "Check Out" at bounding box center [342, 275] width 52 height 15
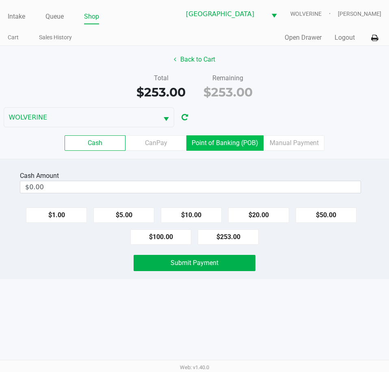
click at [208, 146] on label "Point of Banking (POB)" at bounding box center [224, 143] width 77 height 15
click at [0, 0] on 7 "Point of Banking (POB)" at bounding box center [0, 0] width 0 height 0
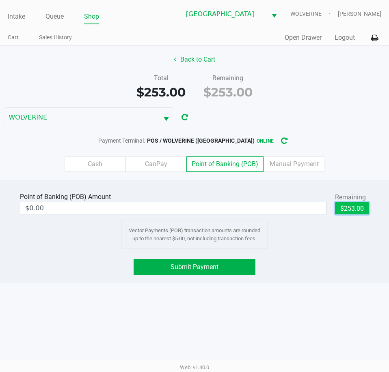
click at [351, 204] on button "$253.00" at bounding box center [352, 208] width 34 height 12
type input "$253.00"
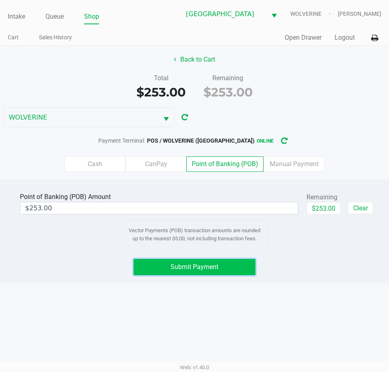
click at [202, 269] on span "Submit Payment" at bounding box center [194, 267] width 48 height 8
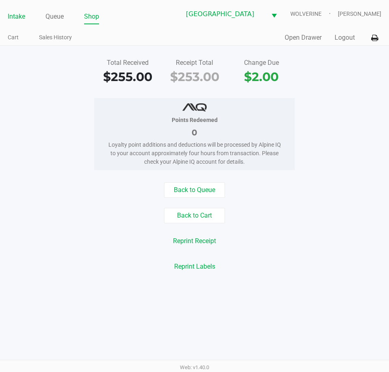
click at [15, 20] on link "Intake" at bounding box center [16, 16] width 17 height 11
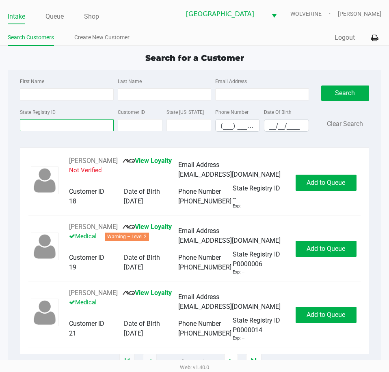
click at [62, 130] on input "State Registry ID" at bounding box center [66, 125] width 93 height 12
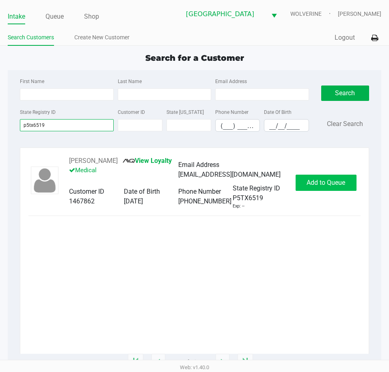
type input "p5tx6519"
click at [321, 178] on button "Add to Queue" at bounding box center [325, 183] width 61 height 16
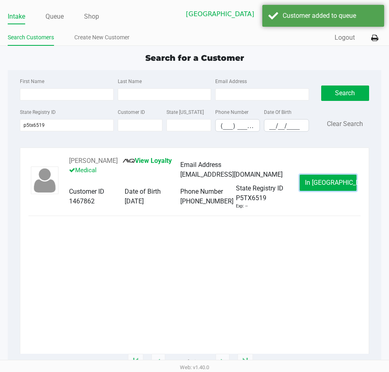
click at [321, 178] on button "In Queue" at bounding box center [327, 183] width 57 height 16
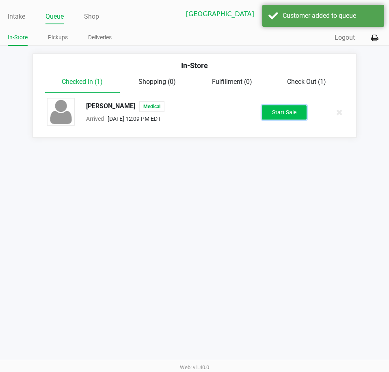
click at [287, 115] on button "Start Sale" at bounding box center [284, 112] width 45 height 14
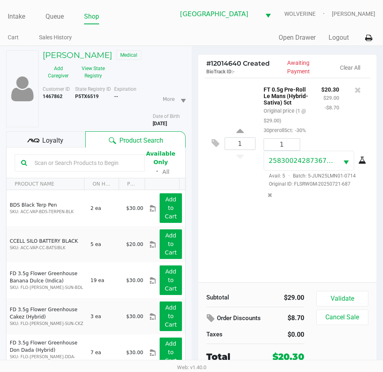
click at [333, 290] on div "Subtotal $29.00 Order Discounts $8.70 Taxes $0.00 Total $20.30 Validate Cancel …" at bounding box center [287, 327] width 179 height 89
click at [332, 298] on button "Validate" at bounding box center [342, 298] width 52 height 15
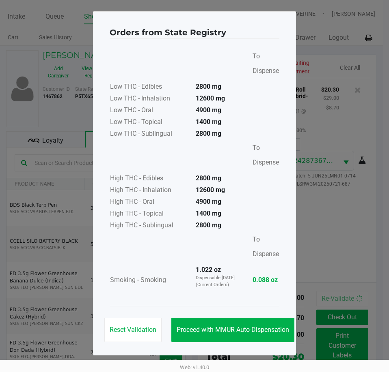
click at [272, 318] on div "Reset Validation Proceed with MMUR Auto-Dispensation" at bounding box center [195, 326] width 170 height 41
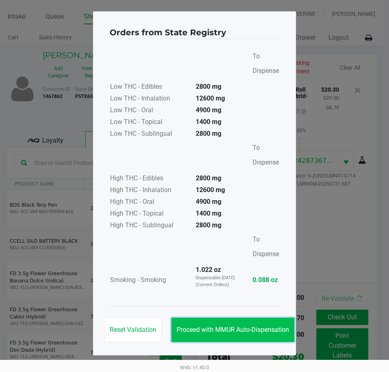
click at [272, 321] on button "Proceed with MMUR Auto-Dispensation" at bounding box center [232, 330] width 123 height 24
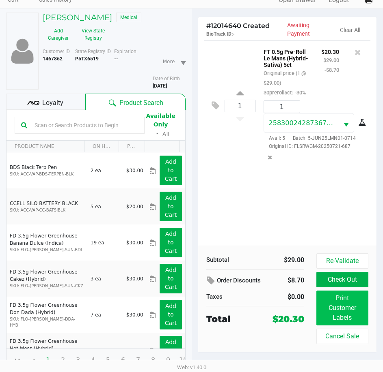
scroll to position [42, 0]
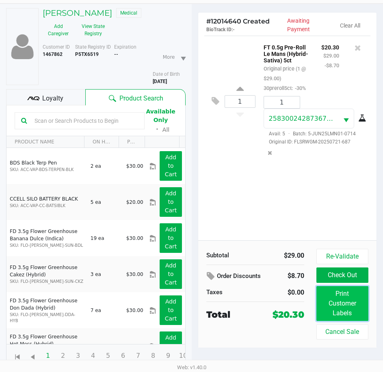
click at [346, 312] on button "Print Customer Labels" at bounding box center [342, 303] width 52 height 35
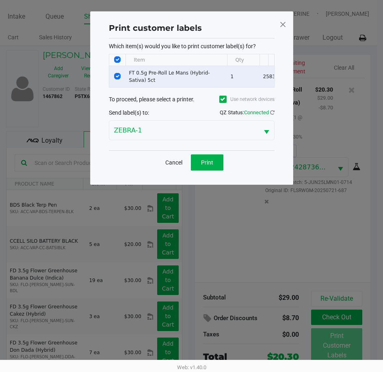
scroll to position [0, 0]
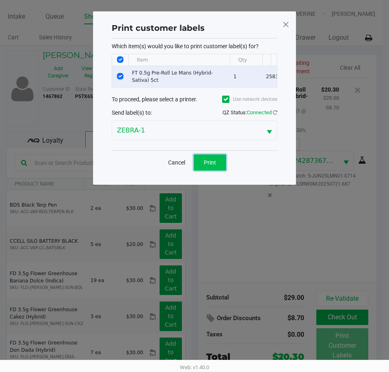
click at [201, 162] on button "Print" at bounding box center [210, 163] width 32 height 16
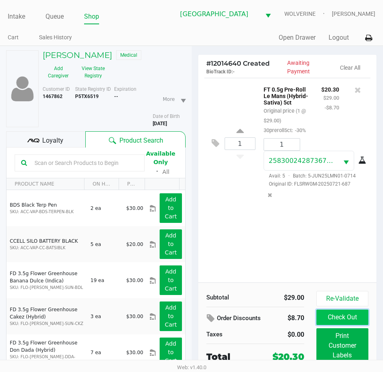
click at [323, 311] on button "Check Out" at bounding box center [342, 317] width 52 height 15
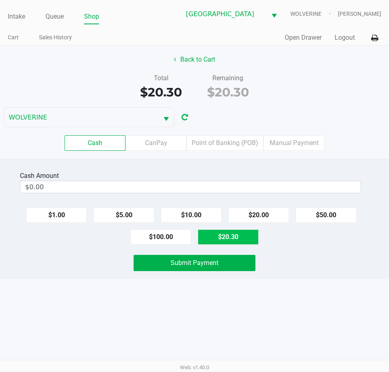
click at [242, 240] on button "$20.30" at bounding box center [228, 237] width 61 height 15
type input "$20.30"
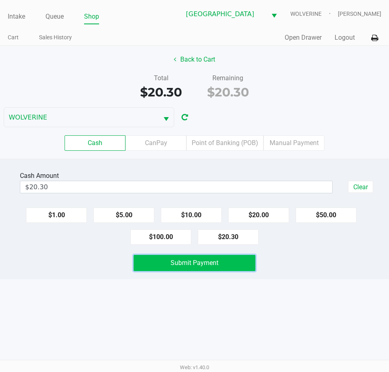
click at [235, 265] on button "Submit Payment" at bounding box center [193, 263] width 121 height 16
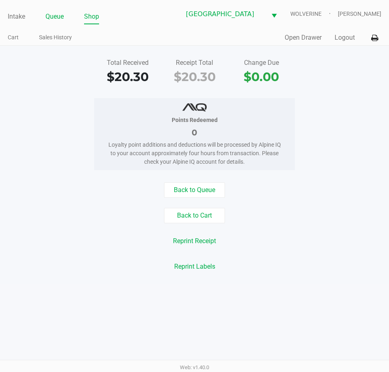
click at [60, 16] on link "Queue" at bounding box center [54, 16] width 18 height 11
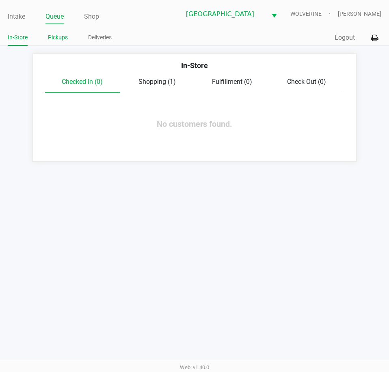
click at [60, 38] on link "Pickups" at bounding box center [58, 37] width 20 height 10
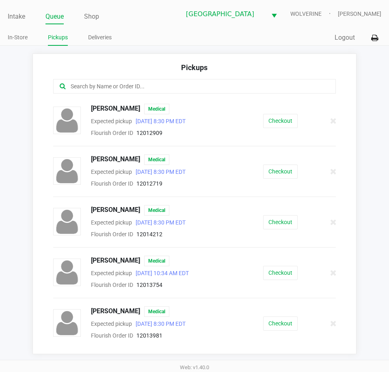
click at [88, 89] on input "text" at bounding box center [191, 86] width 243 height 9
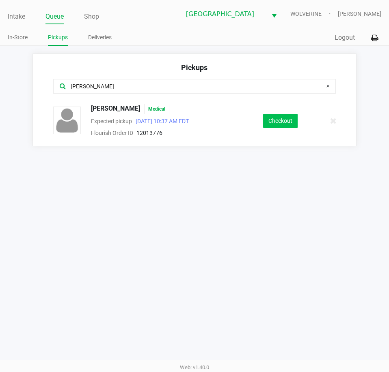
type input "james"
click at [270, 121] on button "Checkout" at bounding box center [280, 121] width 34 height 14
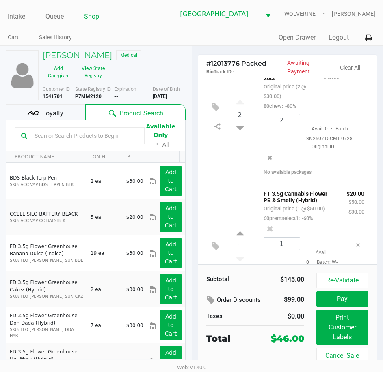
scroll to position [122, 0]
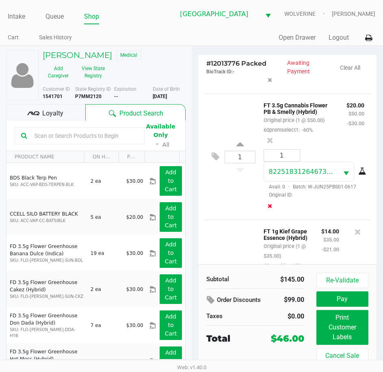
click at [270, 208] on div "1 8225183126467378 Avail: 0 · Batch: W-JUN25PBS01-0617 Original ID:" at bounding box center [313, 181] width 113 height 65
click at [270, 209] on icon "Remove the package from the orderLine" at bounding box center [269, 206] width 4 height 6
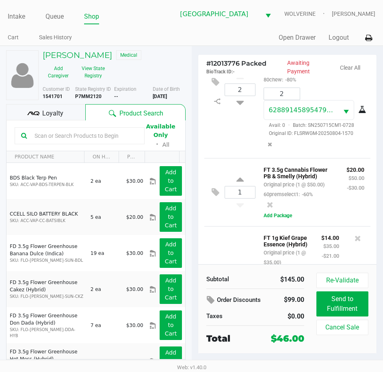
scroll to position [57, 0]
click at [273, 201] on icon at bounding box center [270, 205] width 6 height 8
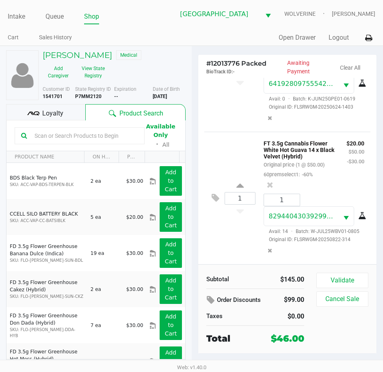
scroll to position [260, 0]
click at [333, 276] on button "Validate" at bounding box center [342, 280] width 52 height 15
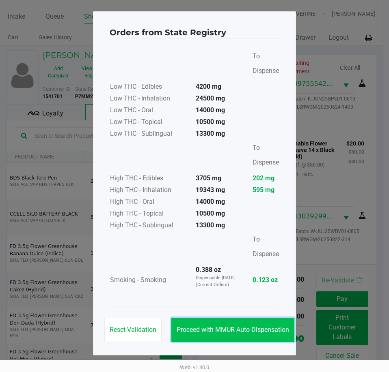
click at [242, 321] on button "Proceed with MMUR Auto-Dispensation" at bounding box center [232, 330] width 123 height 24
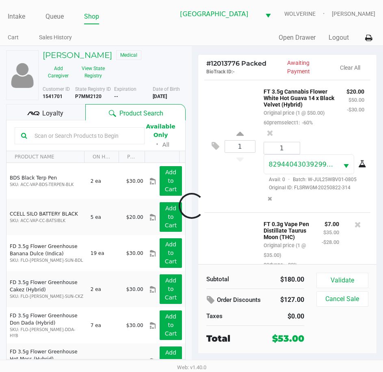
scroll to position [387, 0]
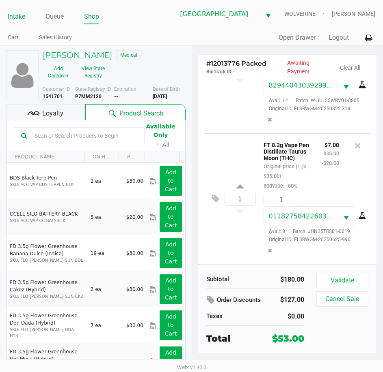
click at [25, 19] on link "Intake" at bounding box center [16, 16] width 17 height 11
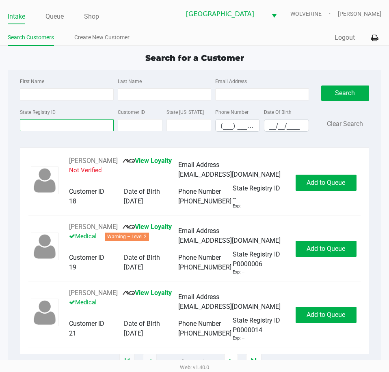
click at [60, 123] on input "State Registry ID" at bounding box center [66, 125] width 93 height 12
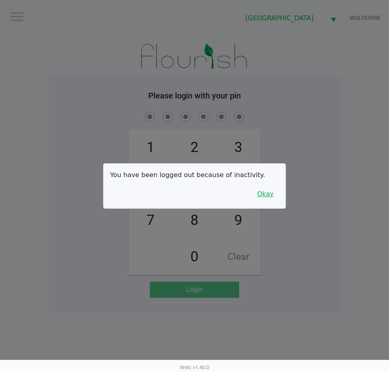
click at [265, 195] on button "Okay" at bounding box center [265, 194] width 27 height 15
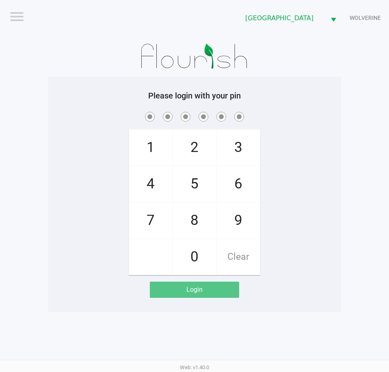
click at [143, 214] on span "7" at bounding box center [150, 221] width 43 height 36
checkbox input "true"
click at [245, 220] on span "9" at bounding box center [238, 221] width 43 height 36
checkbox input "true"
click at [207, 191] on span "5" at bounding box center [194, 184] width 43 height 36
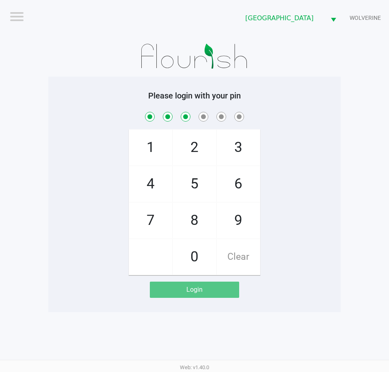
checkbox input "true"
click at [196, 153] on span "2" at bounding box center [194, 148] width 43 height 36
checkbox input "true"
click at [155, 182] on span "4" at bounding box center [150, 184] width 43 height 36
checkbox input "true"
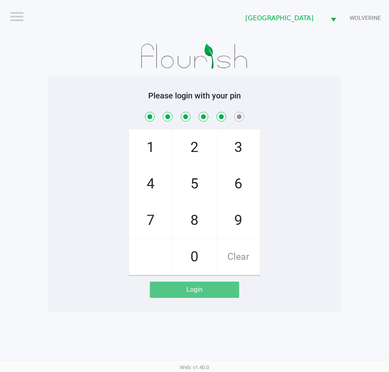
click at [232, 182] on span "6" at bounding box center [238, 184] width 43 height 36
checkbox input "true"
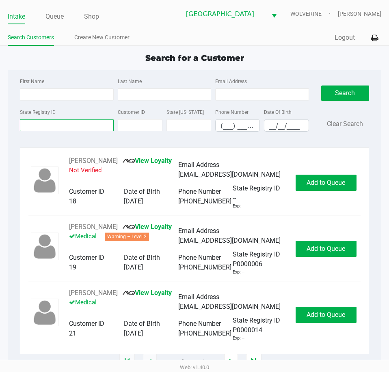
click at [41, 125] on input "State Registry ID" at bounding box center [66, 125] width 93 height 12
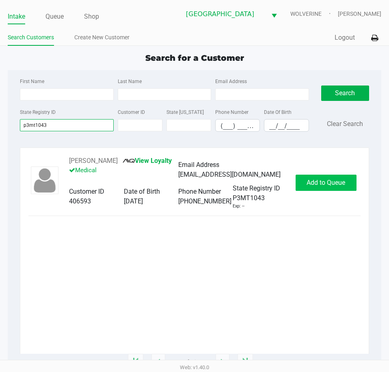
type input "p3mt1043"
click at [311, 184] on span "Add to Queue" at bounding box center [325, 183] width 39 height 8
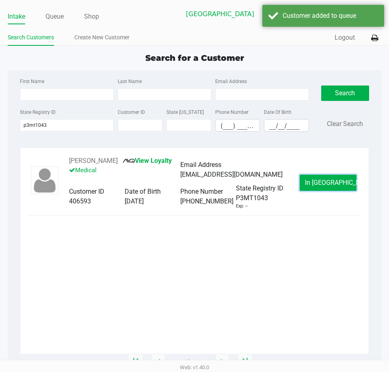
click at [311, 184] on button "In Queue" at bounding box center [327, 183] width 57 height 16
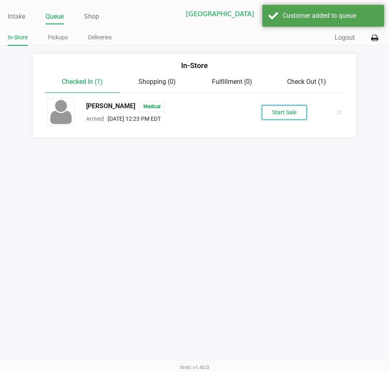
drag, startPoint x: 295, startPoint y: 112, endPoint x: 295, endPoint y: 116, distance: 4.1
click at [295, 112] on button "Start Sale" at bounding box center [284, 112] width 45 height 14
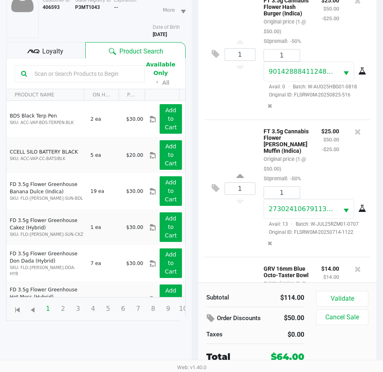
click at [53, 56] on span "Loyalty" at bounding box center [52, 52] width 21 height 10
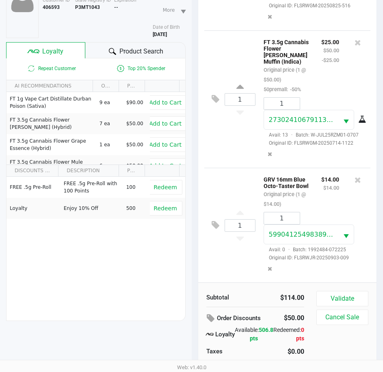
scroll to position [116, 0]
click at [333, 298] on button "Validate" at bounding box center [342, 298] width 52 height 15
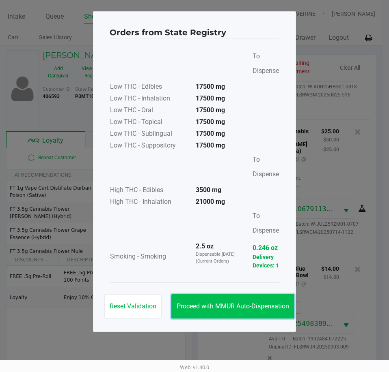
click at [267, 305] on span "Proceed with MMUR Auto-Dispensation" at bounding box center [232, 307] width 112 height 8
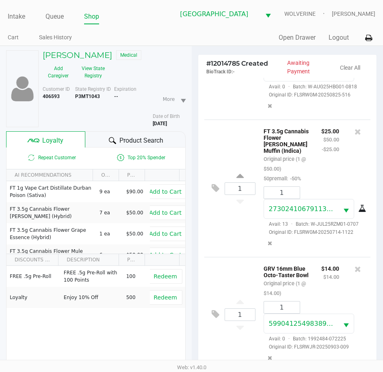
scroll to position [108, 0]
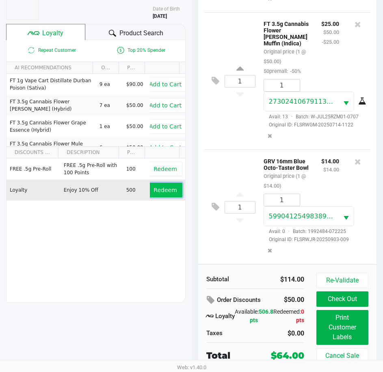
click at [158, 191] on span "Redeem" at bounding box center [164, 190] width 23 height 6
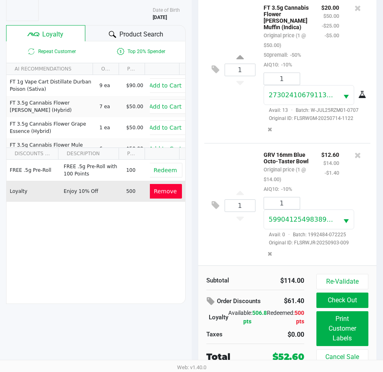
scroll to position [136, 0]
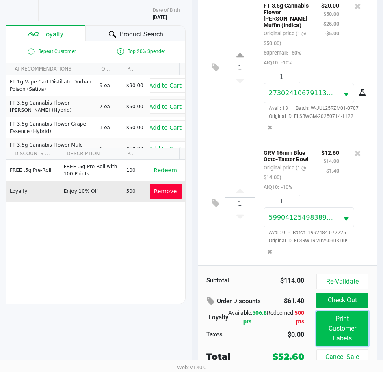
click at [357, 334] on button "Print Customer Labels" at bounding box center [342, 329] width 52 height 35
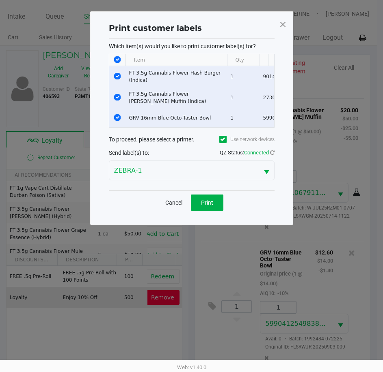
scroll to position [0, 0]
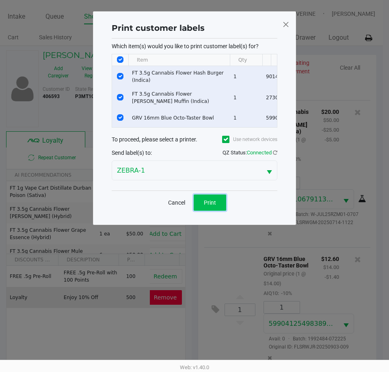
click at [218, 211] on button "Print" at bounding box center [210, 203] width 32 height 16
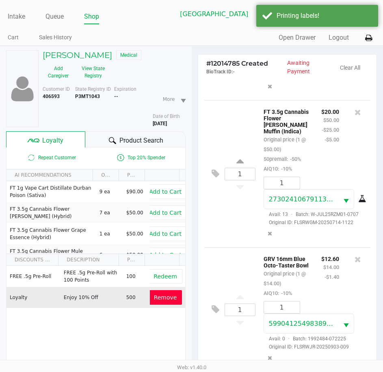
scroll to position [108, 0]
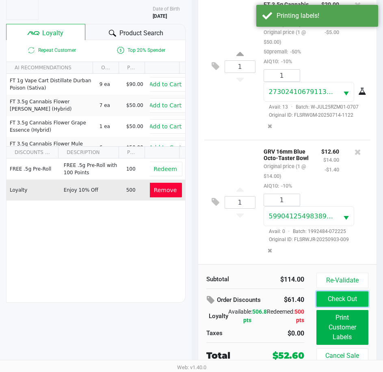
click at [330, 296] on button "Check Out" at bounding box center [342, 299] width 52 height 15
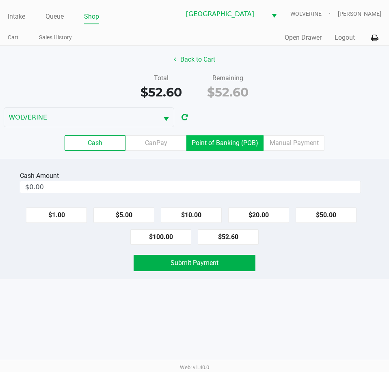
click at [222, 146] on label "Point of Banking (POB)" at bounding box center [224, 143] width 77 height 15
click at [0, 0] on 7 "Point of Banking (POB)" at bounding box center [0, 0] width 0 height 0
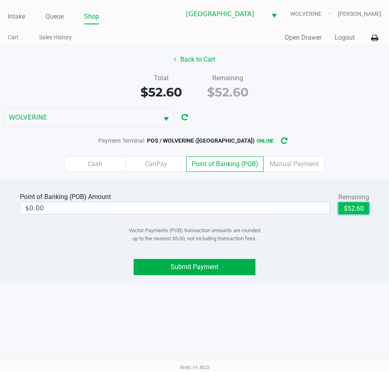
click at [354, 209] on button "$52.60" at bounding box center [353, 208] width 31 height 12
type input "$52.60"
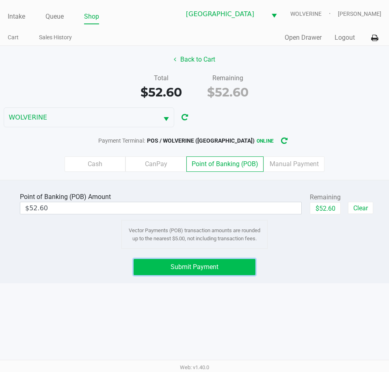
click at [218, 269] on button "Submit Payment" at bounding box center [193, 267] width 121 height 16
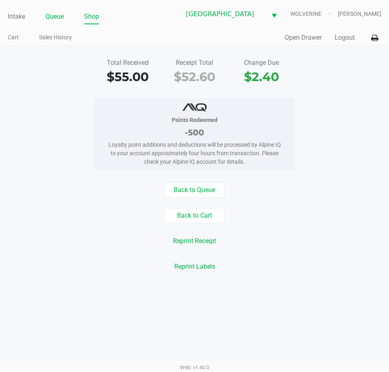
click at [51, 15] on link "Queue" at bounding box center [54, 16] width 18 height 11
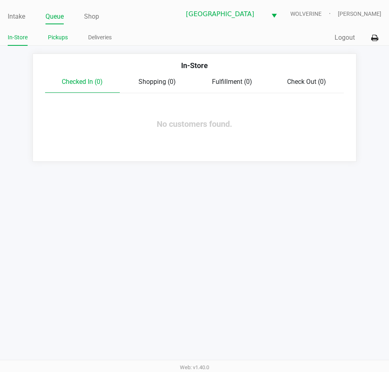
click at [52, 37] on link "Pickups" at bounding box center [58, 37] width 20 height 10
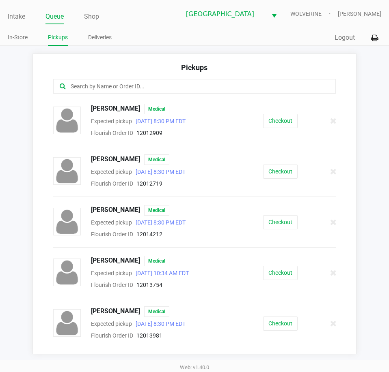
click at [113, 87] on input "text" at bounding box center [191, 86] width 243 height 9
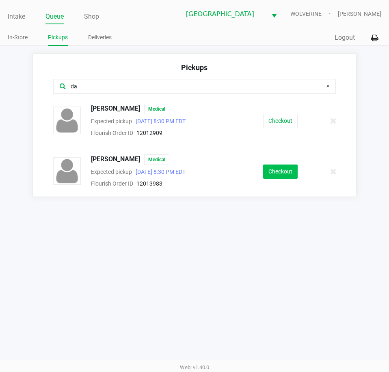
type input "da"
click at [279, 174] on button "Checkout" at bounding box center [280, 172] width 34 height 14
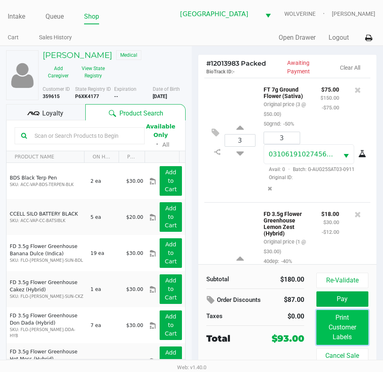
click at [337, 321] on button "Print Customer Labels" at bounding box center [342, 327] width 52 height 35
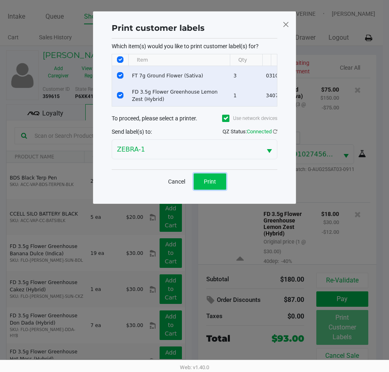
click at [211, 184] on span "Print" at bounding box center [210, 182] width 12 height 6
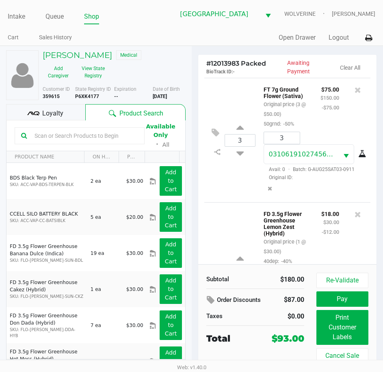
click at [56, 112] on span "Loyalty" at bounding box center [52, 114] width 21 height 10
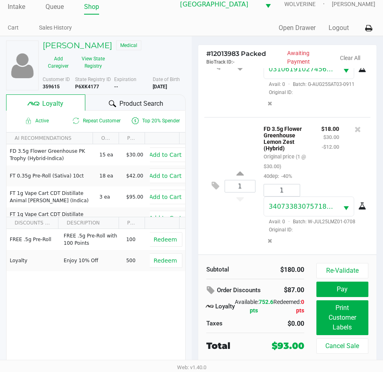
scroll to position [15, 0]
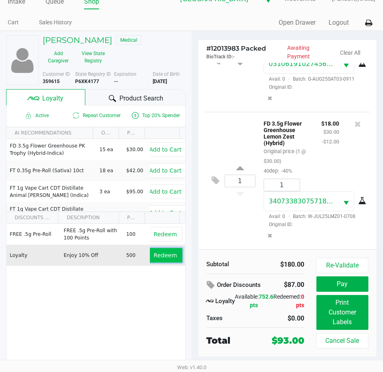
click at [153, 256] on span "Redeem" at bounding box center [164, 255] width 23 height 6
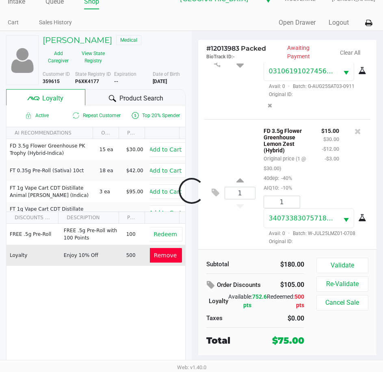
scroll to position [97, 0]
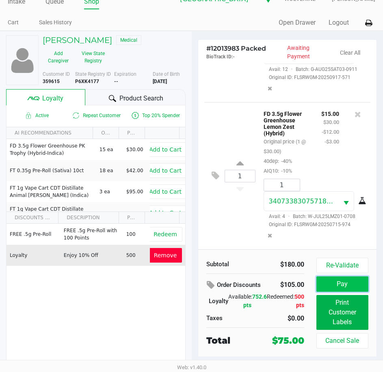
click at [336, 287] on button "Pay" at bounding box center [342, 284] width 52 height 15
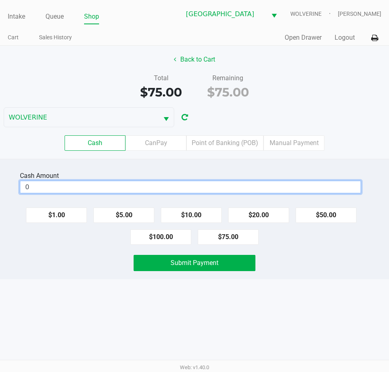
click at [219, 190] on input "0" at bounding box center [190, 187] width 340 height 12
type input "$80.00"
click at [96, 262] on div "Submit Payment" at bounding box center [194, 263] width 401 height 16
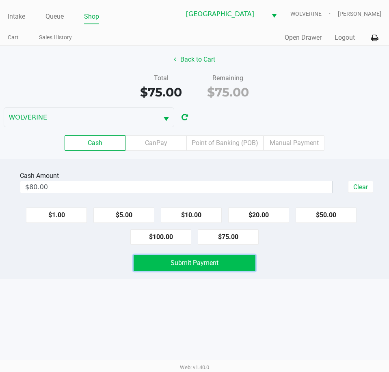
click at [171, 268] on button "Submit Payment" at bounding box center [193, 263] width 121 height 16
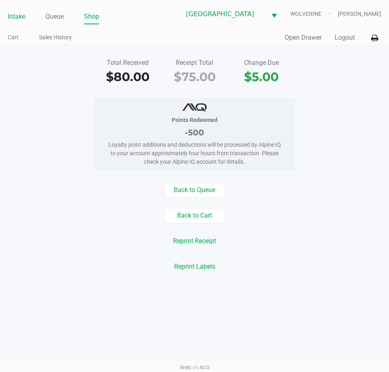
click at [14, 17] on link "Intake" at bounding box center [16, 16] width 17 height 11
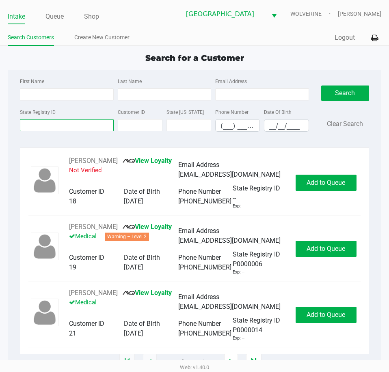
click at [61, 126] on input "State Registry ID" at bounding box center [66, 125] width 93 height 12
click at [55, 18] on link "Queue" at bounding box center [54, 16] width 18 height 11
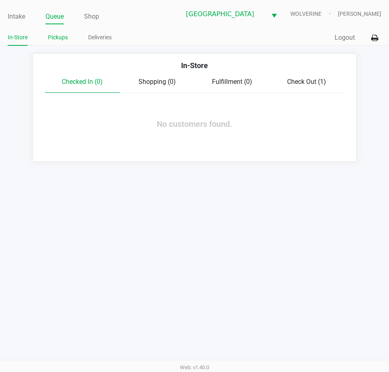
click at [63, 39] on link "Pickups" at bounding box center [58, 37] width 20 height 10
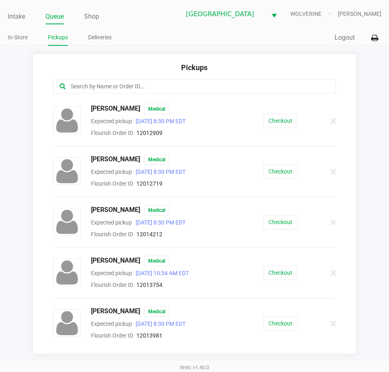
click at [132, 87] on input "text" at bounding box center [191, 86] width 243 height 9
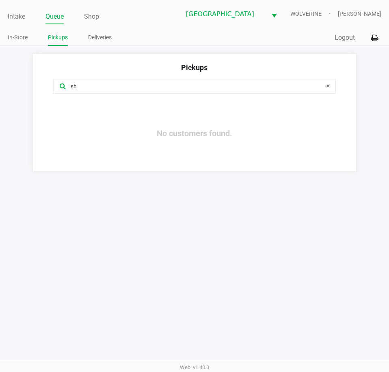
type input "sh"
click at [20, 17] on link "Intake" at bounding box center [16, 16] width 17 height 11
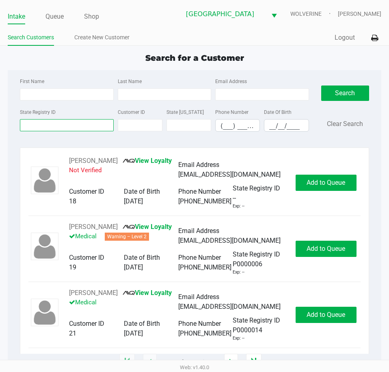
click at [52, 128] on input "State Registry ID" at bounding box center [66, 125] width 93 height 12
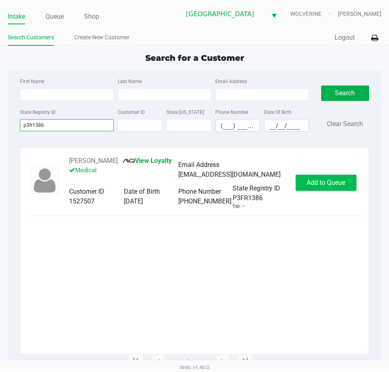
type input "p3fr1386"
click at [344, 183] on span "Add to Queue" at bounding box center [325, 183] width 39 height 8
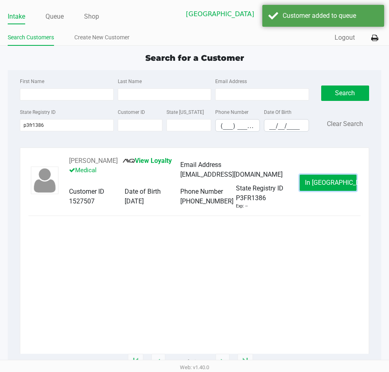
click at [326, 183] on span "In Queue" at bounding box center [339, 183] width 68 height 8
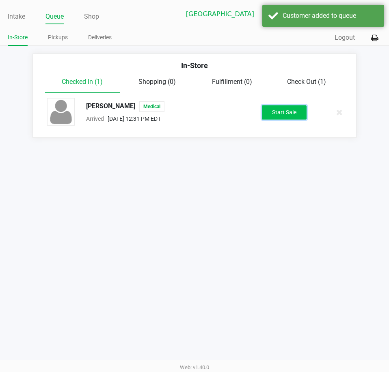
click at [290, 112] on button "Start Sale" at bounding box center [284, 112] width 45 height 14
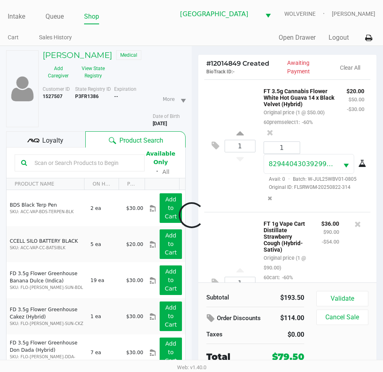
scroll to position [380, 0]
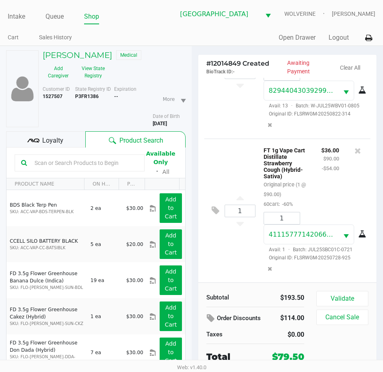
click at [54, 139] on span "Loyalty" at bounding box center [52, 141] width 21 height 10
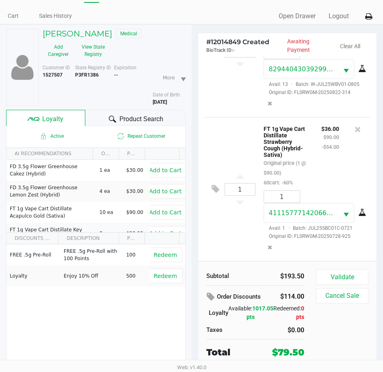
scroll to position [42, 0]
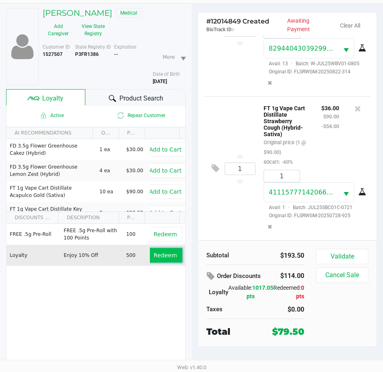
click at [159, 260] on button "Redeem" at bounding box center [165, 255] width 34 height 15
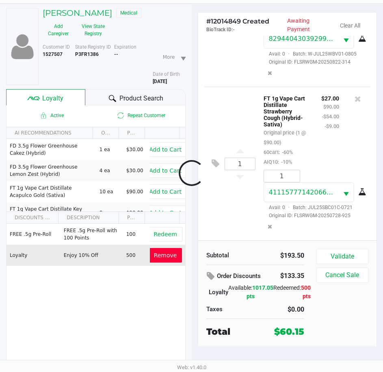
scroll to position [421, 0]
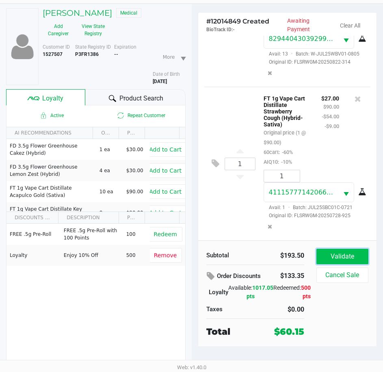
click at [340, 256] on button "Validate" at bounding box center [342, 256] width 52 height 15
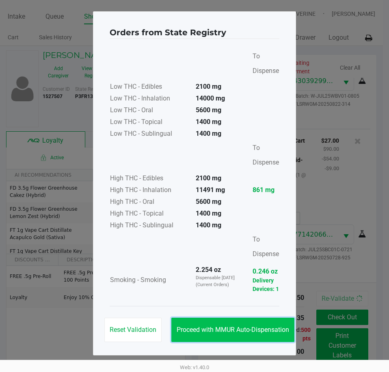
click at [261, 330] on span "Proceed with MMUR Auto-Dispensation" at bounding box center [232, 330] width 112 height 8
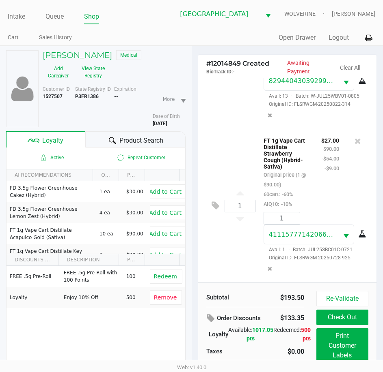
scroll to position [42, 0]
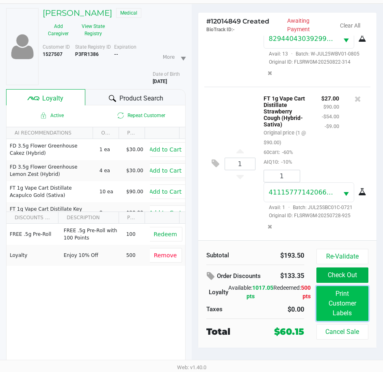
click at [342, 302] on button "Print Customer Labels" at bounding box center [342, 303] width 52 height 35
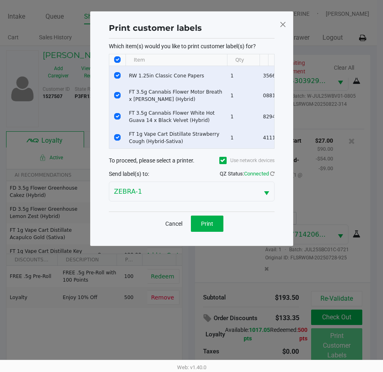
scroll to position [0, 0]
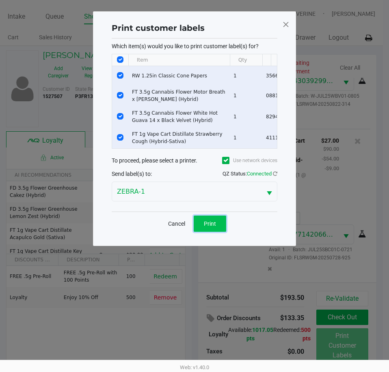
click at [219, 230] on button "Print" at bounding box center [210, 224] width 32 height 16
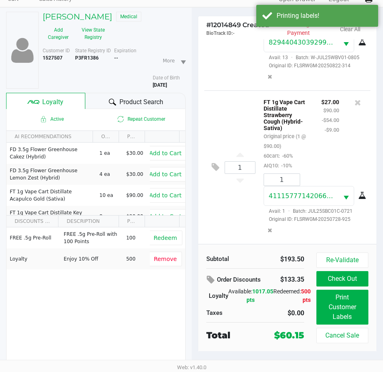
scroll to position [42, 0]
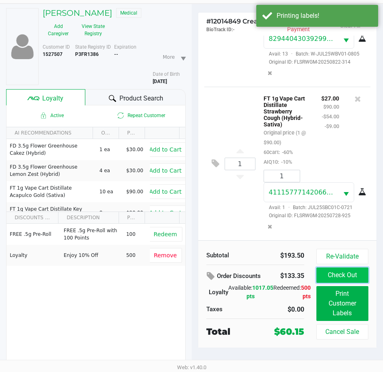
click at [338, 273] on button "Check Out" at bounding box center [342, 275] width 52 height 15
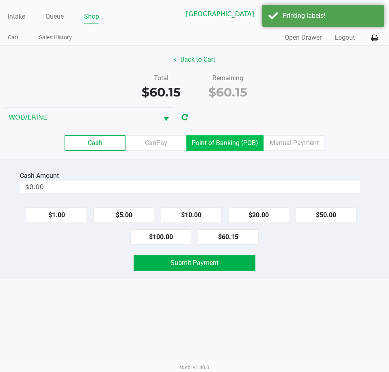
click at [235, 145] on label "Point of Banking (POB)" at bounding box center [224, 143] width 77 height 15
click at [0, 0] on 7 "Point of Banking (POB)" at bounding box center [0, 0] width 0 height 0
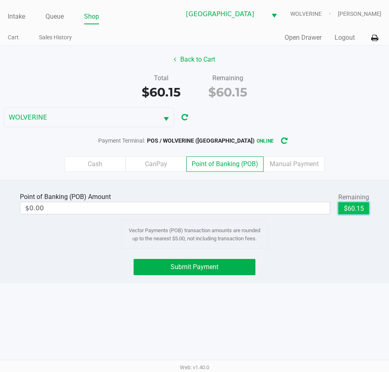
click at [360, 210] on button "$60.15" at bounding box center [353, 208] width 31 height 12
type input "$60.15"
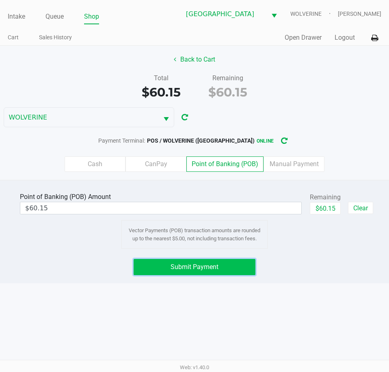
click at [233, 269] on button "Submit Payment" at bounding box center [193, 267] width 121 height 16
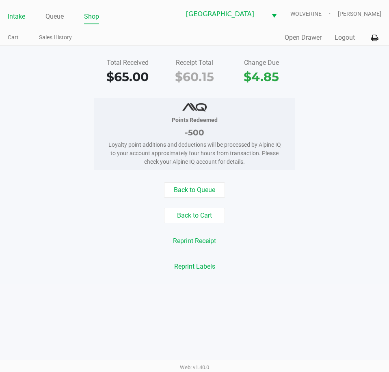
click at [21, 18] on link "Intake" at bounding box center [16, 16] width 17 height 11
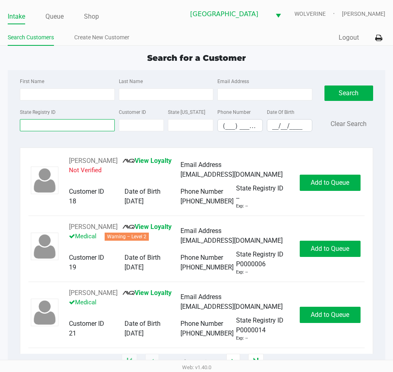
click at [48, 128] on input "State Registry ID" at bounding box center [67, 125] width 95 height 12
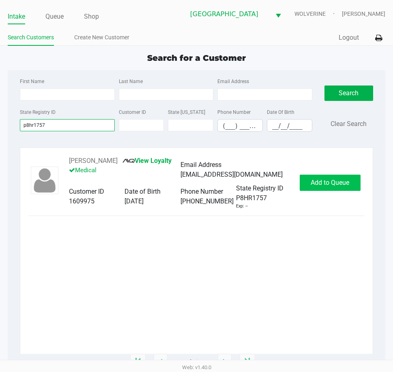
type input "p8hr1757"
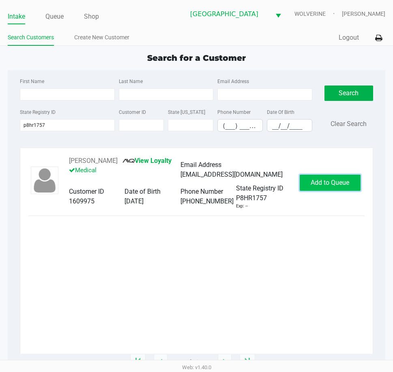
click at [305, 187] on button "Add to Queue" at bounding box center [330, 183] width 61 height 16
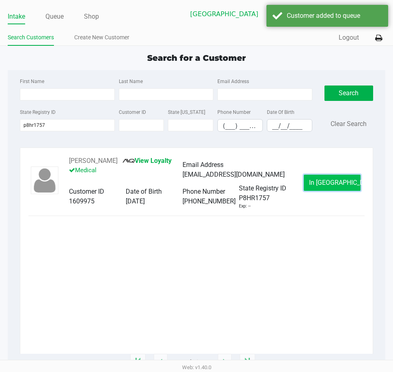
click at [317, 188] on button "In Queue" at bounding box center [332, 183] width 57 height 16
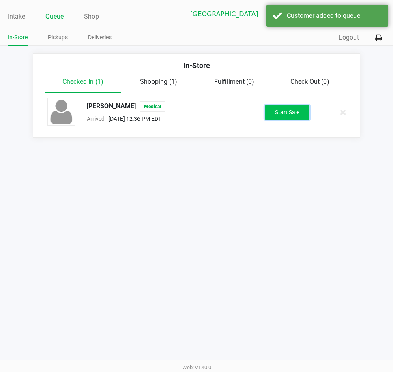
click at [283, 116] on button "Start Sale" at bounding box center [287, 112] width 45 height 14
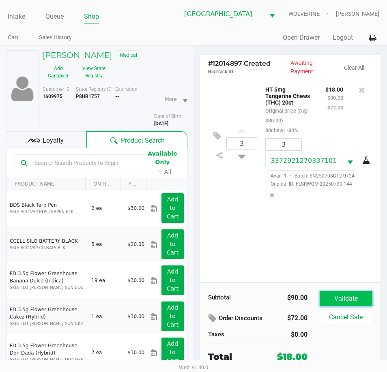
click at [339, 299] on button "Validate" at bounding box center [346, 298] width 53 height 15
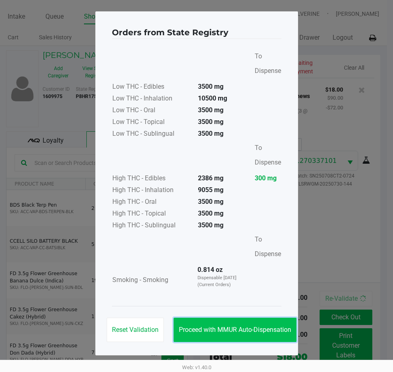
click at [264, 325] on button "Proceed with MMUR Auto-Dispensation" at bounding box center [235, 330] width 123 height 24
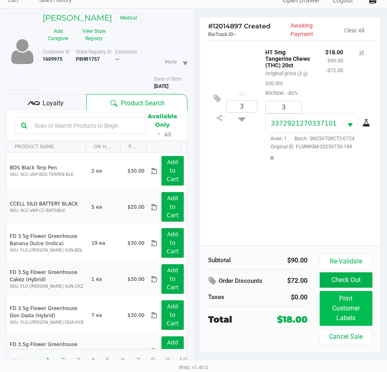
scroll to position [42, 0]
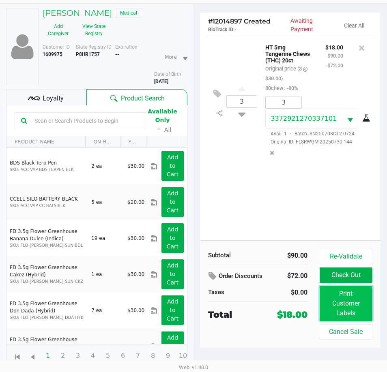
click at [328, 293] on button "Print Customer Labels" at bounding box center [346, 303] width 53 height 35
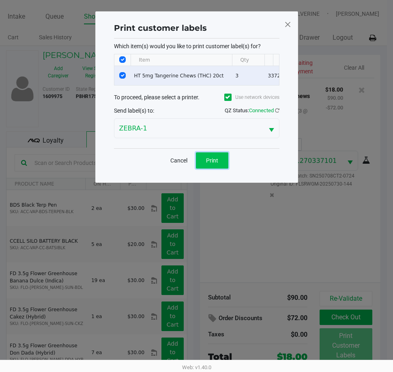
click at [219, 169] on button "Print" at bounding box center [212, 161] width 32 height 16
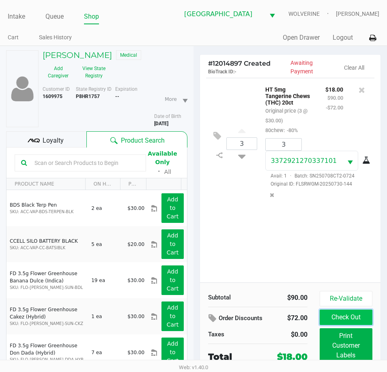
click at [347, 312] on button "Check Out" at bounding box center [346, 317] width 53 height 15
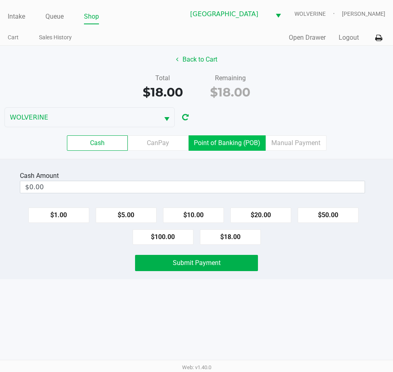
click at [211, 147] on label "Point of Banking (POB)" at bounding box center [227, 143] width 77 height 15
click at [0, 0] on 7 "Point of Banking (POB)" at bounding box center [0, 0] width 0 height 0
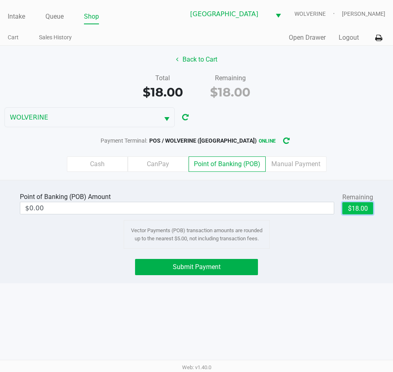
click at [354, 209] on button "$18.00" at bounding box center [357, 208] width 31 height 12
type input "$18.00"
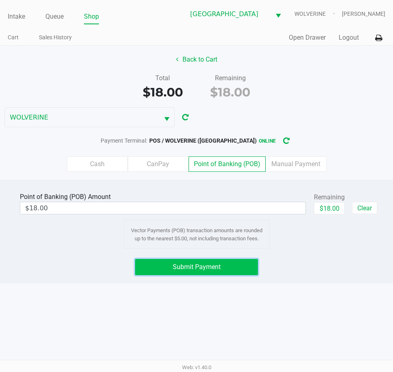
click at [165, 264] on button "Submit Payment" at bounding box center [196, 267] width 123 height 16
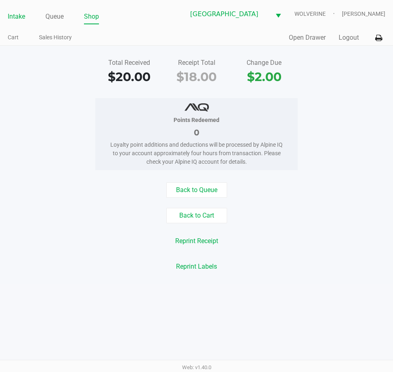
click at [18, 19] on link "Intake" at bounding box center [16, 16] width 17 height 11
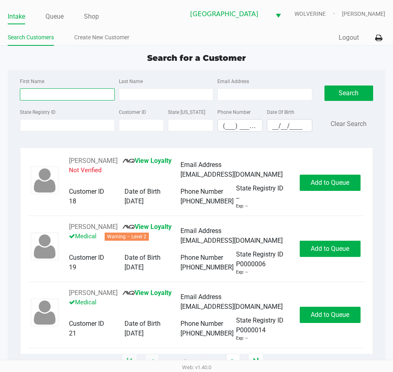
click at [41, 92] on input "First Name" at bounding box center [67, 94] width 95 height 12
type input "janet"
click at [129, 90] on input "Last Name" at bounding box center [166, 94] width 95 height 12
click at [60, 19] on link "Queue" at bounding box center [54, 16] width 18 height 11
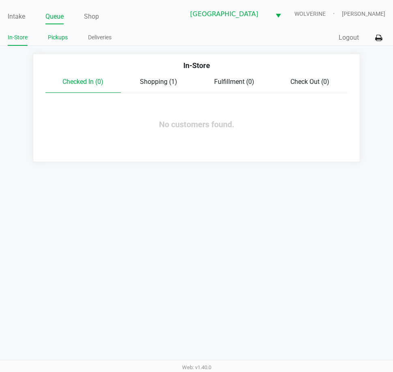
click at [60, 34] on link "Pickups" at bounding box center [58, 37] width 20 height 10
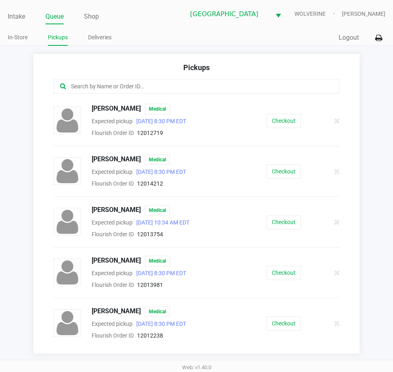
click at [97, 89] on input "text" at bounding box center [193, 86] width 246 height 9
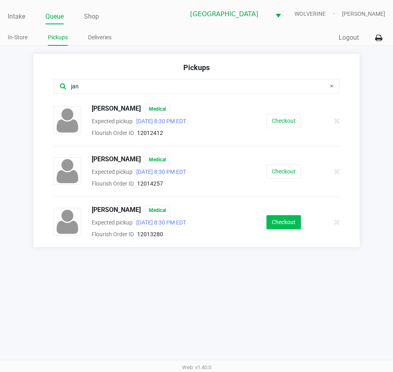
type input "jan"
click at [281, 219] on button "Checkout" at bounding box center [284, 222] width 34 height 14
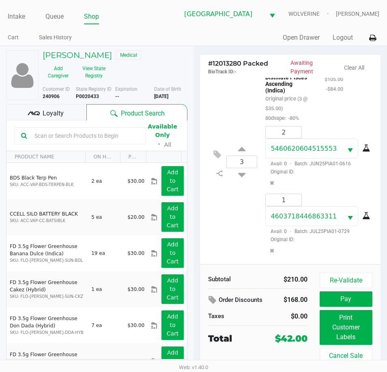
scroll to position [162, 0]
click at [318, 328] on div "Subtotal $210.00 Order Discounts $168.00 Taxes $0.00 Total $42.00" at bounding box center [261, 318] width 118 height 91
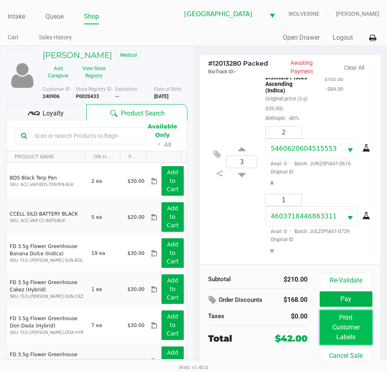
click at [321, 328] on button "Print Customer Labels" at bounding box center [346, 327] width 53 height 35
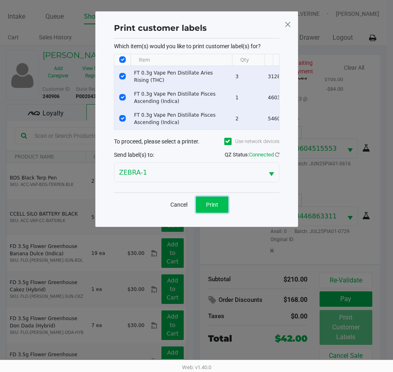
click at [217, 208] on span "Print" at bounding box center [212, 205] width 12 height 6
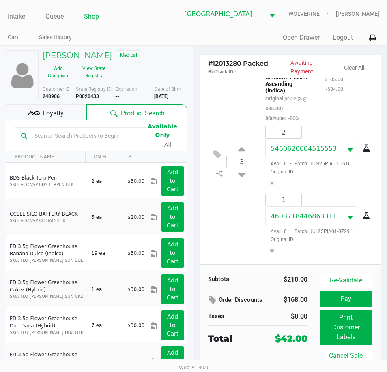
click at [51, 113] on span "Loyalty" at bounding box center [53, 114] width 21 height 10
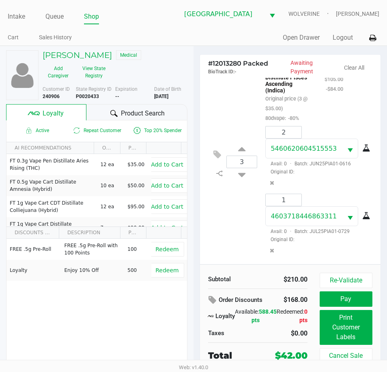
scroll to position [15, 0]
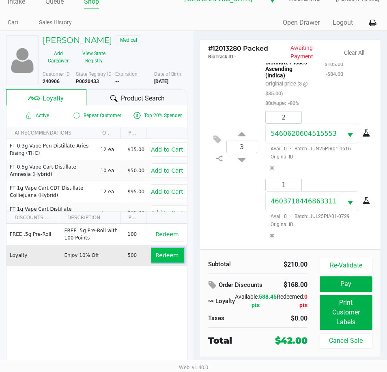
click at [158, 258] on span "Redeem" at bounding box center [166, 255] width 23 height 6
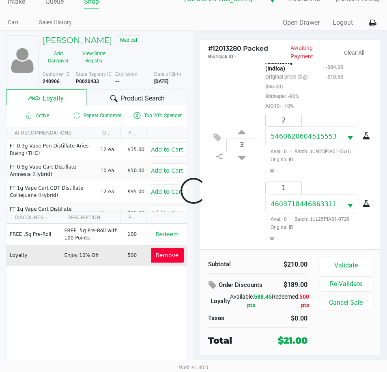
scroll to position [186, 0]
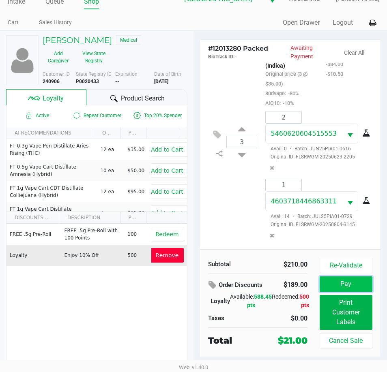
click at [334, 284] on button "Pay" at bounding box center [346, 284] width 53 height 15
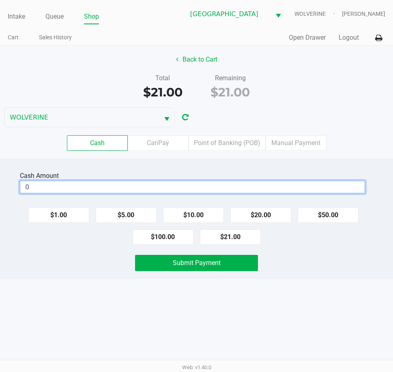
click at [106, 183] on input "0" at bounding box center [192, 187] width 344 height 12
type input "$21.00"
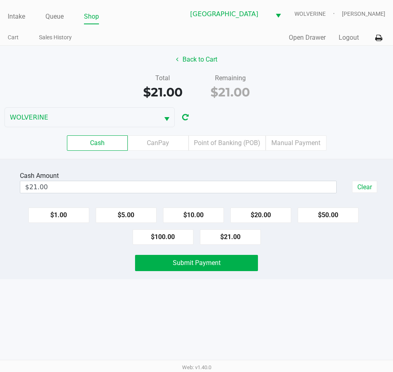
click at [26, 284] on div "Intake Queue Shop Palm Coast WC WOLVERINE James Blake Cart Sales History Quick …" at bounding box center [196, 186] width 393 height 372
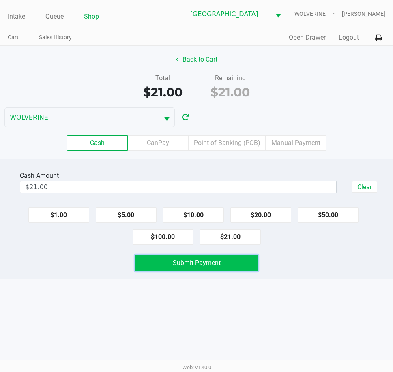
click at [173, 261] on span "Submit Payment" at bounding box center [197, 263] width 48 height 8
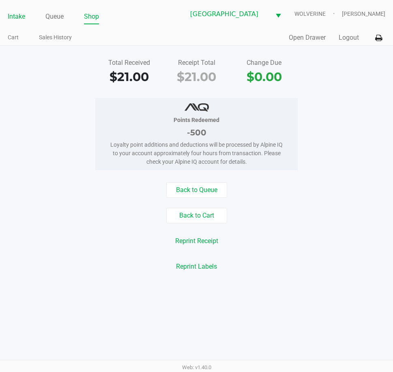
click at [19, 18] on link "Intake" at bounding box center [16, 16] width 17 height 11
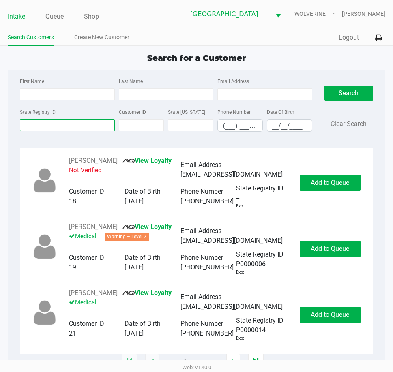
click at [45, 124] on input "State Registry ID" at bounding box center [67, 125] width 95 height 12
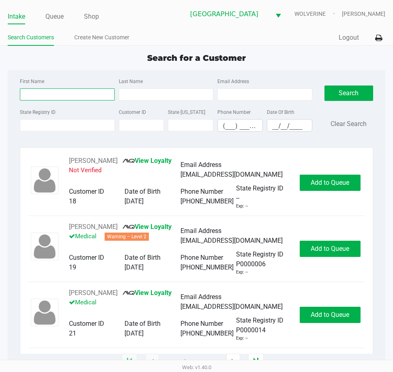
click at [45, 97] on input "First Name" at bounding box center [67, 94] width 95 height 12
type input "tovia"
click at [133, 99] on input "Last Name" at bounding box center [166, 94] width 95 height 12
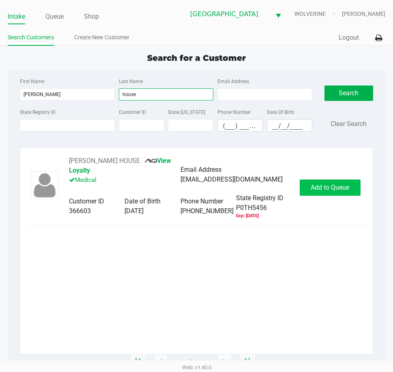
type input "house"
click at [313, 184] on span "Add to Queue" at bounding box center [330, 188] width 39 height 8
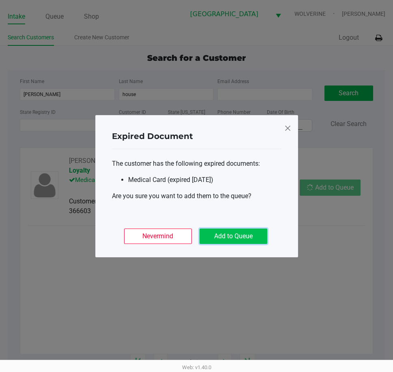
click at [262, 232] on button "Add to Queue" at bounding box center [234, 236] width 68 height 15
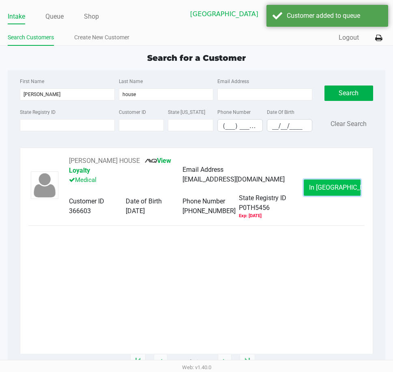
click at [317, 180] on button "In Queue" at bounding box center [332, 188] width 57 height 16
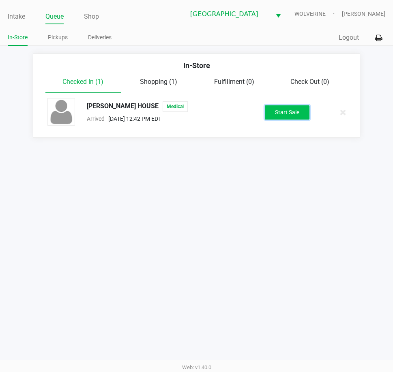
click at [284, 113] on button "Start Sale" at bounding box center [287, 112] width 45 height 14
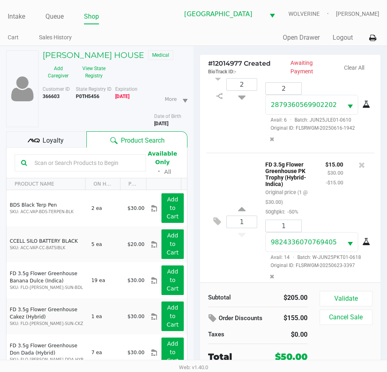
scroll to position [345, 0]
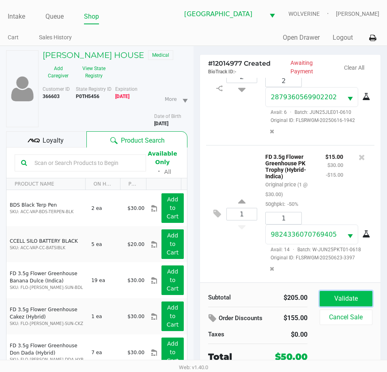
click at [342, 293] on button "Validate" at bounding box center [346, 298] width 53 height 15
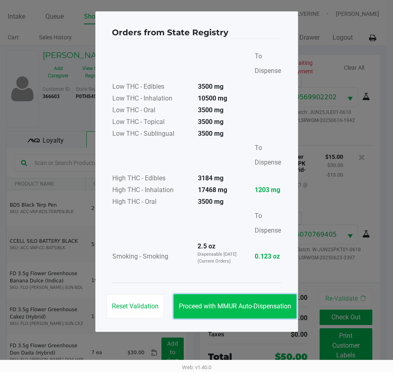
click at [291, 297] on button "Proceed with MMUR Auto-Dispensation" at bounding box center [235, 307] width 123 height 24
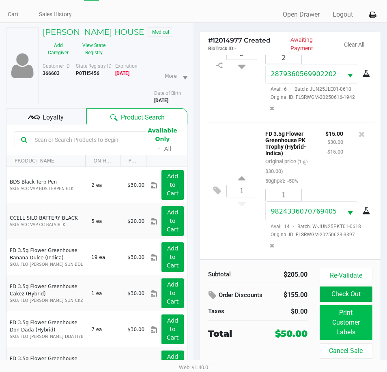
scroll to position [42, 0]
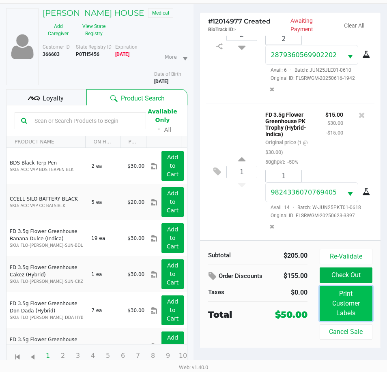
click at [337, 307] on button "Print Customer Labels" at bounding box center [346, 303] width 53 height 35
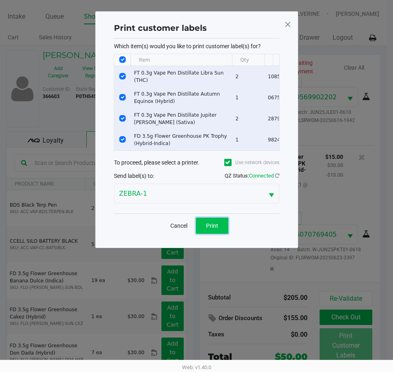
drag, startPoint x: 205, startPoint y: 227, endPoint x: 204, endPoint y: 236, distance: 9.0
click at [206, 228] on button "Print" at bounding box center [212, 226] width 32 height 16
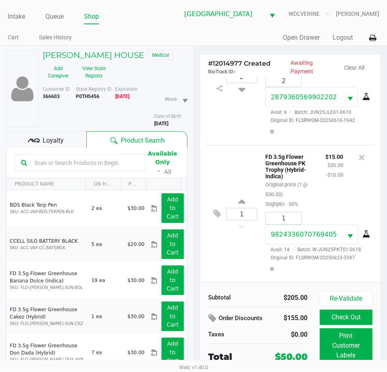
click at [58, 141] on span "Loyalty" at bounding box center [53, 141] width 21 height 10
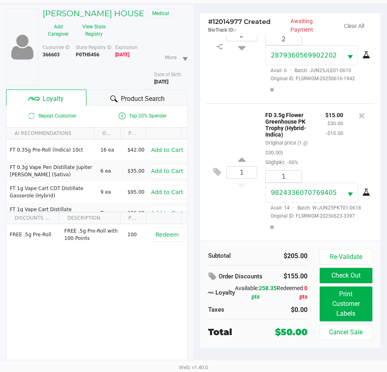
scroll to position [42, 0]
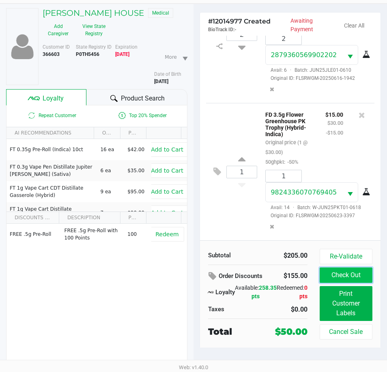
click at [344, 276] on button "Check Out" at bounding box center [346, 275] width 53 height 15
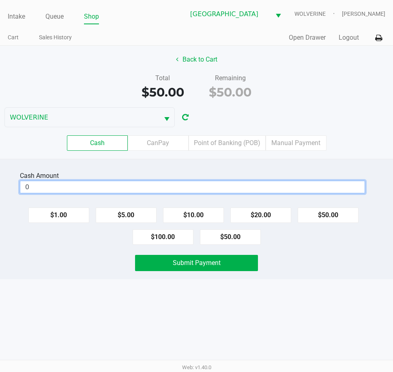
click at [209, 187] on input "0" at bounding box center [192, 187] width 344 height 12
click at [227, 140] on label "Point of Banking (POB)" at bounding box center [227, 143] width 77 height 15
click at [0, 0] on 7 "Point of Banking (POB)" at bounding box center [0, 0] width 0 height 0
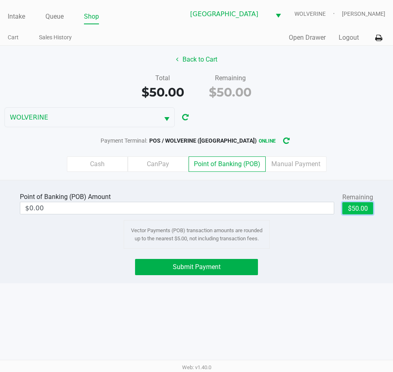
click at [353, 205] on button "$50.00" at bounding box center [357, 208] width 31 height 12
type input "$50.00"
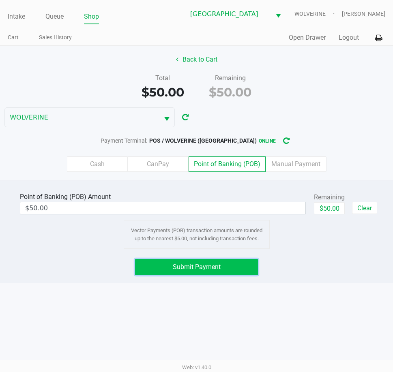
click at [209, 267] on span "Submit Payment" at bounding box center [197, 267] width 48 height 8
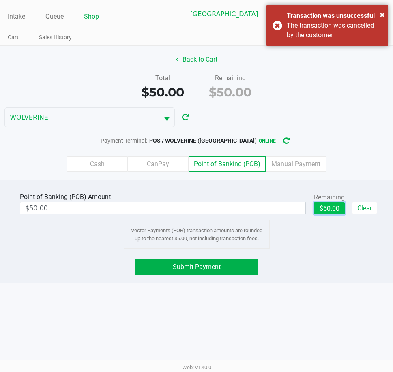
click at [323, 210] on button "$50.00" at bounding box center [329, 208] width 31 height 12
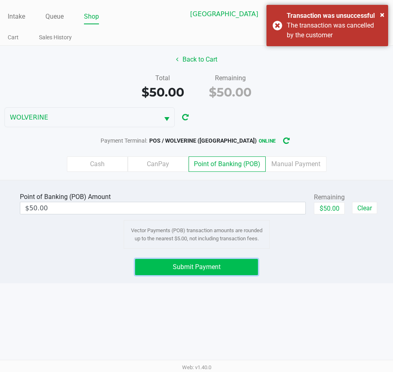
click at [228, 267] on button "Submit Payment" at bounding box center [196, 267] width 123 height 16
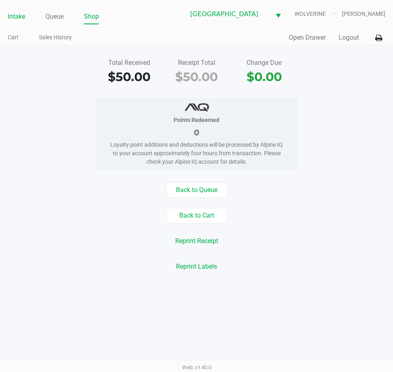
click at [20, 19] on link "Intake" at bounding box center [16, 16] width 17 height 11
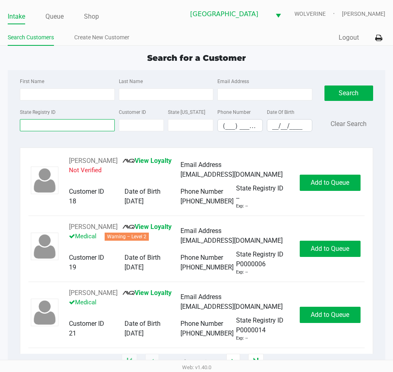
click at [74, 127] on input "State Registry ID" at bounding box center [67, 125] width 95 height 12
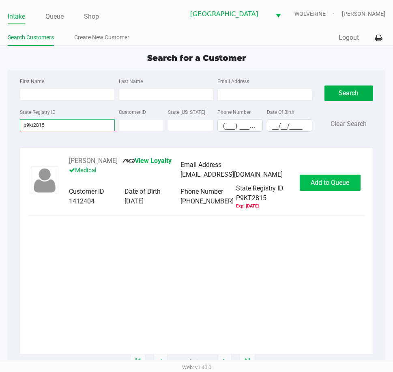
type input "p9kt2815"
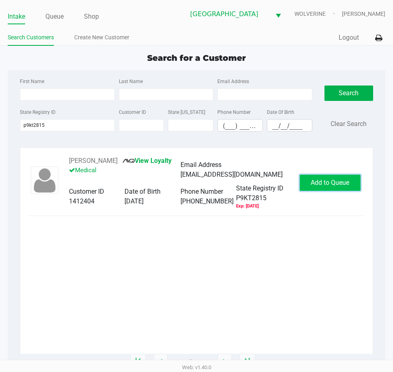
click at [336, 187] on span "Add to Queue" at bounding box center [330, 183] width 39 height 8
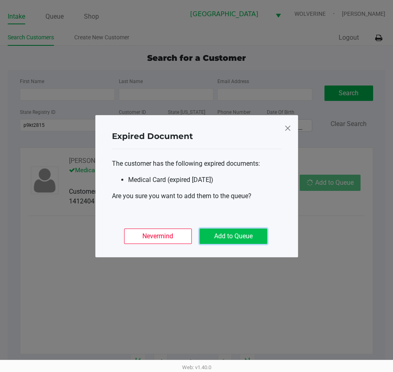
click at [257, 237] on button "Add to Queue" at bounding box center [234, 236] width 68 height 15
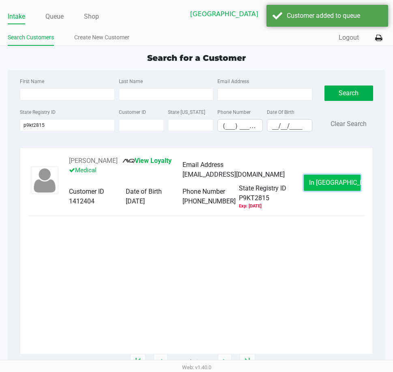
click at [326, 187] on span "In Queue" at bounding box center [343, 183] width 68 height 8
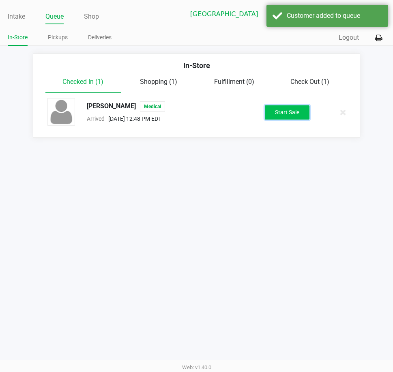
click at [295, 116] on button "Start Sale" at bounding box center [287, 112] width 45 height 14
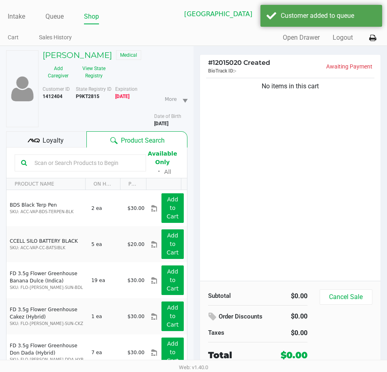
click at [219, 107] on div "No items in this cart" at bounding box center [290, 178] width 181 height 205
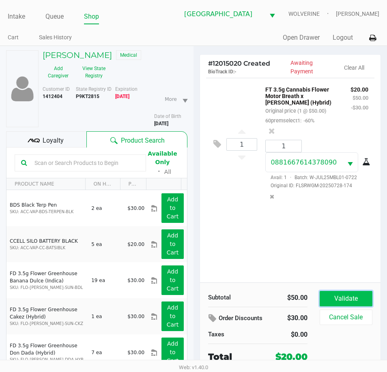
click at [331, 303] on button "Validate" at bounding box center [346, 298] width 53 height 15
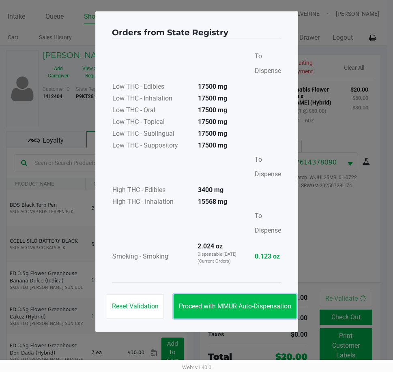
click at [285, 310] on span "Proceed with MMUR Auto-Dispensation" at bounding box center [235, 307] width 112 height 8
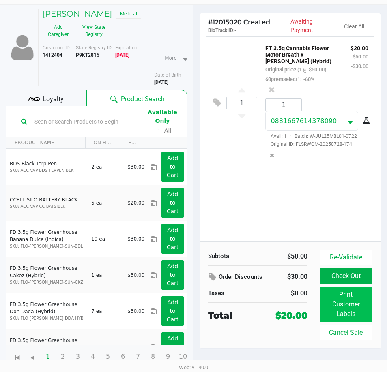
scroll to position [42, 0]
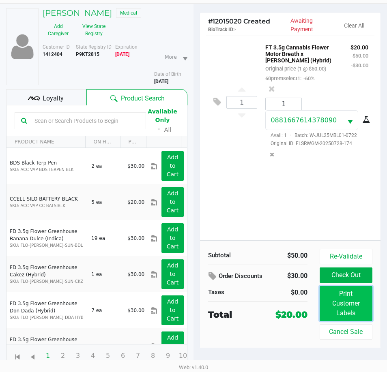
click at [329, 293] on button "Print Customer Labels" at bounding box center [346, 303] width 53 height 35
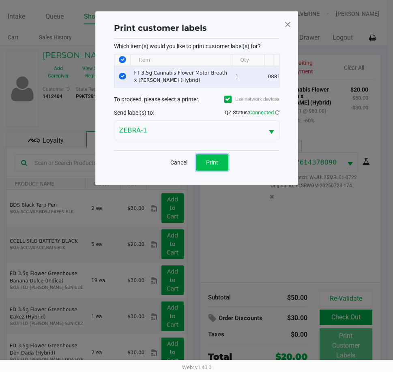
click at [226, 171] on button "Print" at bounding box center [212, 163] width 32 height 16
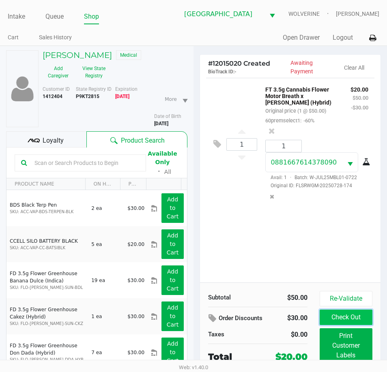
click at [340, 317] on button "Check Out" at bounding box center [346, 317] width 53 height 15
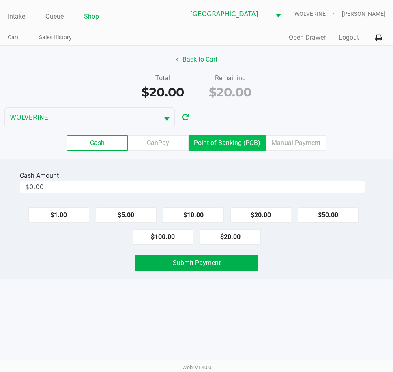
click at [228, 144] on label "Point of Banking (POB)" at bounding box center [227, 143] width 77 height 15
click at [0, 0] on 7 "Point of Banking (POB)" at bounding box center [0, 0] width 0 height 0
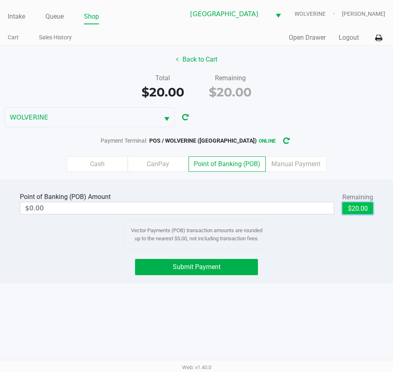
click at [350, 208] on button "$20.00" at bounding box center [357, 208] width 31 height 12
type input "$20.00"
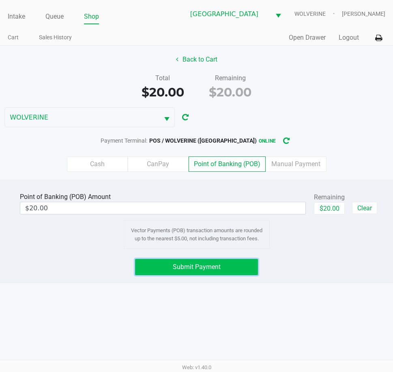
click at [217, 262] on button "Submit Payment" at bounding box center [196, 267] width 123 height 16
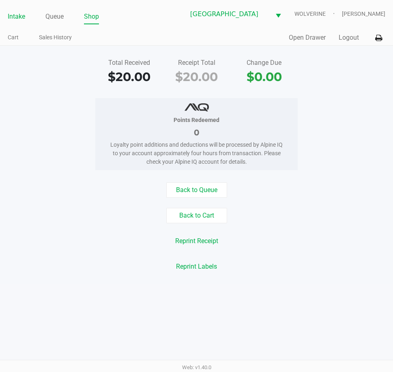
click at [24, 19] on link "Intake" at bounding box center [16, 16] width 17 height 11
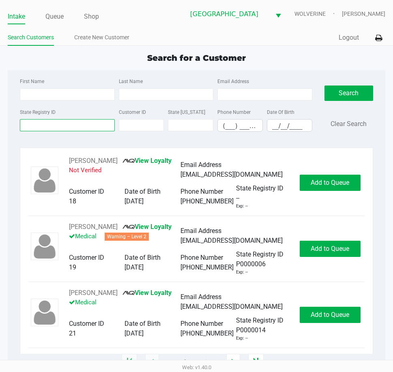
click at [76, 128] on input "State Registry ID" at bounding box center [67, 125] width 95 height 12
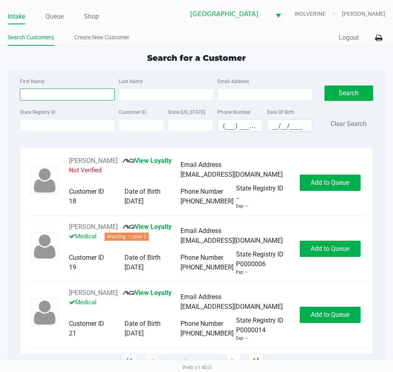
click at [71, 93] on input "First Name" at bounding box center [67, 94] width 95 height 12
type input "kristin"
click at [136, 95] on input "Last Name" at bounding box center [166, 94] width 95 height 12
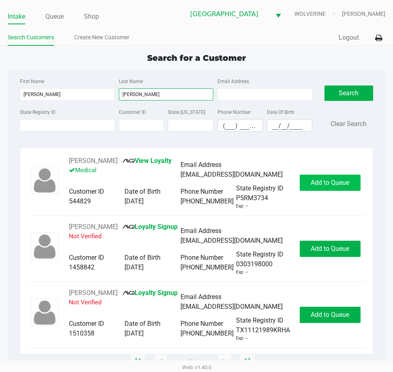
type input "harris"
click at [317, 181] on span "Add to Queue" at bounding box center [330, 183] width 39 height 8
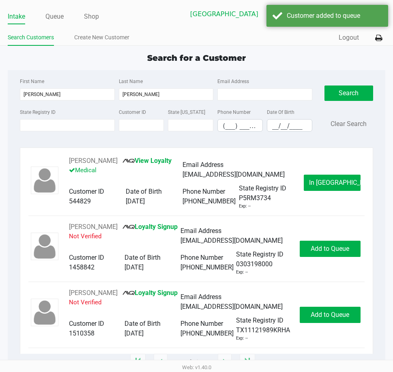
click at [317, 181] on span "In Queue" at bounding box center [343, 183] width 68 height 8
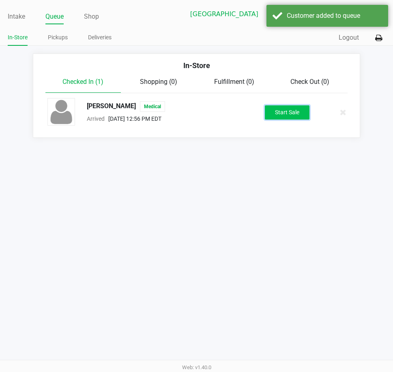
click at [291, 116] on button "Start Sale" at bounding box center [287, 112] width 45 height 14
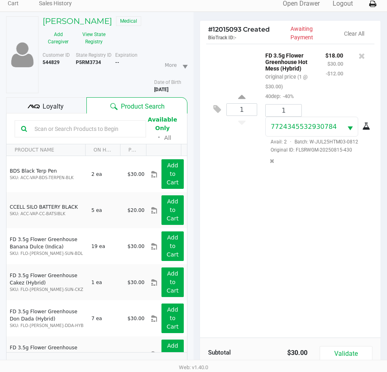
scroll to position [89, 0]
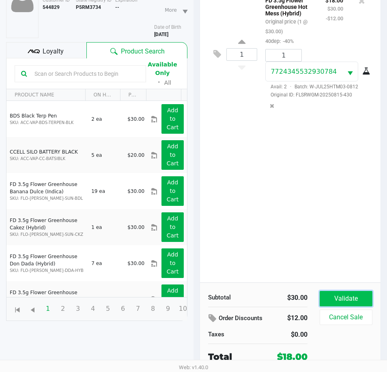
click at [341, 294] on button "Validate" at bounding box center [346, 298] width 53 height 15
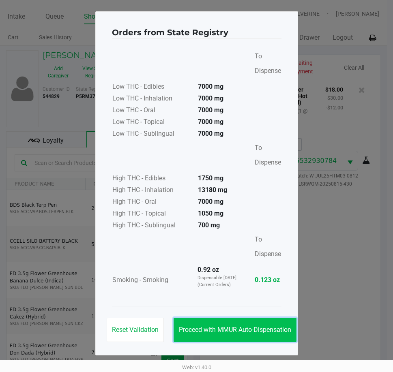
click at [281, 322] on button "Proceed with MMUR Auto-Dispensation" at bounding box center [235, 330] width 123 height 24
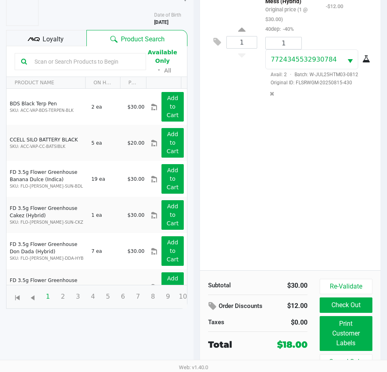
scroll to position [108, 0]
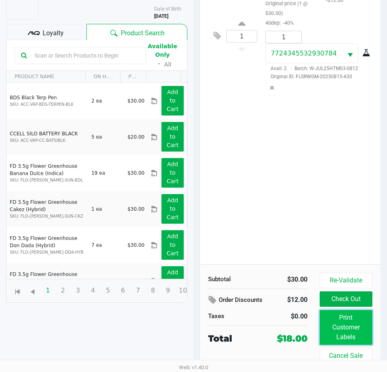
click at [334, 319] on button "Print Customer Labels" at bounding box center [346, 327] width 53 height 35
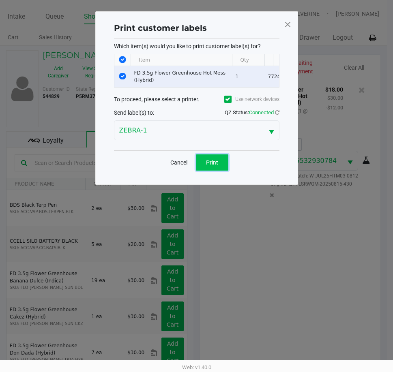
click at [213, 171] on button "Print" at bounding box center [212, 163] width 32 height 16
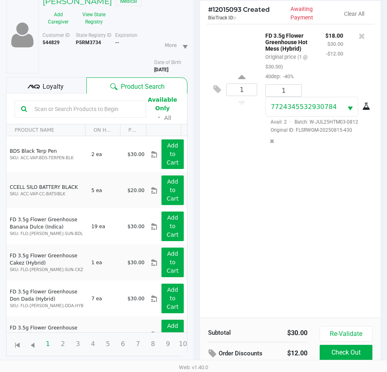
scroll to position [108, 0]
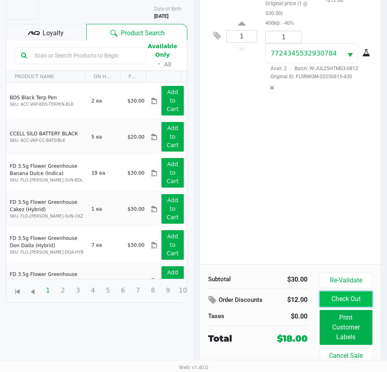
click at [329, 298] on button "Check Out" at bounding box center [346, 299] width 53 height 15
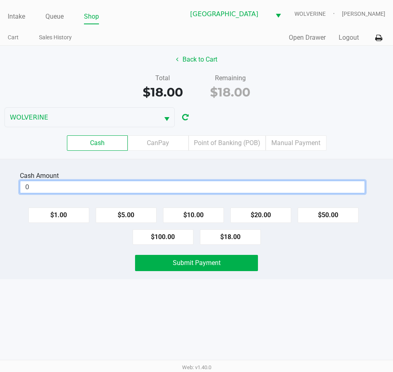
click at [279, 188] on input "0" at bounding box center [192, 187] width 344 height 12
click at [230, 143] on label "Point of Banking (POB)" at bounding box center [227, 143] width 77 height 15
click at [0, 0] on 7 "Point of Banking (POB)" at bounding box center [0, 0] width 0 height 0
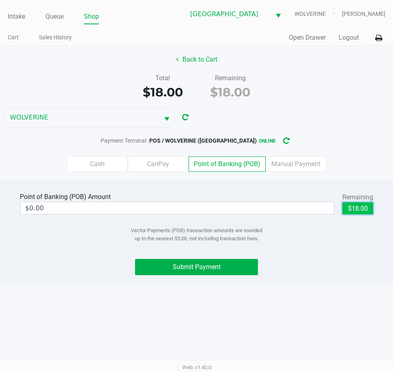
click at [359, 208] on button "$18.00" at bounding box center [357, 208] width 31 height 12
type input "$18.00"
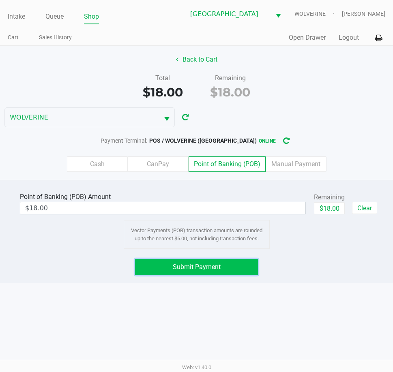
click at [220, 268] on span "Submit Payment" at bounding box center [197, 267] width 48 height 8
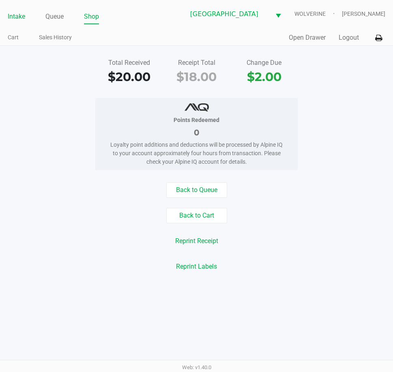
click at [19, 14] on link "Intake" at bounding box center [16, 16] width 17 height 11
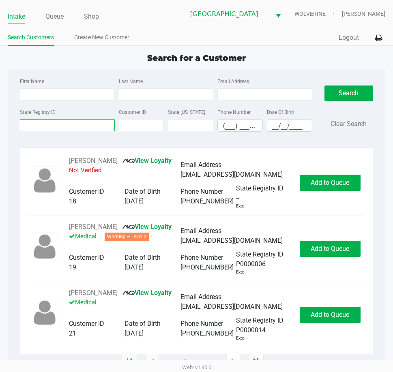
click at [86, 123] on input "State Registry ID" at bounding box center [67, 125] width 95 height 12
click at [352, 37] on button "Logout" at bounding box center [349, 38] width 20 height 10
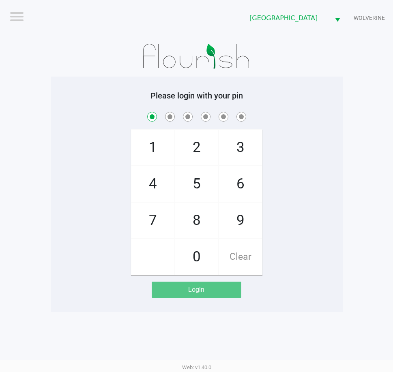
checkbox input "true"
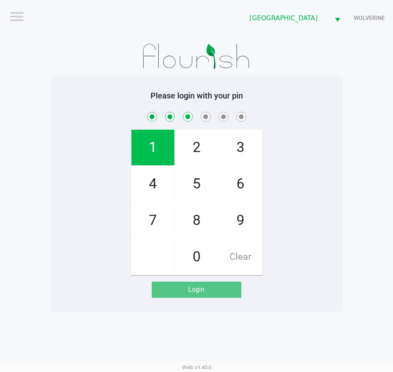
checkbox input "true"
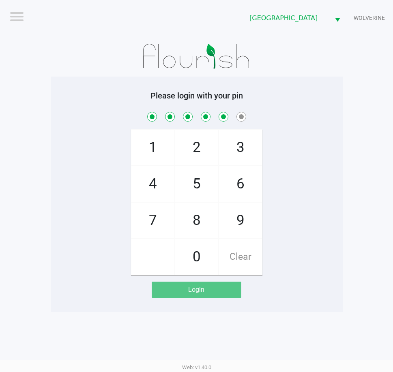
checkbox input "true"
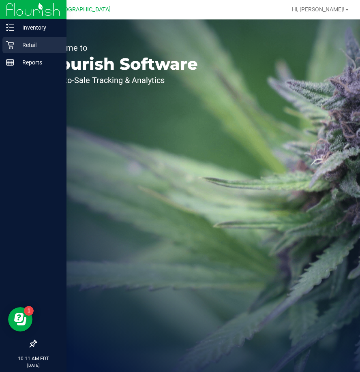
click at [28, 45] on p "Retail" at bounding box center [38, 45] width 49 height 10
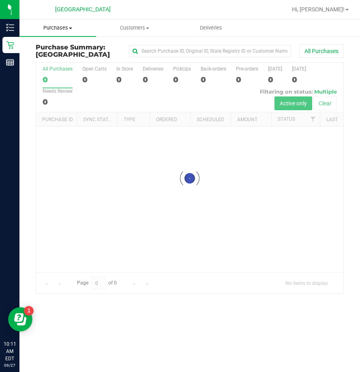
click at [61, 25] on span "Purchases" at bounding box center [57, 27] width 77 height 7
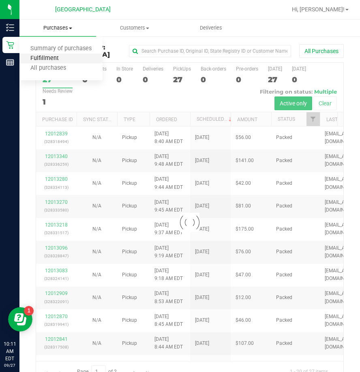
click at [52, 57] on span "Fulfillment" at bounding box center [44, 58] width 50 height 7
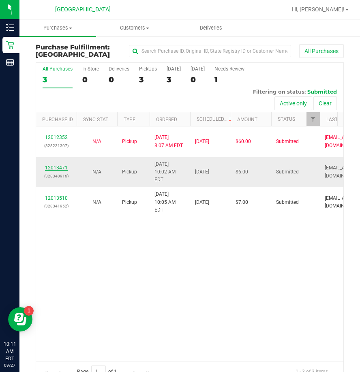
click at [64, 165] on link "12013471" at bounding box center [56, 168] width 23 height 6
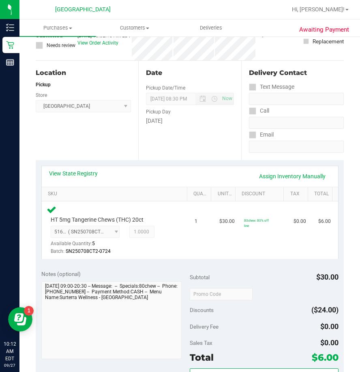
scroll to position [162, 0]
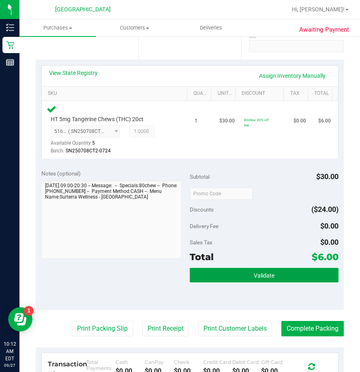
click at [239, 272] on button "Validate" at bounding box center [264, 275] width 149 height 15
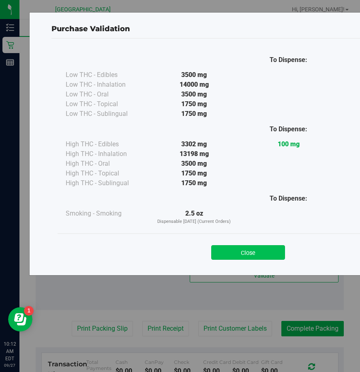
click at [247, 256] on button "Close" at bounding box center [248, 252] width 74 height 15
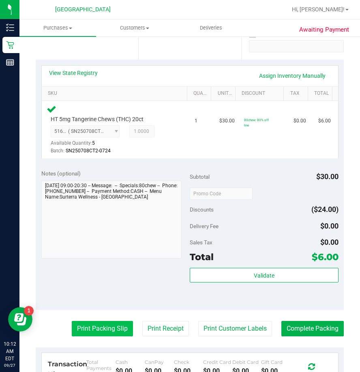
click at [110, 324] on button "Print Packing Slip" at bounding box center [102, 328] width 61 height 15
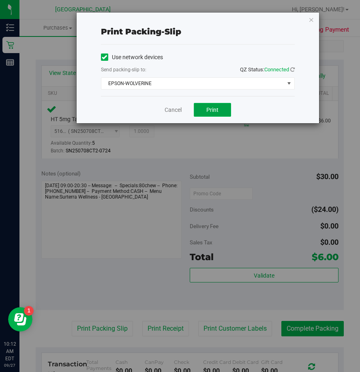
click at [207, 114] on button "Print" at bounding box center [212, 110] width 37 height 14
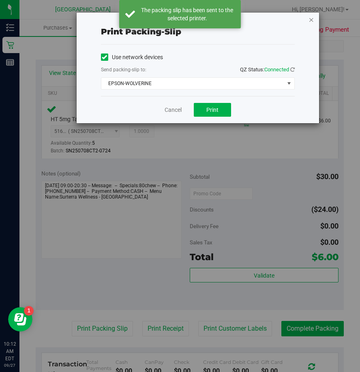
click at [312, 21] on icon "button" at bounding box center [312, 20] width 6 height 10
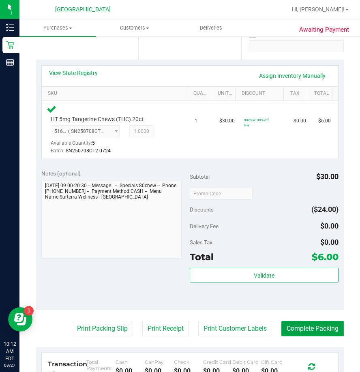
click at [310, 329] on button "Complete Packing" at bounding box center [313, 328] width 62 height 15
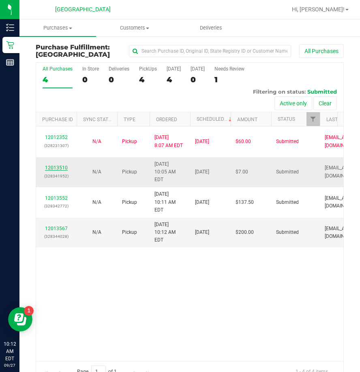
click at [63, 165] on link "12013510" at bounding box center [56, 168] width 23 height 6
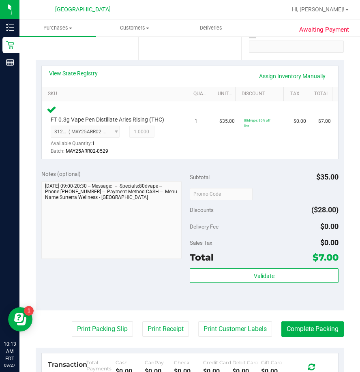
scroll to position [162, 0]
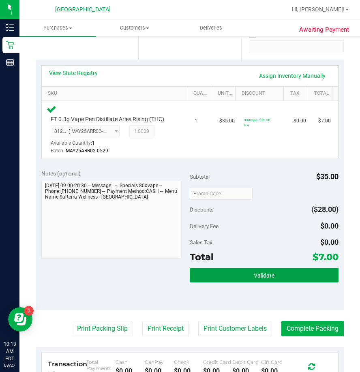
click at [257, 273] on span "Validate" at bounding box center [264, 276] width 21 height 6
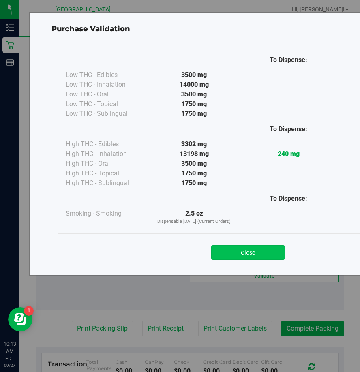
click at [236, 250] on button "Close" at bounding box center [248, 252] width 74 height 15
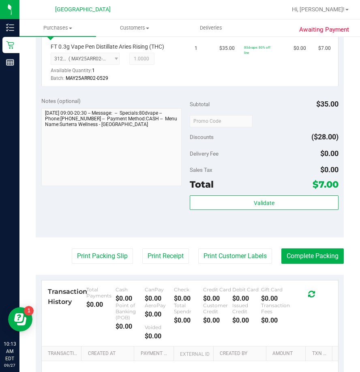
scroll to position [243, 0]
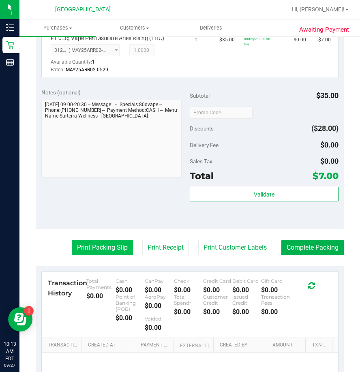
click at [109, 250] on button "Print Packing Slip" at bounding box center [102, 247] width 61 height 15
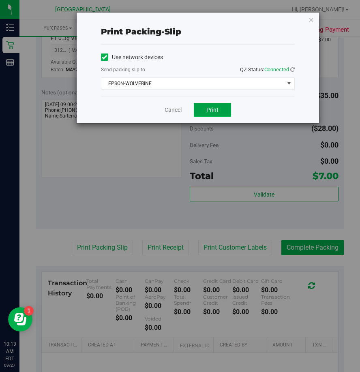
click at [207, 112] on span "Print" at bounding box center [213, 110] width 12 height 6
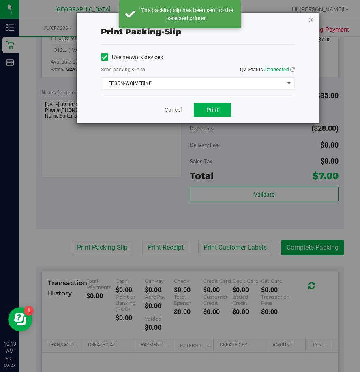
click at [310, 19] on icon "button" at bounding box center [312, 20] width 6 height 10
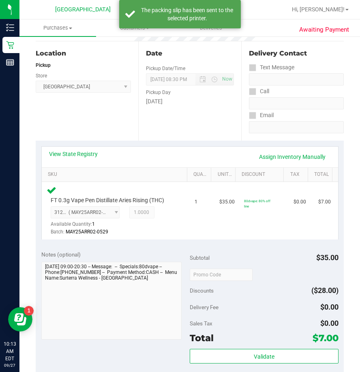
scroll to position [284, 0]
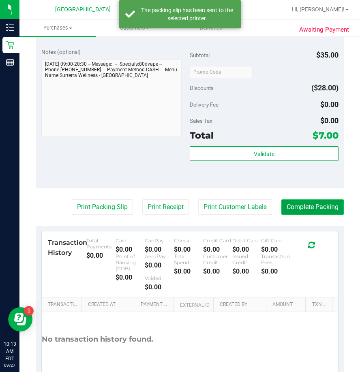
click at [290, 210] on button "Complete Packing" at bounding box center [313, 207] width 62 height 15
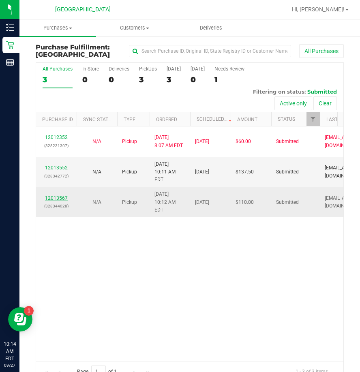
click at [62, 196] on link "12013567" at bounding box center [56, 199] width 23 height 6
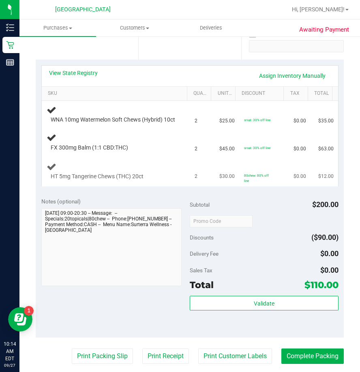
scroll to position [203, 0]
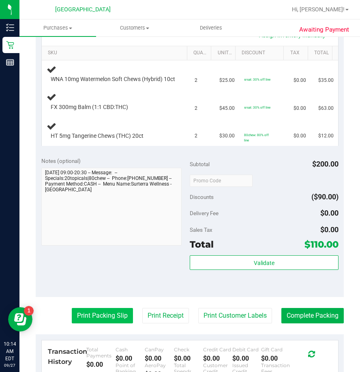
click at [119, 324] on button "Print Packing Slip" at bounding box center [102, 315] width 61 height 15
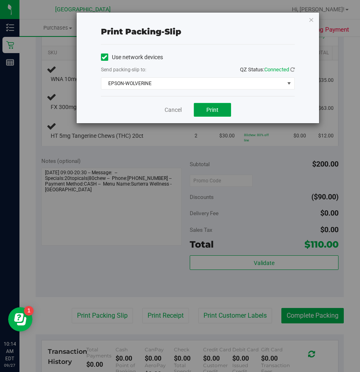
click at [222, 114] on button "Print" at bounding box center [212, 110] width 37 height 14
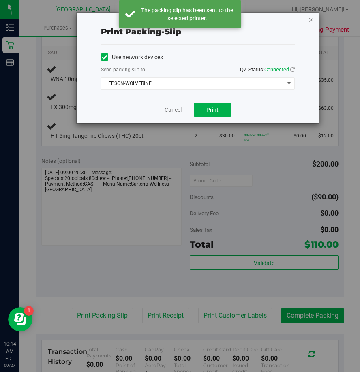
click at [310, 17] on icon "button" at bounding box center [312, 20] width 6 height 10
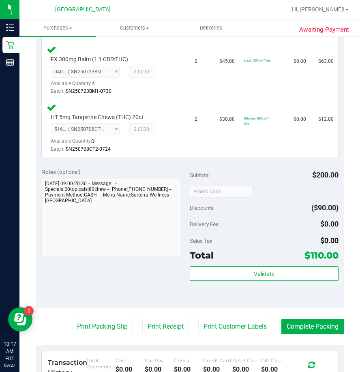
scroll to position [284, 0]
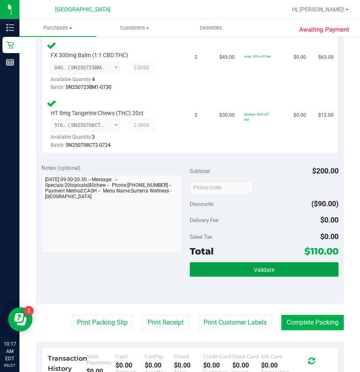
click at [254, 273] on span "Validate" at bounding box center [264, 270] width 21 height 6
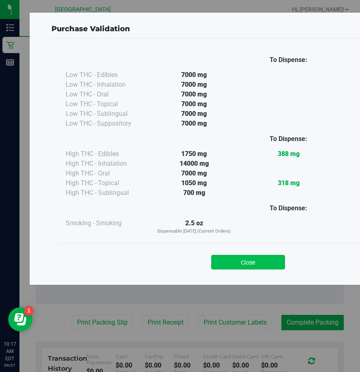
drag, startPoint x: 253, startPoint y: 268, endPoint x: 241, endPoint y: 271, distance: 12.7
click at [253, 267] on button "Close" at bounding box center [248, 262] width 74 height 15
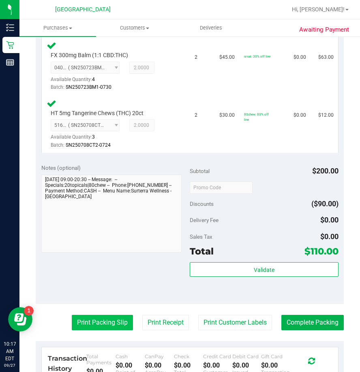
click at [116, 323] on button "Print Packing Slip" at bounding box center [102, 322] width 61 height 15
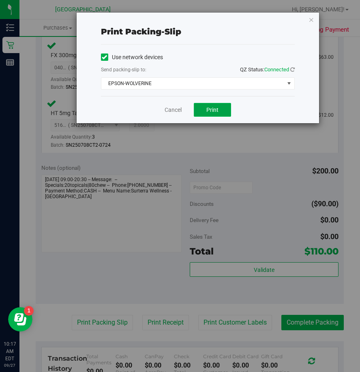
click at [209, 115] on button "Print" at bounding box center [212, 110] width 37 height 14
click at [173, 108] on link "Cancel" at bounding box center [173, 110] width 17 height 9
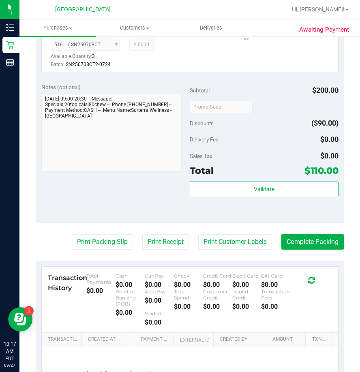
scroll to position [365, 0]
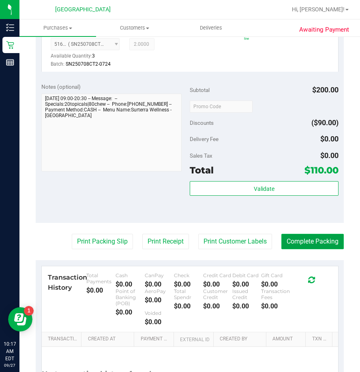
click at [305, 250] on button "Complete Packing" at bounding box center [313, 241] width 62 height 15
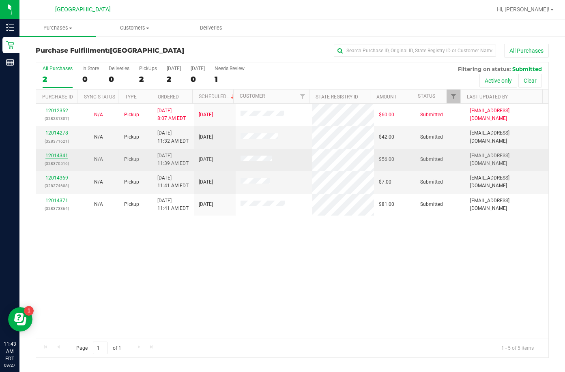
click at [52, 157] on link "12014341" at bounding box center [56, 156] width 23 height 6
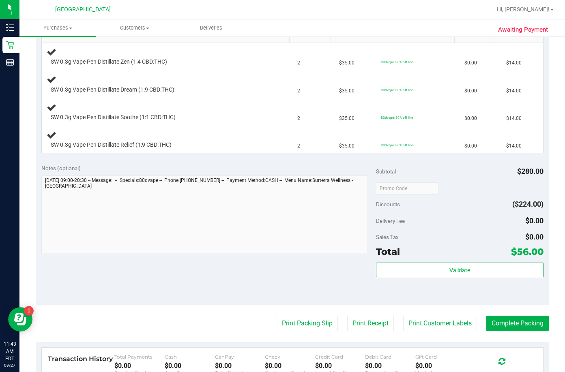
scroll to position [243, 0]
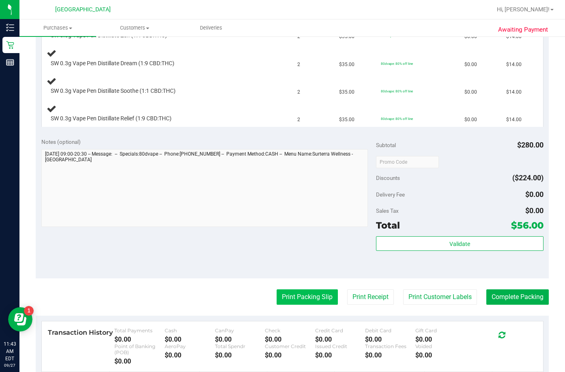
click at [306, 294] on button "Print Packing Slip" at bounding box center [307, 297] width 61 height 15
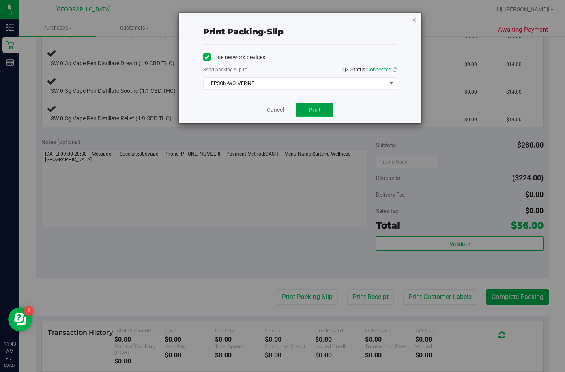
click at [314, 107] on span "Print" at bounding box center [315, 110] width 12 height 6
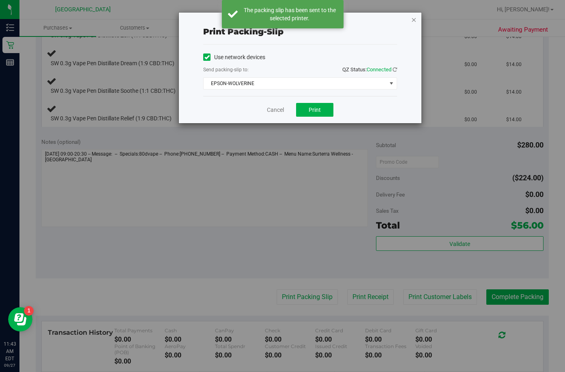
click at [360, 21] on icon "button" at bounding box center [414, 20] width 6 height 10
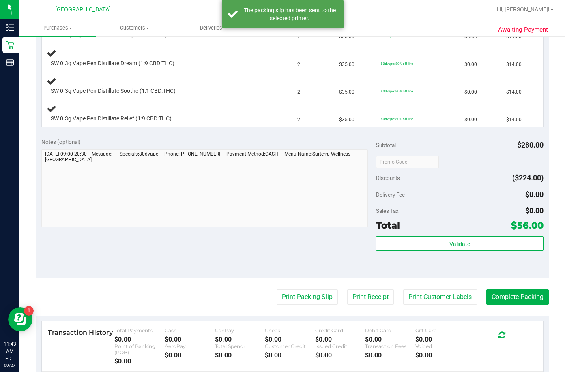
scroll to position [41, 0]
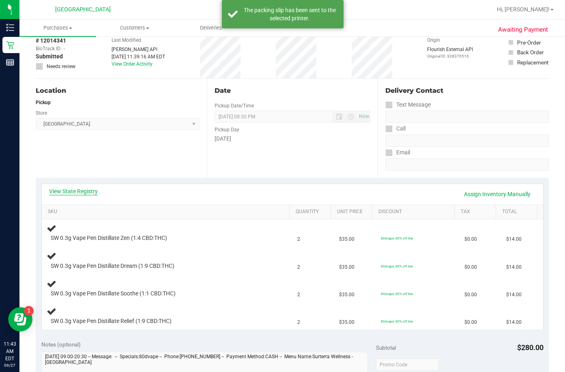
click at [86, 192] on link "View State Registry" at bounding box center [73, 191] width 49 height 8
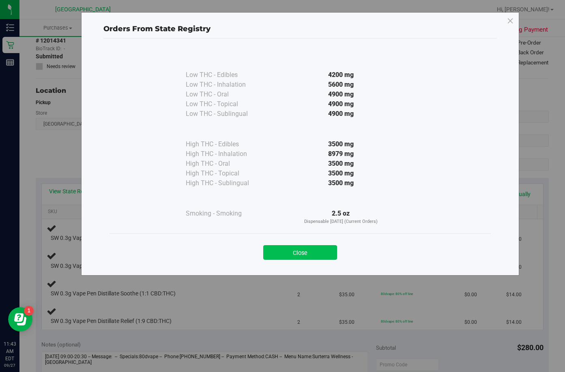
click at [297, 248] on button "Close" at bounding box center [300, 252] width 74 height 15
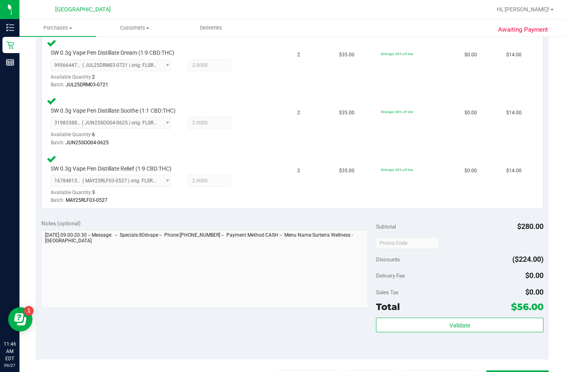
scroll to position [284, 0]
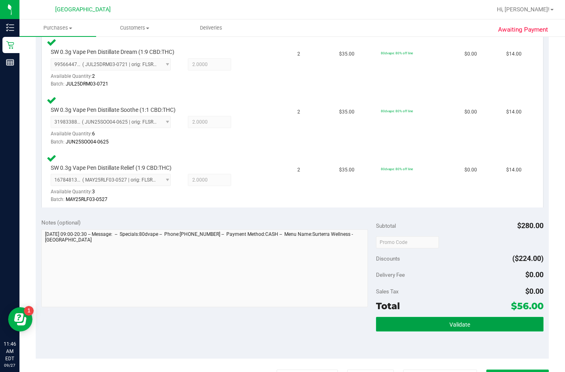
click at [360, 320] on button "Validate" at bounding box center [460, 324] width 168 height 15
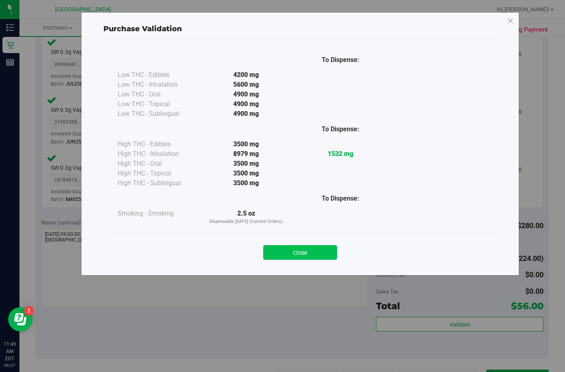
click at [316, 256] on button "Close" at bounding box center [300, 252] width 74 height 15
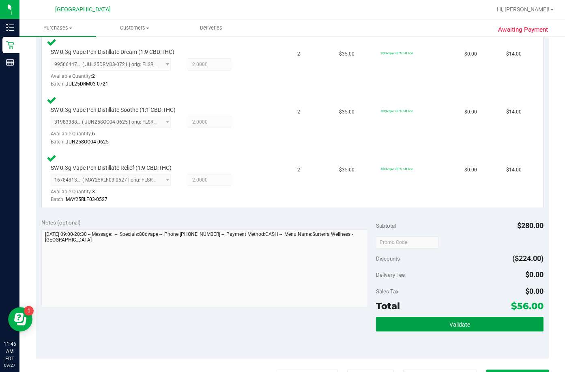
click at [360, 321] on button "Validate" at bounding box center [460, 324] width 168 height 15
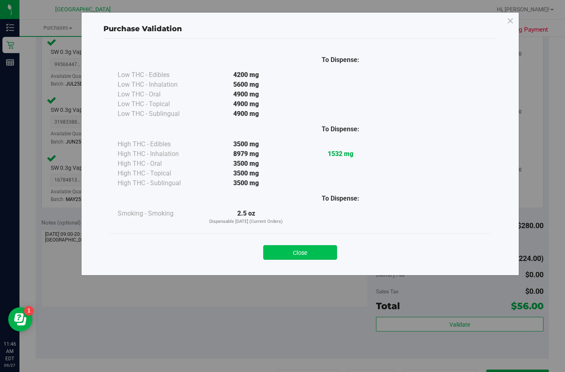
click at [320, 259] on button "Close" at bounding box center [300, 252] width 74 height 15
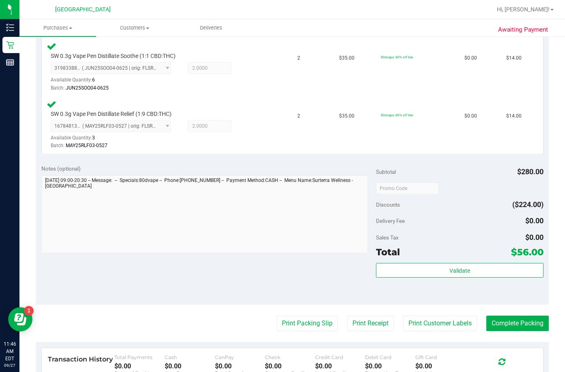
scroll to position [446, 0]
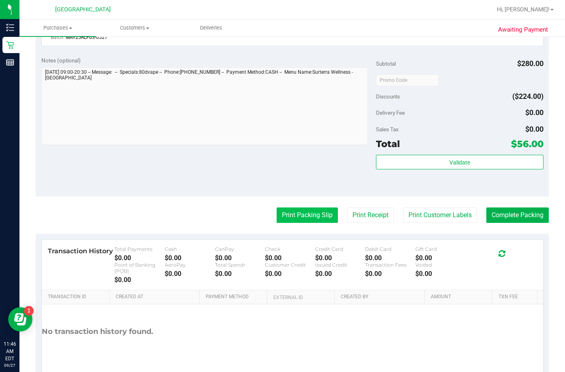
click at [297, 212] on button "Print Packing Slip" at bounding box center [307, 215] width 61 height 15
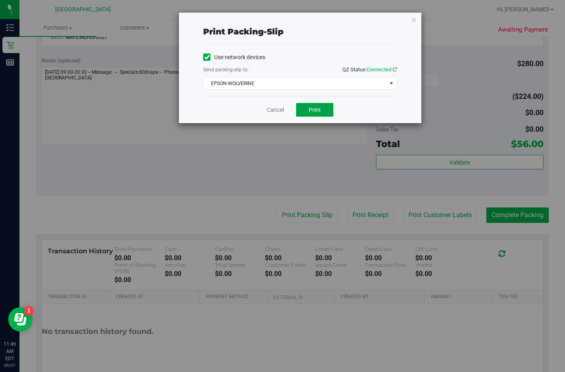
click at [309, 114] on button "Print" at bounding box center [314, 110] width 37 height 14
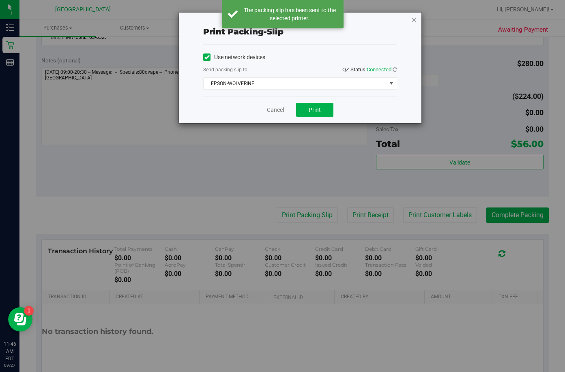
click at [360, 21] on icon "button" at bounding box center [414, 20] width 6 height 10
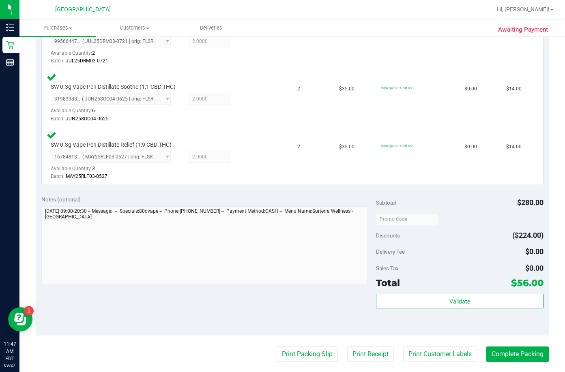
scroll to position [406, 0]
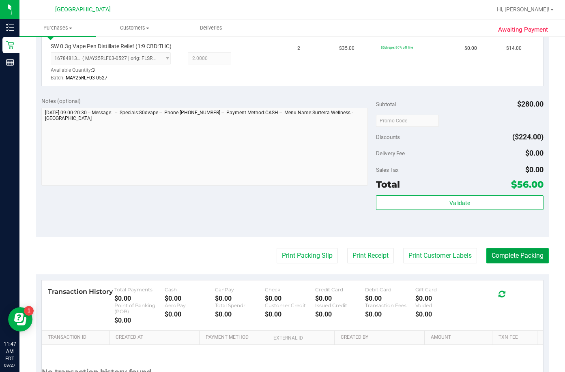
click at [360, 251] on button "Complete Packing" at bounding box center [517, 255] width 62 height 15
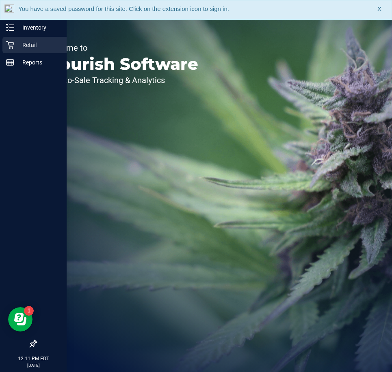
click at [17, 49] on p "Retail" at bounding box center [38, 45] width 49 height 10
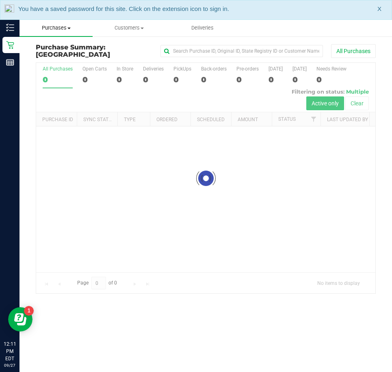
click at [64, 29] on span "Purchases" at bounding box center [55, 27] width 73 height 7
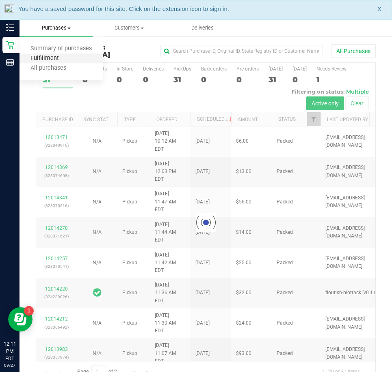
click at [57, 58] on span "Fulfillment" at bounding box center [44, 58] width 50 height 7
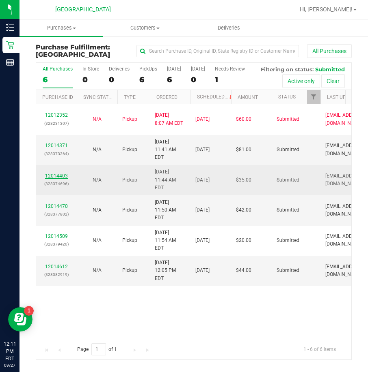
click at [64, 173] on link "12014403" at bounding box center [56, 176] width 23 height 6
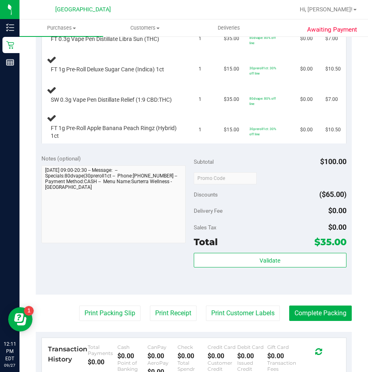
scroll to position [284, 0]
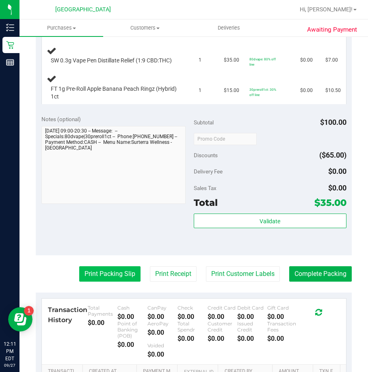
click at [118, 278] on button "Print Packing Slip" at bounding box center [109, 274] width 61 height 15
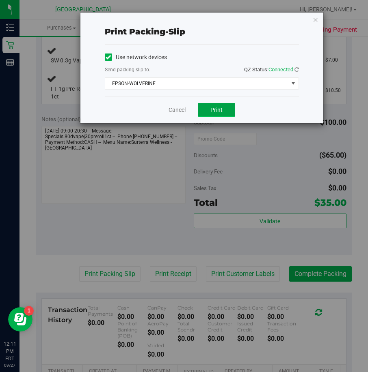
click at [218, 111] on span "Print" at bounding box center [216, 110] width 12 height 6
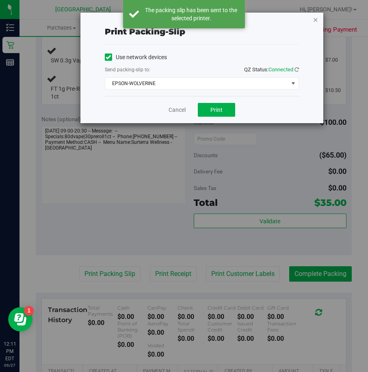
click at [316, 21] on icon "button" at bounding box center [315, 20] width 6 height 10
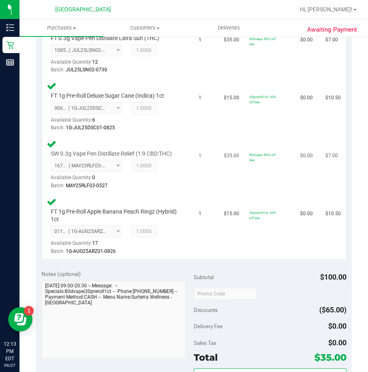
scroll to position [406, 0]
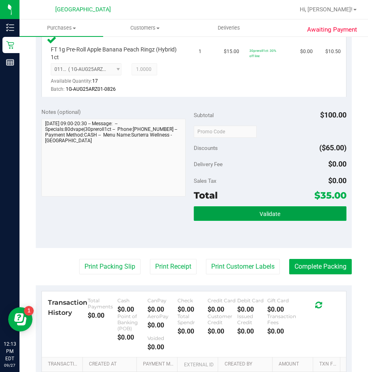
click at [259, 217] on span "Validate" at bounding box center [269, 214] width 21 height 6
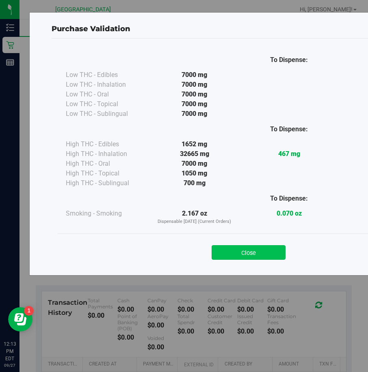
click at [250, 257] on button "Close" at bounding box center [248, 252] width 74 height 15
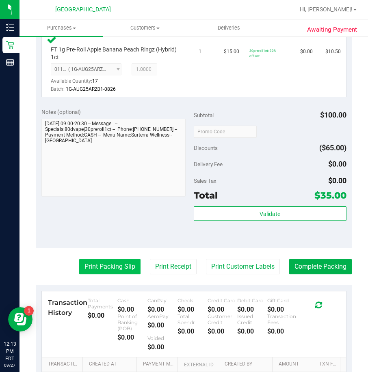
click at [119, 270] on button "Print Packing Slip" at bounding box center [109, 266] width 61 height 15
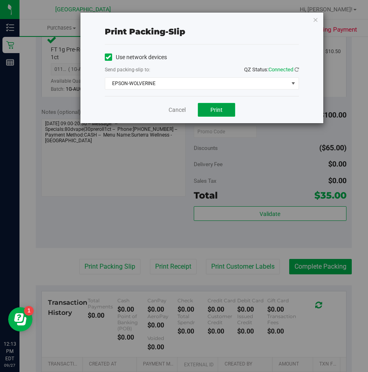
click at [207, 110] on button "Print" at bounding box center [216, 110] width 37 height 14
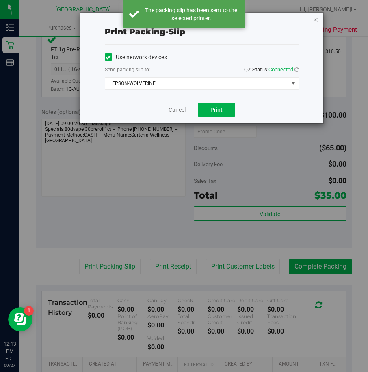
click at [316, 20] on icon "button" at bounding box center [315, 20] width 6 height 10
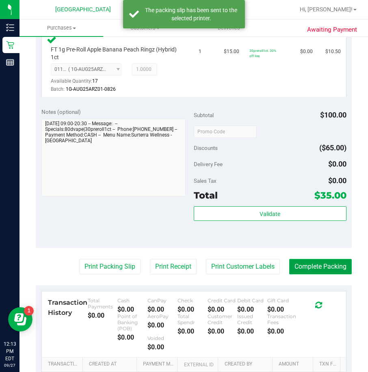
click at [307, 275] on button "Complete Packing" at bounding box center [320, 266] width 62 height 15
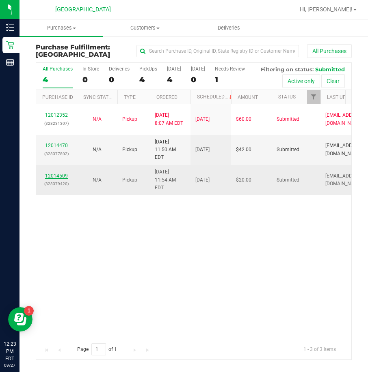
click at [59, 173] on link "12014509" at bounding box center [56, 176] width 23 height 6
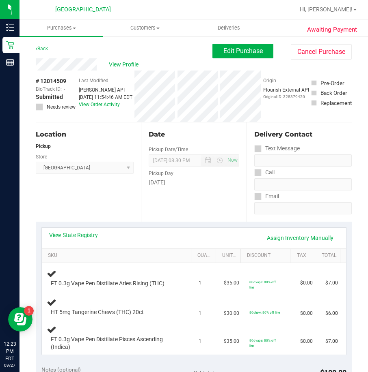
scroll to position [41, 0]
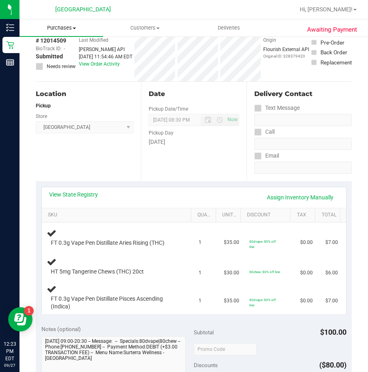
click at [66, 29] on span "Purchases" at bounding box center [61, 27] width 84 height 7
click at [52, 56] on span "Fulfillment" at bounding box center [44, 58] width 50 height 7
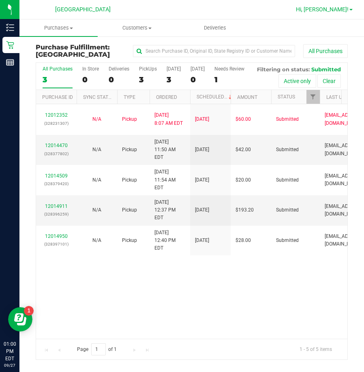
click at [325, 6] on span "Hi, [PERSON_NAME]!" at bounding box center [322, 9] width 53 height 6
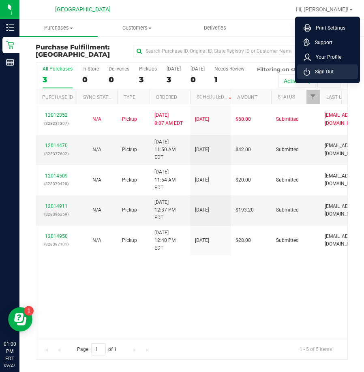
click at [319, 71] on span "Sign Out" at bounding box center [322, 72] width 24 height 8
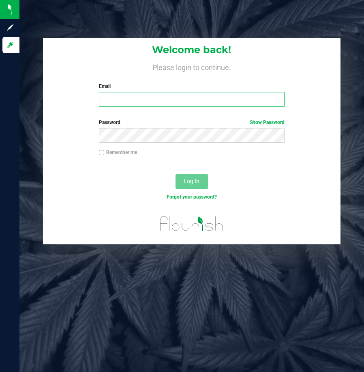
click at [258, 99] on input "Email" at bounding box center [192, 99] width 186 height 15
type input "[EMAIL_ADDRESS][DOMAIN_NAME]"
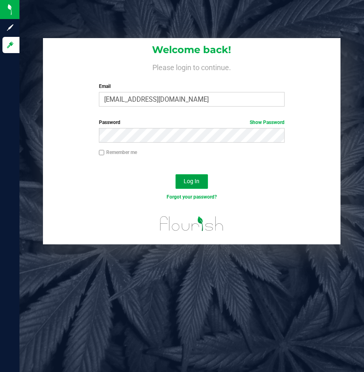
click at [187, 184] on span "Log In" at bounding box center [192, 181] width 16 height 6
